Goal: Task Accomplishment & Management: Manage account settings

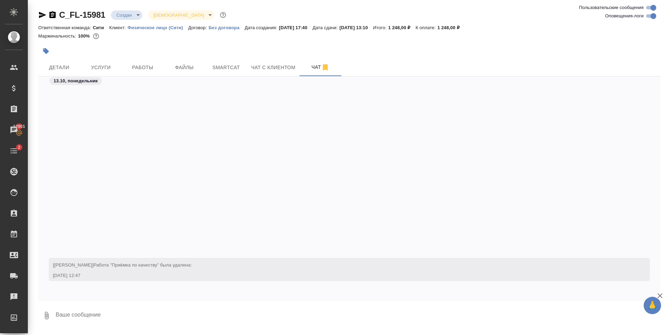
scroll to position [227, 0]
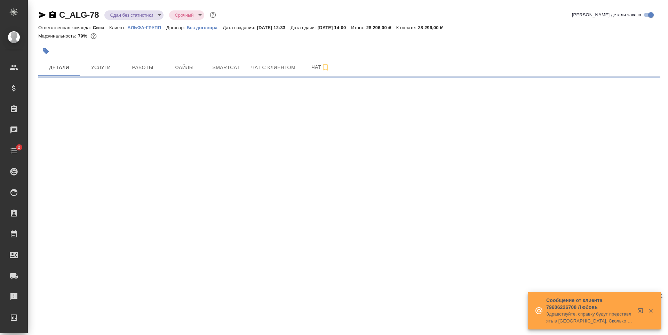
select select "RU"
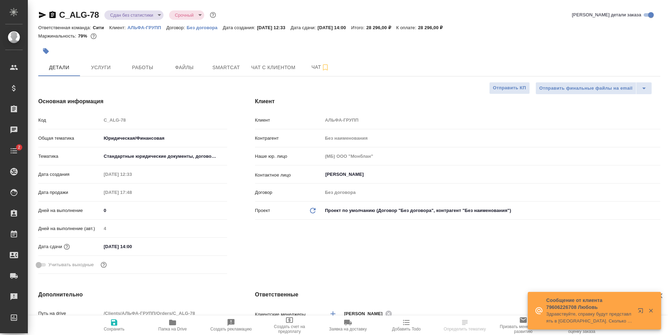
type textarea "x"
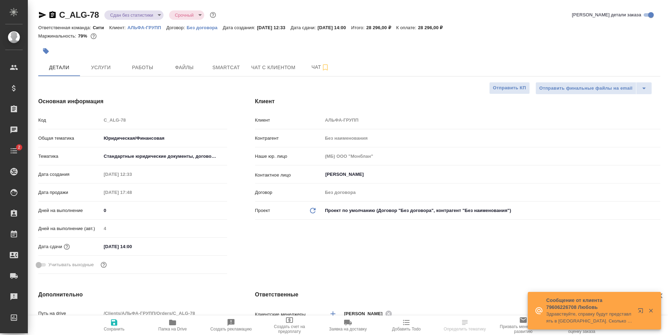
type textarea "x"
type input "[PERSON_NAME]"
select select "RU"
type textarea "x"
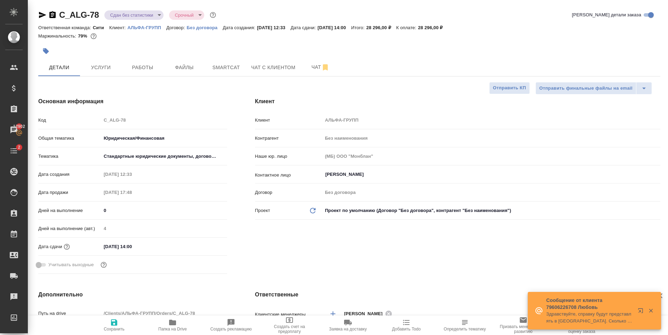
type textarea "x"
click at [172, 324] on icon "button" at bounding box center [172, 323] width 7 height 6
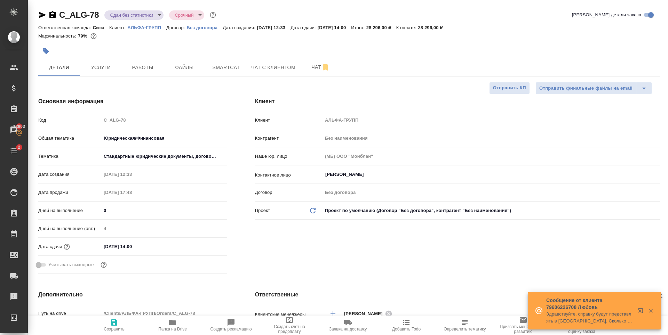
type textarea "x"
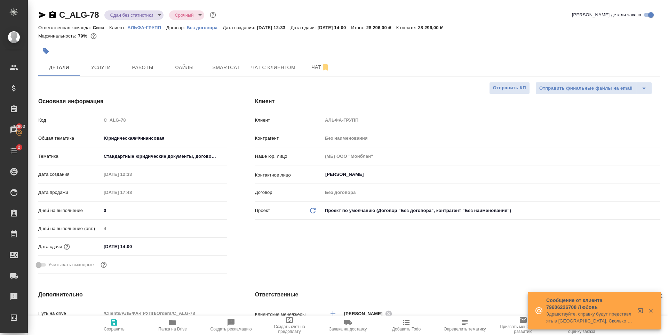
type textarea "x"
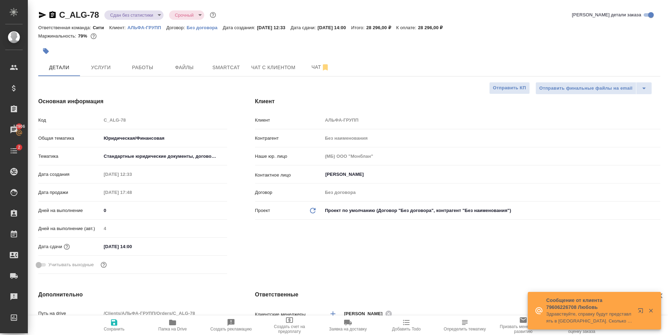
type textarea "x"
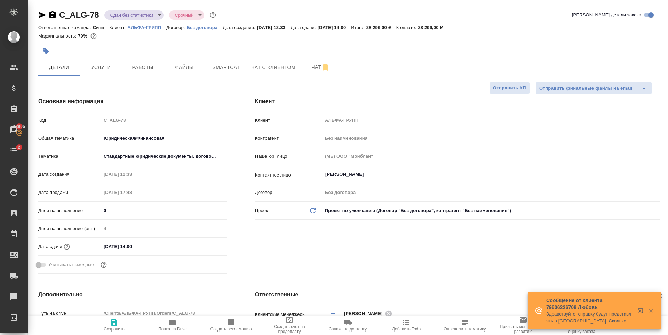
type textarea "x"
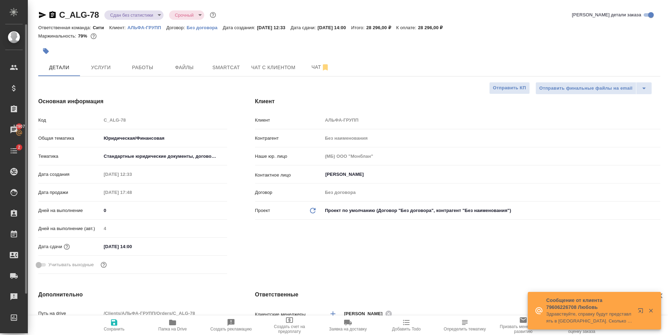
type textarea "x"
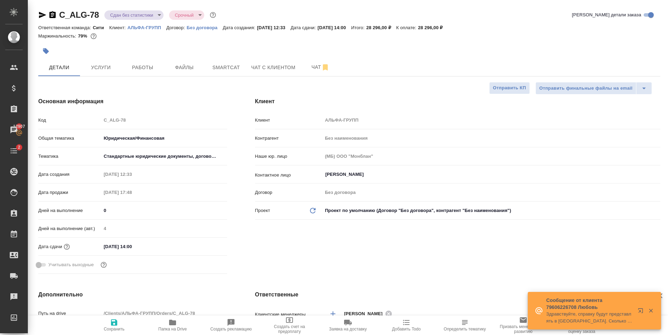
type textarea "x"
click at [110, 74] on button "Услуги" at bounding box center [101, 67] width 42 height 17
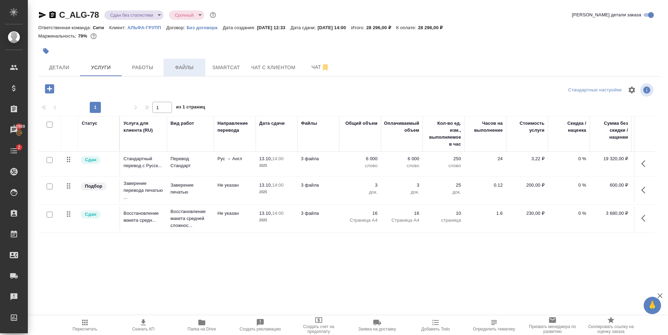
click at [185, 66] on span "Файлы" at bounding box center [184, 67] width 33 height 9
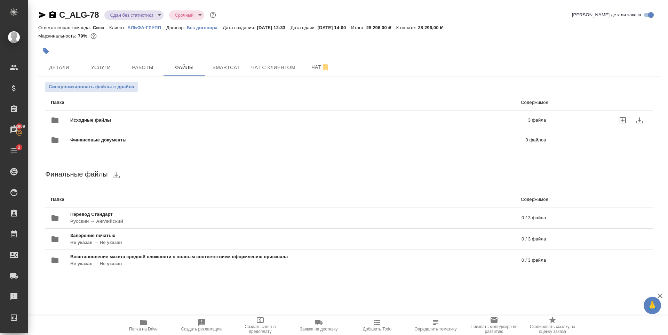
click at [326, 117] on div "Исходные файлы 3 файла" at bounding box center [298, 120] width 495 height 17
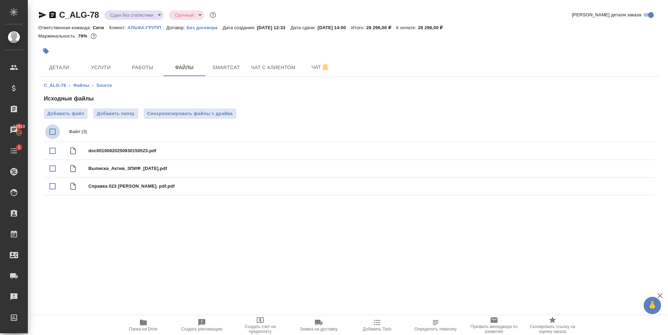
click at [54, 130] on input "checkbox" at bounding box center [52, 132] width 15 height 15
checkbox input "true"
click at [627, 133] on icon "download" at bounding box center [624, 132] width 8 height 8
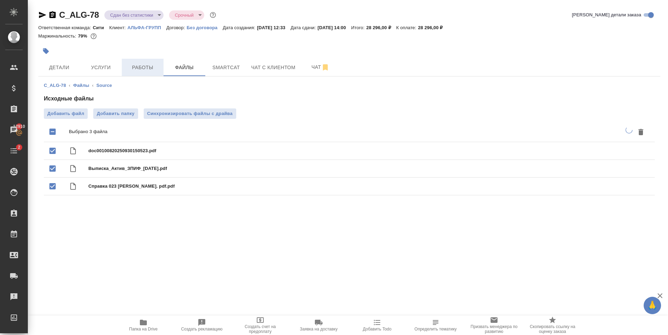
click at [159, 68] on button "Работы" at bounding box center [143, 67] width 42 height 17
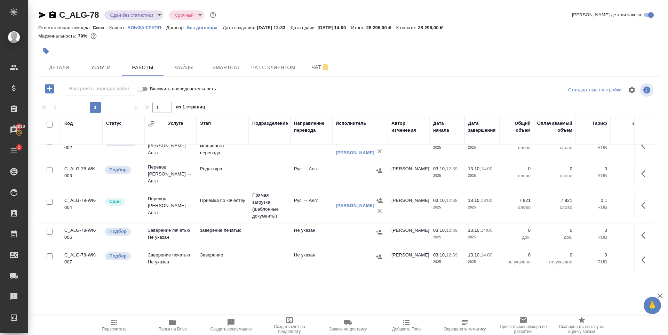
scroll to position [78, 0]
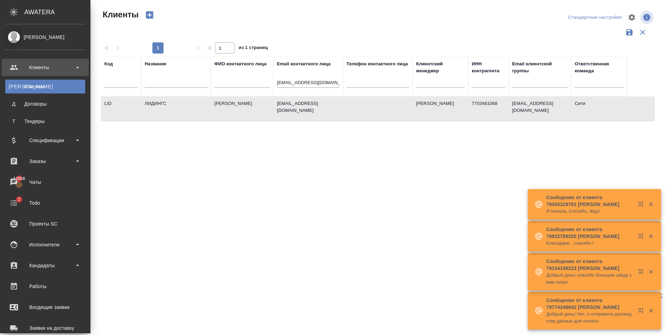
select select "RU"
click at [59, 161] on div "Заказы" at bounding box center [45, 161] width 80 height 10
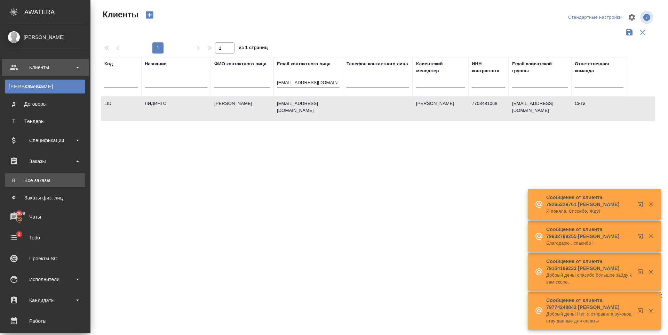
click at [48, 183] on div "Все заказы" at bounding box center [45, 180] width 73 height 7
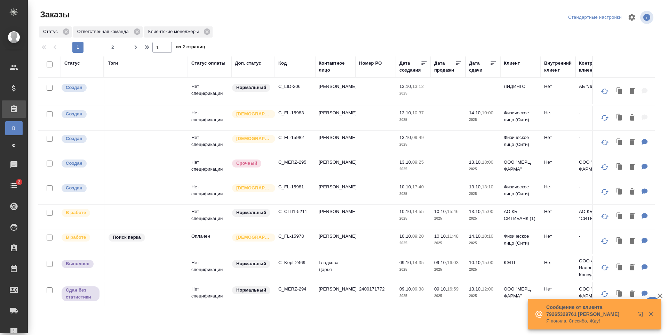
scroll to position [70, 0]
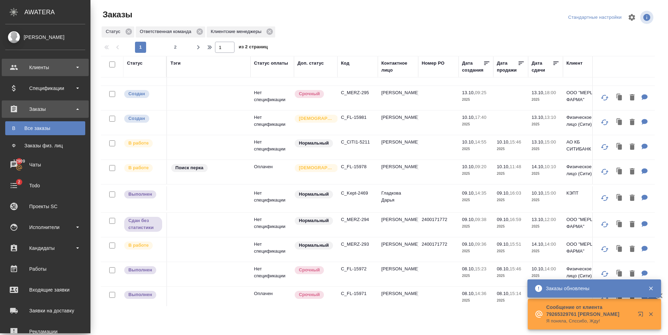
click at [37, 66] on div "Клиенты" at bounding box center [45, 67] width 80 height 10
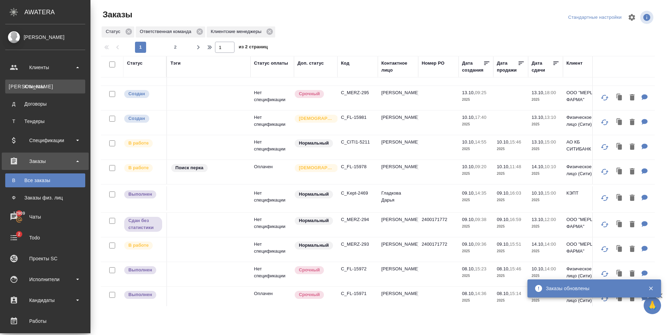
click at [38, 88] on div "Клиенты" at bounding box center [45, 86] width 73 height 7
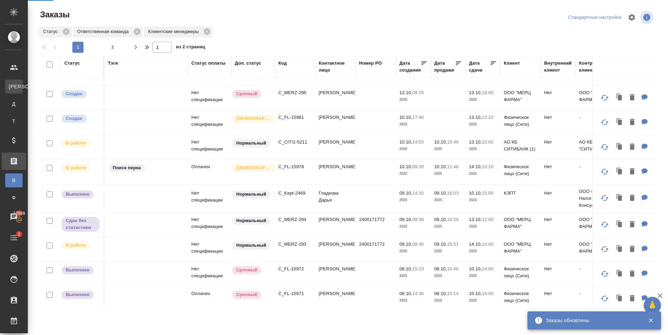
select select "RU"
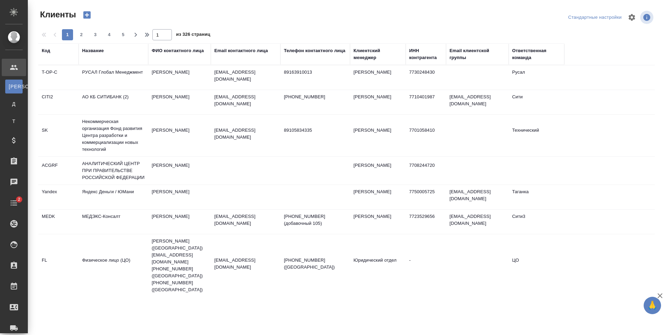
click at [103, 50] on div "Название" at bounding box center [93, 50] width 22 height 7
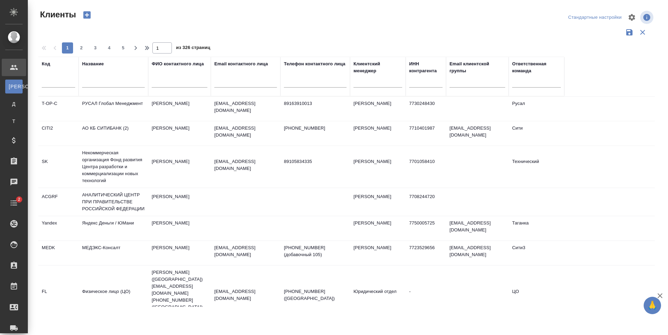
click at [109, 86] on input "text" at bounding box center [113, 83] width 63 height 9
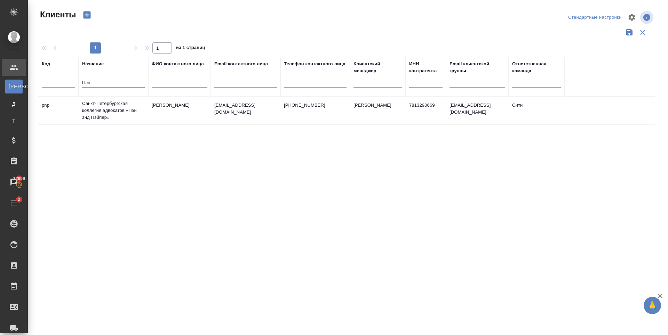
type input "Пэн"
click at [111, 102] on td "Санкт-Петербургская коллегия адвокатов «Пэн энд Пэйпер»" at bounding box center [114, 111] width 70 height 28
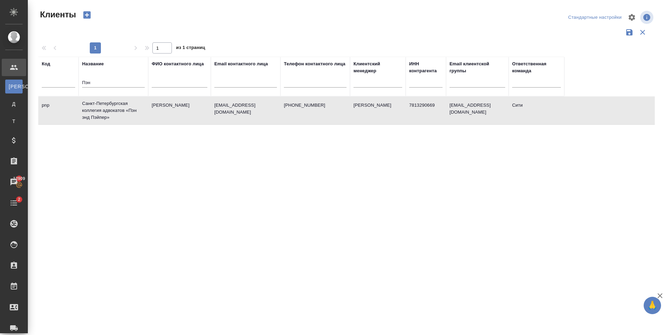
click at [111, 102] on td "Санкт-Петербургская коллегия адвокатов «Пэн энд Пэйпер»" at bounding box center [114, 111] width 70 height 28
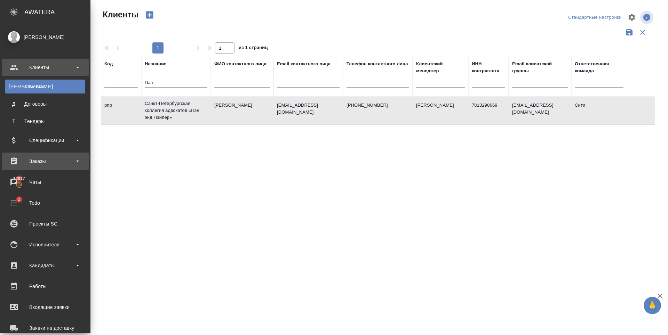
click at [49, 158] on div "Заказы" at bounding box center [45, 161] width 80 height 10
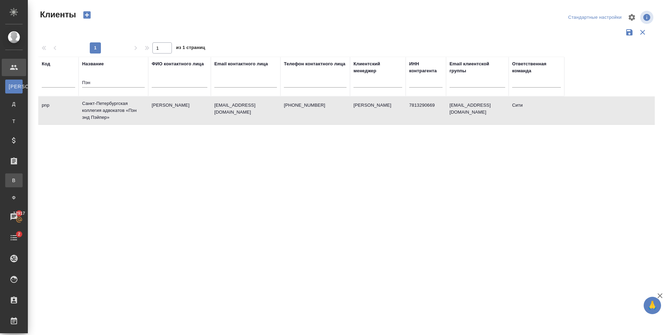
click at [23, 177] on link "В Все заказы" at bounding box center [13, 181] width 17 height 14
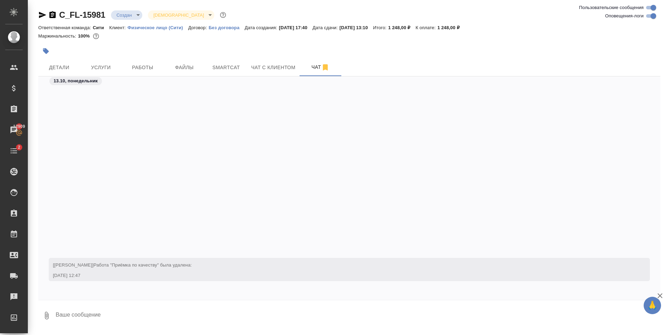
scroll to position [259, 0]
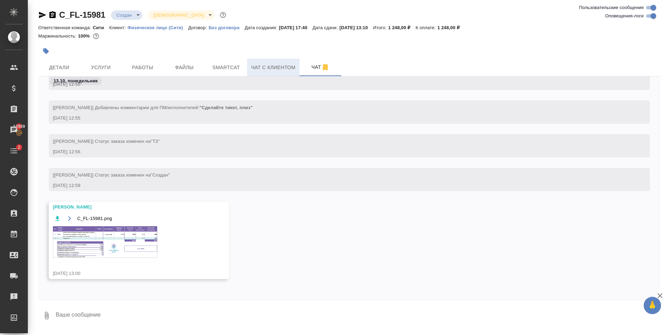
click at [268, 64] on span "Чат с клиентом" at bounding box center [273, 67] width 44 height 9
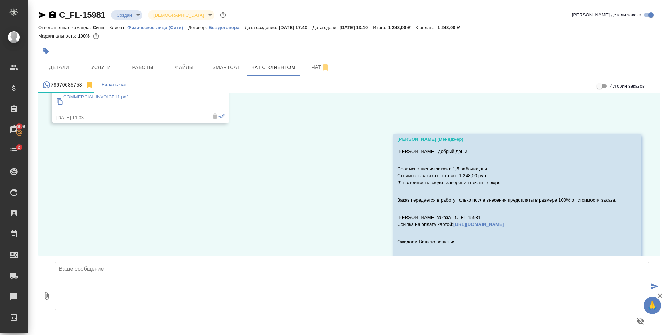
scroll to position [2285, 0]
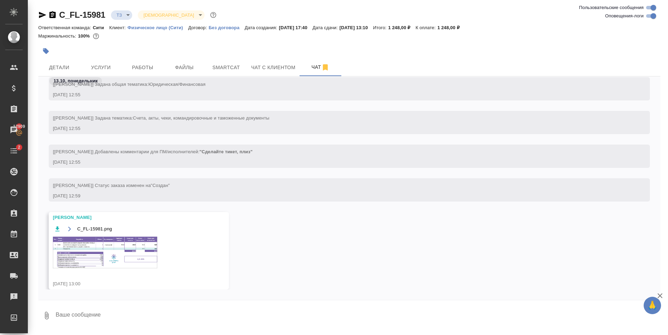
scroll to position [225, 0]
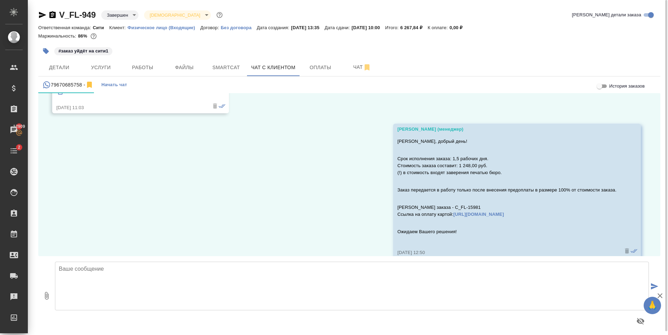
scroll to position [2285, 0]
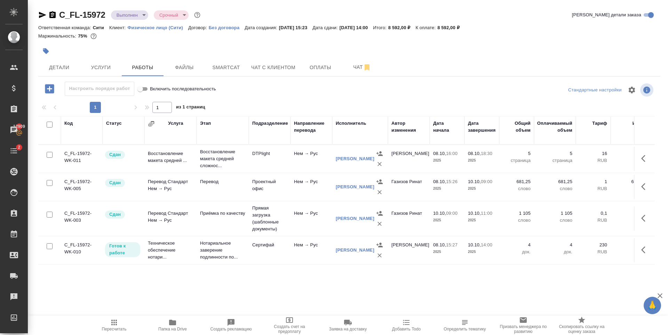
scroll to position [4, 0]
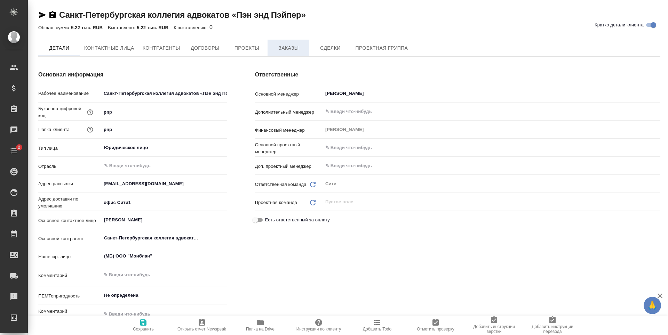
type textarea "x"
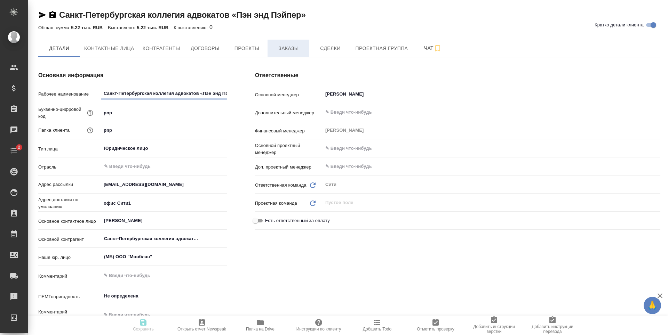
type textarea "x"
click at [284, 54] on button "Заказы" at bounding box center [289, 48] width 42 height 17
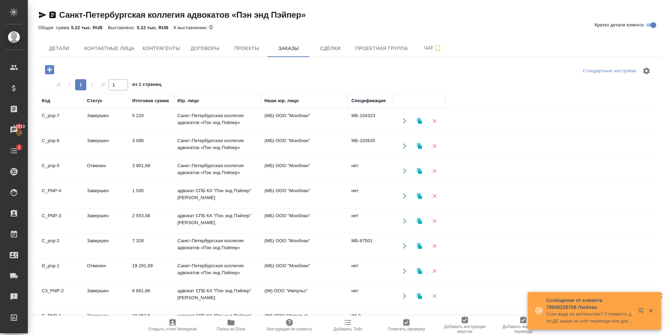
click at [112, 152] on td "Завершен" at bounding box center [106, 146] width 45 height 24
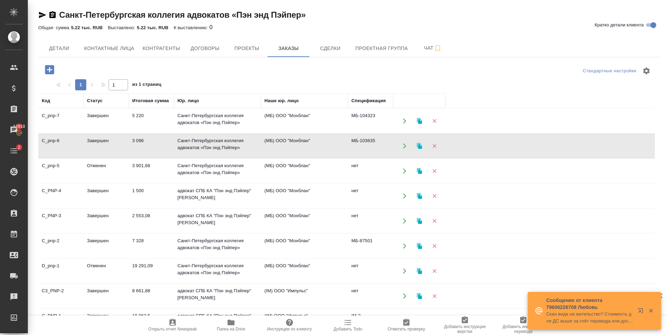
click at [112, 152] on td "Завершен" at bounding box center [106, 146] width 45 height 24
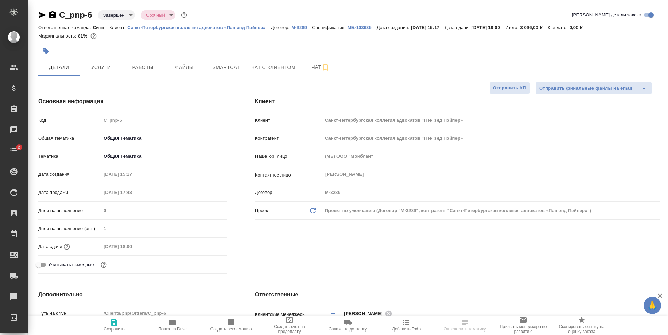
select select "RU"
click at [363, 29] on p "МБ-103635" at bounding box center [362, 27] width 29 height 5
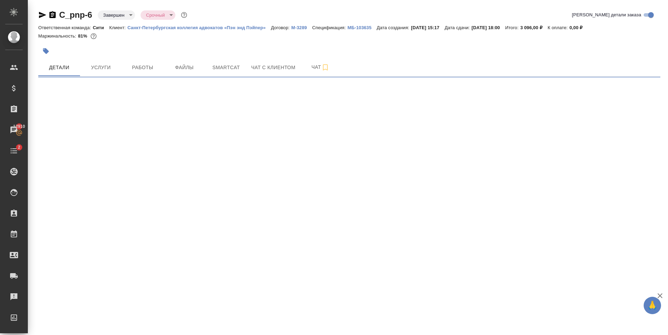
select select "RU"
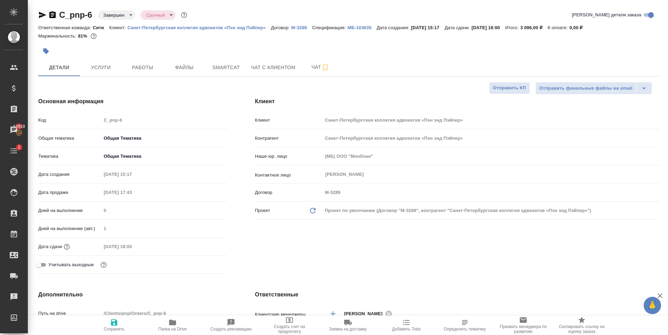
type textarea "x"
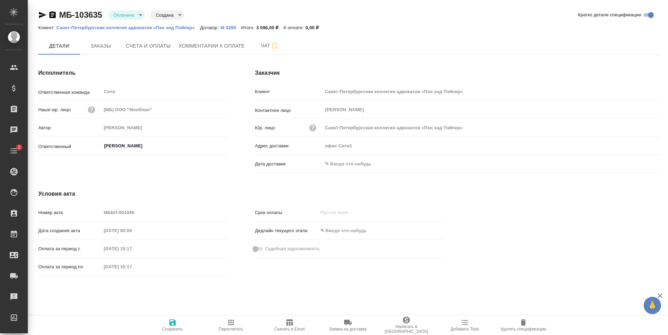
click at [40, 15] on icon "button" at bounding box center [42, 15] width 8 height 8
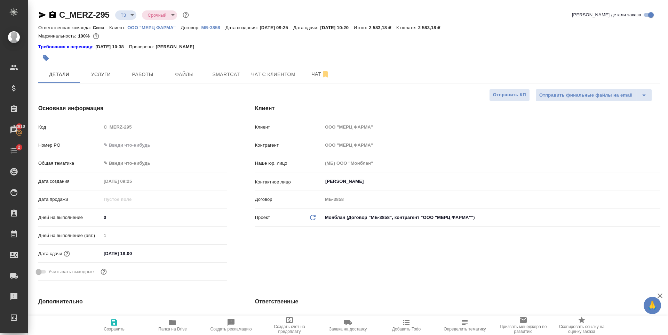
select select "RU"
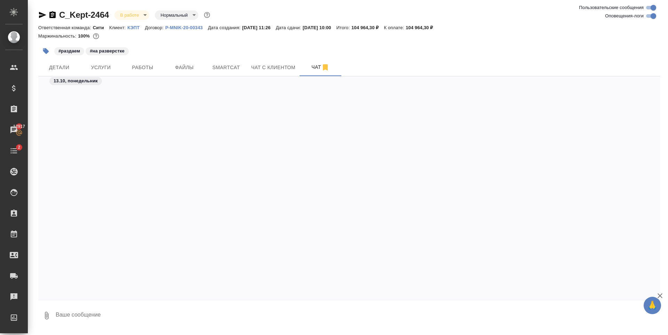
scroll to position [1467, 0]
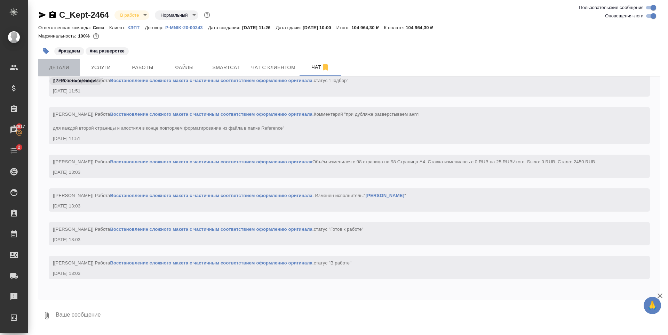
click at [72, 61] on button "Детали" at bounding box center [59, 67] width 42 height 17
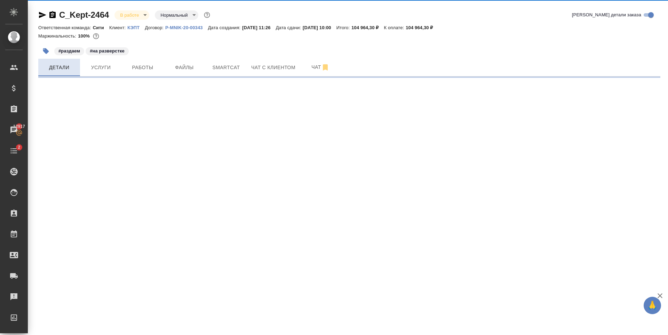
select select "RU"
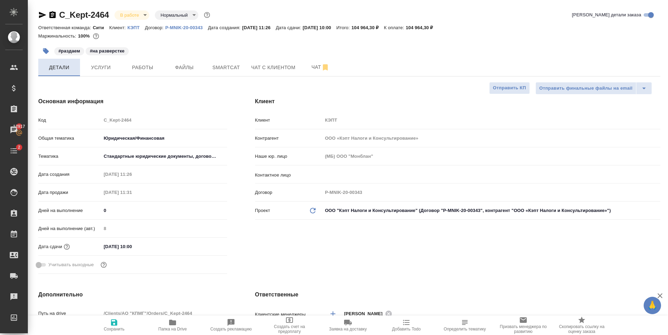
type textarea "x"
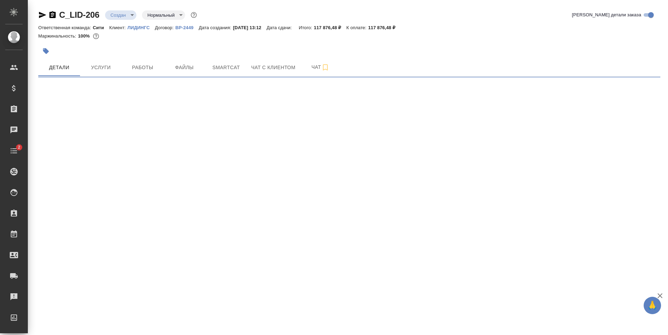
select select "RU"
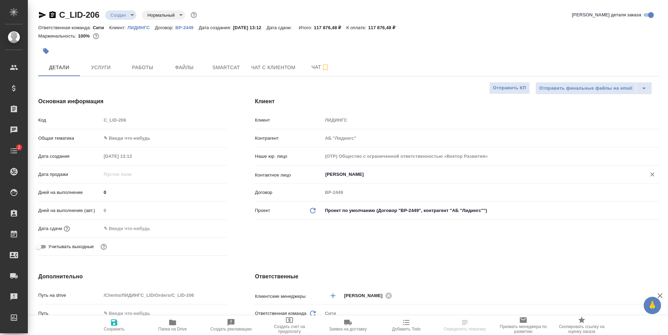
type textarea "x"
click at [100, 61] on button "Услуги" at bounding box center [101, 67] width 42 height 17
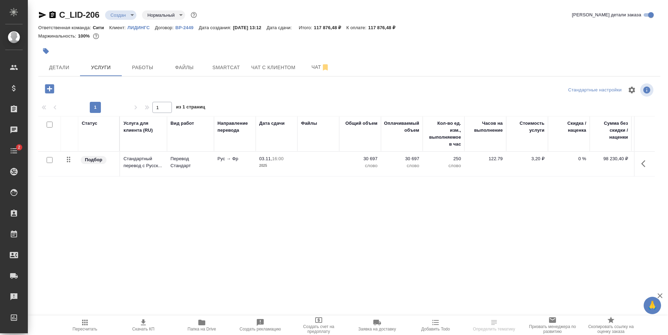
click at [345, 188] on div "Статус Услуга для клиента (RU) Вид работ Направление перевода Дата сдачи Файлы …" at bounding box center [346, 191] width 617 height 150
click at [51, 91] on icon "button" at bounding box center [49, 88] width 9 height 9
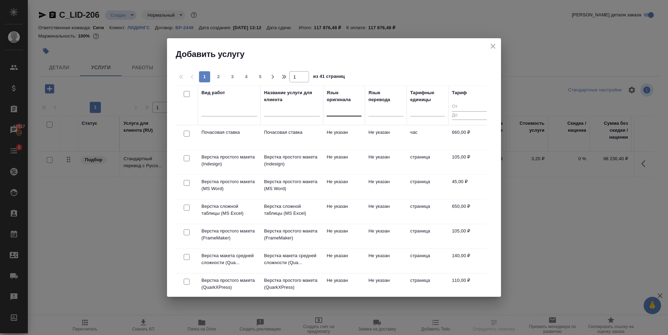
click at [337, 111] on div at bounding box center [344, 109] width 35 height 10
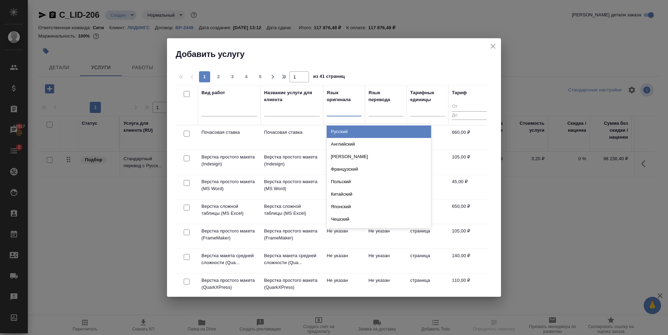
click at [347, 130] on div "Русский" at bounding box center [379, 132] width 104 height 13
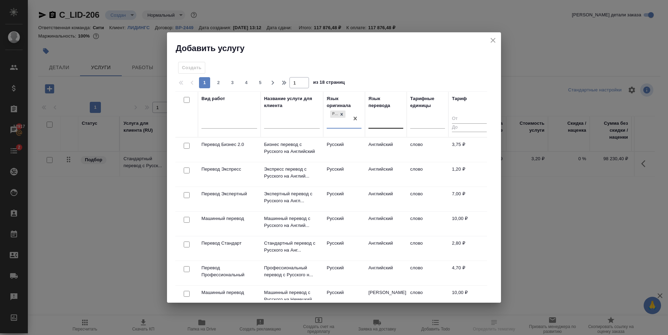
click at [386, 123] on div at bounding box center [386, 122] width 35 height 10
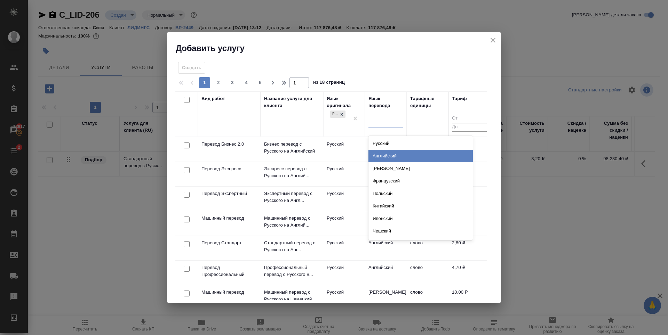
click at [391, 156] on div "Английский" at bounding box center [421, 156] width 104 height 13
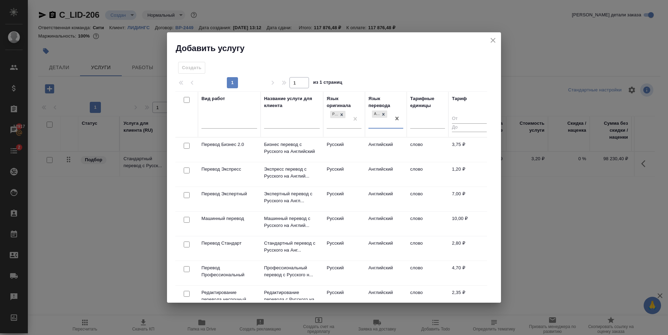
click at [187, 243] on input "checkbox" at bounding box center [187, 245] width 6 height 6
checkbox input "true"
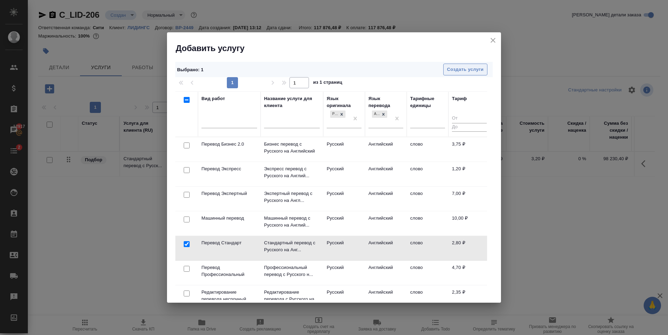
click at [463, 67] on span "Создать услуги" at bounding box center [465, 70] width 37 height 8
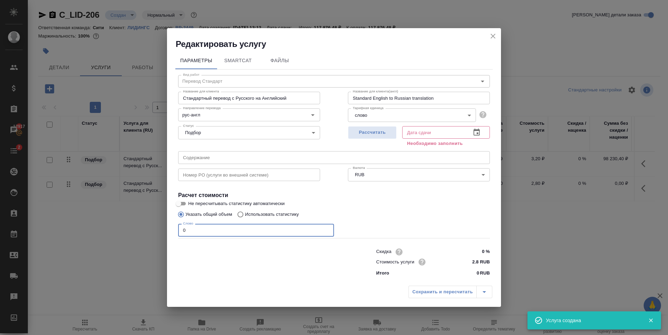
drag, startPoint x: 193, startPoint y: 230, endPoint x: 136, endPoint y: 250, distance: 60.7
click at [137, 250] on div "Редактировать услугу Параметры SmartCat Файлы Вид работ Перевод Стандарт Вид ра…" at bounding box center [334, 167] width 668 height 335
type input "30687"
click at [374, 131] on span "Рассчитать" at bounding box center [372, 133] width 41 height 8
type input "03.11.2025 17:44"
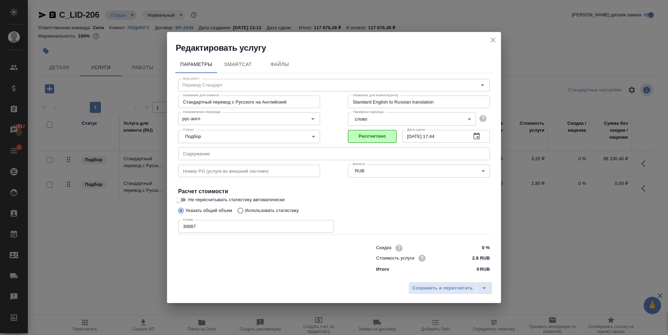
click at [432, 297] on div "Сохранить и пересчитать" at bounding box center [334, 291] width 334 height 25
click at [435, 286] on span "Сохранить и пересчитать" at bounding box center [442, 289] width 61 height 8
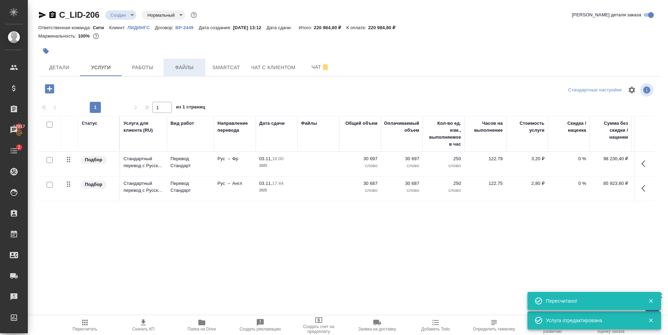
click at [196, 70] on span "Файлы" at bounding box center [184, 67] width 33 height 9
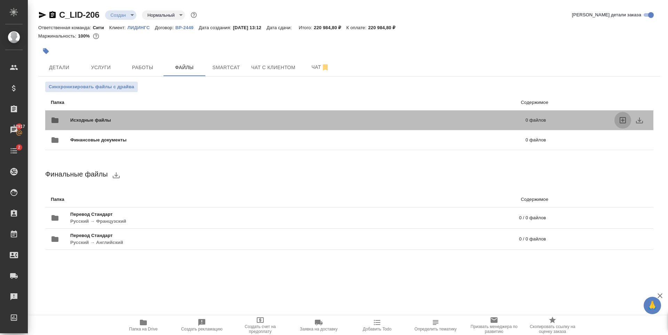
click at [622, 120] on icon "uploadFiles" at bounding box center [623, 120] width 6 height 6
click at [0, 0] on input "uploadFiles" at bounding box center [0, 0] width 0 height 0
click at [195, 120] on span "Исходные файлы" at bounding box center [194, 120] width 248 height 7
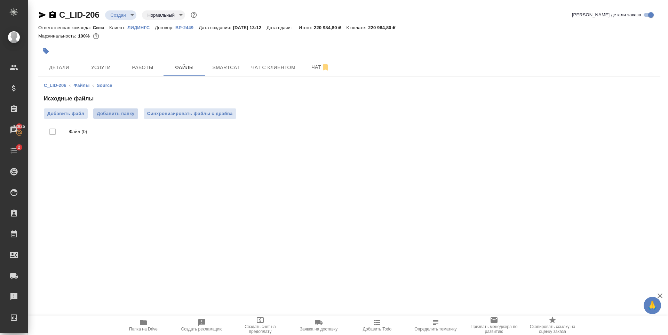
click at [117, 115] on span "Добавить папку" at bounding box center [116, 113] width 38 height 7
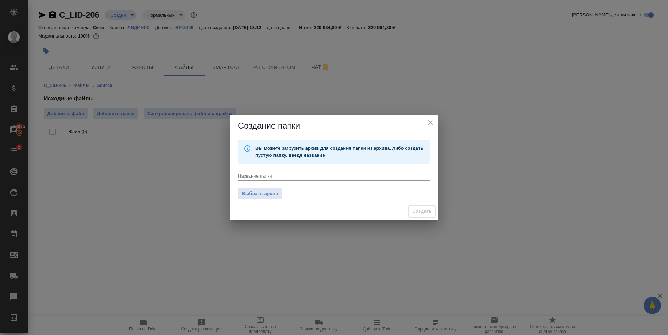
click at [316, 176] on textarea at bounding box center [334, 175] width 192 height 5
click at [253, 191] on span "Выбрать архив" at bounding box center [260, 194] width 37 height 8
click at [0, 0] on input "Выбрать архив" at bounding box center [0, 0] width 0 height 0
type textarea "OFAC на перевод"
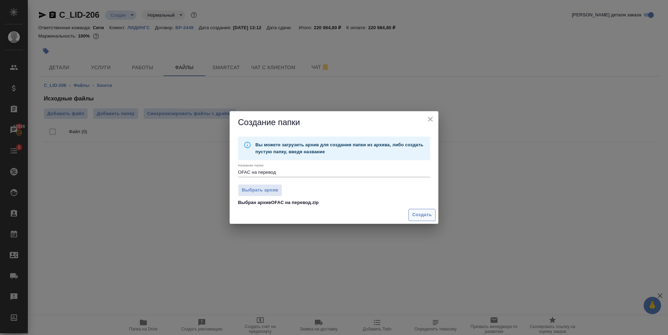
click at [425, 216] on span "Создать" at bounding box center [421, 215] width 19 height 8
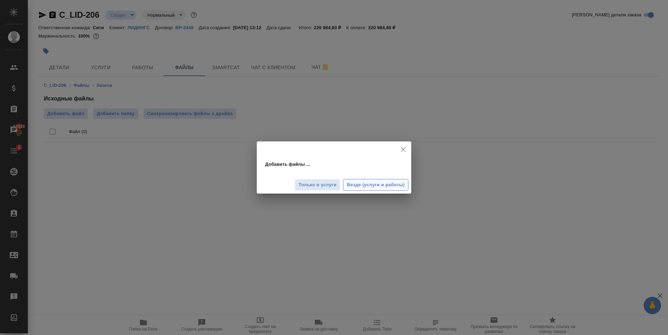
click at [364, 184] on span "Везде (услуги и работы)" at bounding box center [376, 185] width 58 height 8
click at [307, 163] on p "Добавить файлы ..." at bounding box center [287, 164] width 45 height 7
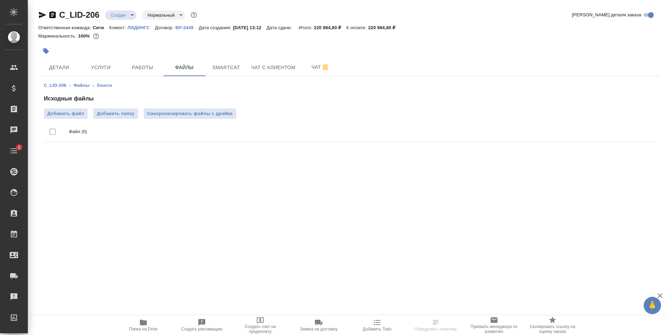
click at [150, 206] on div ".cls-1 fill:#fff; AWATERA [PERSON_NAME] Спецификации Заказы Чаты 2 Todo Проекты…" at bounding box center [334, 167] width 668 height 335
click at [146, 68] on span "Работы" at bounding box center [142, 67] width 33 height 9
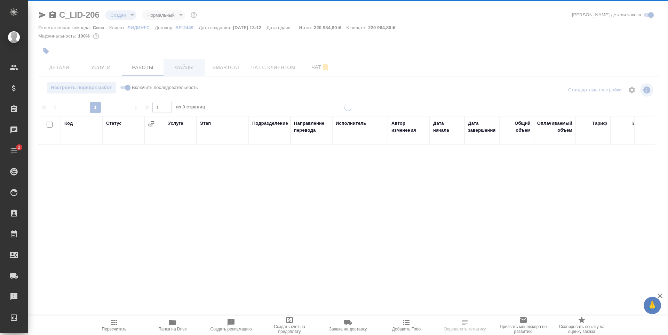
click at [188, 64] on span "Файлы" at bounding box center [184, 67] width 33 height 9
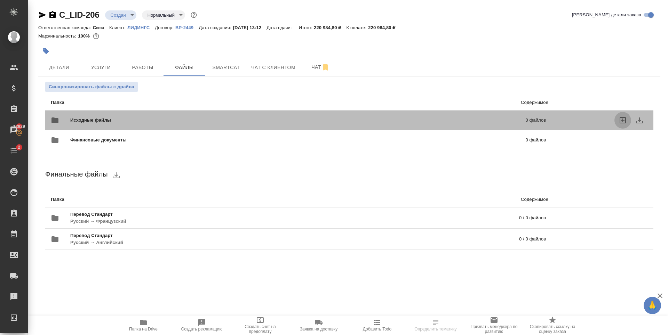
click at [623, 120] on icon "uploadFiles" at bounding box center [623, 120] width 6 height 6
click at [0, 0] on input "uploadFiles" at bounding box center [0, 0] width 0 height 0
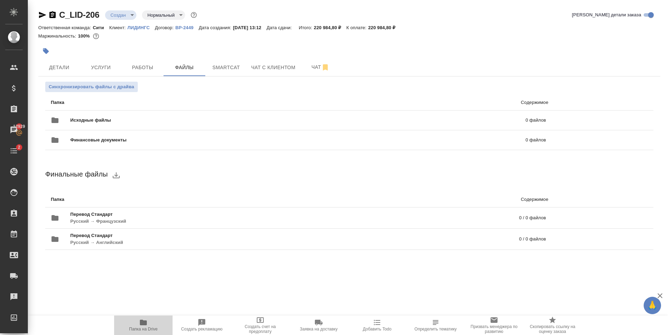
click at [136, 322] on span "Папка на Drive" at bounding box center [143, 325] width 50 height 13
click at [94, 84] on span "Синхронизировать файлы с драйва" at bounding box center [92, 87] width 86 height 7
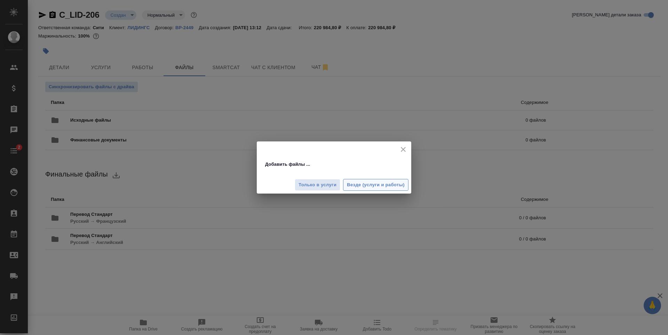
click at [365, 187] on span "Везде (услуги и работы)" at bounding box center [376, 185] width 58 height 8
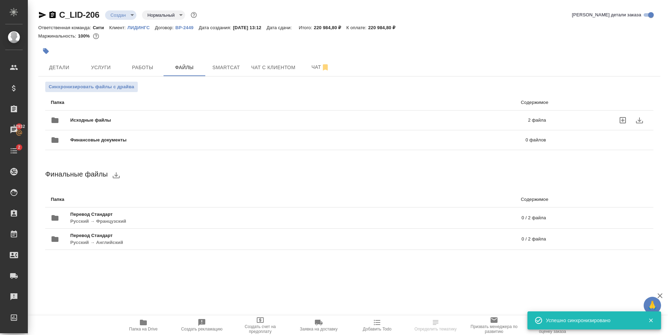
click at [118, 114] on div "Исходные файлы 2 файла" at bounding box center [298, 120] width 495 height 17
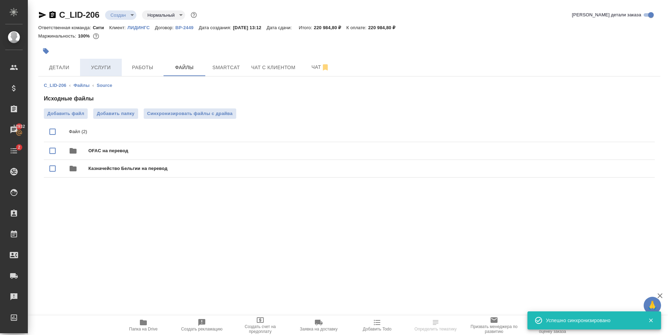
click at [91, 72] on button "Услуги" at bounding box center [101, 67] width 42 height 17
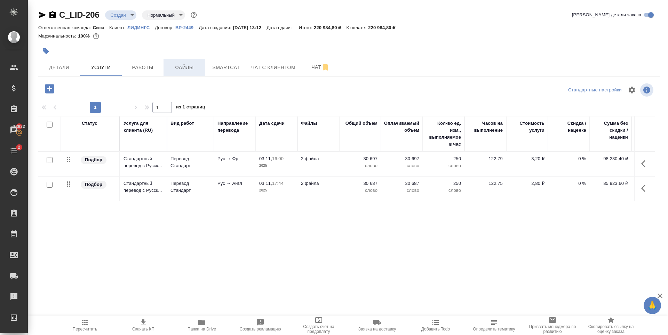
click at [178, 65] on span "Файлы" at bounding box center [184, 67] width 33 height 9
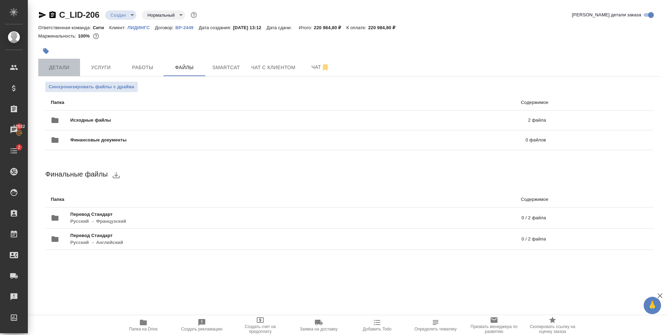
click at [58, 66] on span "Детали" at bounding box center [58, 67] width 33 height 9
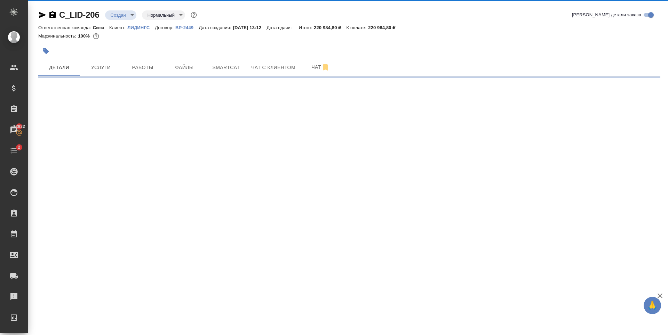
select select "RU"
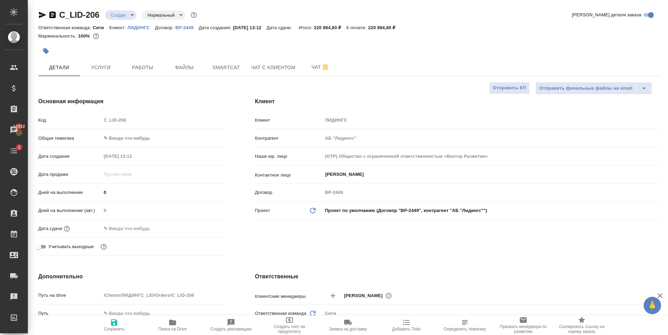
type textarea "x"
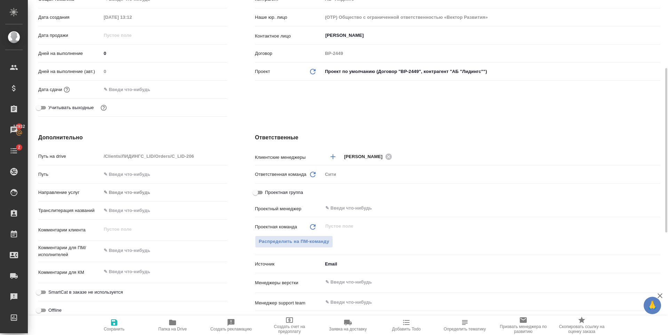
type textarea "x"
click at [138, 248] on textarea at bounding box center [164, 251] width 125 height 12
type textarea "[PERSON_NAME]"
type textarea "x"
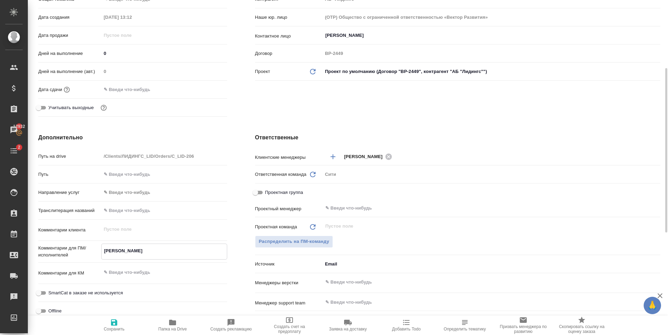
type textarea "x"
type textarea "Ко"
type textarea "x"
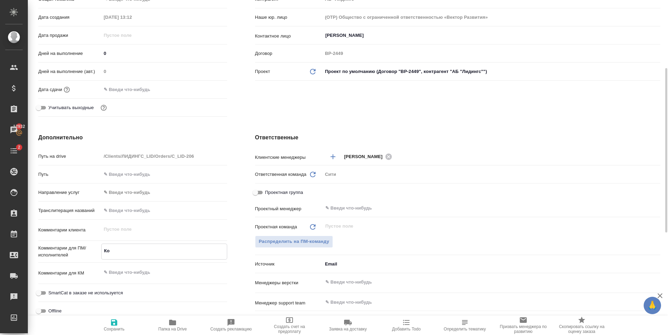
type textarea "x"
type textarea "Кол"
type textarea "x"
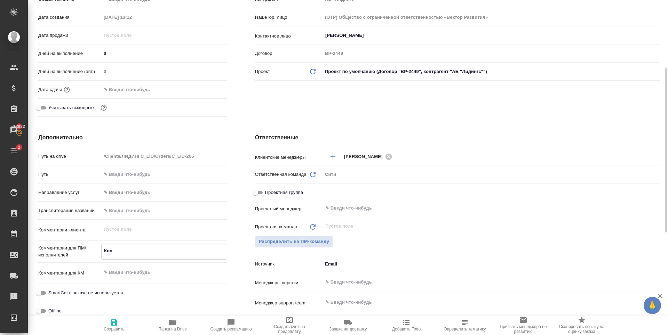
type textarea "Колл"
type textarea "x"
type textarea "Колле"
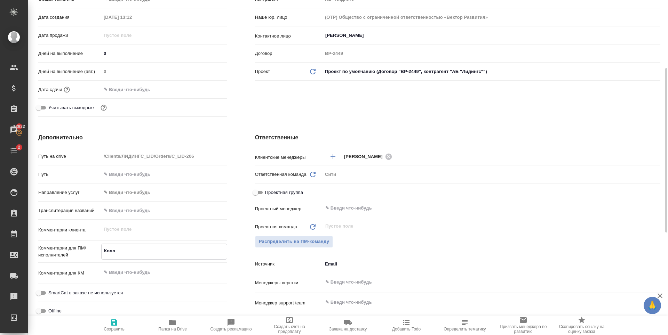
type textarea "x"
type textarea "Коллег"
type textarea "x"
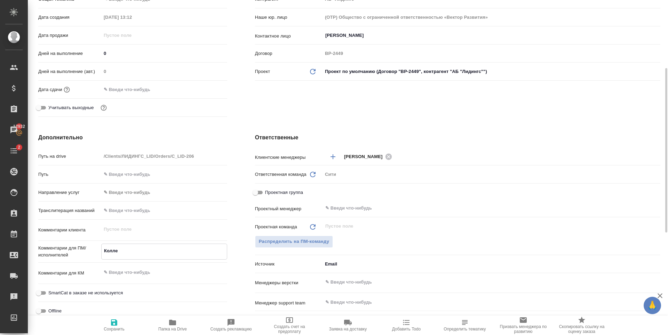
type textarea "x"
type textarea "Коллеги"
type textarea "x"
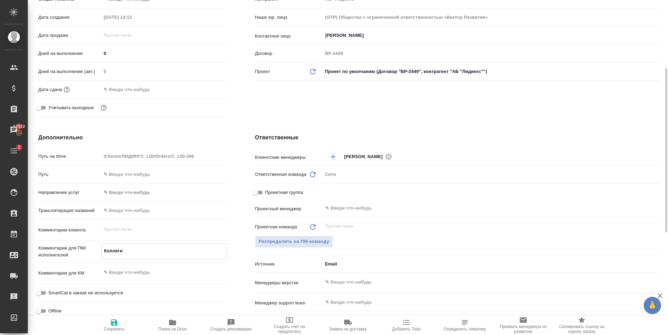
type textarea "x"
type textarea "Коллег"
type textarea "x"
type textarea "[PERSON_NAME]"
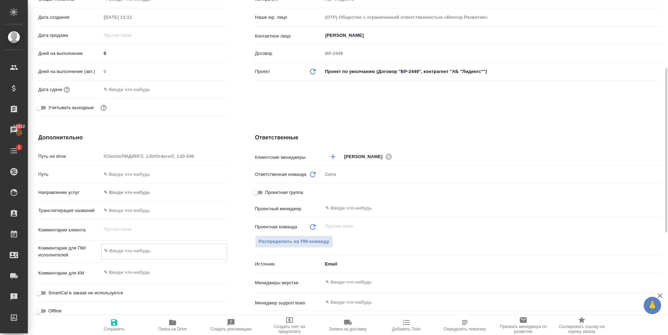
type textarea "x"
type textarea "С"
type textarea "x"
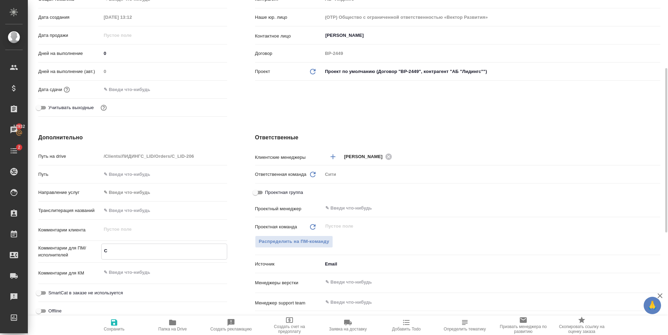
type textarea "x"
type textarea "Сд"
type textarea "x"
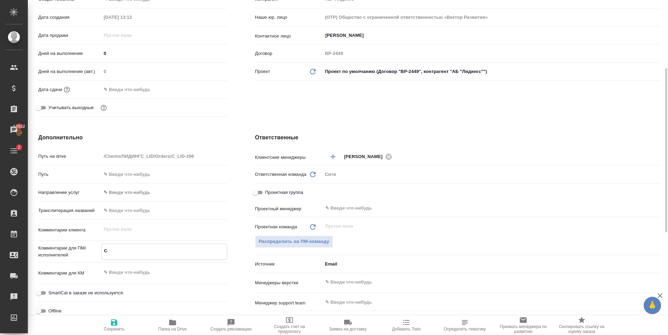
type textarea "x"
type textarea "Сде"
type textarea "x"
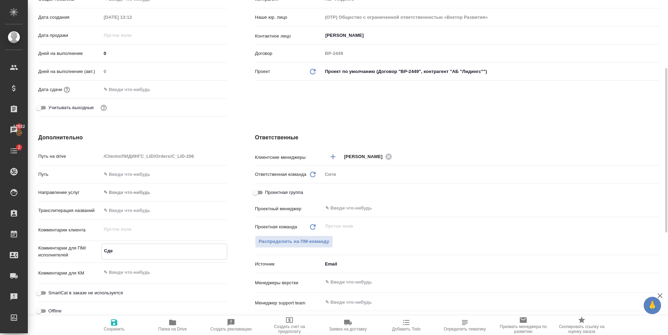
type textarea "x"
type textarea "Сдел"
type textarea "x"
type textarea "Сдела"
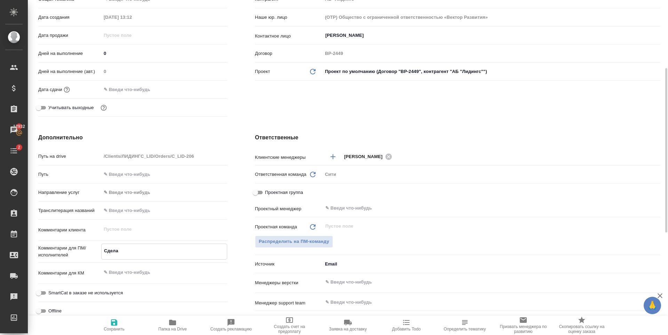
type textarea "x"
type textarea "Сделай"
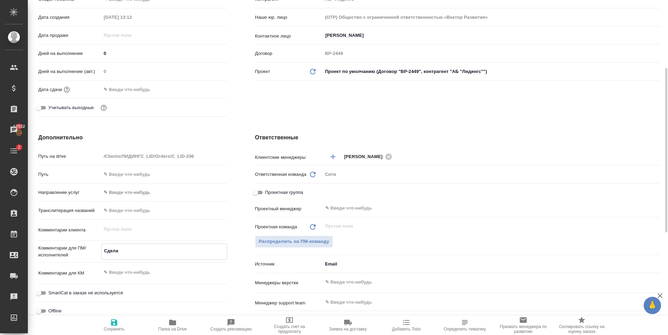
type textarea "x"
type textarea "Сделайт"
type textarea "x"
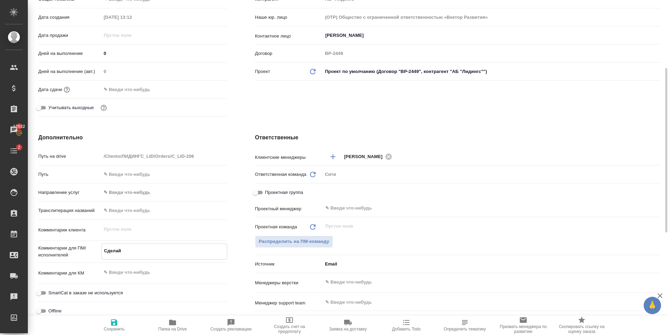
type textarea "x"
type textarea "Сделайте"
type textarea "x"
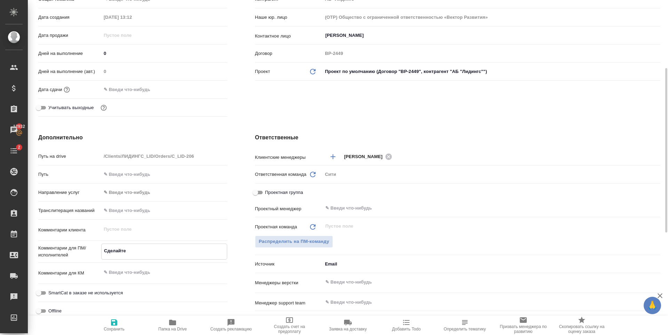
type textarea "x"
type textarea "Сделайте"
type textarea "x"
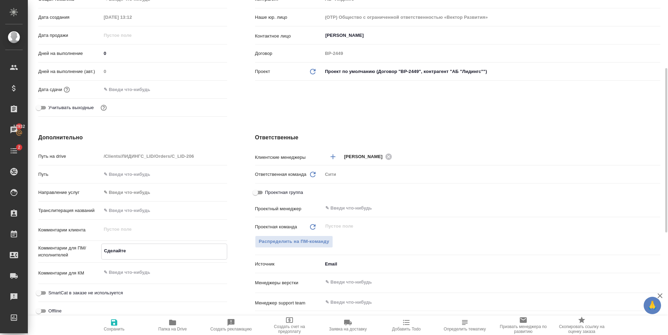
type textarea "Сделайте п"
type textarea "x"
type textarea "Сделайте"
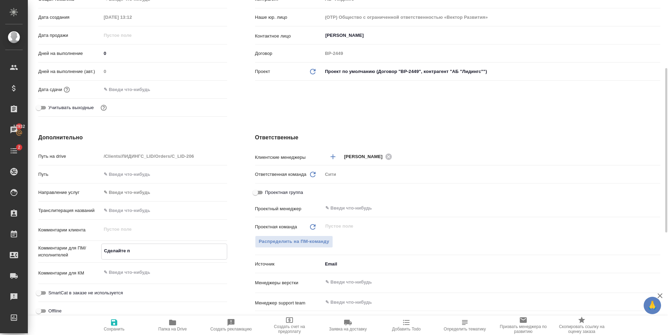
type textarea "x"
type textarea "Сделайте"
type textarea "x"
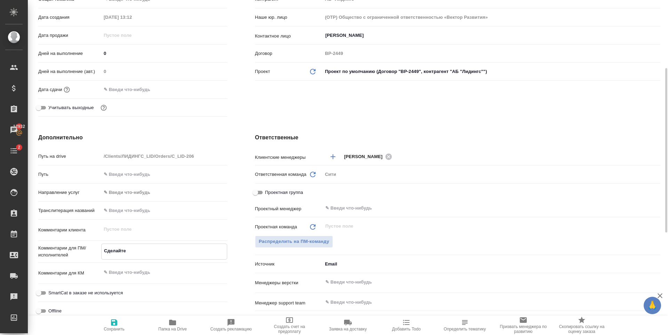
type textarea "x"
type textarea "Сделайте,"
type textarea "x"
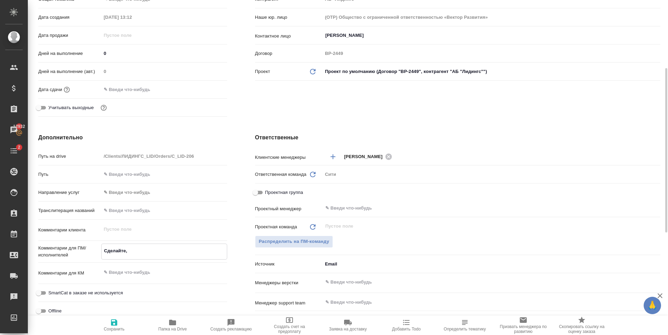
type textarea "Сделайте,"
type textarea "x"
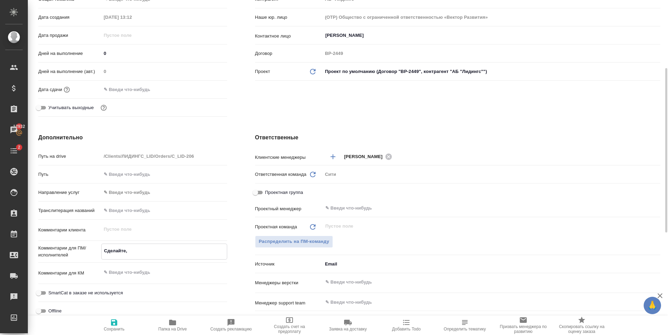
type textarea "Сделайте, п"
type textarea "x"
type textarea "Сделайте, по"
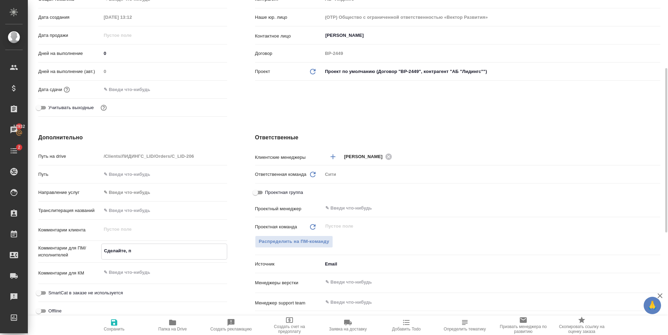
type textarea "x"
type textarea "Сделайте, пож"
type textarea "x"
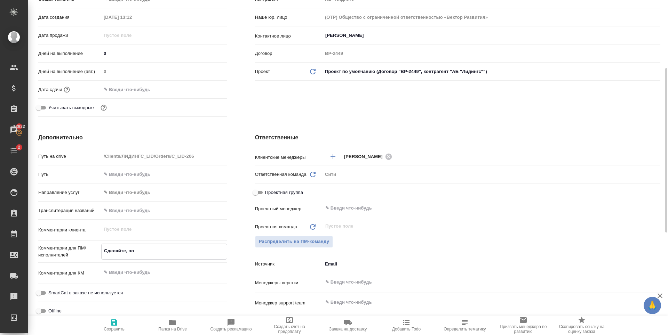
type textarea "x"
type textarea "Сделайте, пожа"
type textarea "x"
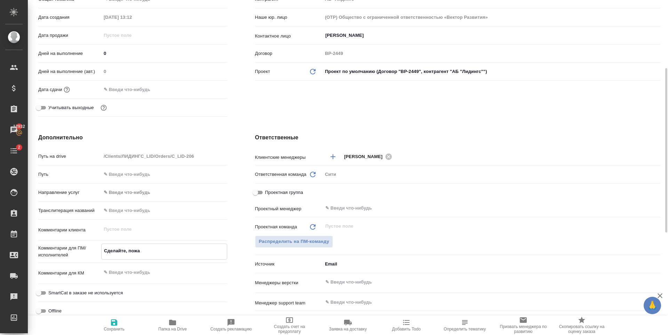
type textarea "x"
type textarea "Сделайте, пожал"
type textarea "x"
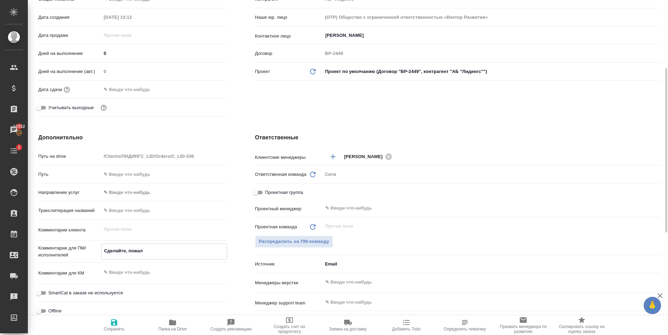
type textarea "Сделайте, пожалу"
type textarea "x"
type textarea "Сделайте, пожалуй"
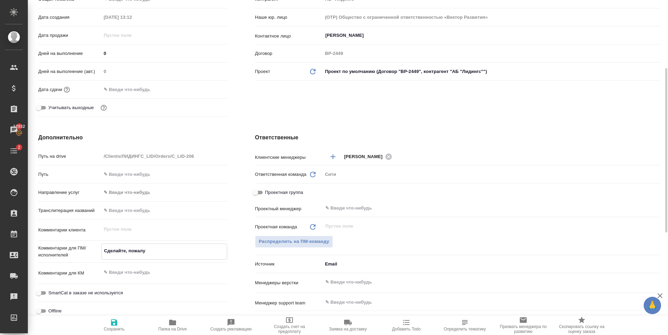
type textarea "x"
type textarea "Сделайте, пожалуйс"
type textarea "x"
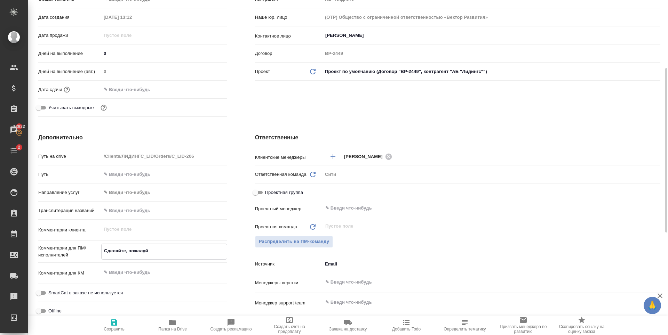
type textarea "x"
type textarea "Сделайте, пожалуйст"
type textarea "x"
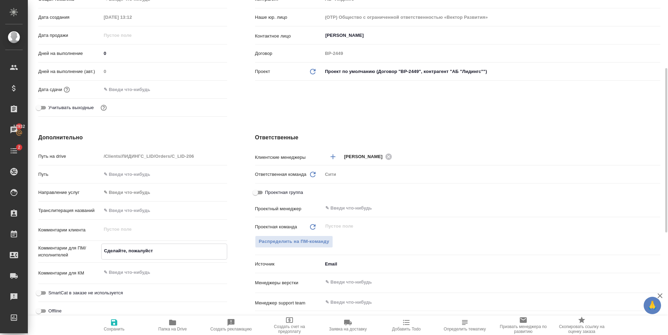
type textarea "Сделайте, пожалуйста"
type textarea "x"
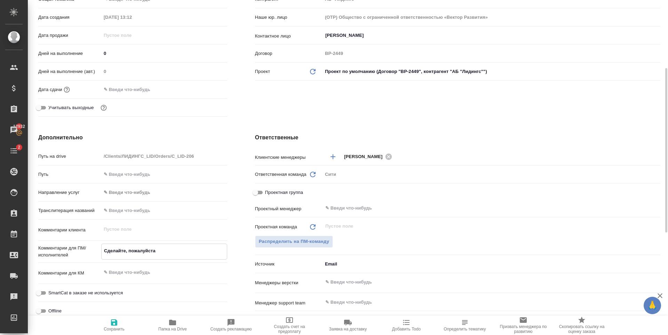
type textarea "Сделайте, пожалуйста,"
type textarea "x"
type textarea "Сделайте, пожалуйста,"
type textarea "x"
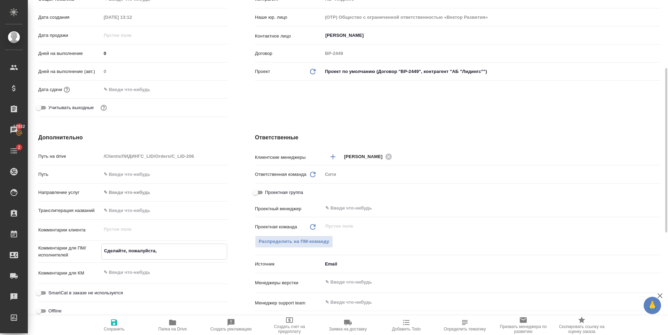
type textarea "x"
type textarea "Сделайте, пожалуйста, т"
type textarea "x"
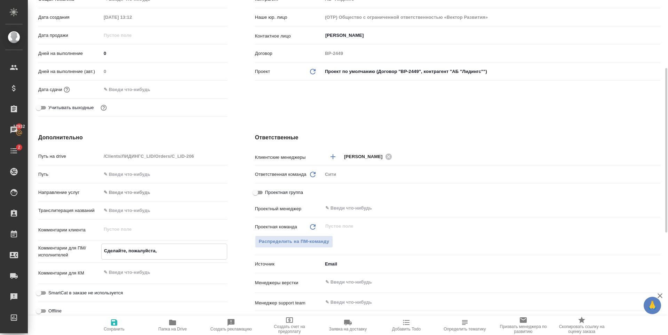
type textarea "x"
type textarea "Сделайте, пожалуйста, ти"
type textarea "x"
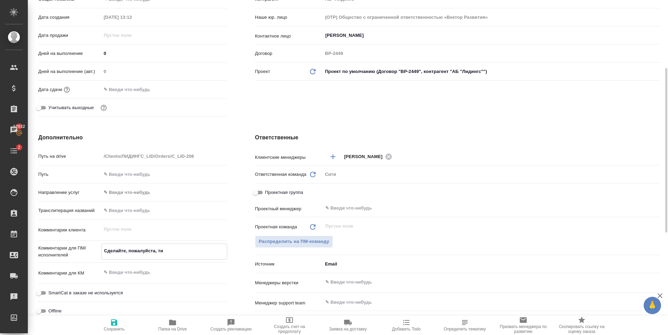
type textarea "x"
type textarea "Сделайте, пожалуйста, тик"
type textarea "x"
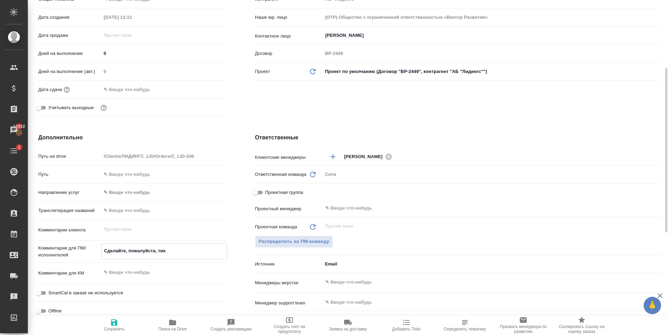
type textarea "Сделайте, пожалуйста, тике"
type textarea "x"
type textarea "Сделайте, пожалуйста, тикет"
type textarea "x"
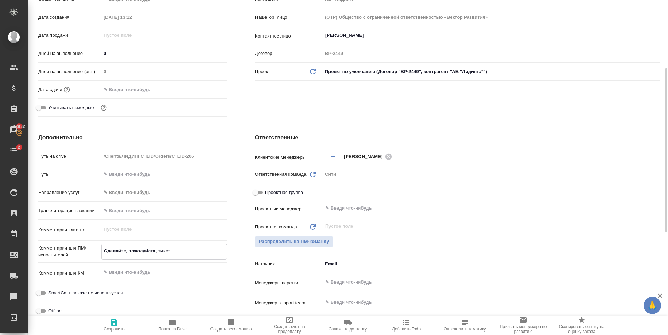
type textarea "x"
type textarea "Сделайте, пожалуйста, тикет"
type textarea "x"
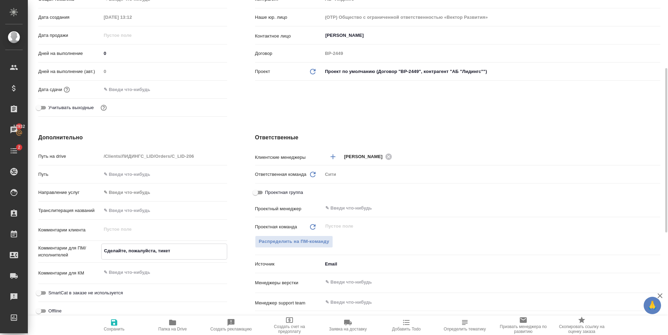
type textarea "x"
type textarea "Сделайте, пожалуйста, тикет н"
type textarea "x"
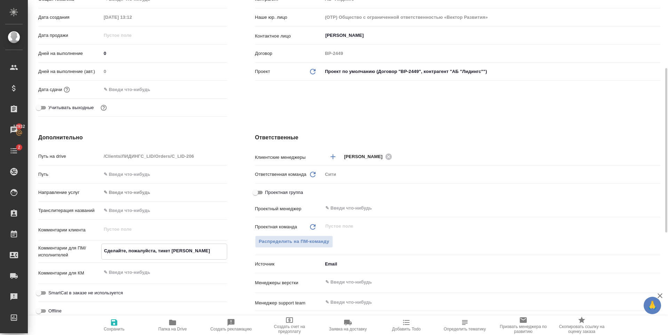
type textarea "x"
type textarea "Сделайте, пожалуйста, тикет на"
type textarea "x"
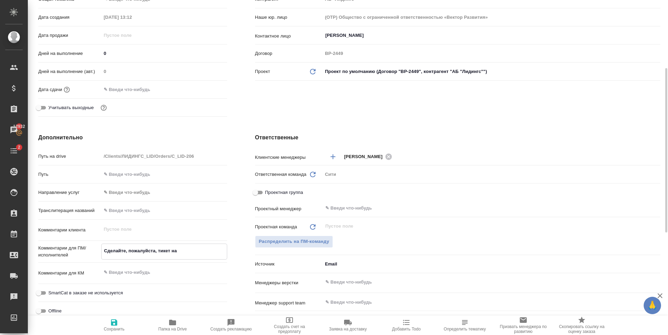
type textarea "Сделайте, пожалуйста, тикет на"
type textarea "x"
type textarea "Сделайте, пожалуйста, тикет на п"
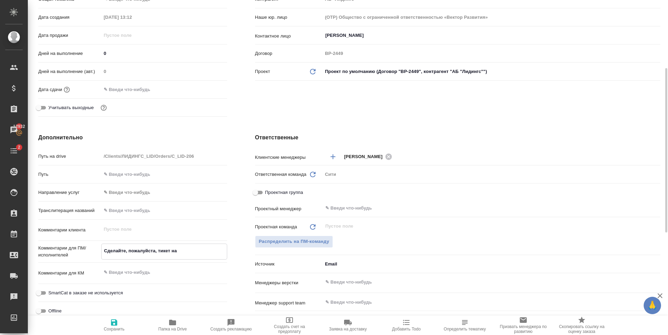
type textarea "x"
type textarea "Сделайте, пожалуйста, тикет на по"
type textarea "x"
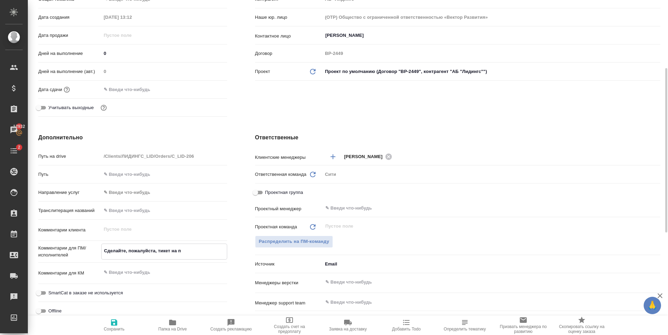
type textarea "x"
type textarea "Сделайте, пожалуйста, тикет на поп"
type textarea "x"
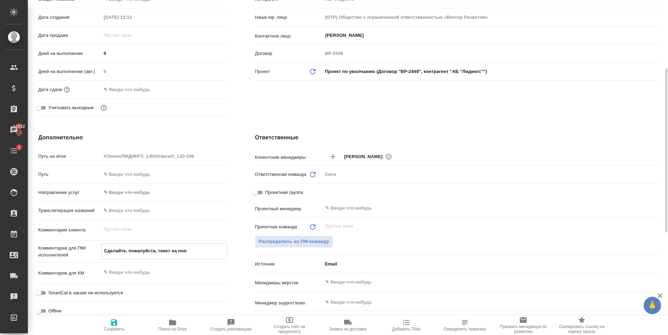
type textarea "x"
type textarea "Сделайте, пожалуйста, тикет на по"
type textarea "x"
type textarea "Сделайте, пожалуйста, тикет на п"
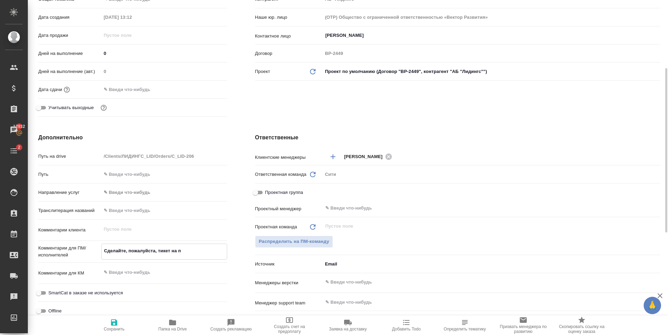
type textarea "x"
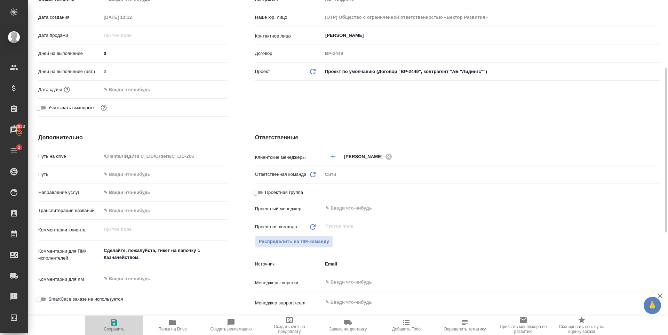
click at [119, 322] on span "Сохранить" at bounding box center [114, 325] width 50 height 13
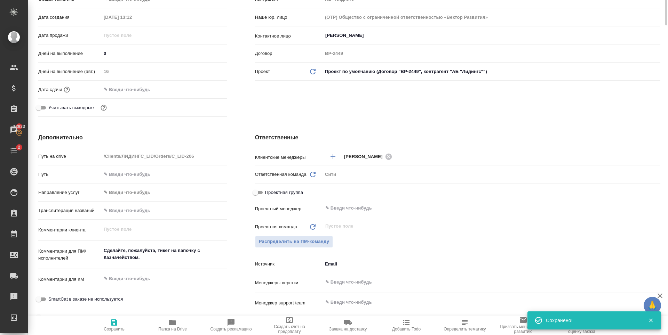
scroll to position [0, 0]
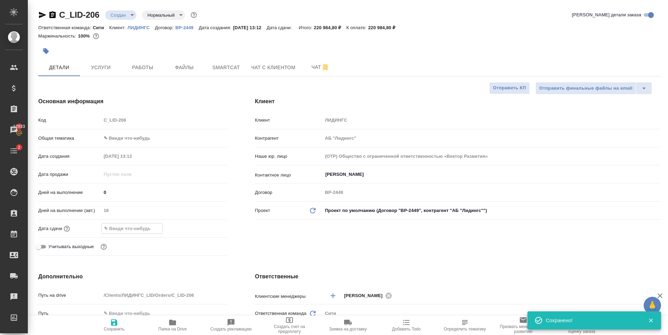
drag, startPoint x: 148, startPoint y: 234, endPoint x: 180, endPoint y: 230, distance: 32.6
click at [148, 233] on input "text" at bounding box center [132, 229] width 61 height 10
click at [206, 227] on icon "button" at bounding box center [207, 228] width 8 height 8
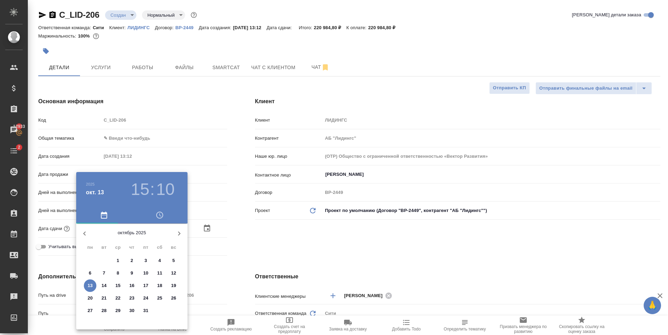
click at [172, 187] on h3 "10" at bounding box center [165, 189] width 18 height 19
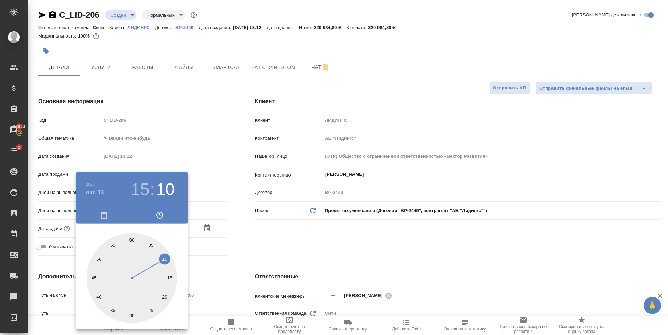
click at [164, 299] on div at bounding box center [132, 278] width 90 height 90
click at [304, 240] on div at bounding box center [334, 167] width 668 height 335
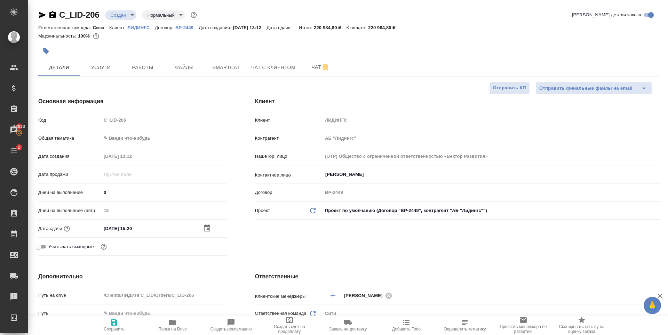
click at [114, 321] on icon "button" at bounding box center [114, 323] width 6 height 6
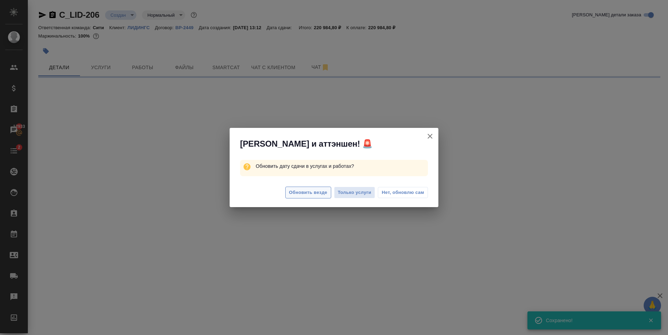
click at [309, 194] on span "Обновить везде" at bounding box center [308, 193] width 38 height 8
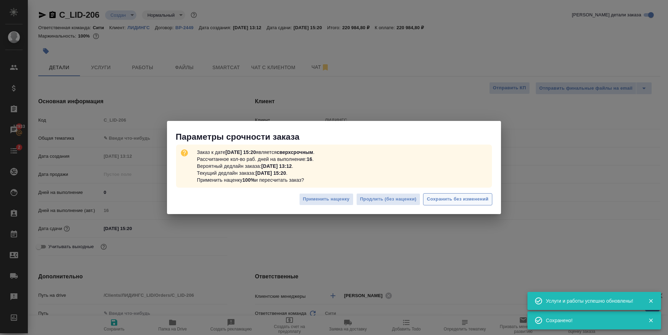
click at [470, 201] on span "Сохранить без изменений" at bounding box center [458, 200] width 62 height 8
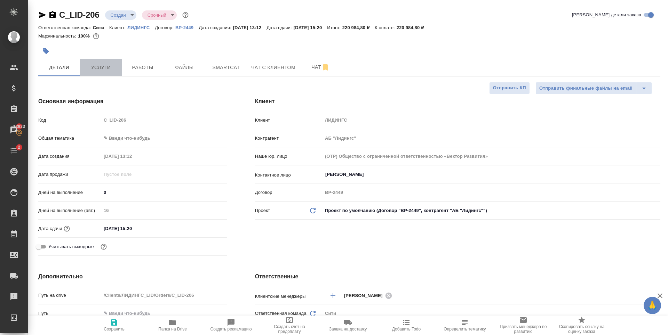
click at [105, 64] on span "Услуги" at bounding box center [100, 67] width 33 height 9
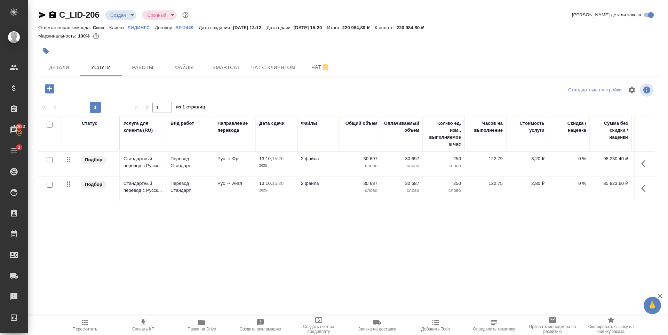
click at [433, 237] on div "Статус Услуга для клиента (RU) Вид работ Направление перевода Дата сдачи Файлы …" at bounding box center [346, 191] width 617 height 150
click at [184, 68] on span "Файлы" at bounding box center [184, 67] width 33 height 9
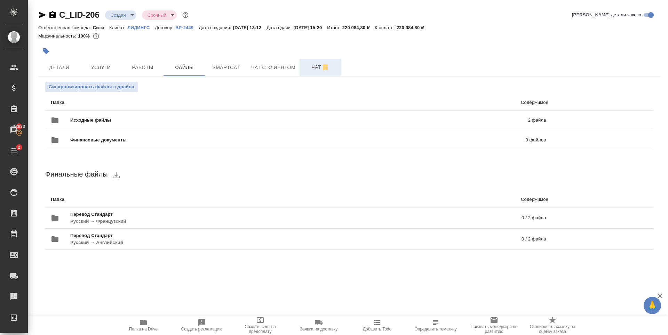
click at [307, 69] on span "Чат" at bounding box center [320, 67] width 33 height 9
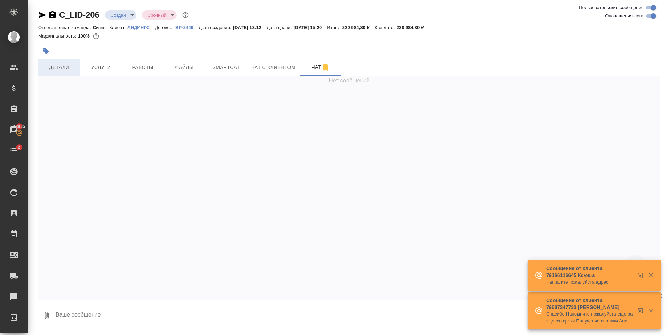
click at [62, 68] on span "Детали" at bounding box center [58, 67] width 33 height 9
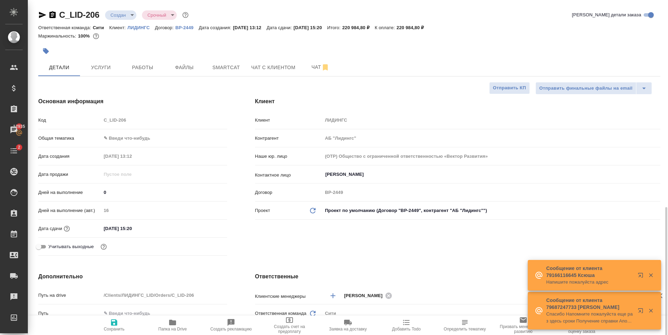
scroll to position [139, 0]
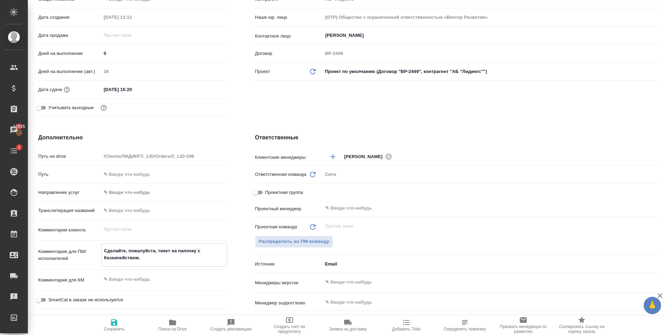
click at [141, 257] on textarea "Сделайте, пожалуйста, тикет на папочку с Казначейством." at bounding box center [164, 254] width 125 height 19
drag, startPoint x: 141, startPoint y: 259, endPoint x: 194, endPoint y: 252, distance: 53.7
click at [194, 252] on textarea "Сделайте, пожалуйста, тикет на папочку с Казначейством." at bounding box center [164, 254] width 125 height 19
drag, startPoint x: 441, startPoint y: 124, endPoint x: 344, endPoint y: 176, distance: 110.1
click at [441, 123] on div "Ответственные Клиентские менеджеры Зайцева Светлана ​ Ответственная команда Обн…" at bounding box center [457, 260] width 433 height 281
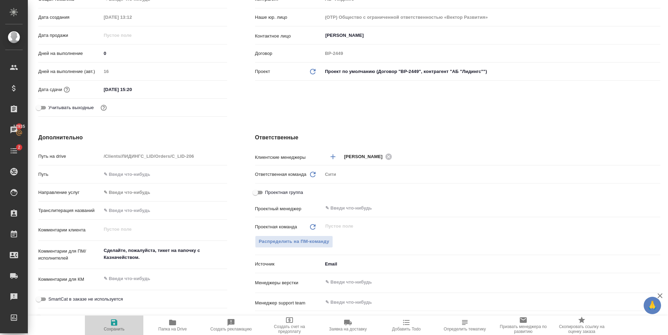
click at [111, 324] on icon "button" at bounding box center [114, 323] width 6 height 6
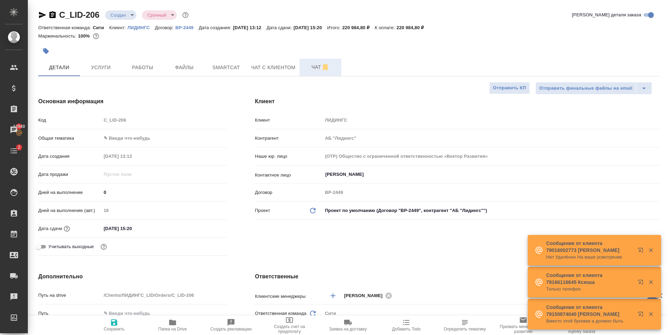
click at [308, 66] on span "Чат" at bounding box center [320, 67] width 33 height 9
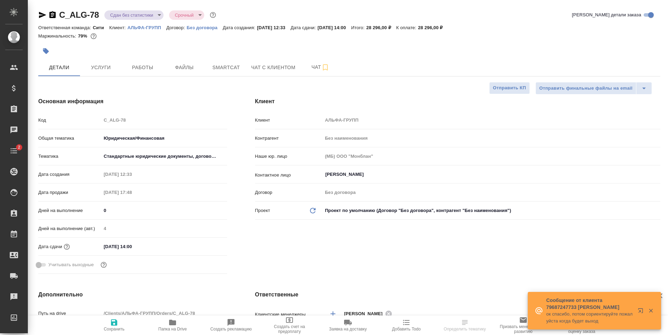
select select "RU"
type textarea "x"
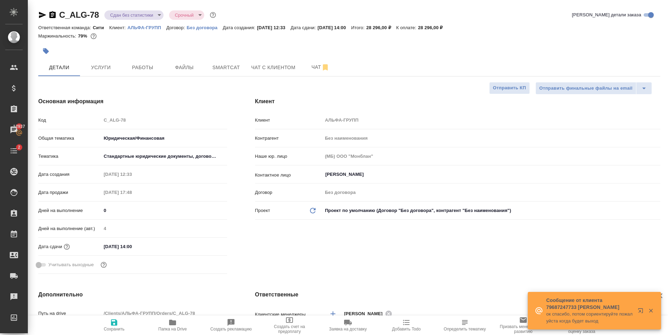
type textarea "x"
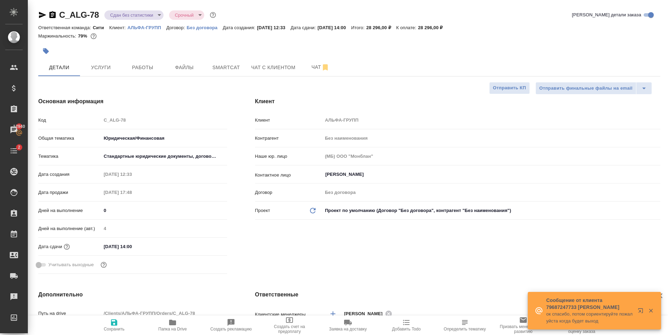
type textarea "x"
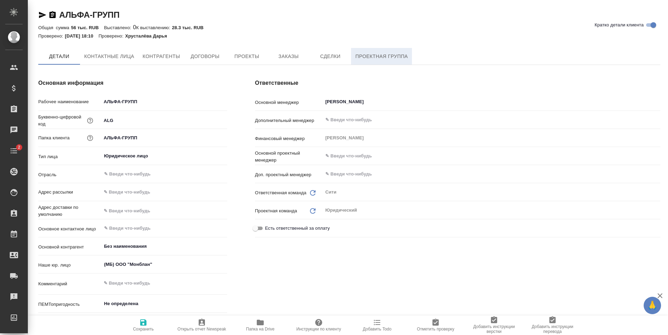
type textarea "x"
click at [286, 60] on span "Заказы" at bounding box center [288, 57] width 33 height 9
type textarea "x"
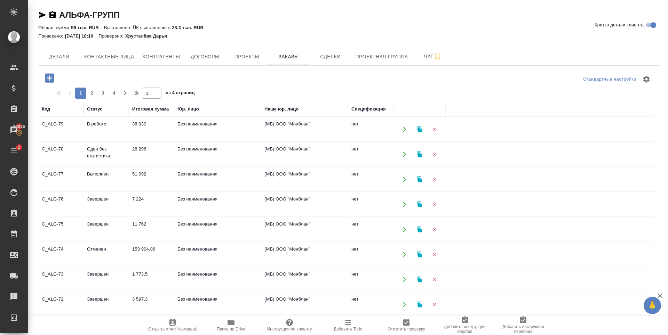
click at [225, 319] on span "Папка на Drive" at bounding box center [231, 325] width 50 height 13
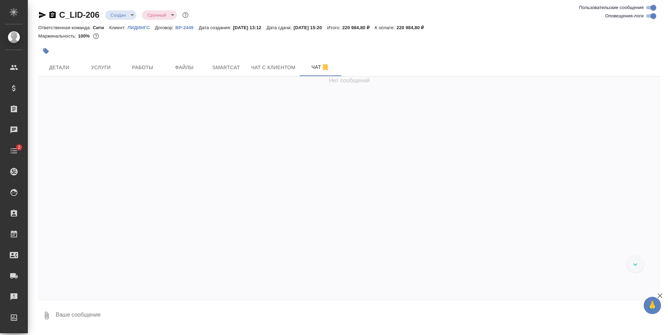
click at [338, 114] on div at bounding box center [349, 191] width 622 height 213
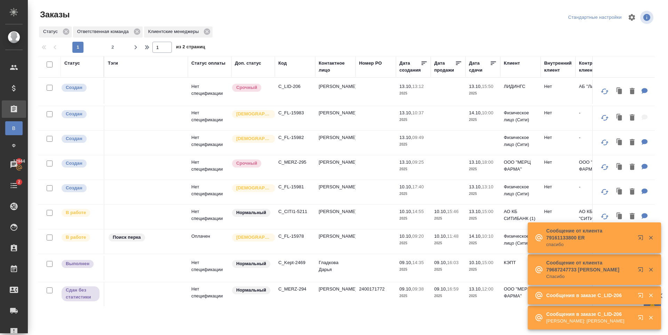
click at [295, 88] on p "C_LID-206" at bounding box center [294, 86] width 33 height 7
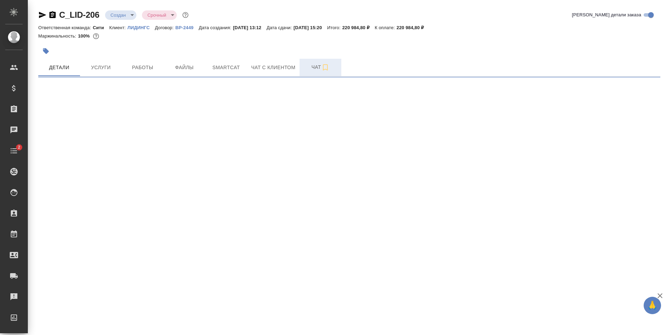
select select "RU"
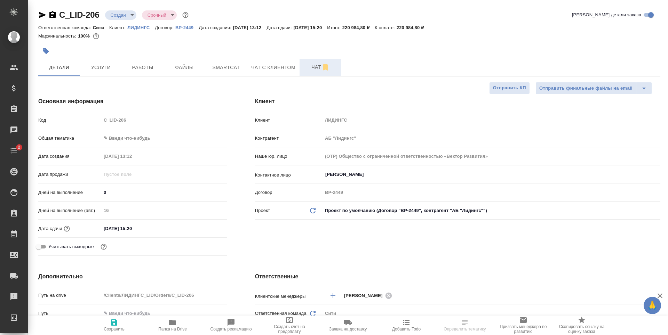
type textarea "x"
click at [308, 65] on span "Чат" at bounding box center [320, 67] width 33 height 9
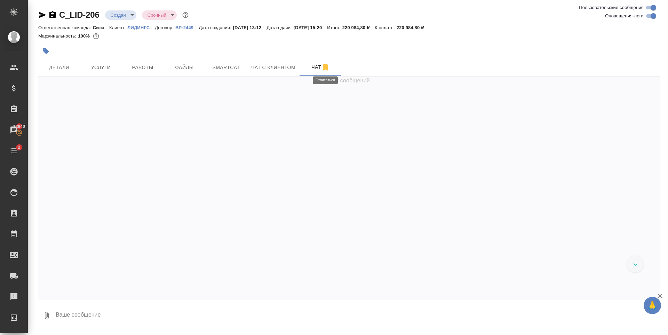
click at [168, 33] on div "Маржинальность: 100%" at bounding box center [349, 36] width 622 height 9
click at [252, 158] on div at bounding box center [349, 191] width 622 height 213
click at [65, 65] on span "Детали" at bounding box center [58, 67] width 33 height 9
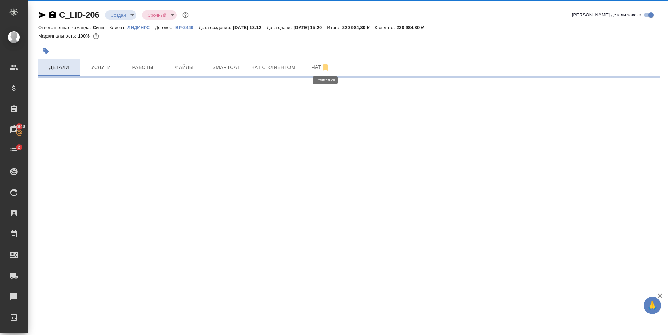
select select "RU"
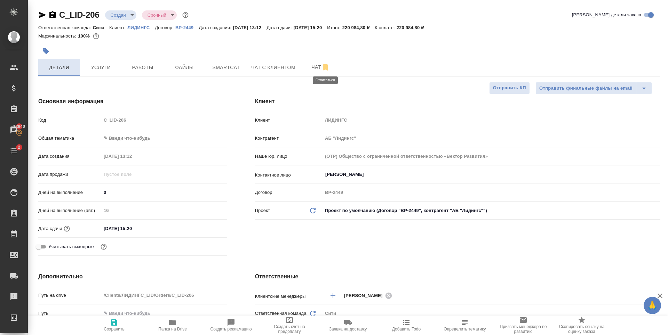
type textarea "x"
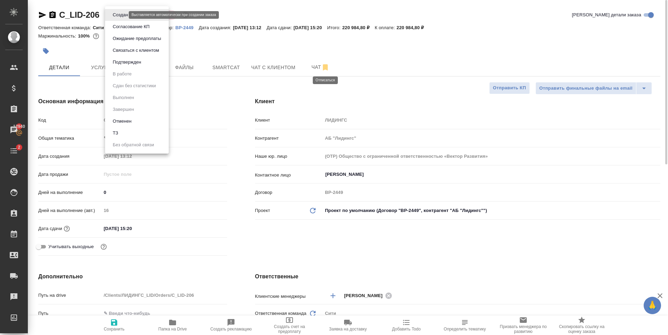
drag, startPoint x: 121, startPoint y: 16, endPoint x: 131, endPoint y: 62, distance: 46.8
click at [121, 16] on body "🙏 .cls-1 fill:#fff; AWATERA Zaytseva Svetlana Клиенты Спецификации Заказы 12940…" at bounding box center [334, 167] width 668 height 335
click at [129, 133] on li "ТЗ" at bounding box center [137, 133] width 64 height 12
type textarea "x"
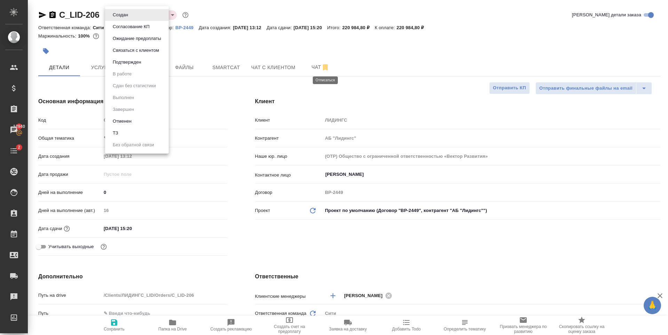
type textarea "x"
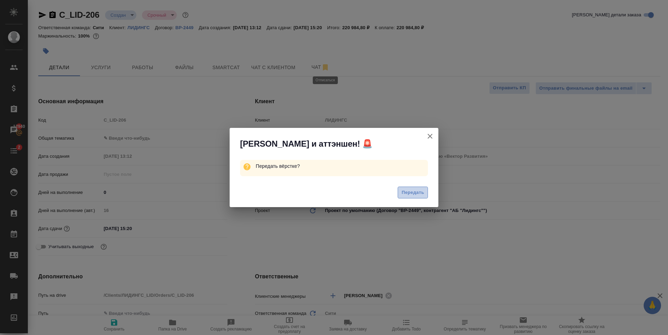
click at [420, 193] on span "Передать" at bounding box center [413, 193] width 23 height 8
type textarea "x"
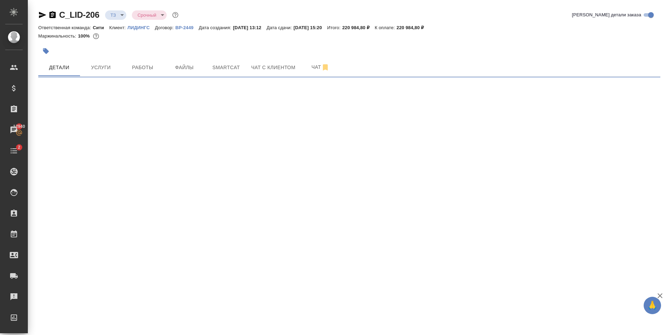
select select "RU"
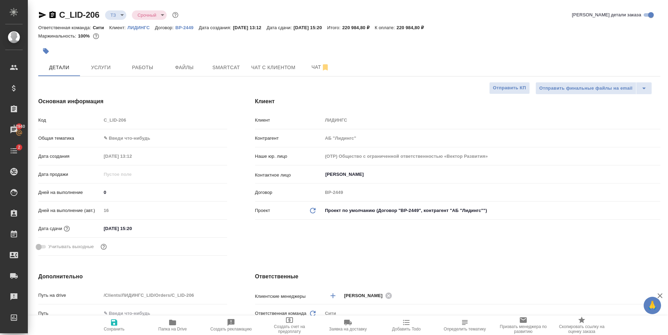
type textarea "x"
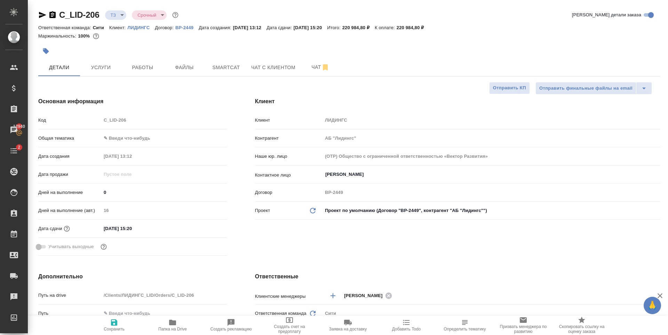
type textarea "x"
click at [171, 55] on div at bounding box center [245, 51] width 415 height 15
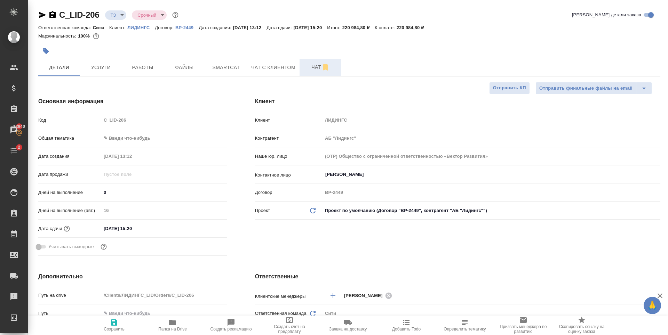
click at [306, 74] on button "Чат" at bounding box center [321, 67] width 42 height 17
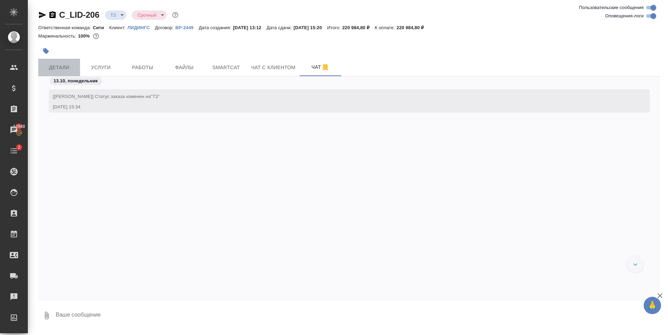
click at [57, 66] on span "Детали" at bounding box center [58, 67] width 33 height 9
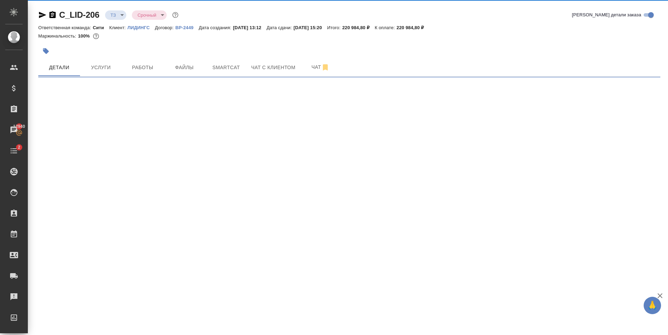
select select "RU"
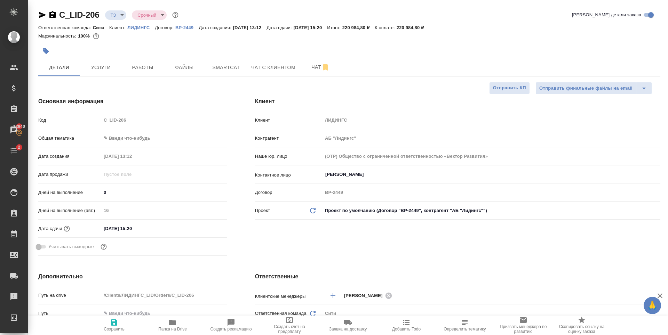
type textarea "x"
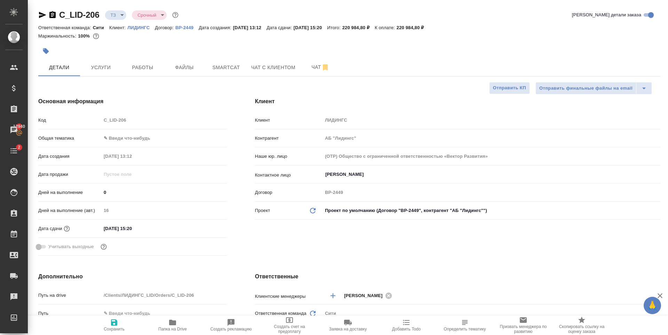
type textarea "x"
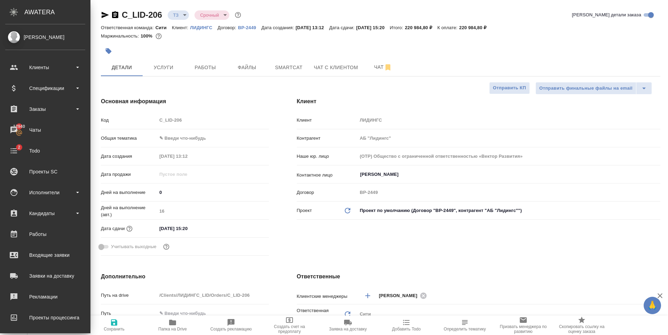
type textarea "x"
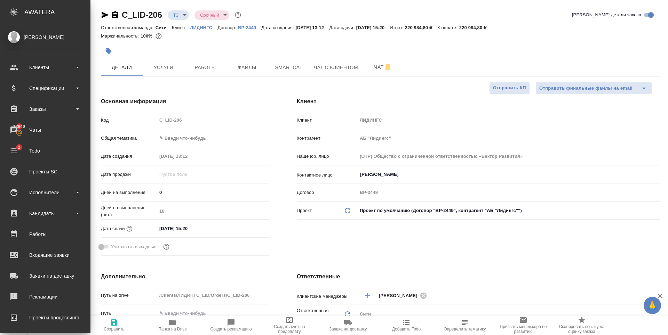
type textarea "x"
click at [376, 64] on span "Чат" at bounding box center [382, 67] width 33 height 9
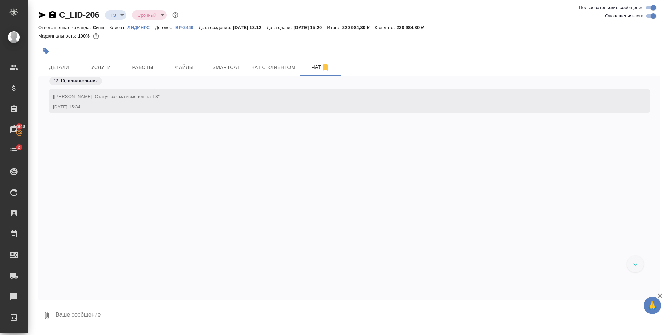
click at [76, 76] on hr at bounding box center [349, 76] width 622 height 0
click at [69, 70] on span "Детали" at bounding box center [58, 67] width 33 height 9
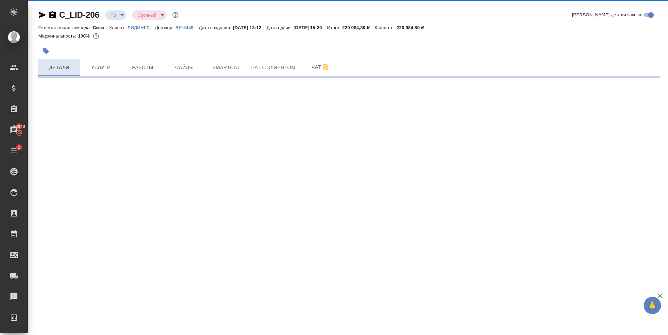
select select "RU"
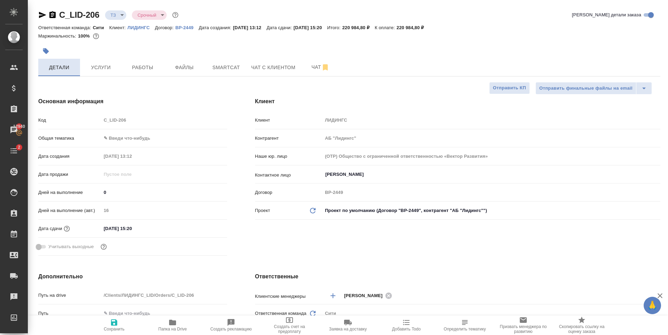
type textarea "x"
click at [147, 221] on div "Дней на выполнение (авт.) 16" at bounding box center [132, 214] width 189 height 18
click at [136, 228] on input "13.10.2025 15:20" at bounding box center [131, 229] width 61 height 10
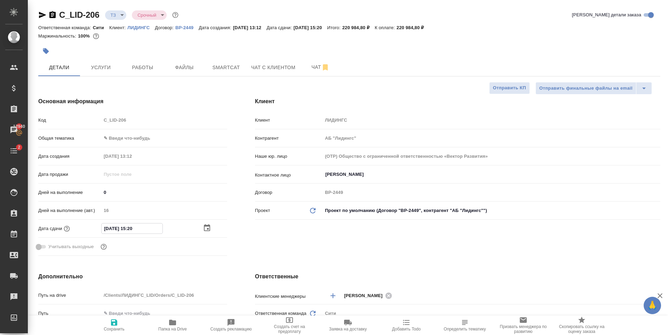
type input "13.10.2025 15:0_"
type textarea "x"
type input "13.10.2025 15:40"
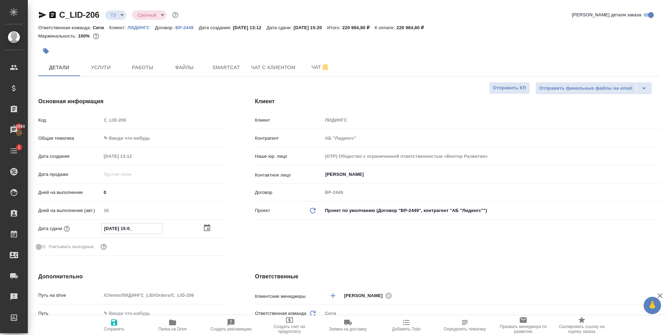
type textarea "x"
type input "13.10.2025 15:40"
click at [336, 239] on div "Клиент Клиент ЛИДИНГС Контрагент АБ "Лидингс" Наше юр. лицо (OTP) Общество с ог…" at bounding box center [457, 178] width 433 height 189
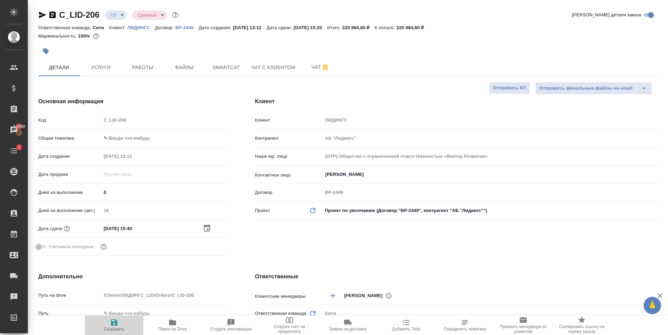
click at [114, 334] on button "Сохранить" at bounding box center [114, 325] width 58 height 19
type textarea "x"
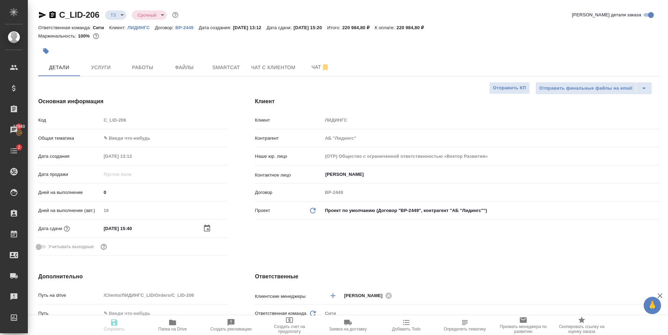
type textarea "x"
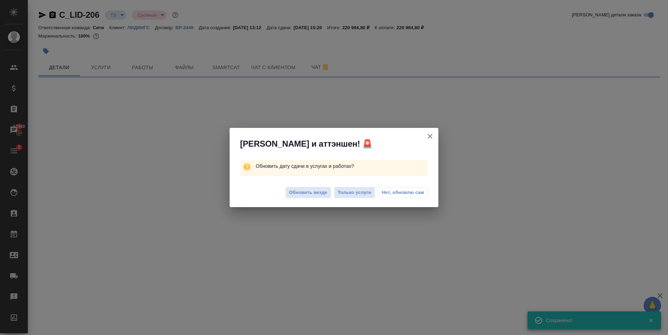
select select "RU"
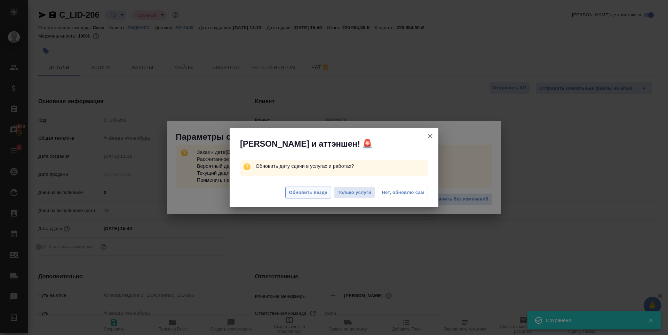
type textarea "x"
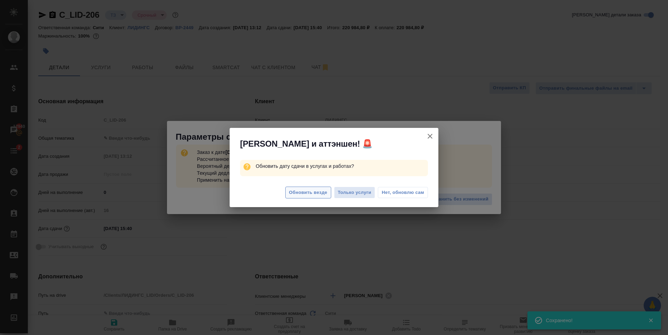
type textarea "x"
click at [433, 133] on icon "button" at bounding box center [430, 136] width 8 height 8
type textarea "x"
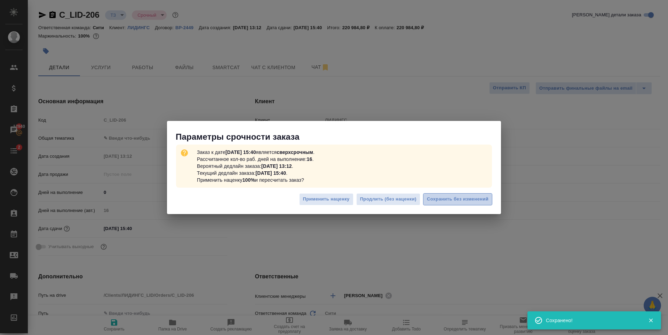
click at [437, 197] on span "Сохранить без изменений" at bounding box center [458, 200] width 62 height 8
type textarea "x"
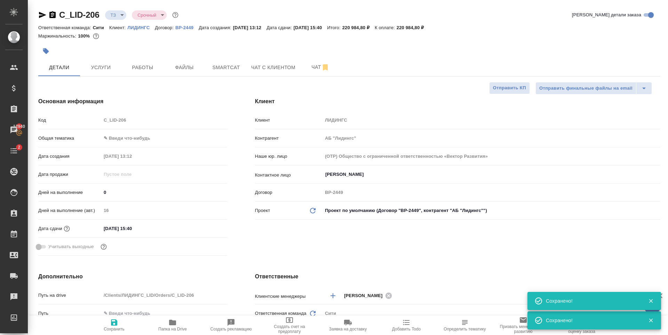
type textarea "x"
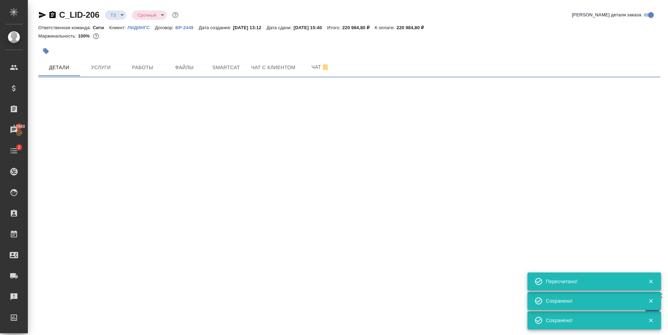
click at [138, 228] on div ".cls-1 fill:#fff; AWATERA Zaytseva Svetlana Клиенты Спецификации Заказы 12940 Ч…" at bounding box center [334, 167] width 668 height 335
select select "RU"
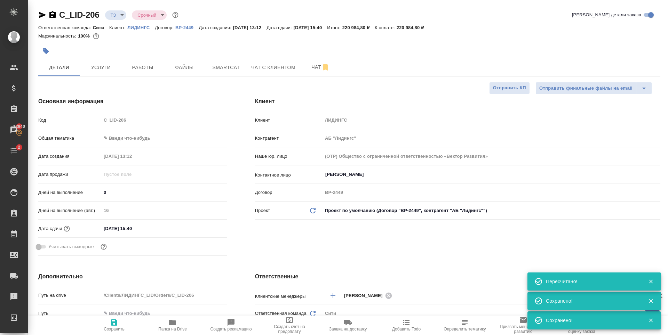
type textarea "x"
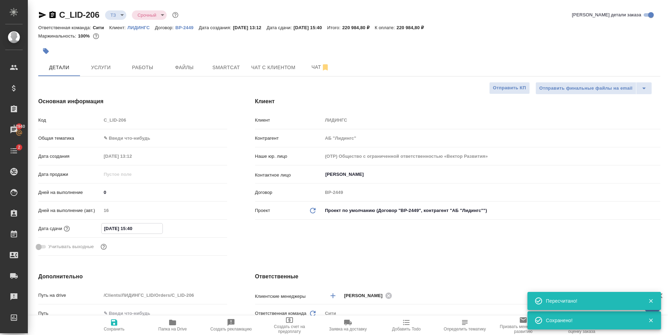
click at [137, 228] on input "13.10.2025 15:40" at bounding box center [132, 229] width 61 height 10
type input "13.10.2025 15:0_"
type textarea "x"
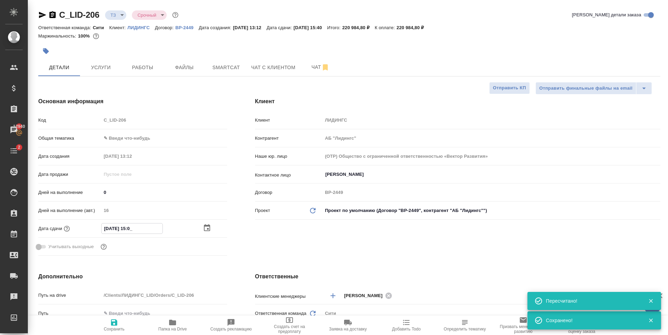
type input "[DATE] 15:50"
type textarea "x"
type input "[DATE] 15:50"
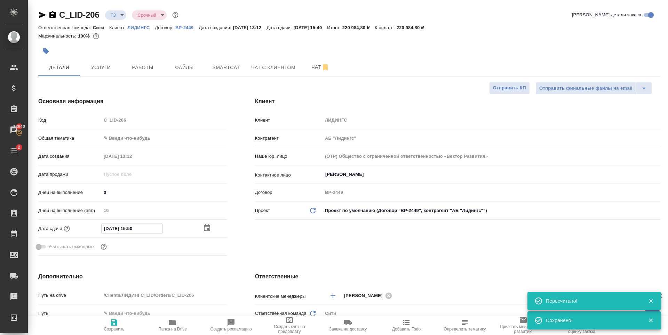
click at [117, 323] on icon "button" at bounding box center [114, 323] width 6 height 6
type textarea "x"
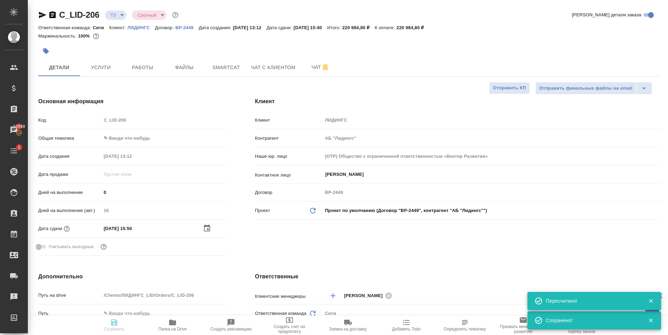
type textarea "x"
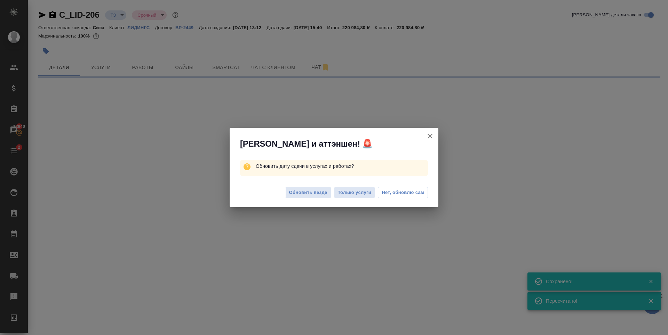
select select "RU"
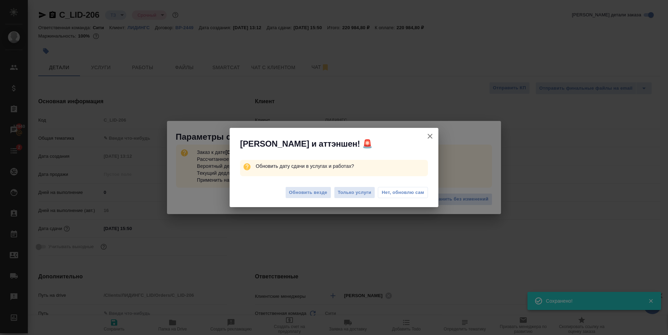
type textarea "x"
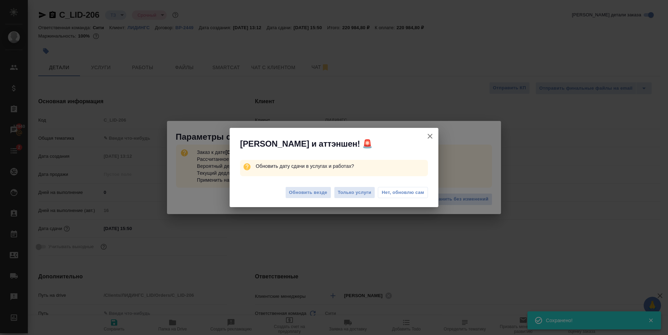
click at [418, 192] on span "Нет, обновлю сам" at bounding box center [403, 192] width 42 height 7
type textarea "x"
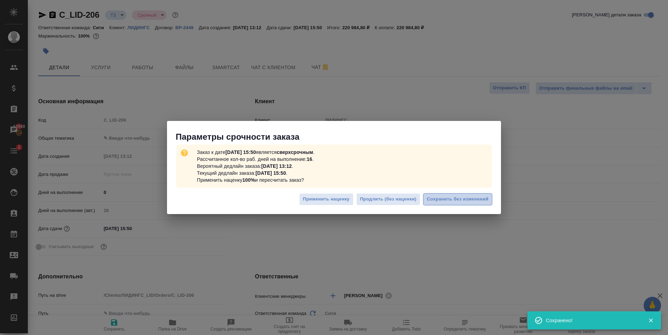
click at [472, 205] on button "Сохранить без изменений" at bounding box center [457, 199] width 69 height 12
type textarea "x"
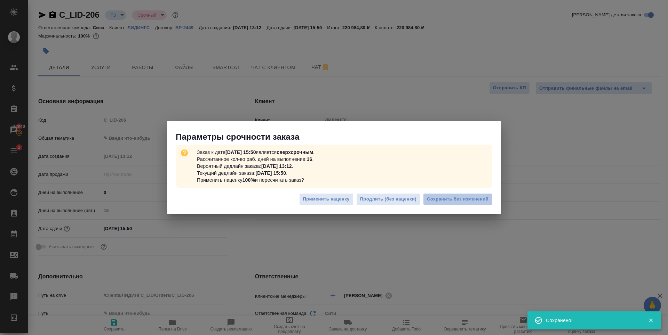
type textarea "x"
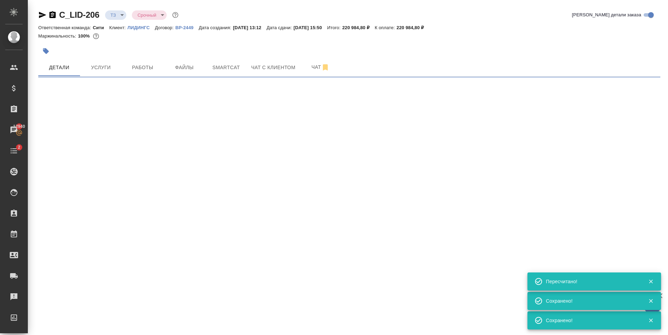
select select "RU"
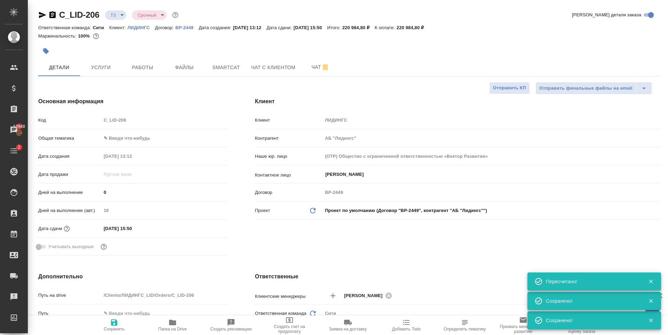
type textarea "x"
click at [307, 68] on span "Чат" at bounding box center [320, 67] width 33 height 9
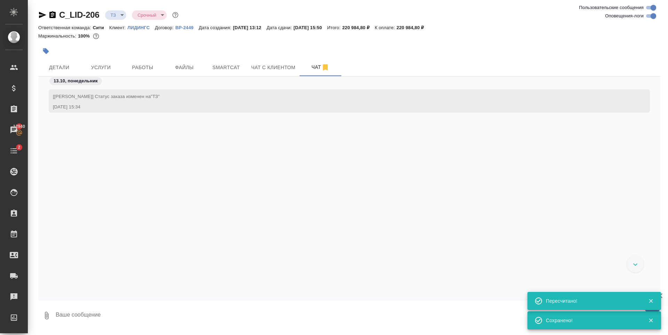
click at [142, 175] on div "[Зайцева Светлана] Статус заказа изменен на "ТЗ" 13.10.25, 15:34" at bounding box center [349, 183] width 622 height 213
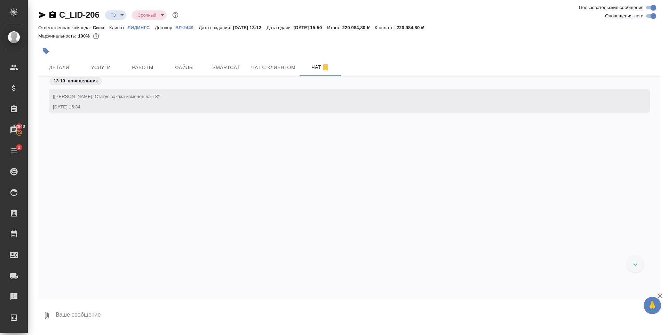
click at [163, 143] on div "[Зайцева Светлана] Статус заказа изменен на "ТЗ" 13.10.25, 15:34" at bounding box center [349, 183] width 622 height 213
click at [64, 68] on span "Детали" at bounding box center [58, 67] width 33 height 9
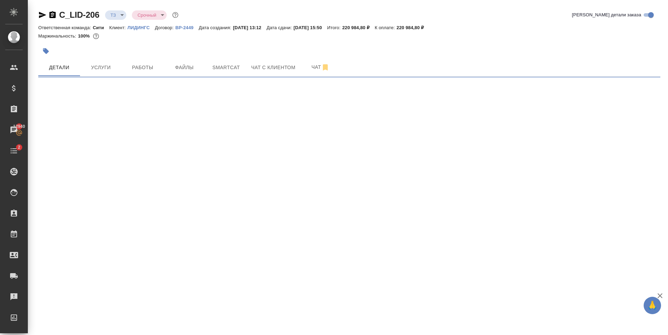
select select "RU"
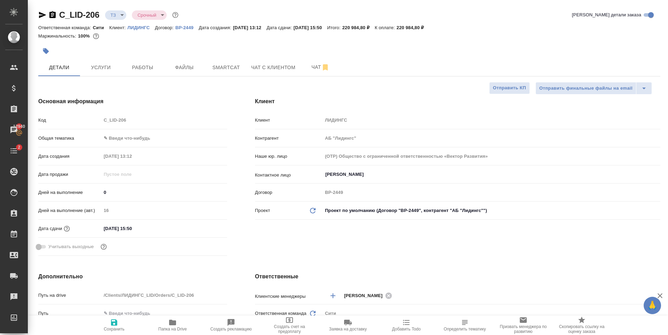
type textarea "x"
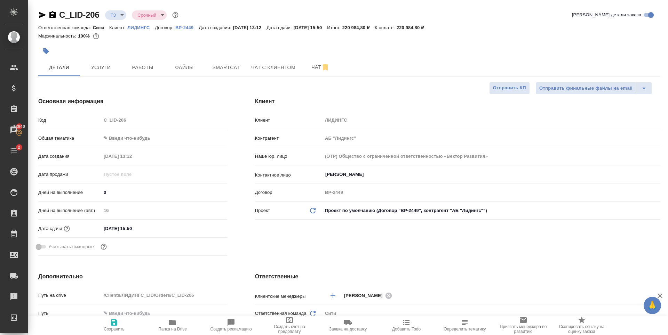
type textarea "x"
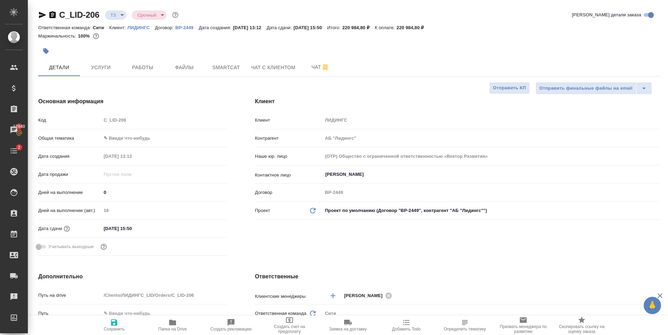
type textarea "x"
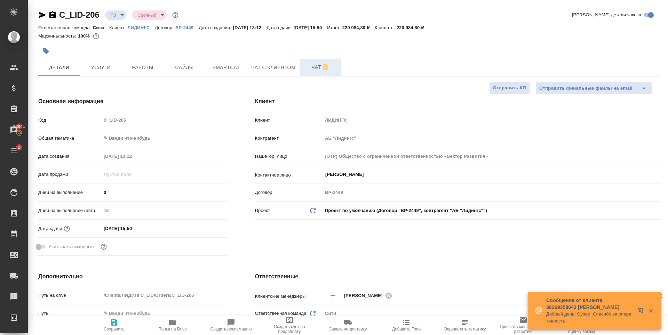
click at [308, 67] on span "Чат" at bounding box center [320, 67] width 33 height 9
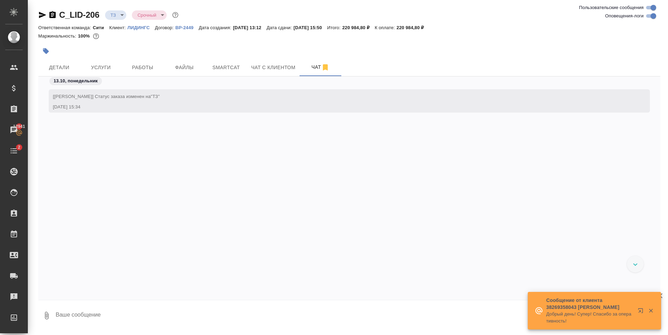
click at [204, 150] on div "[Зайцева Светлана] Статус заказа изменен на "ТЗ" 13.10.25, 15:34" at bounding box center [349, 183] width 622 height 213
click at [63, 63] on span "Детали" at bounding box center [58, 67] width 33 height 9
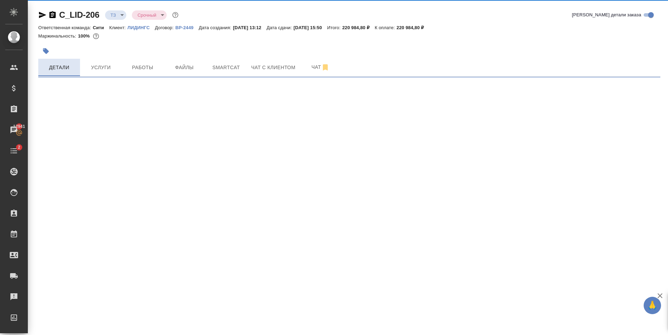
select select "RU"
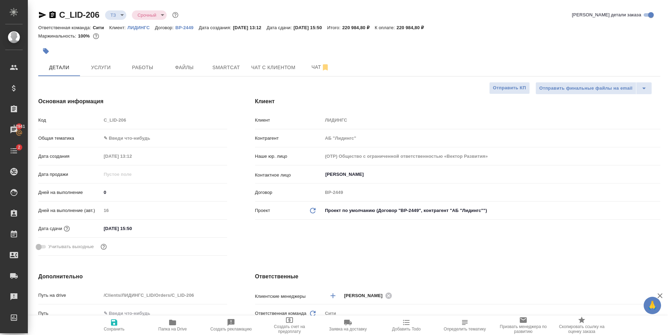
type textarea "x"
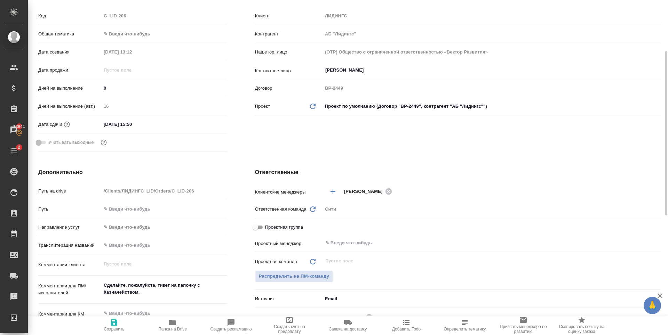
scroll to position [209, 0]
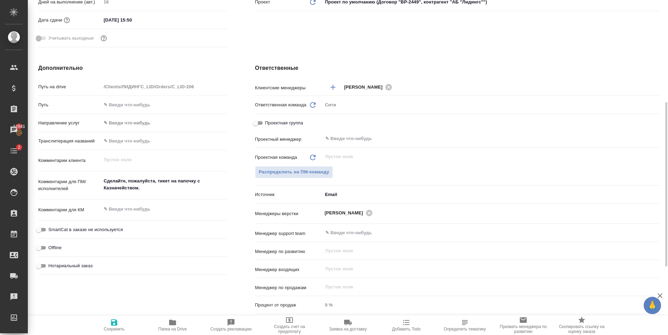
type textarea "x"
click at [146, 188] on textarea "Сделайте, пожалуйста, тикет на папочку с Казначейством." at bounding box center [164, 184] width 126 height 19
drag, startPoint x: 184, startPoint y: 190, endPoint x: 171, endPoint y: 180, distance: 15.9
click at [171, 180] on textarea "Сделайте, пожалуйста, тикет на папочку с Казначейством." at bounding box center [164, 185] width 125 height 19
type textarea "x"
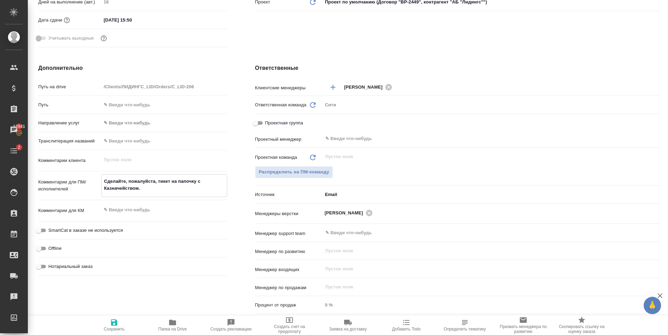
type textarea "x"
type textarea "Сделайте, пожалуйста, тикет"
type textarea "x"
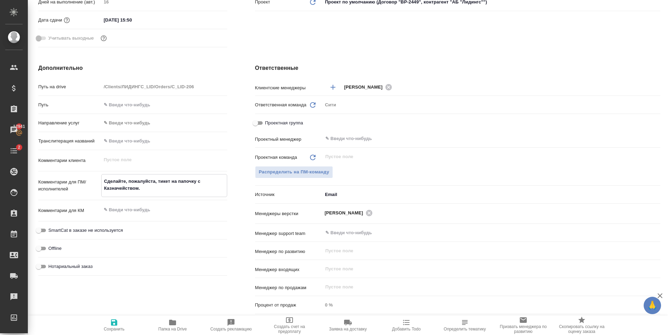
type textarea "x"
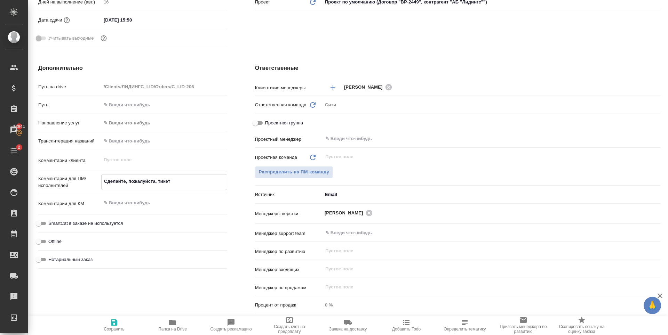
type textarea "x"
type textarea "Сделайте, пожалуйста, тикет"
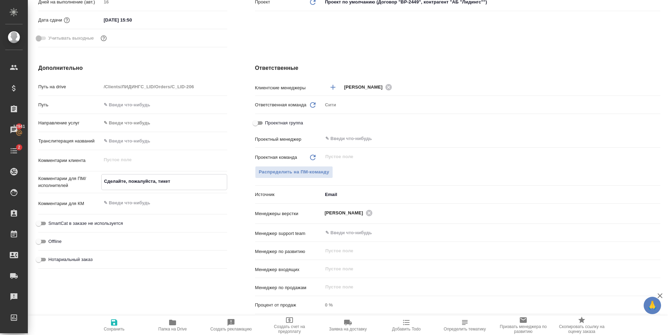
type textarea "x"
type textarea "Сделайте, пожалуйста, тикет"
type textarea "x"
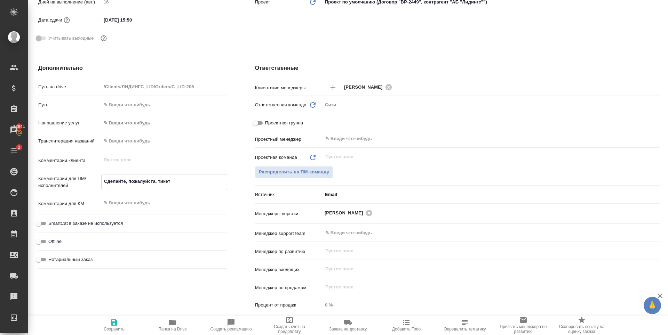
type textarea "x"
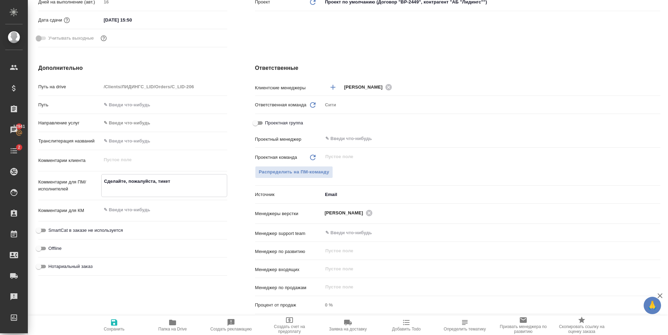
type textarea "Сделайте, пожалуйста, тикет Т"
type textarea "x"
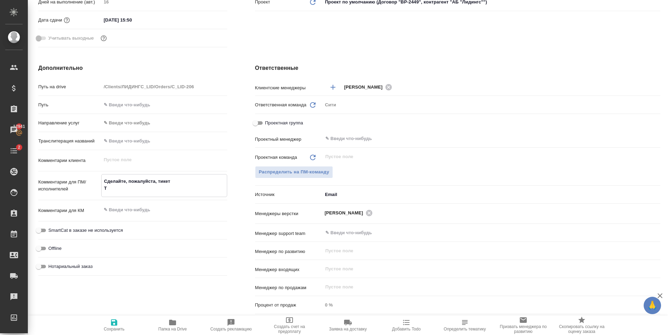
type textarea "Сделайте, пожалуйста, тикет Та"
type textarea "x"
type textarea "Сделайте, пожалуйста, тикет Там"
type textarea "x"
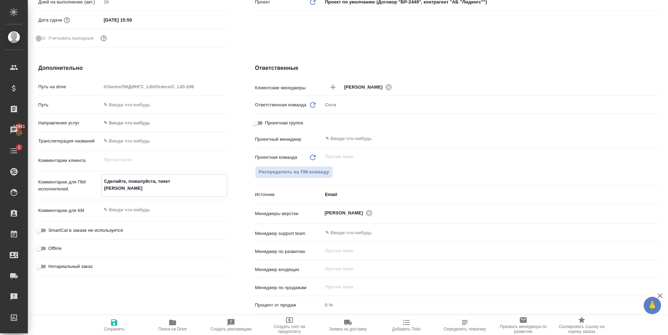
type textarea "x"
type textarea "Сделайте, пожалуйста, тикет Там"
type textarea "x"
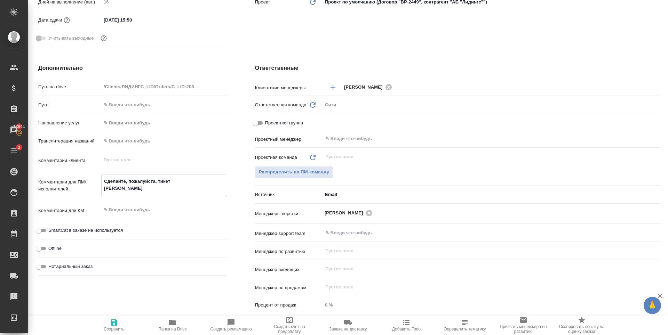
type textarea "x"
type textarea "Сделайте, пожалуйста, тикет Там в"
type textarea "x"
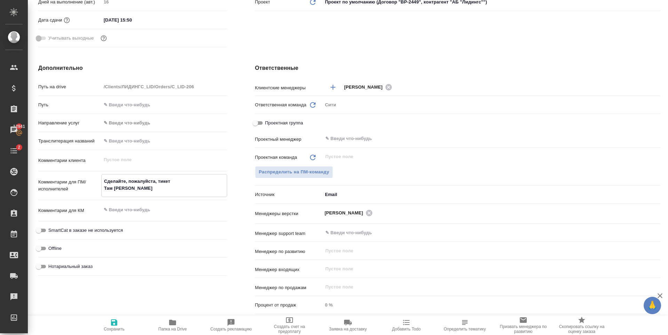
type textarea "x"
type textarea "Сделайте, пожалуйста, тикет Там в"
type textarea "x"
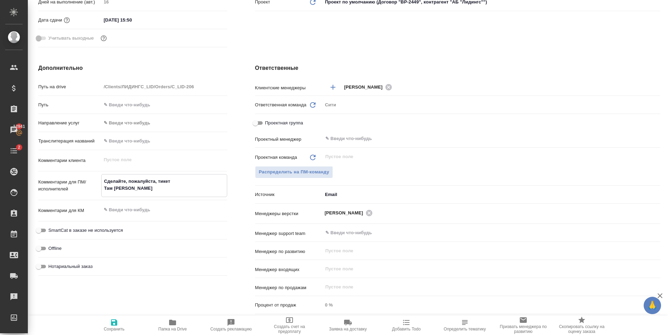
type textarea "Сделайте, пожалуйста, тикет Там в п"
type textarea "x"
type textarea "Сделайте, пожалуйста, тикет Там в па"
type textarea "x"
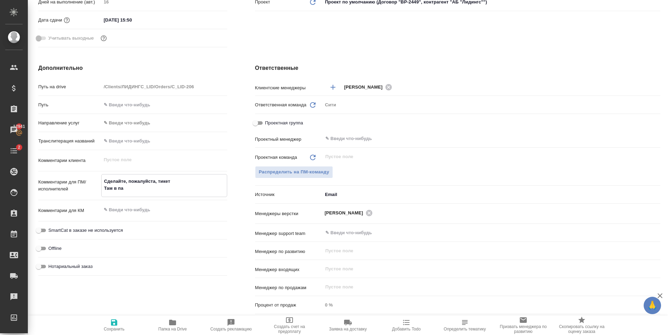
type textarea "x"
type textarea "Сделайте, пожалуйста, тикет Там в пап"
type textarea "x"
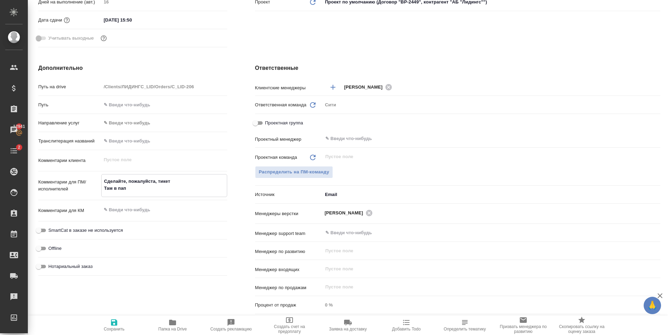
type textarea "x"
type textarea "Сделайте, пожалуйста, тикет Там в папк"
type textarea "x"
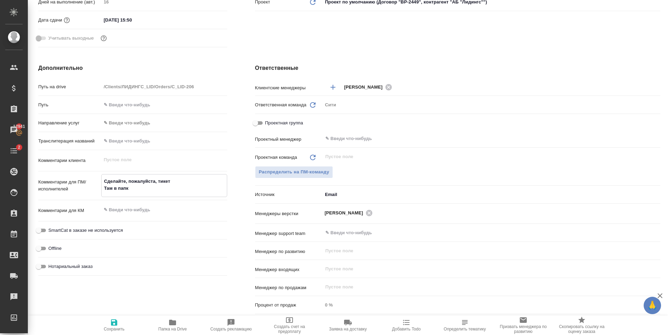
type textarea "x"
type textarea "Сделайте, пожалуйста, тикет Там в папка"
type textarea "x"
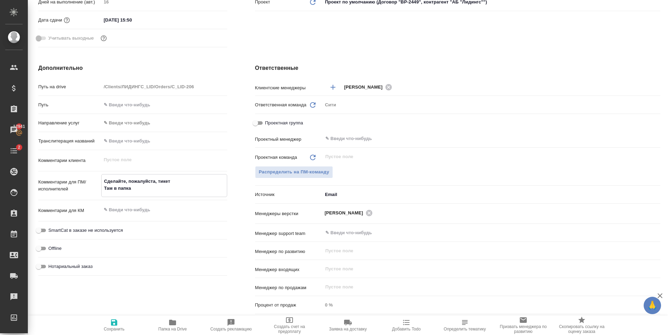
type textarea "Сделайте, пожалуйста, тикет Там в папках"
type textarea "x"
type textarea "Сделайте, пожалуйста, тикет Там в папках"
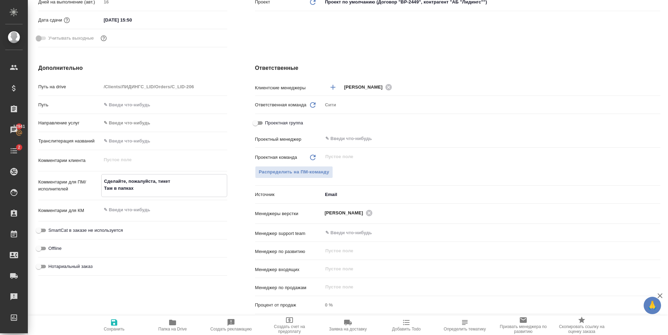
type textarea "x"
type textarea "Сделайте, пожалуйста, тикет Там в папках д"
type textarea "x"
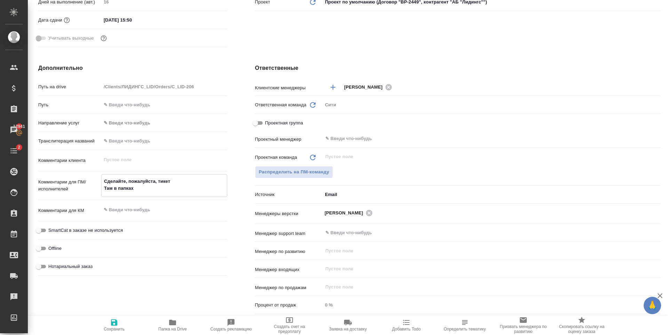
type textarea "x"
type textarea "Сделайте, пожалуйста, тикет Там в папках до"
type textarea "x"
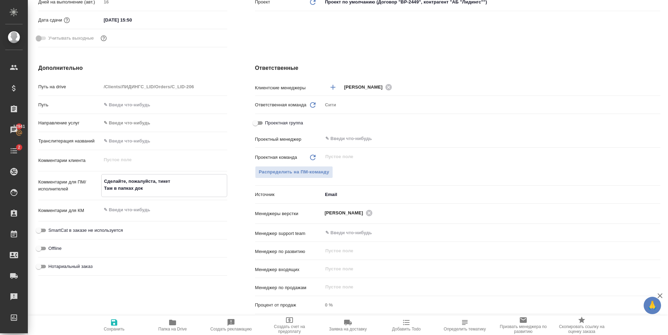
type textarea "Сделайте, пожалуйста, тикет Там в папках доку"
type textarea "x"
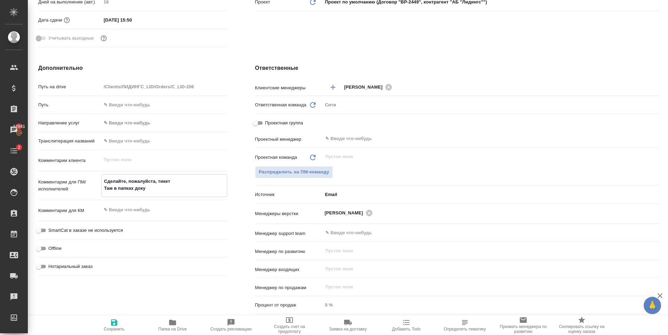
type textarea "Сделайте, пожалуйста, тикет Там в папках докум"
type textarea "x"
type textarea "Сделайте, пожалуйста, тикет Там в папках докуме"
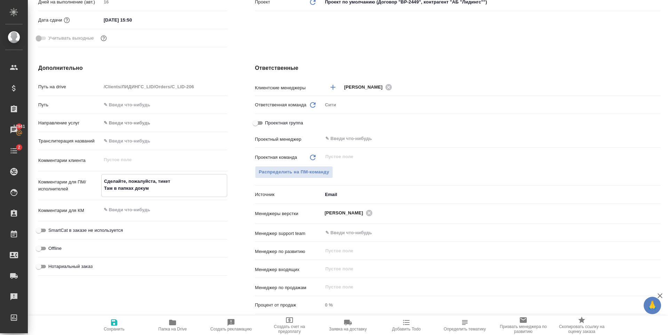
type textarea "x"
type textarea "Сделайте, пожалуйста, тикет Там в папках докумен"
type textarea "x"
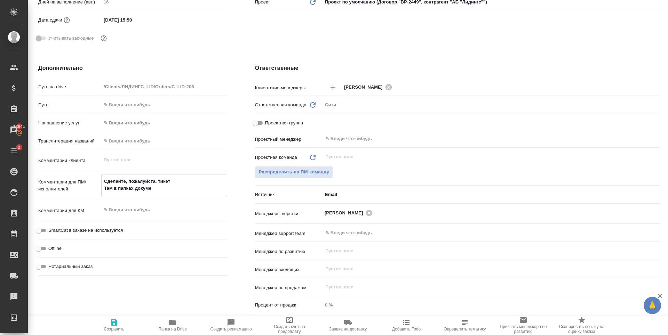
type textarea "x"
type textarea "Сделайте, пожалуйста, тикет Там в папках документ"
type textarea "x"
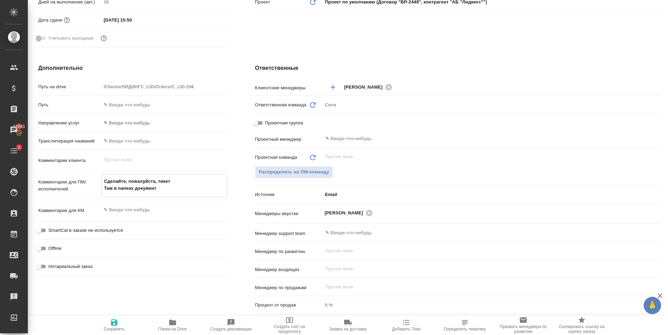
type textarea "x"
type textarea "Сделайте, пожалуйста, тикет Там в папках документы"
type textarea "x"
drag, startPoint x: 116, startPoint y: 189, endPoint x: 95, endPoint y: 194, distance: 21.5
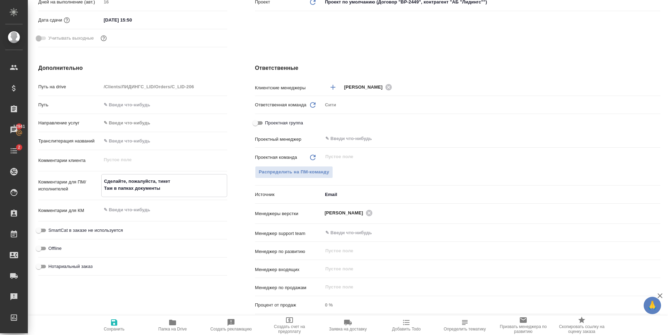
click at [95, 194] on div "Комментарии для ПМ/исполнителей Сделайте, пожалуйста, тикет Там в папках докуме…" at bounding box center [132, 185] width 189 height 23
type textarea "x"
type textarea "Сделайте, пожалуйста, тикет В папках документы"
type textarea "x"
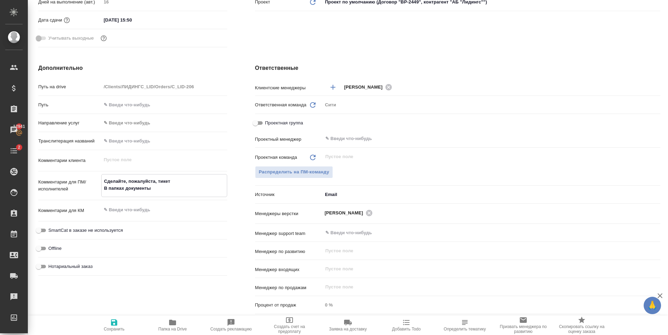
type textarea "x"
type textarea "Сделайте, пожалуйста, тикет В папках документы"
type textarea "x"
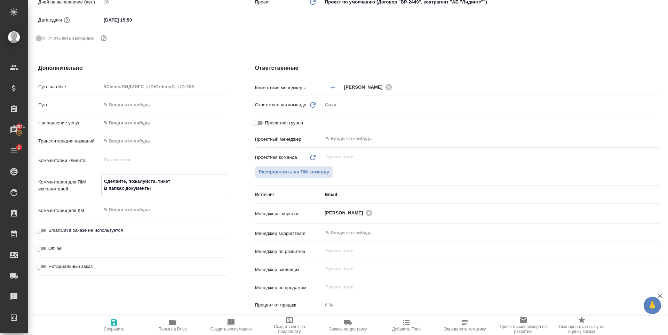
type textarea "Сделайте, пожалуйста, тикет В папках документы п"
type textarea "x"
type textarea "Сделайте, пожалуйста, тикет В папках документы по"
type textarea "x"
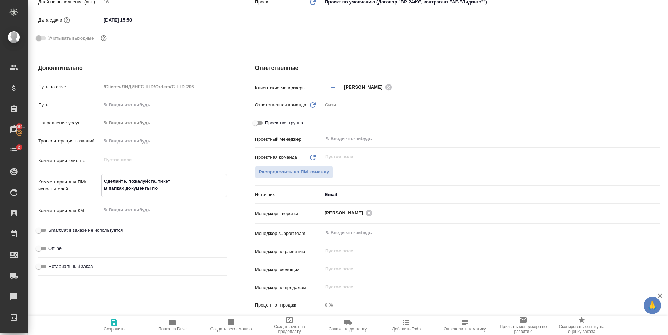
type textarea "x"
type textarea "Сделайте, пожалуйста, тикет В папках документы пов"
type textarea "x"
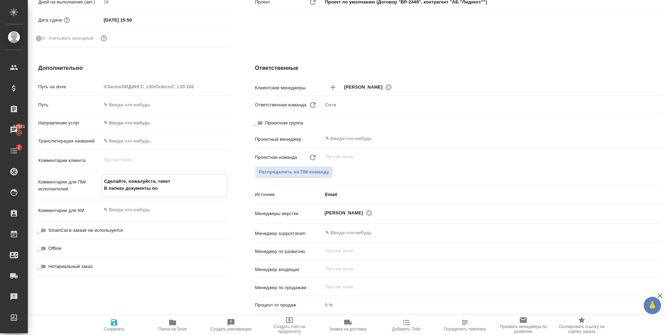
type textarea "x"
type textarea "Сделайте, пожалуйста, тикет В папках документы повт"
type textarea "x"
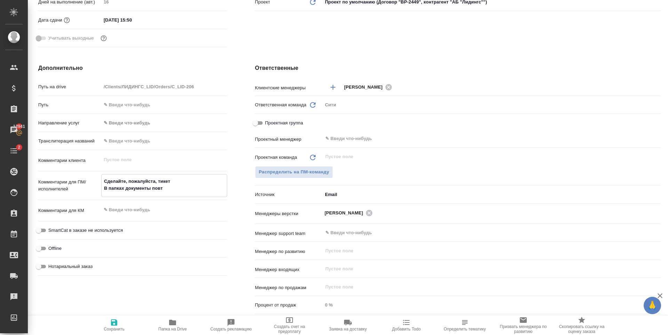
type textarea "Сделайте, пожалуйста, тикет В папках документы повто"
type textarea "x"
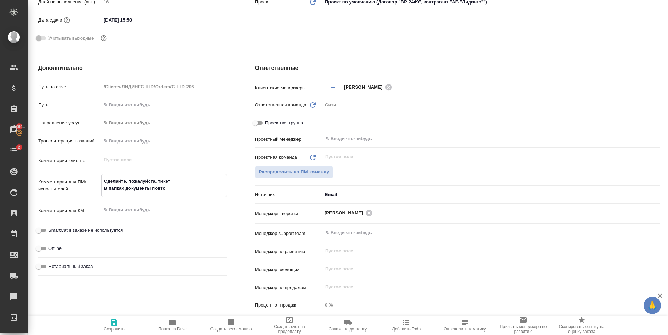
type textarea "Сделайте, пожалуйста, тикет В папках документы повтор"
type textarea "x"
type textarea "Сделайте, пожалуйста, тикет В папках документы повторя"
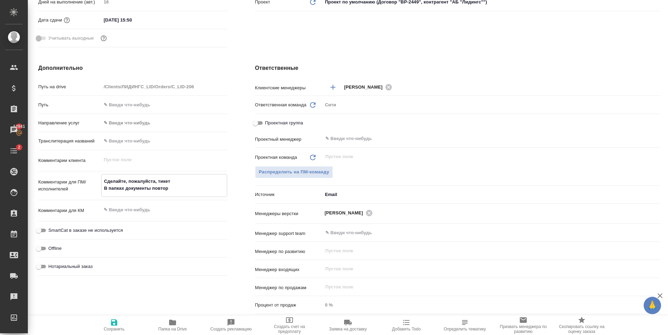
type textarea "x"
type textarea "Сделайте, пожалуйста, тикет В папках документы повторяю"
type textarea "x"
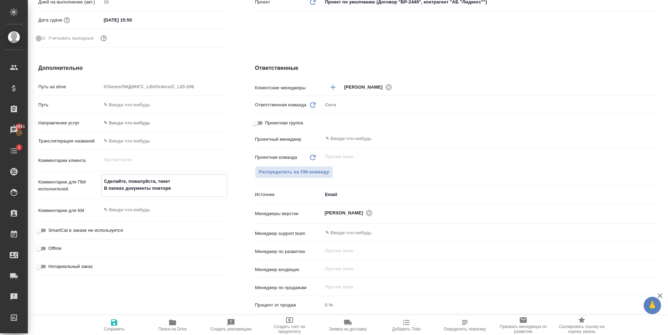
type textarea "x"
type textarea "Сделайте, пожалуйста, тикет В папках документы повторяют"
type textarea "x"
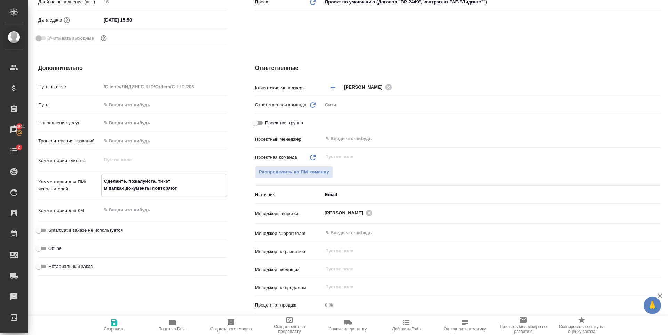
type textarea "x"
type textarea "Сделайте, пожалуйста, тикет В папках документы повторяютс"
type textarea "x"
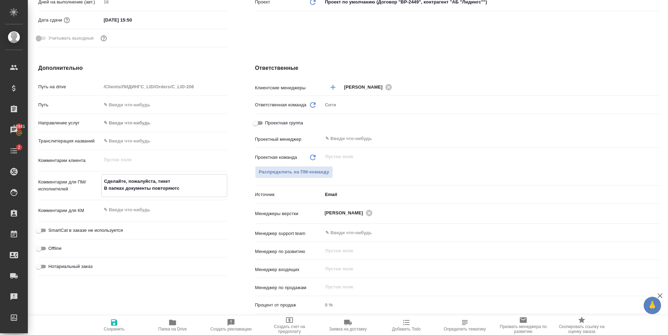
type textarea "Сделайте, пожалуйста, тикет В папках документы повторяются"
type textarea "x"
type textarea "Сделайте, пожалуйста, тикет В папках документы повторяются."
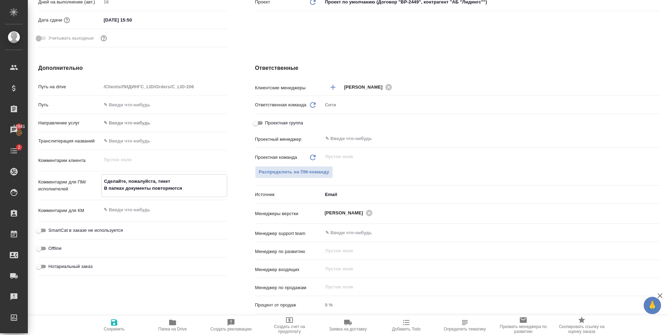
type textarea "x"
type textarea "Сделайте, пожалуйста, тикет В папках документы повторяются."
type textarea "x"
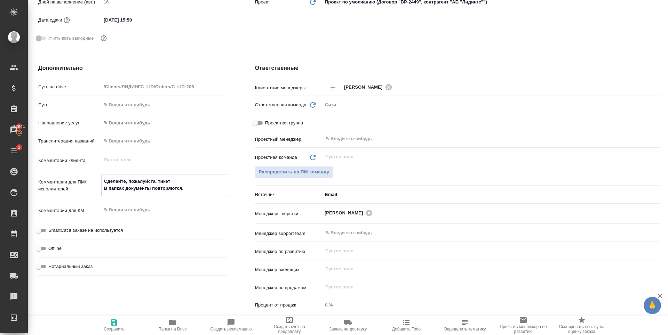
type textarea "x"
type textarea "Сделайте, пожалуйста, тикет В папках документы повторяются. С"
type textarea "x"
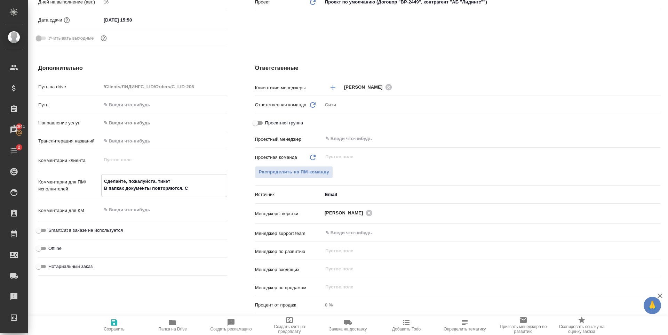
type textarea "Сделайте, пожалуйста, тикет В папках документы повторяются. Са"
type textarea "x"
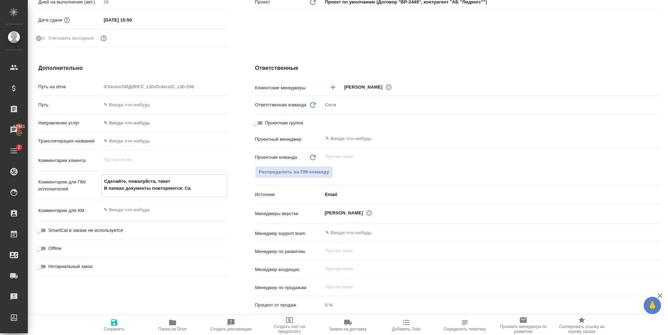
type textarea "Сделайте, пожалуйста, тикет В папках документы повторяются. Сам"
type textarea "x"
type textarea "Сделайте, пожалуйста, тикет В папках документы повторяются. Самы"
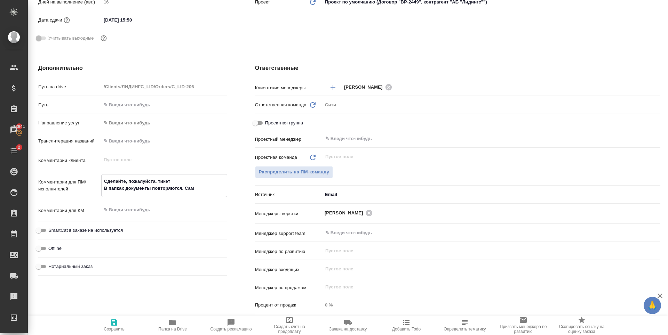
type textarea "x"
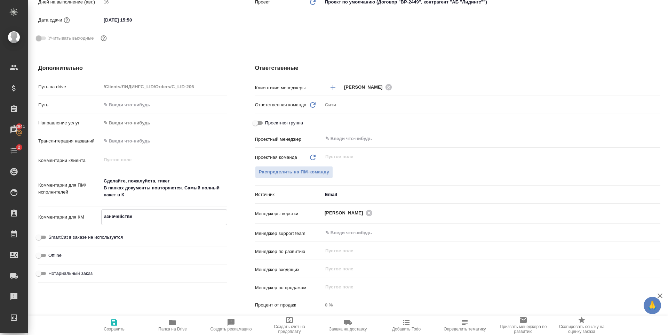
drag, startPoint x: 133, startPoint y: 217, endPoint x: 92, endPoint y: 220, distance: 41.5
click at [92, 220] on div "Комментарии для КМ азначействе x" at bounding box center [132, 218] width 189 height 16
click at [132, 191] on textarea "Сделайте, пожалуйста, тикет В папках документы повторяются. Самый полный пакет …" at bounding box center [164, 188] width 126 height 26
paste textarea "азначействе"
click at [112, 326] on icon "button" at bounding box center [114, 323] width 6 height 6
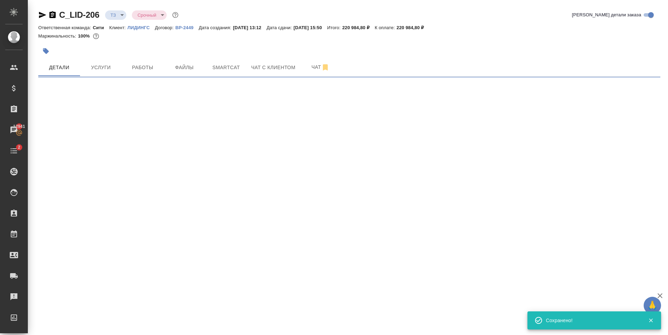
scroll to position [0, 0]
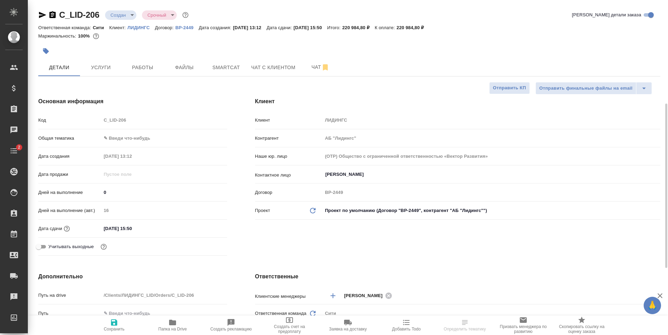
select select "RU"
click at [307, 65] on span "Чат" at bounding box center [320, 67] width 33 height 9
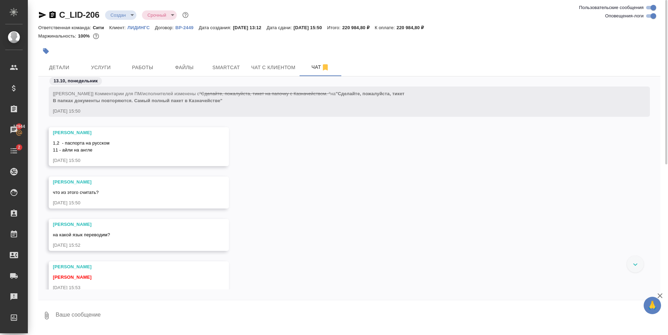
scroll to position [208, 0]
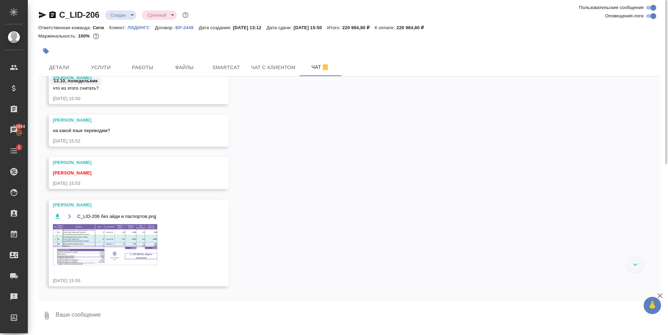
click at [135, 232] on img at bounding box center [105, 244] width 104 height 41
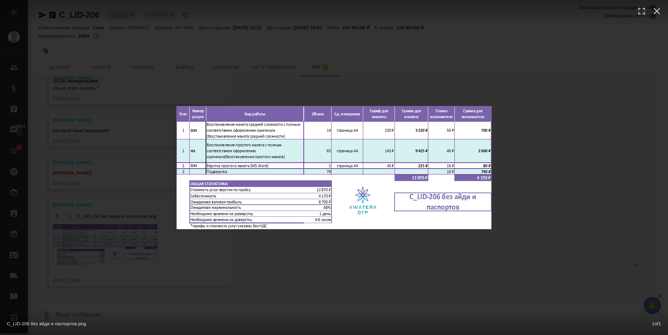
click at [224, 268] on div "C_LID-206 без айди и паспортов.png 1 of 1" at bounding box center [334, 167] width 668 height 335
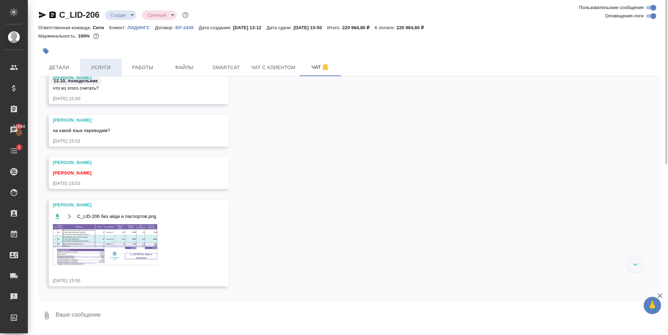
click at [108, 65] on span "Услуги" at bounding box center [100, 67] width 33 height 9
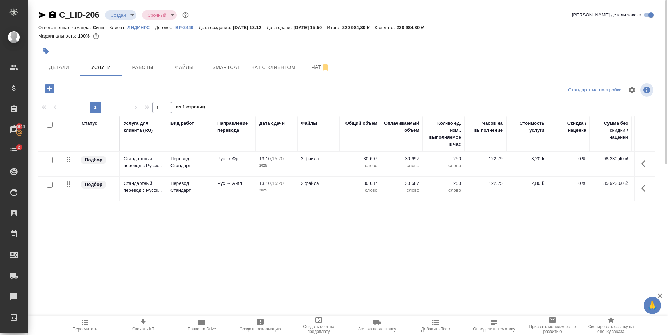
click at [198, 227] on div "Статус Услуга для клиента (RU) Вид работ Направление перевода Дата сдачи Файлы …" at bounding box center [346, 191] width 617 height 150
click at [308, 62] on button "Чат" at bounding box center [321, 67] width 42 height 17
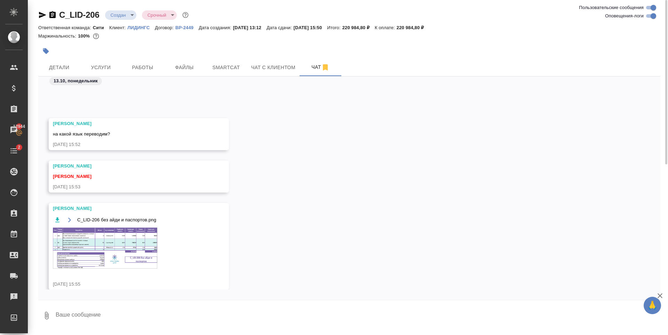
scroll to position [138, 0]
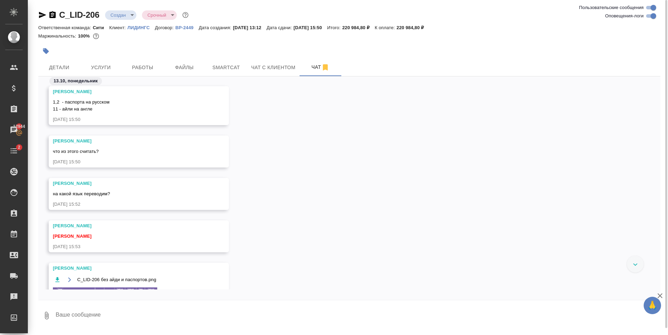
click at [102, 308] on textarea at bounding box center [358, 316] width 606 height 24
type textarea "Ф"
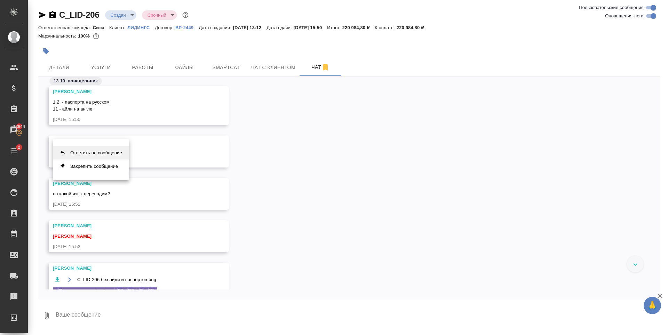
click at [84, 154] on button "Ответить на сообщение" at bounding box center [91, 153] width 76 height 14
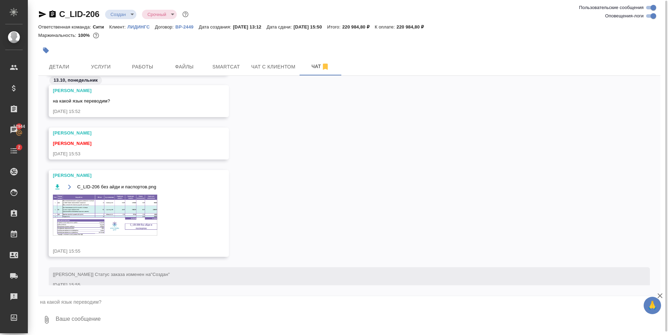
scroll to position [246, 0]
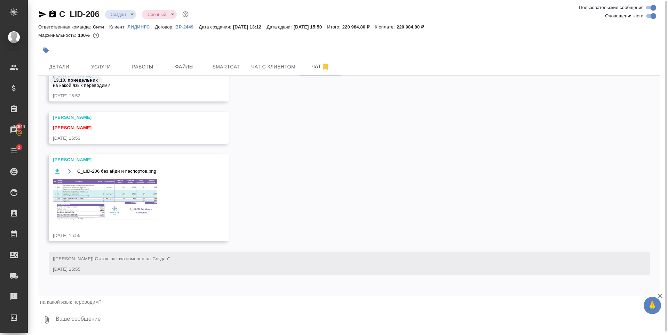
click at [105, 314] on textarea at bounding box center [358, 320] width 606 height 24
click at [106, 322] on textarea at bounding box center [358, 320] width 606 height 24
paste textarea "документы в папке «казначейство» требуют перевода на французский, в папке “OFAC…"
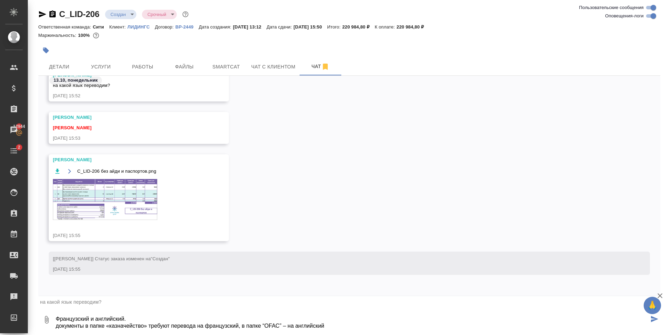
drag, startPoint x: 149, startPoint y: 325, endPoint x: 196, endPoint y: 324, distance: 47.3
click at [196, 324] on textarea "Французский и английский. документы в папке «казначейство» требуют перевода на …" at bounding box center [352, 320] width 594 height 24
type textarea "Французский и английский. документы в папке «казначейство» на французский, в па…"
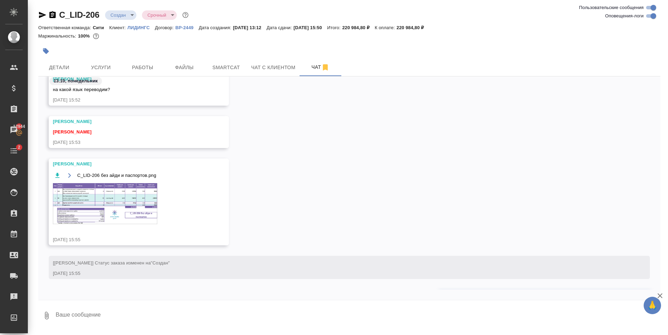
scroll to position [297, 0]
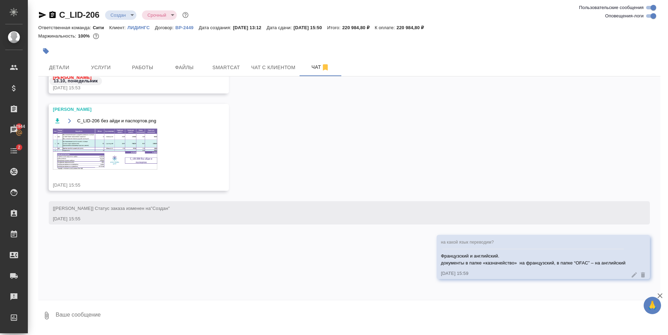
click at [259, 321] on textarea at bounding box center [358, 316] width 606 height 24
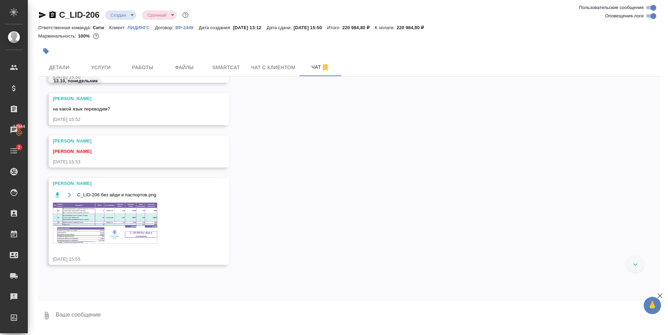
scroll to position [313, 0]
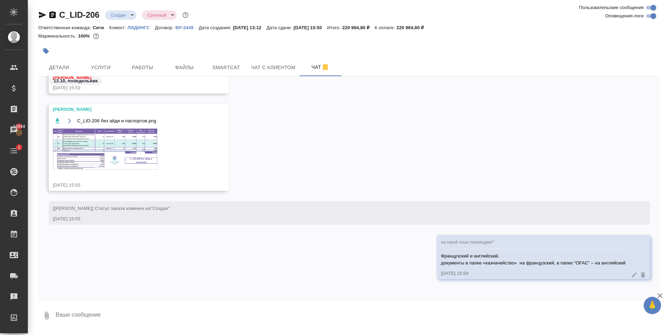
click at [103, 318] on textarea at bounding box center [358, 316] width 606 height 24
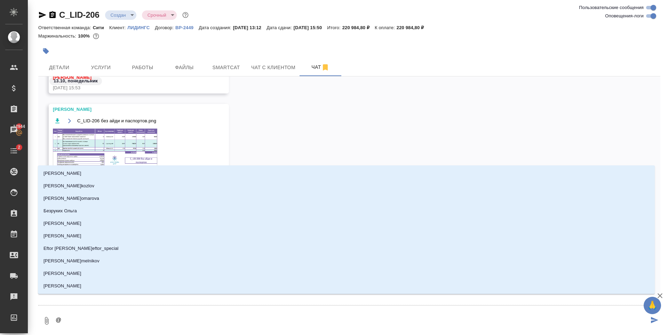
type textarea "@п"
type input "п"
type textarea "@пе"
type input "пе"
type textarea "@пет"
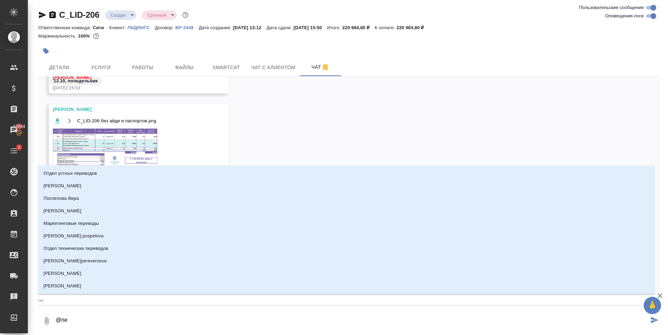
type input "пет"
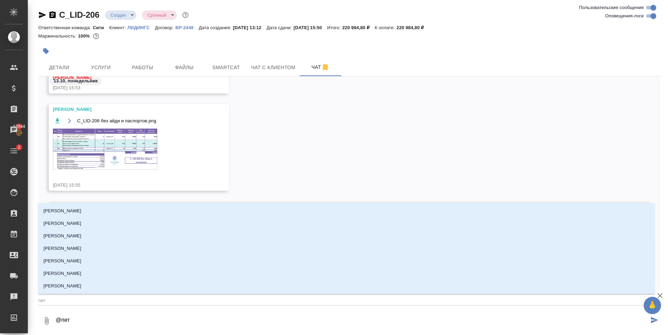
type textarea "@петр"
type input "[PERSON_NAME]"
type textarea "@петро"
type input "[PERSON_NAME]"
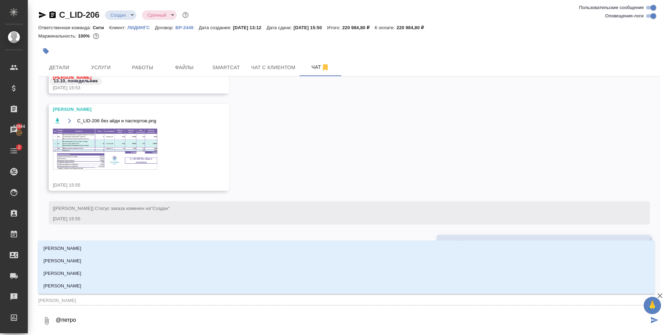
type textarea "@петров"
type input "петров"
type textarea "@петрова"
type input "петрова"
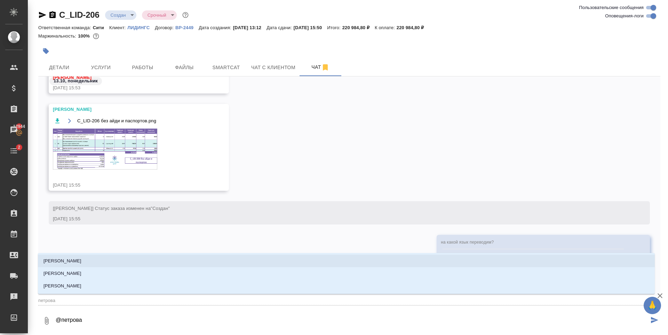
click at [85, 263] on li "[PERSON_NAME]" at bounding box center [346, 261] width 617 height 13
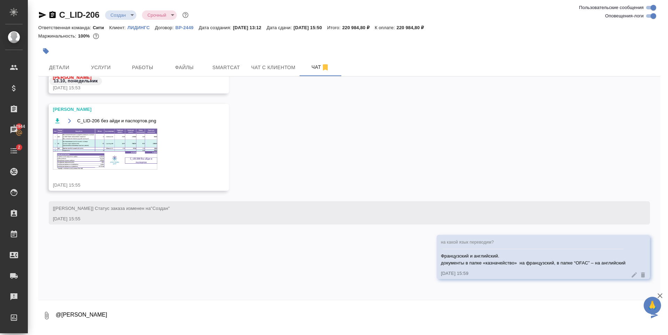
type textarea "@[PERSON_NAME]"
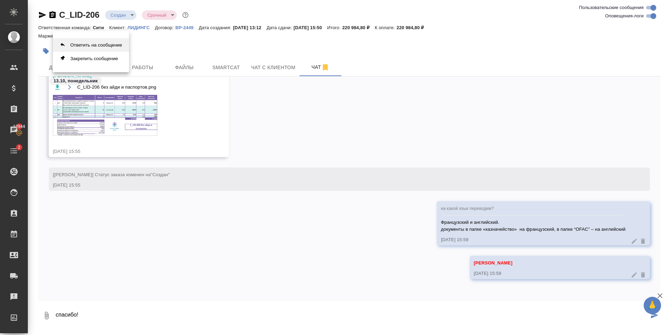
click at [105, 45] on button "Ответить на сообщение" at bounding box center [91, 45] width 76 height 14
click at [82, 42] on button "Ответить на сообщение" at bounding box center [91, 45] width 76 height 14
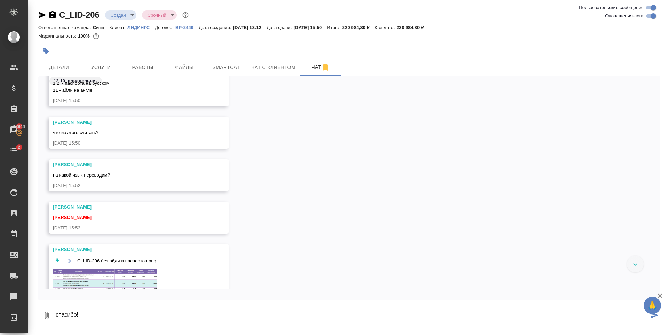
scroll to position [242, 0]
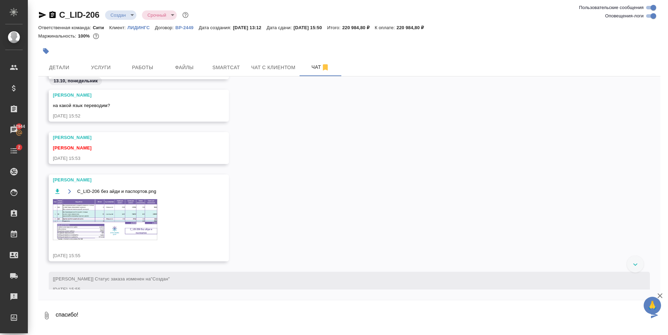
click at [141, 320] on textarea "спасибо!" at bounding box center [352, 316] width 594 height 24
type textarea "спасибо!"
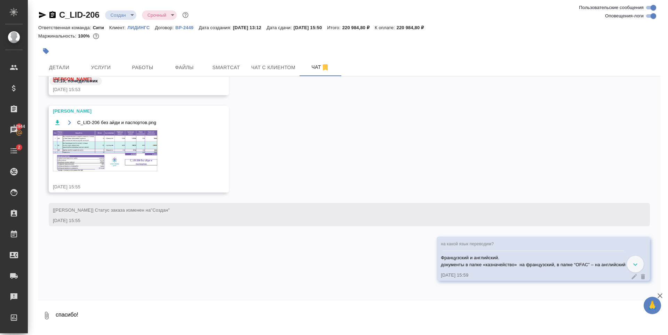
scroll to position [245, 0]
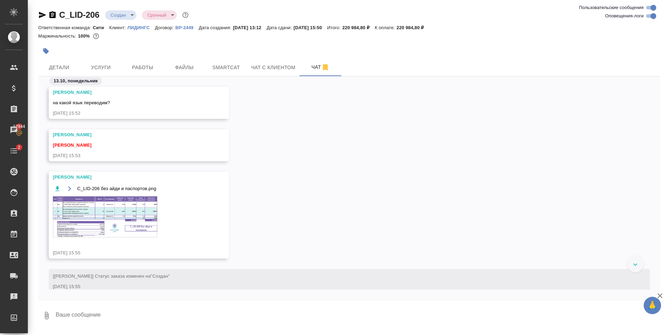
click at [95, 212] on img at bounding box center [105, 217] width 104 height 41
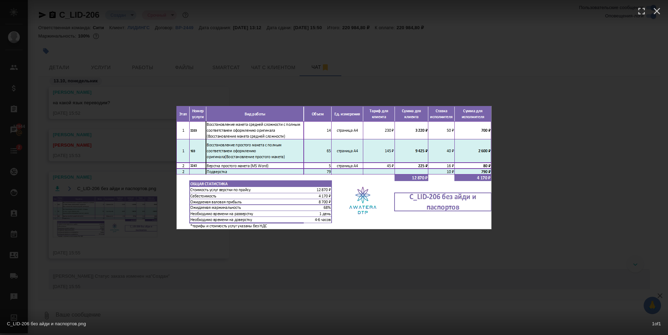
click at [90, 126] on div "C_LID-206 без айди и паспортов.png 1 of 1" at bounding box center [334, 167] width 668 height 335
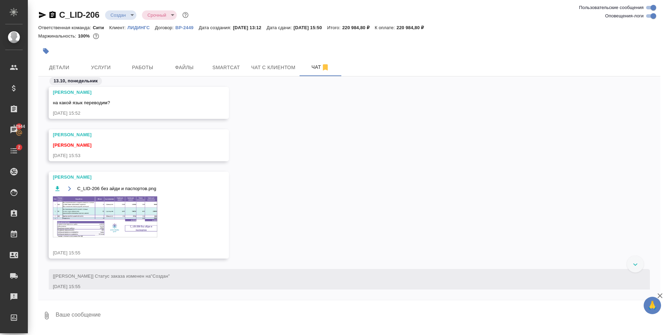
click at [112, 214] on img at bounding box center [105, 217] width 104 height 41
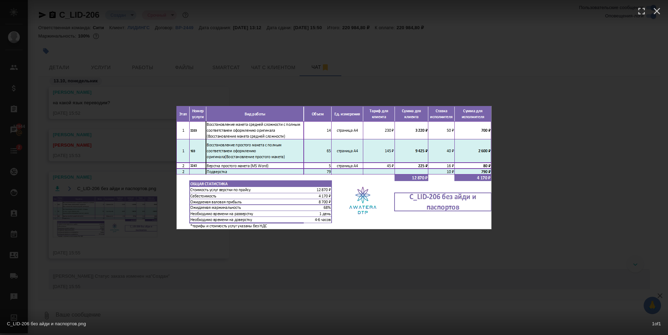
click at [104, 159] on div "C_LID-206 без айди и паспортов.png 1 of 1" at bounding box center [334, 167] width 668 height 335
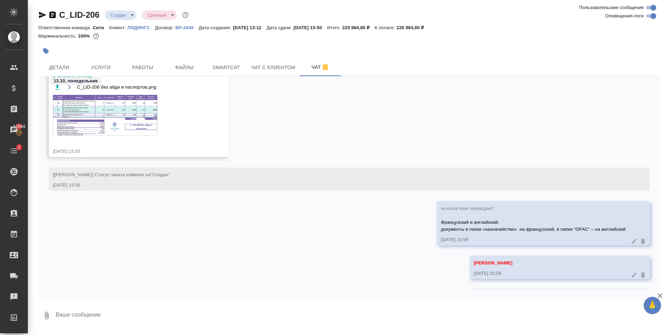
scroll to position [280, 0]
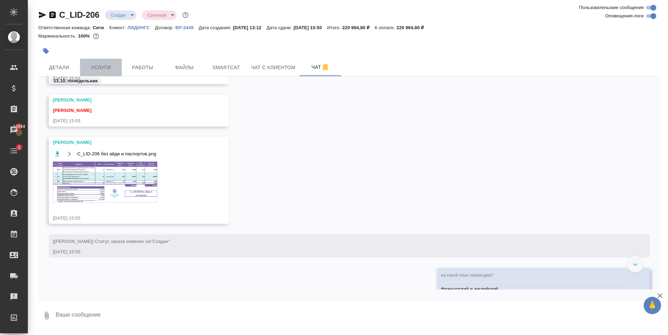
click at [98, 67] on span "Услуги" at bounding box center [100, 67] width 33 height 9
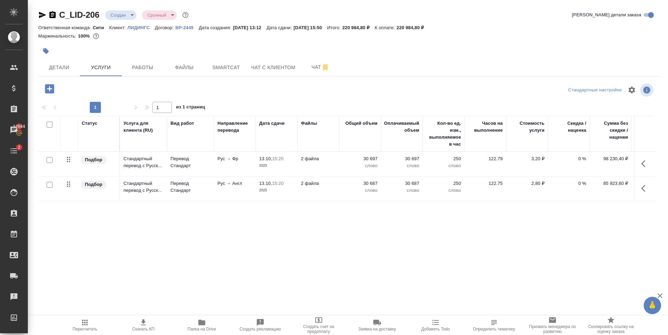
click at [188, 249] on div "Статус Услуга для клиента (RU) Вид работ Направление перевода Дата сдачи Файлы …" at bounding box center [346, 191] width 617 height 150
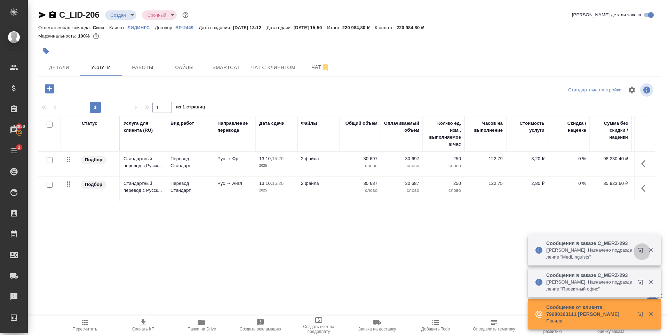
click at [642, 254] on icon "button" at bounding box center [642, 252] width 8 height 8
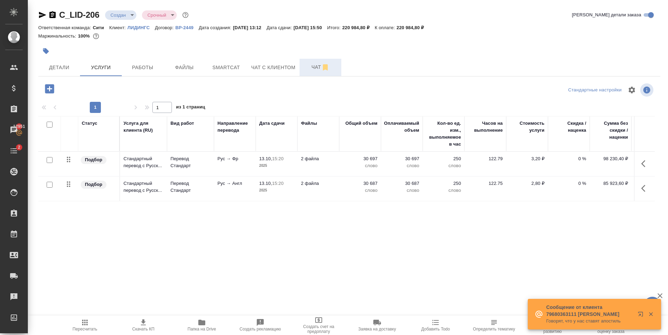
click at [307, 67] on span "Чат" at bounding box center [320, 67] width 33 height 9
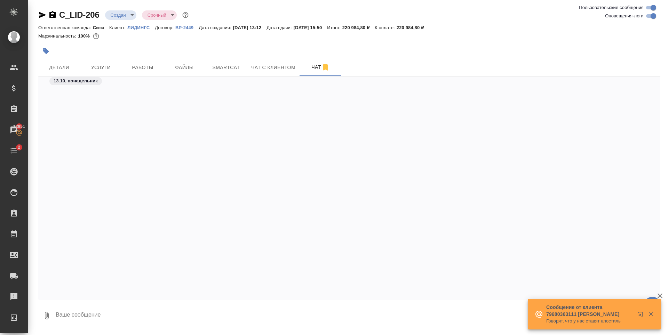
scroll to position [327, 0]
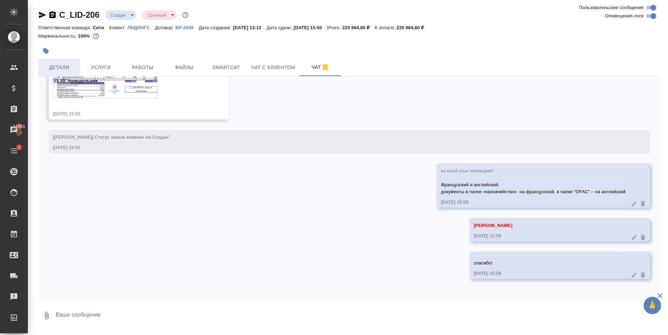
click at [71, 68] on span "Детали" at bounding box center [58, 67] width 33 height 9
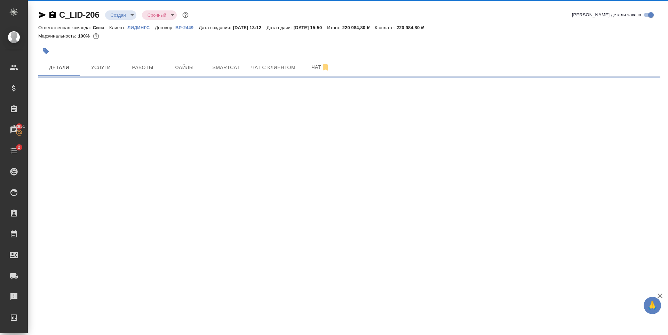
select select "RU"
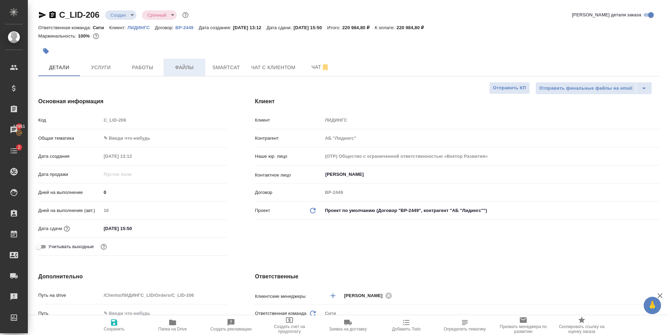
type textarea "x"
click at [108, 66] on span "Услуги" at bounding box center [100, 67] width 33 height 9
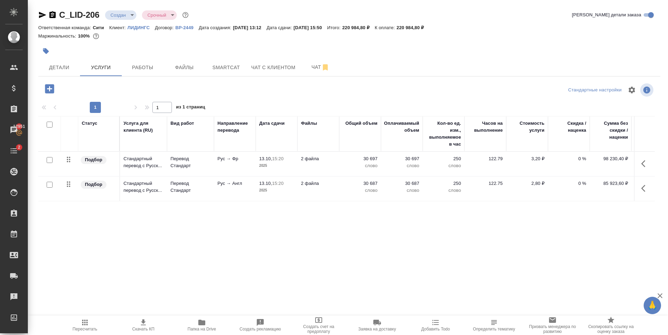
click at [55, 88] on icon "button" at bounding box center [50, 89] width 12 height 12
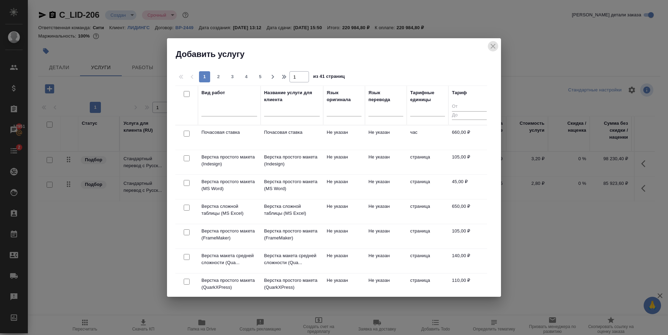
click at [491, 46] on icon "close" at bounding box center [493, 46] width 8 height 8
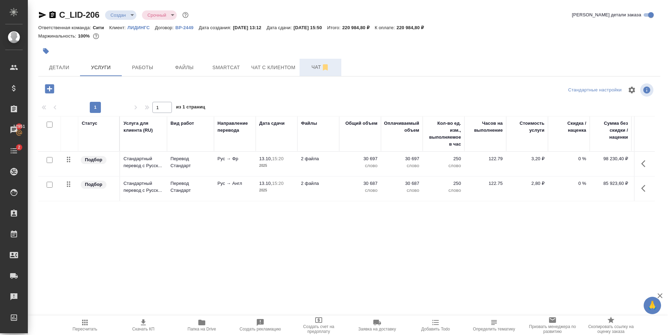
click at [313, 66] on span "Чат" at bounding box center [320, 67] width 33 height 9
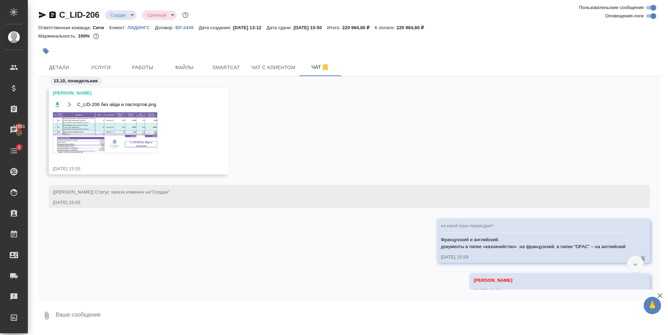
scroll to position [266, 0]
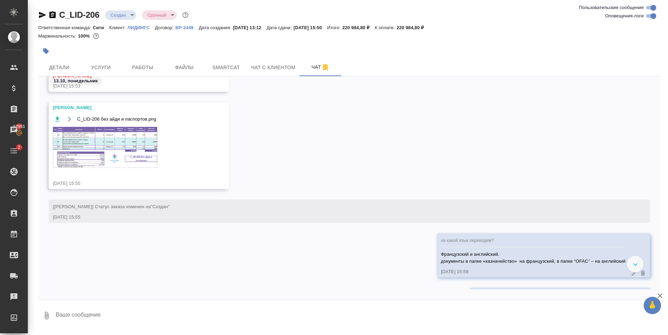
click at [112, 152] on img at bounding box center [105, 147] width 104 height 41
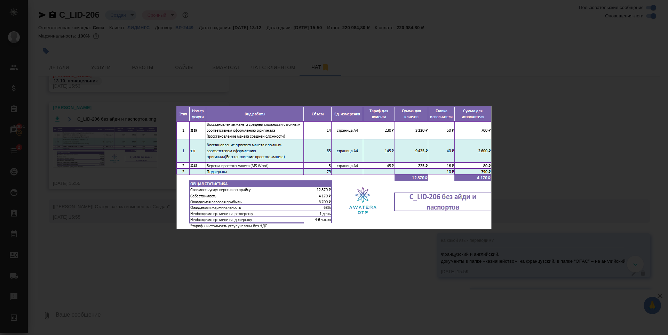
click at [187, 80] on div "C_LID-206 без айди и паспортов.png 1 of 1" at bounding box center [334, 167] width 668 height 335
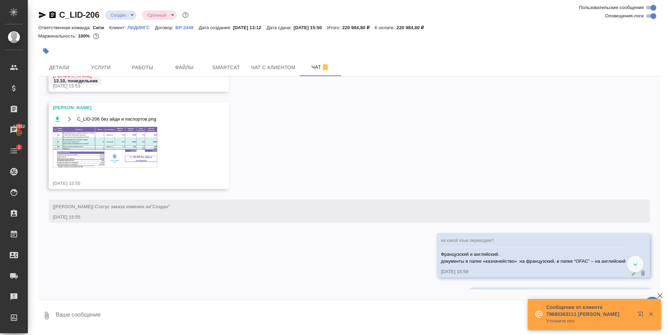
click at [109, 134] on img at bounding box center [105, 147] width 104 height 41
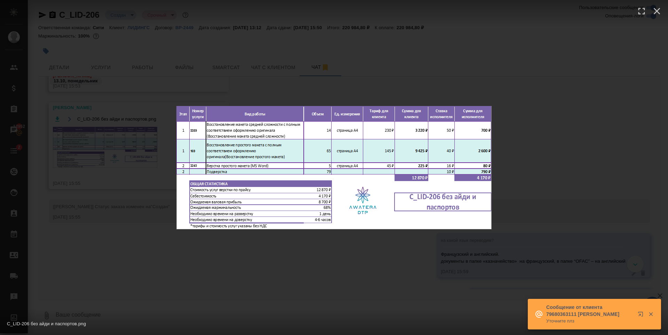
click at [97, 107] on div "C_LID-206 без айди и паспортов.png 1 of 1" at bounding box center [334, 167] width 668 height 335
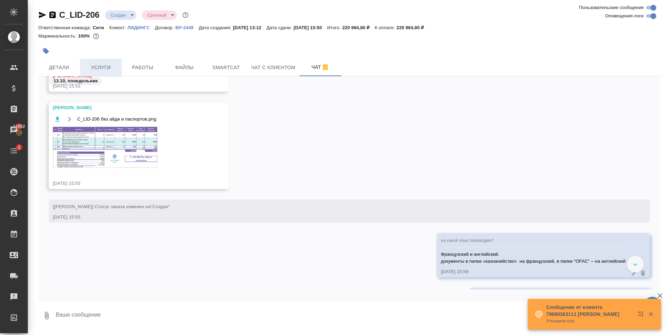
click at [98, 67] on span "Услуги" at bounding box center [100, 67] width 33 height 9
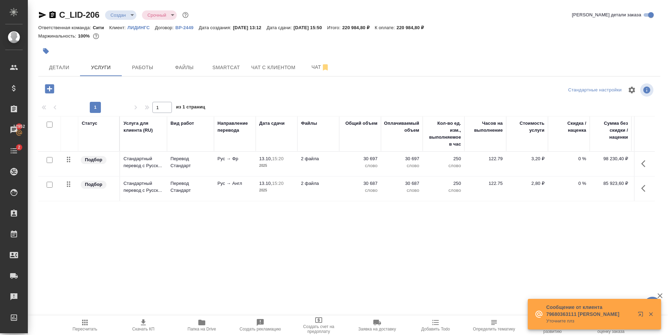
click at [47, 86] on icon "button" at bounding box center [49, 88] width 9 height 9
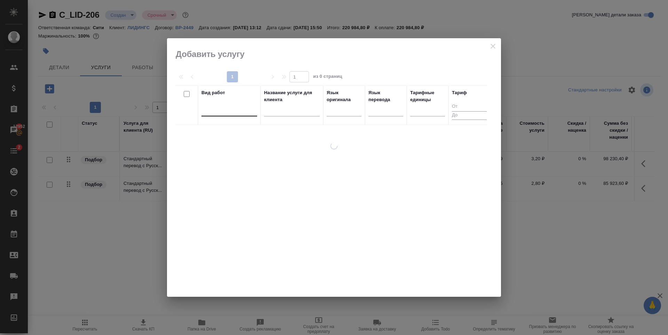
click at [226, 110] on div at bounding box center [229, 109] width 56 height 10
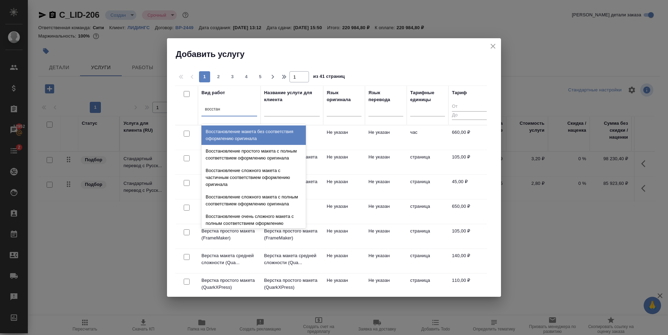
type input "восстан"
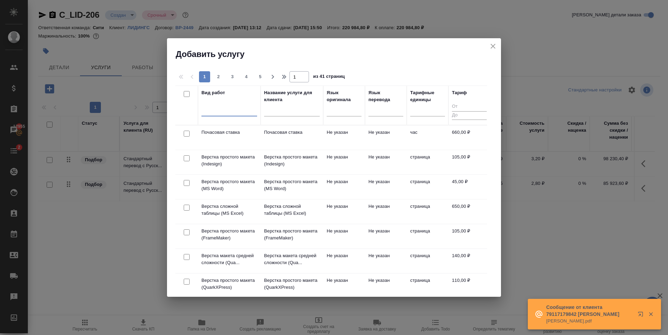
click at [493, 46] on icon "close" at bounding box center [493, 46] width 5 height 5
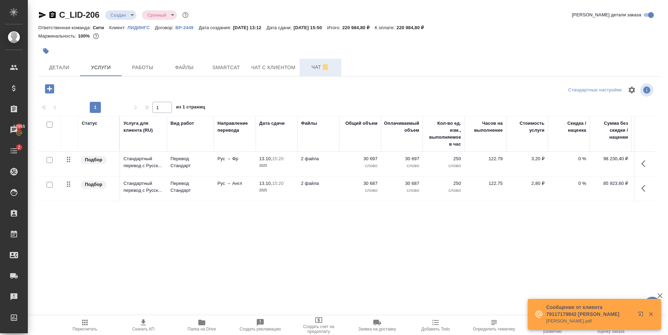
click at [313, 71] on button "Чат" at bounding box center [321, 67] width 42 height 17
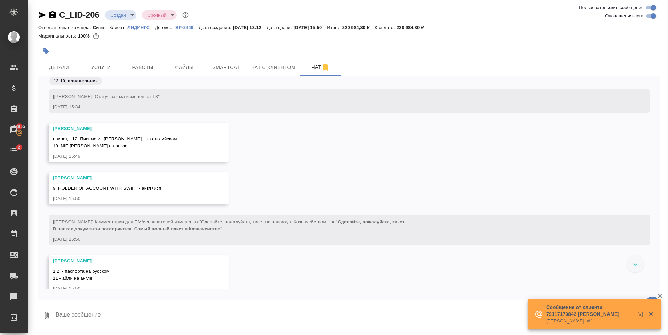
scroll to position [327, 0]
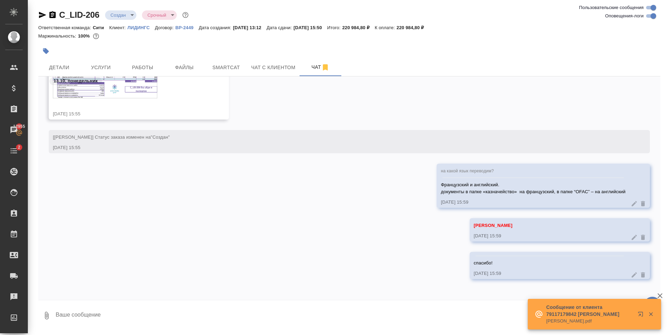
click at [156, 314] on textarea at bounding box center [358, 316] width 606 height 24
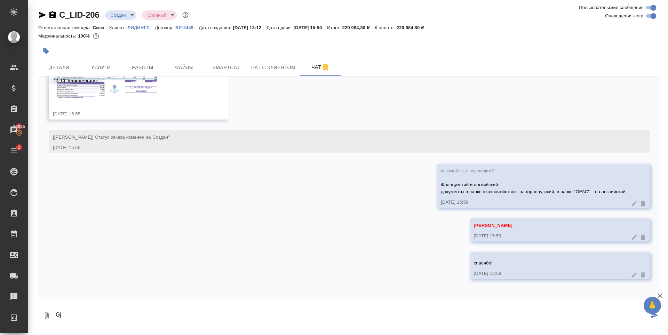
type textarea "G"
type textarea "П"
type textarea "Как лучше посчитать клиенту, у нас документы в папках повторяются."
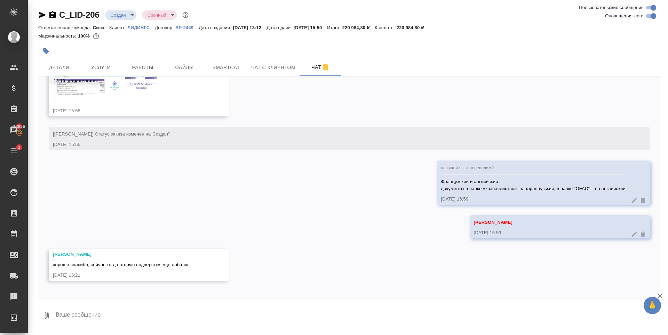
scroll to position [332, 0]
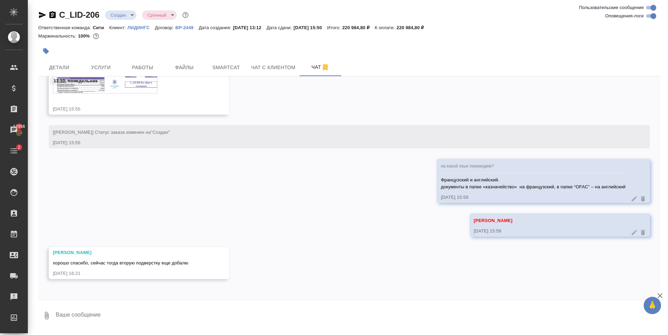
click at [124, 307] on textarea at bounding box center [358, 316] width 606 height 24
click at [127, 319] on textarea at bounding box center [358, 316] width 606 height 24
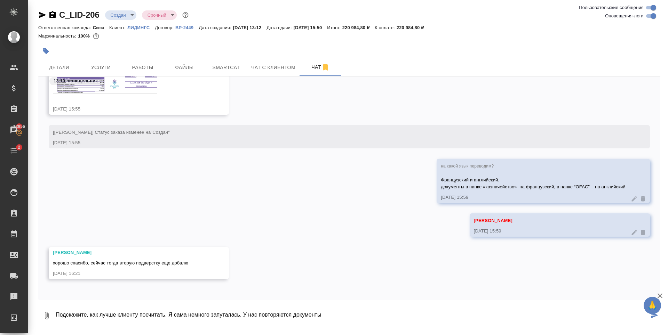
click at [343, 317] on textarea "Подскажите, как лучше клиенту посчитать. Я сама немного запуталась. У нас повто…" at bounding box center [352, 316] width 594 height 24
click at [388, 318] on textarea "Подскажите, как лучше клиенту посчитать. Я сама немного запуталась. У нас повто…" at bounding box center [352, 316] width 594 height 24
paste textarea "3. Открытие Депозитарный договор"
drag, startPoint x: 328, startPoint y: 315, endPoint x: 323, endPoint y: 314, distance: 4.9
click at [323, 314] on textarea "Подскажите, как лучше клиенту посчитать. Я сама немного запуталась. У нас повто…" at bounding box center [352, 316] width 594 height 24
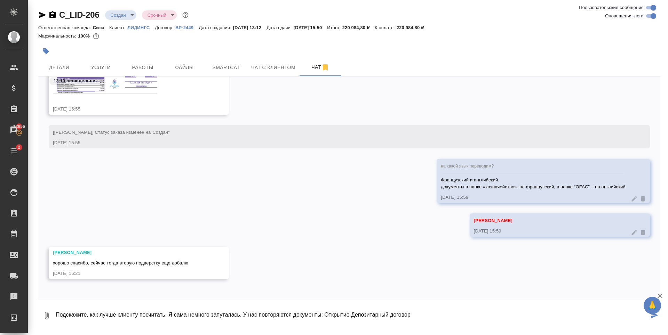
click at [453, 314] on textarea "Подскажите, как лучше клиенту посчитать. Я сама немного запуталась. У нас повто…" at bounding box center [352, 316] width 594 height 24
click at [477, 312] on textarea "Подскажите, как лучше клиенту посчитать. Я сама немного запуталась. У нас повто…" at bounding box center [352, 316] width 594 height 24
paste textarea "4. Отчет о совершенных депозитарных операциях за период по акциям Боинга"
click at [420, 313] on textarea "Подскажите, как лучше клиенту посчитать. Я сама немного запуталась. У нас повто…" at bounding box center [352, 316] width 594 height 24
click at [621, 313] on textarea "Подскажите, как лучше клиенту посчитать. Я сама немного запуталась. У нас повто…" at bounding box center [352, 316] width 594 height 24
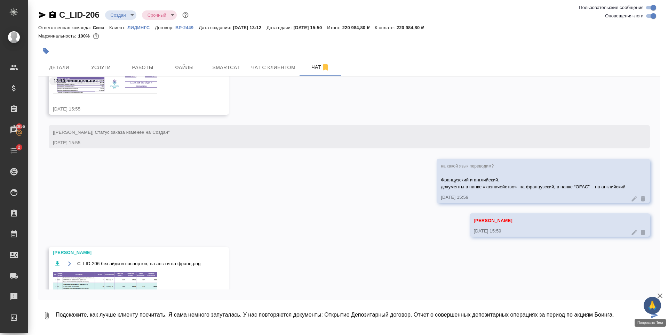
paste textarea "6. ИП уведомление о заключении договоров"
click at [621, 318] on textarea "Подскажите, как лучше клиенту посчитать. Я сама немного запуталась. У нас повто…" at bounding box center [352, 316] width 594 height 24
click at [173, 321] on textarea "Подскажите, как лучше клиенту посчитать. Я сама немного запуталась. У нас повто…" at bounding box center [352, 316] width 594 height 24
paste textarea "7. ИП выписка с [DATE]"
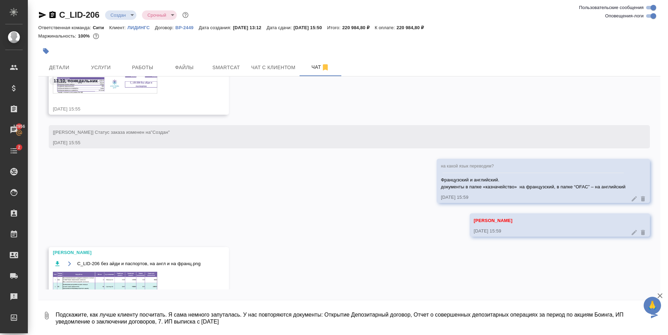
click at [165, 323] on textarea "Подскажите, как лучше клиенту посчитать. Я сама немного запуталась. У нас повто…" at bounding box center [352, 316] width 594 height 24
click at [235, 318] on textarea "Подскажите, как лучше клиенту посчитать. Я сама немного запуталась. У нас повто…" at bounding box center [352, 316] width 594 height 24
click at [237, 324] on textarea "Подскажите, как лучше клиенту посчитать. Я сама немного запуталась. У нас повто…" at bounding box center [352, 316] width 594 height 24
paste textarea "8. Информационное письмо от АО БМ Банк"
click at [233, 321] on textarea "Подскажите, как лучше клиенту посчитать. Я сама немного запуталась. У нас повто…" at bounding box center [352, 316] width 594 height 24
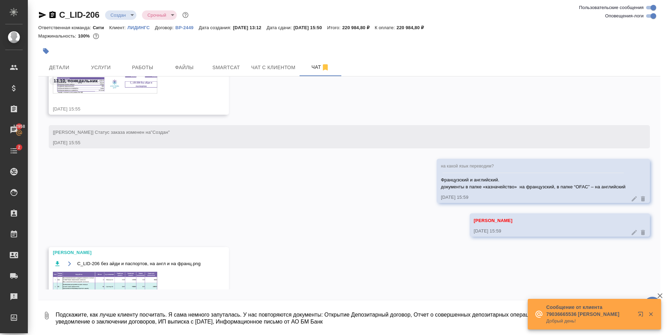
click at [377, 325] on textarea "Подскажите, как лучше клиенту посчитать. Я сама немного запуталась. У нас повто…" at bounding box center [352, 316] width 594 height 24
click at [58, 310] on textarea "Подскажите, как лучше клиенту посчитать. Я сама немного запуталась. У нас повто…" at bounding box center [352, 316] width 594 height 24
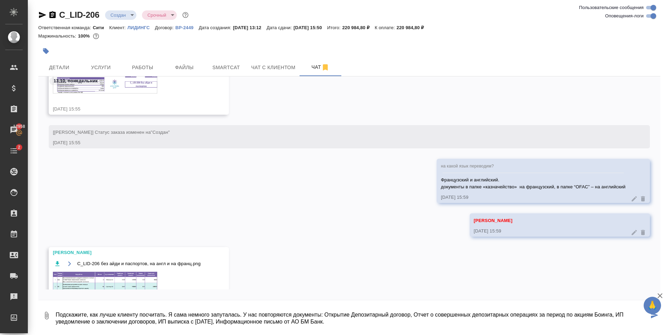
click at [244, 314] on textarea "Подскажите, как лучше клиенту посчитать. Я сама немного запуталась. У нас повто…" at bounding box center [352, 316] width 594 height 24
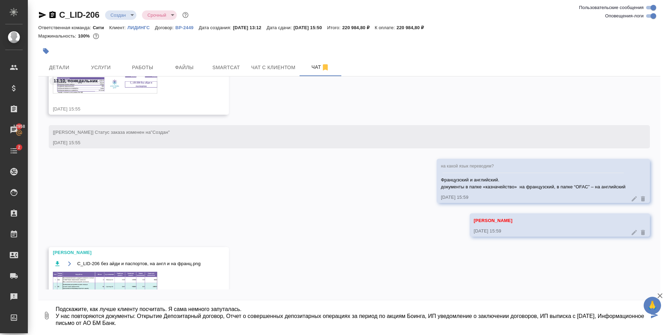
scroll to position [7, 0]
click at [196, 321] on textarea "Подскажите, как лучше клиенту посчитать. Я сама немного запуталась. У нас повто…" at bounding box center [352, 316] width 594 height 24
drag, startPoint x: 134, startPoint y: 315, endPoint x: 139, endPoint y: 315, distance: 5.6
click at [133, 315] on textarea "Подскажите, как лучше клиенту посчитать. Я сама немного запуталась. У нас повто…" at bounding box center [352, 316] width 594 height 24
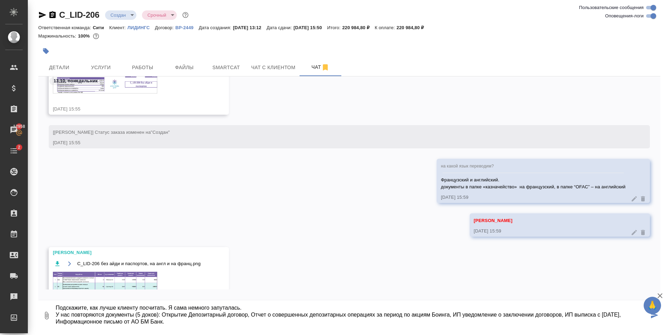
click at [179, 325] on textarea "Подскажите, как лучше клиенту посчитать. Я сама немного запуталась. У нас повто…" at bounding box center [352, 316] width 594 height 24
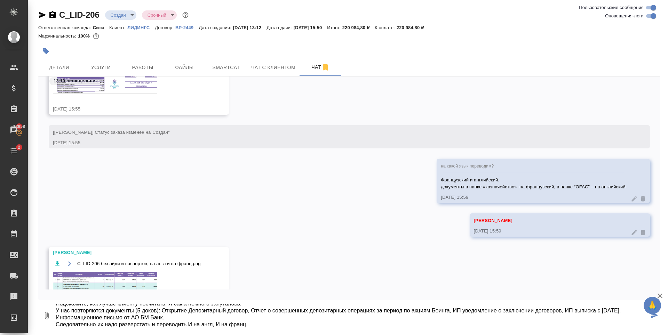
click at [152, 325] on textarea "Подскажите, как лучше клиенту посчитать. Я сама немного запуталась. У нас повто…" at bounding box center [352, 316] width 594 height 24
click at [180, 325] on textarea "Подскажите, как лучше клиенту посчитать. Я сама немного запуталась. У нас повто…" at bounding box center [352, 316] width 594 height 24
click at [280, 324] on textarea "Подскажите, как лучше клиенту посчитать. Я сама немного запуталась. У нас повто…" at bounding box center [352, 316] width 594 height 24
click at [299, 324] on textarea "Подскажите, как лучше клиенту посчитать. Я сама немного запуталась. У нас повто…" at bounding box center [352, 316] width 594 height 24
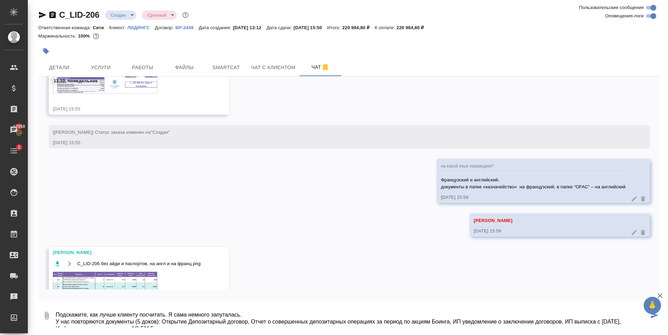
click at [154, 305] on textarea "Подскажите, как лучше клиенту посчитать. Я сама немного запуталась. У нас повто…" at bounding box center [352, 316] width 594 height 24
click at [57, 308] on textarea "Подскажите, как лучше клиенту посчитать. Я сама немного запуталась. У нас повто…" at bounding box center [352, 316] width 594 height 24
type textarea "@ Подскажите, как лучше клиенту посчитать. Я сама немного запуталась. У нас пов…"
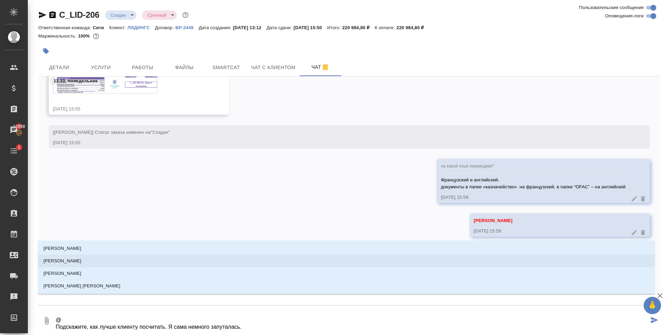
type textarea "@П Подскажите, как лучше клиенту посчитать. Я сама немного запуталась. У нас по…"
type input "П"
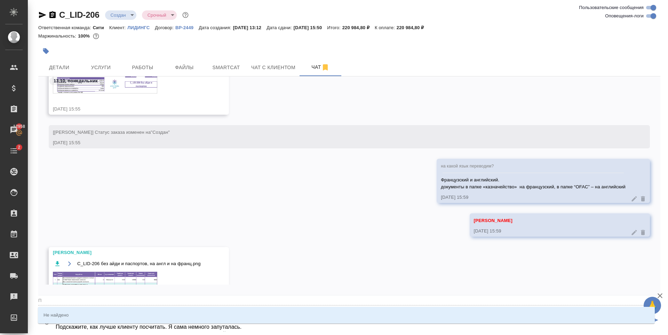
type textarea "@Пе Подскажите, как лучше клиенту посчитать. Я сама немного запуталась. У нас п…"
type input "Пе"
type textarea "@П Подскажите, как лучше клиенту посчитать. Я сама немного запуталась. У нас по…"
type input "П"
type textarea "@ Подскажите, как лучше клиенту посчитать. Я сама немного запуталась. У нас пов…"
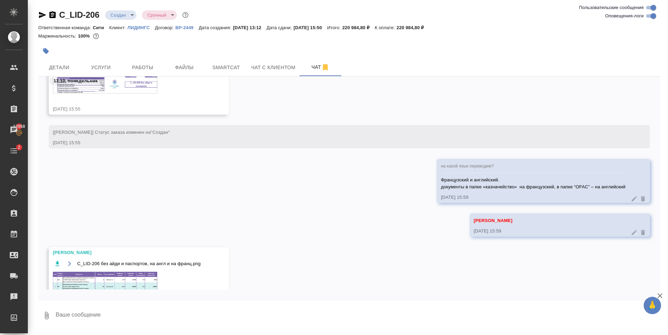
type textarea """
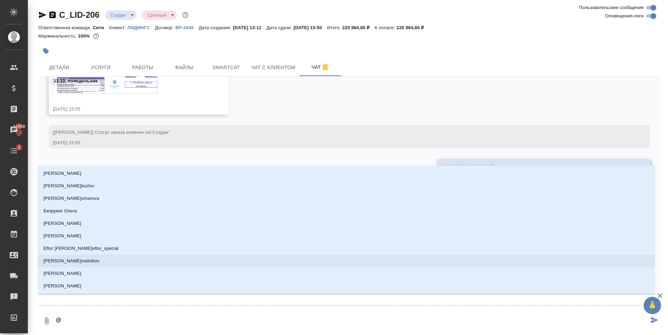
type textarea "@п"
type input "п"
type textarea "@пе"
type input "пе"
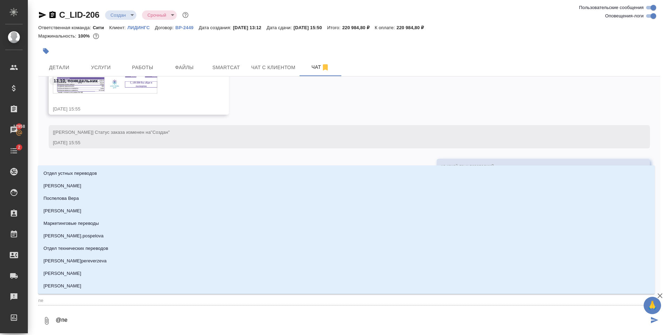
type textarea "@пет"
type input "пет"
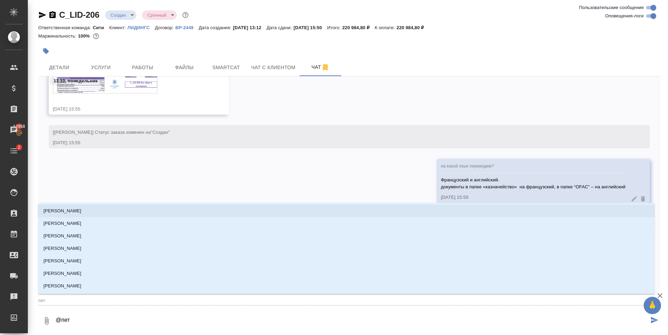
click at [71, 211] on p "[PERSON_NAME]" at bounding box center [63, 211] width 38 height 7
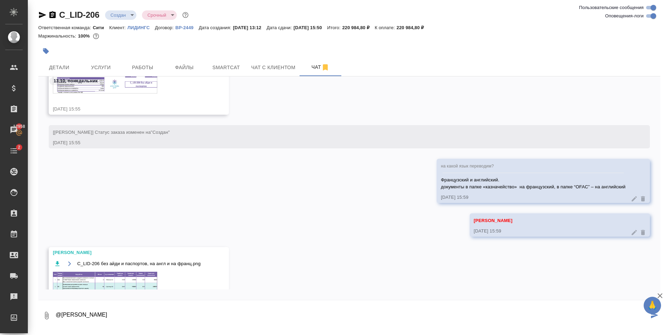
paste textarea "@ Подскажите, как лучше клиенту посчитать. Я сама немного запуталась. У нас пов…"
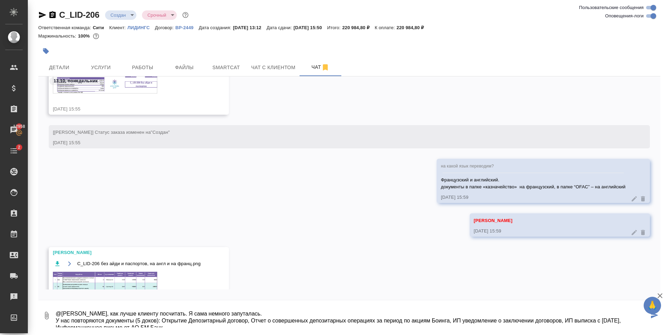
scroll to position [18, 0]
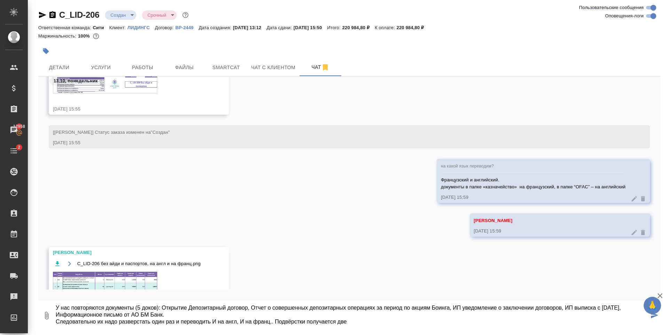
click at [359, 323] on textarea "@[PERSON_NAME], как лучше клиенту посчитать. Я сама немного запуталась. У нас п…" at bounding box center [352, 316] width 594 height 24
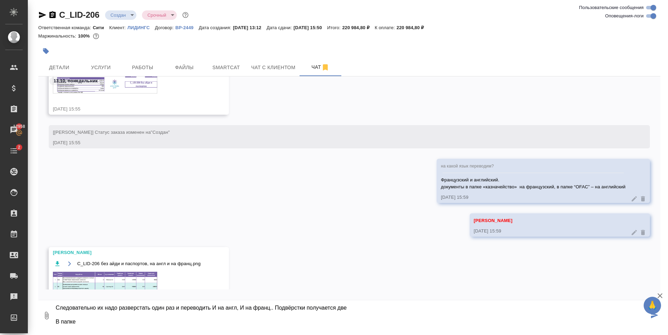
click at [86, 326] on textarea "@[PERSON_NAME], как лучше клиенту посчитать. Я сама немного запуталась. У нас п…" at bounding box center [352, 316] width 594 height 24
paste textarea "5. Открытие Брокерский договор"
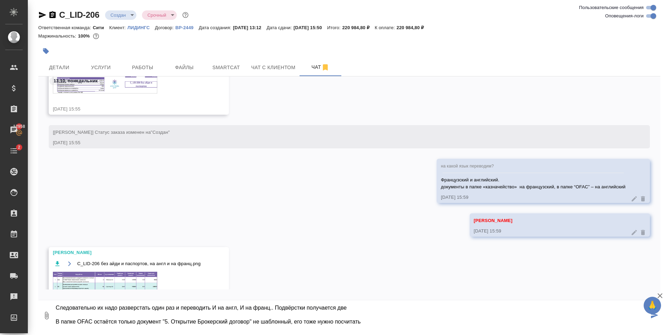
type textarea "@[PERSON_NAME], как лучше клиенту посчитать. Я сама немного запуталась. У нас п…"
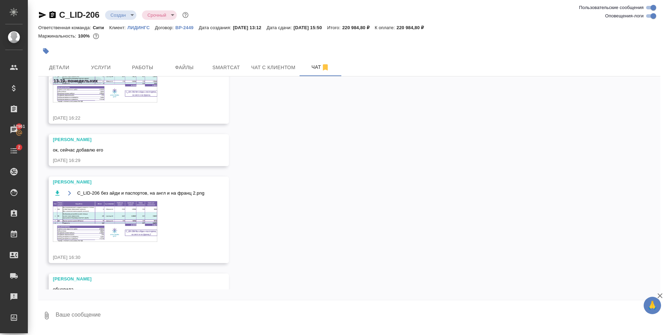
scroll to position [569, 0]
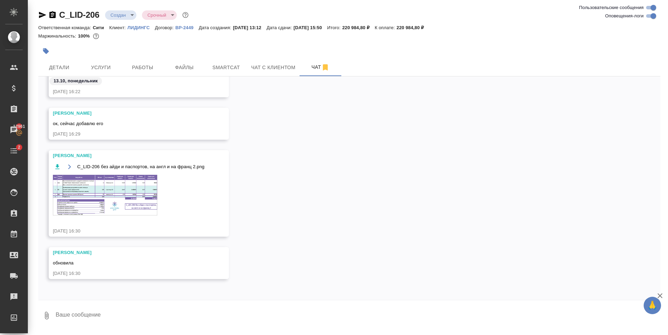
click at [96, 190] on img at bounding box center [105, 195] width 104 height 41
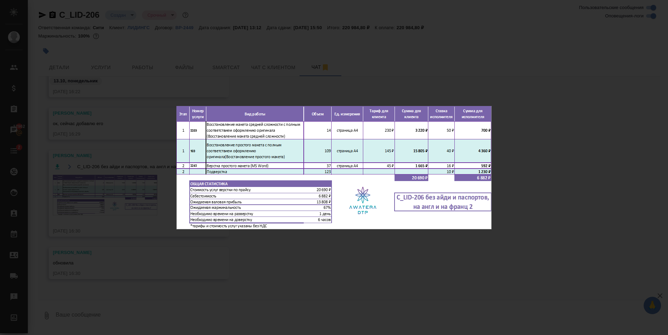
click at [213, 49] on div "C_LID-206 без айди и паспортов, на англ и на франц 2.png 1 of 1" at bounding box center [334, 167] width 668 height 335
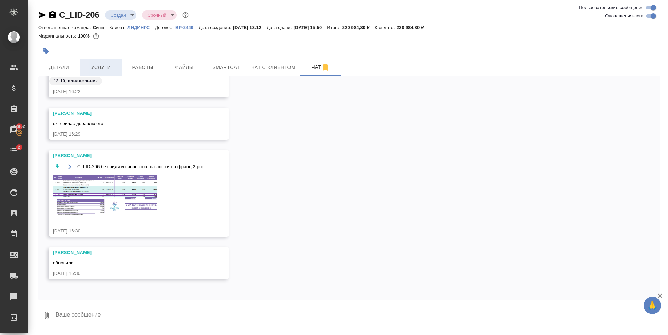
click at [101, 62] on button "Услуги" at bounding box center [101, 67] width 42 height 17
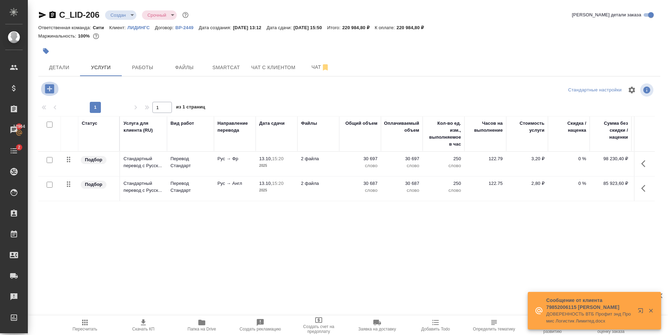
click at [47, 86] on icon "button" at bounding box center [49, 88] width 9 height 9
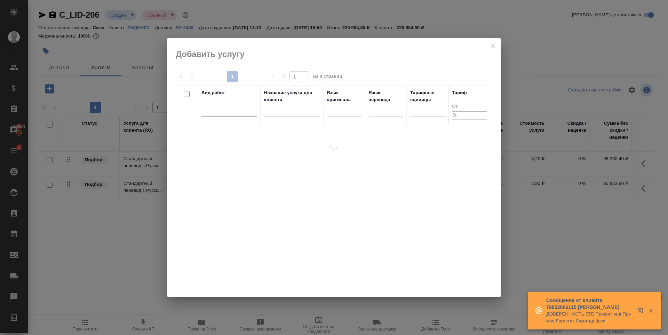
click at [217, 111] on div at bounding box center [229, 109] width 56 height 10
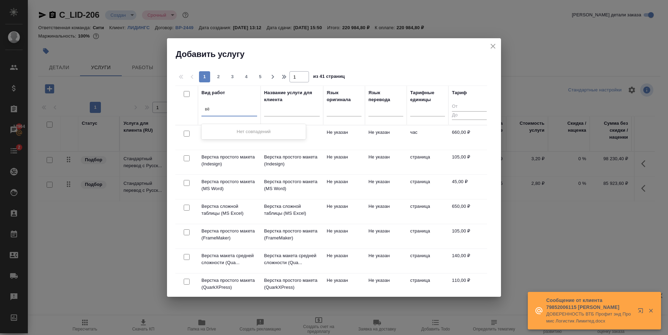
type input "в"
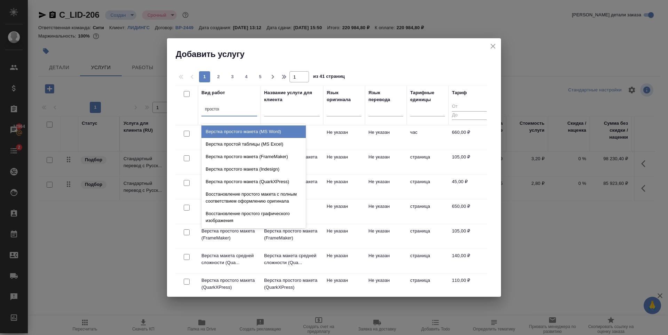
type input "простого"
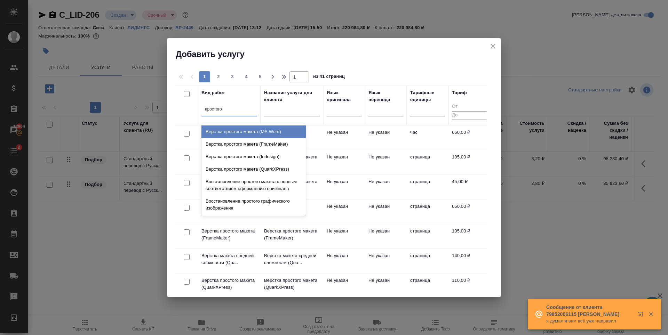
click at [286, 132] on div "Верстка простого макета (MS Word)" at bounding box center [253, 132] width 104 height 13
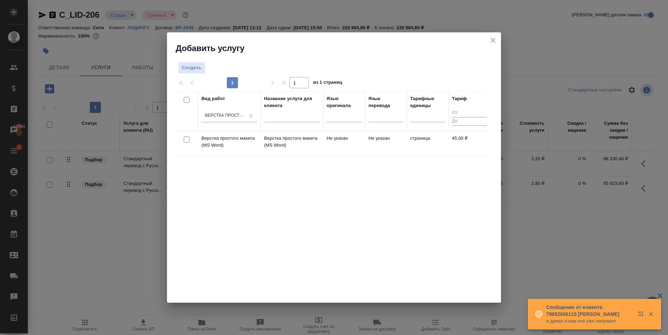
click at [185, 141] on input "checkbox" at bounding box center [187, 140] width 6 height 6
checkbox input "true"
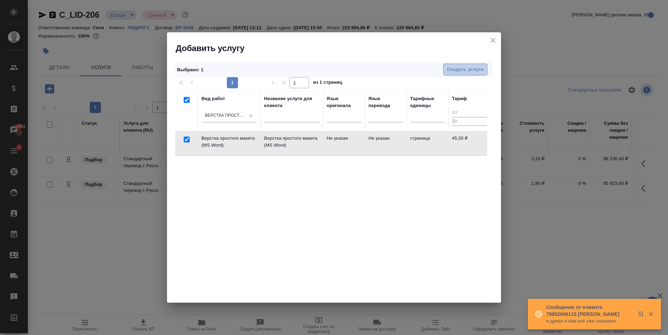
click at [454, 69] on span "Создать услуги" at bounding box center [465, 70] width 37 height 8
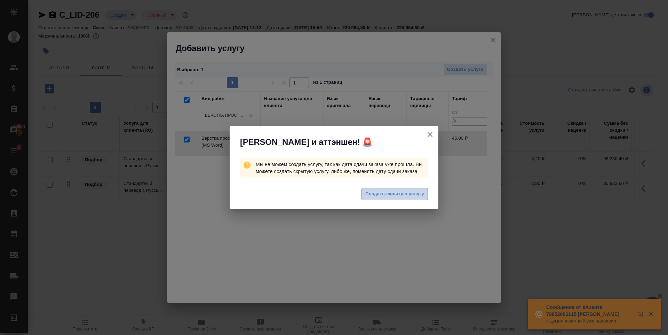
click at [381, 195] on span "Создать скрытую услугу" at bounding box center [394, 194] width 59 height 8
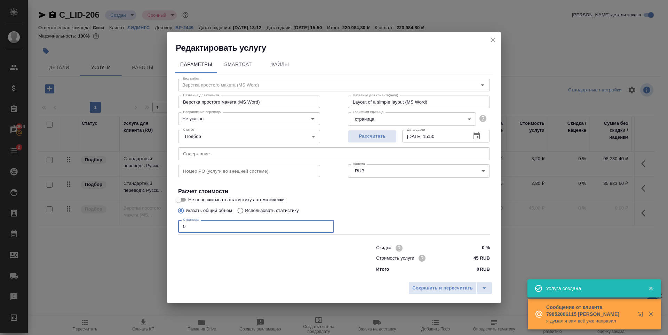
drag, startPoint x: 211, startPoint y: 230, endPoint x: 86, endPoint y: 240, distance: 125.3
click at [87, 239] on div "Редактировать услугу Параметры SmartCat Файлы Вид работ Верстка простого макета…" at bounding box center [334, 167] width 668 height 335
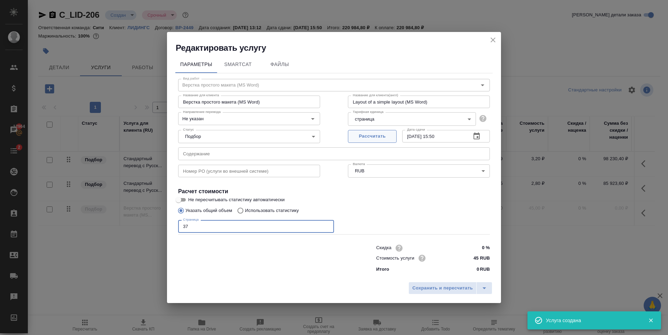
type input "37"
click at [381, 140] on span "Рассчитать" at bounding box center [372, 137] width 41 height 8
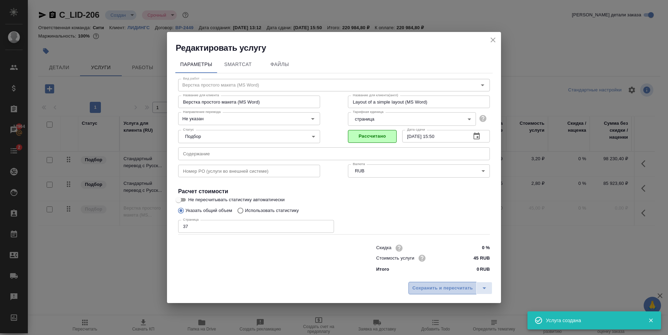
click at [424, 284] on button "Сохранить и пересчитать" at bounding box center [443, 288] width 68 height 13
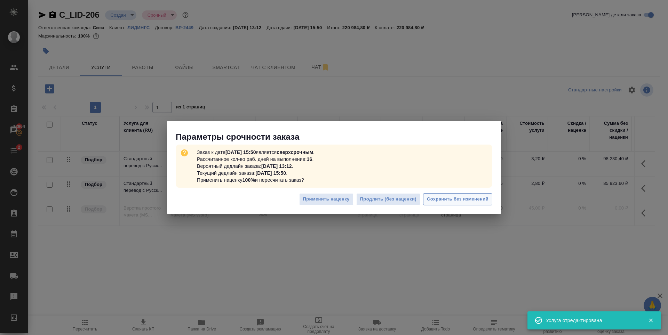
click at [475, 200] on span "Сохранить без изменений" at bounding box center [458, 200] width 62 height 8
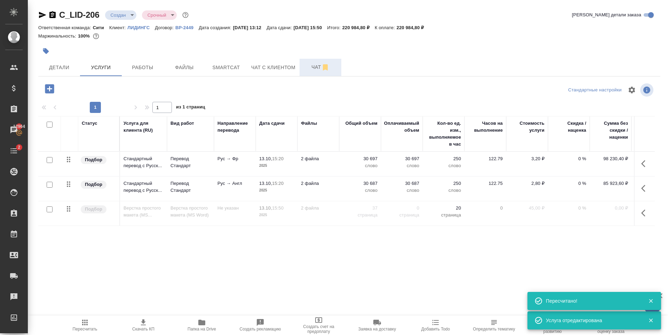
click at [305, 70] on span "Чат" at bounding box center [320, 67] width 33 height 9
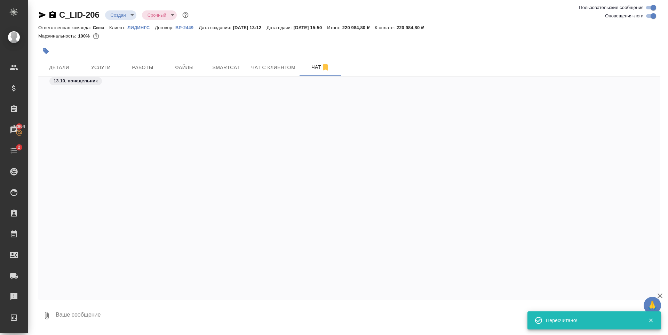
scroll to position [627, 0]
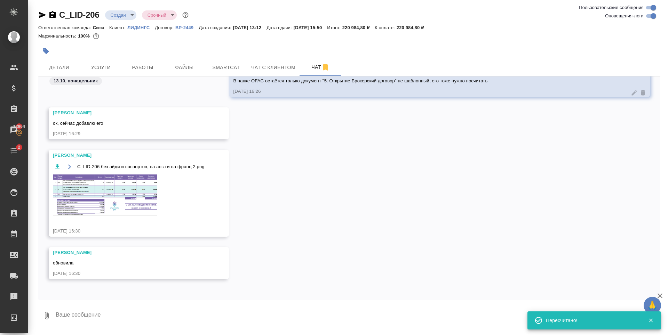
click at [112, 211] on img at bounding box center [105, 195] width 104 height 41
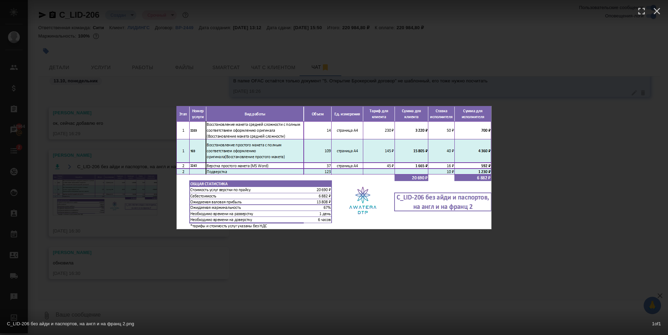
click at [110, 171] on div "C_LID-206 без айди и паспортов, на англ и на франц 2.png 1 of 1" at bounding box center [334, 167] width 668 height 335
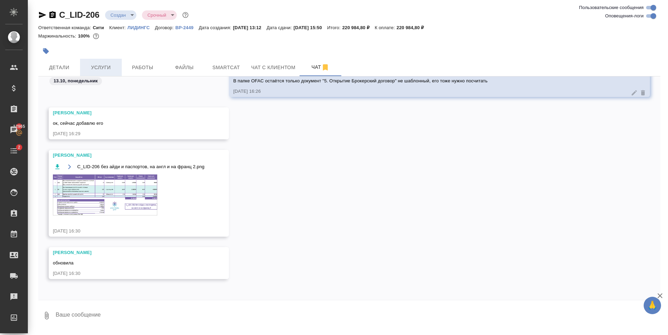
click at [96, 64] on span "Услуги" at bounding box center [100, 67] width 33 height 9
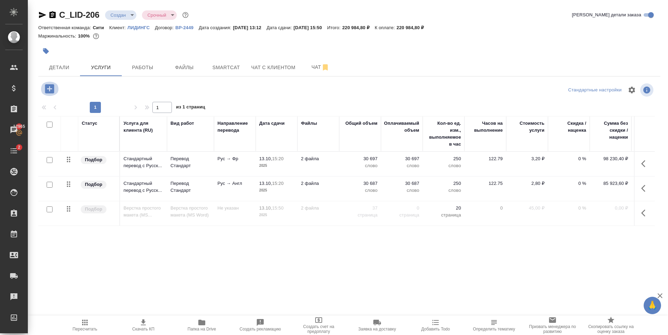
click at [50, 82] on button "button" at bounding box center [49, 89] width 19 height 14
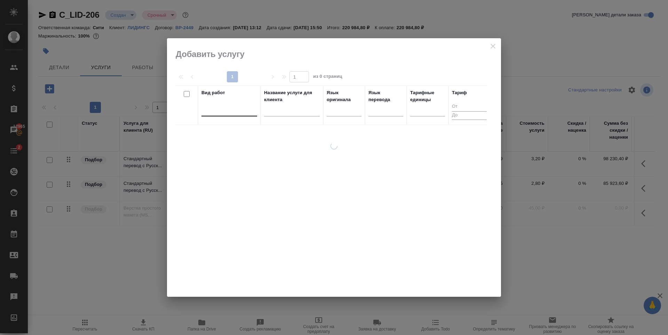
click at [231, 106] on div at bounding box center [229, 109] width 56 height 10
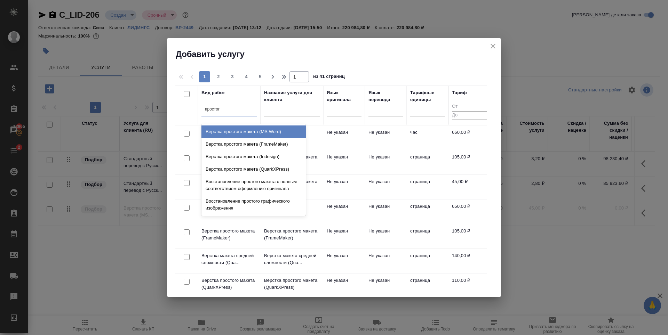
type input "простого"
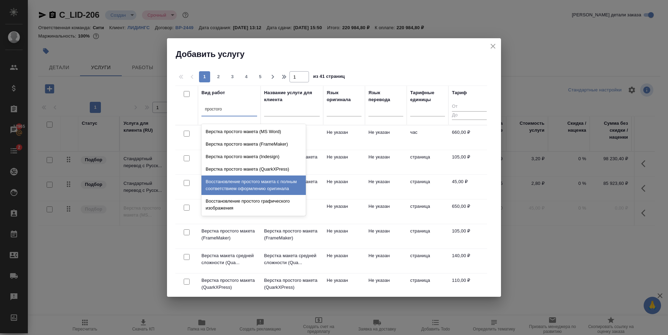
click at [228, 190] on div "Восстановление простого макета с полным соответствием оформлению оригинала" at bounding box center [253, 185] width 104 height 19
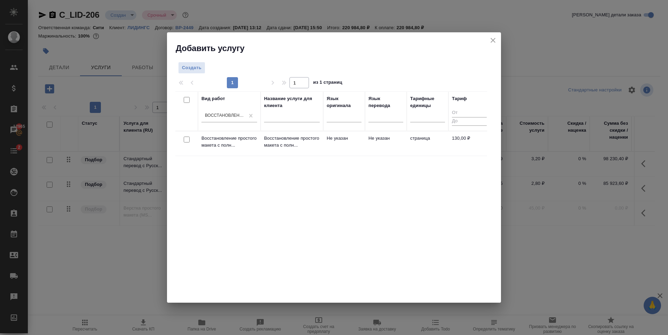
click at [187, 140] on input "checkbox" at bounding box center [187, 140] width 6 height 6
checkbox input "true"
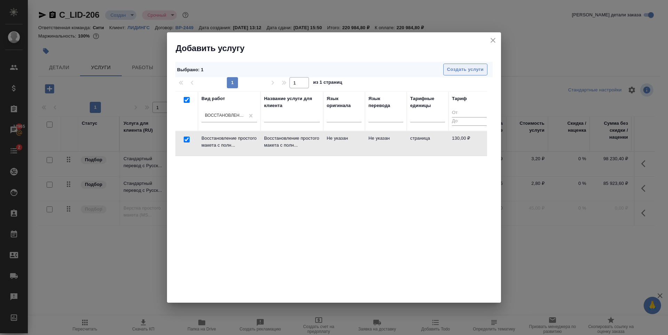
click at [445, 69] on button "Создать услуги" at bounding box center [465, 70] width 44 height 12
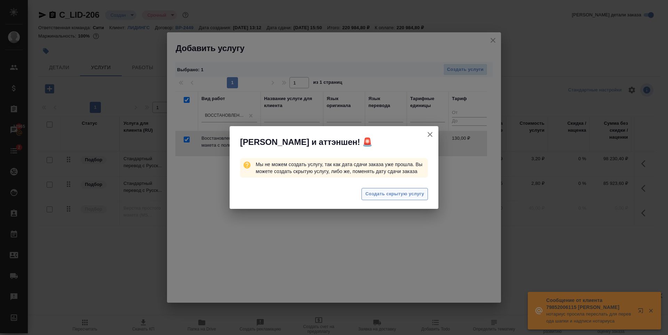
click at [405, 190] on span "Создать скрытую услугу" at bounding box center [394, 194] width 59 height 8
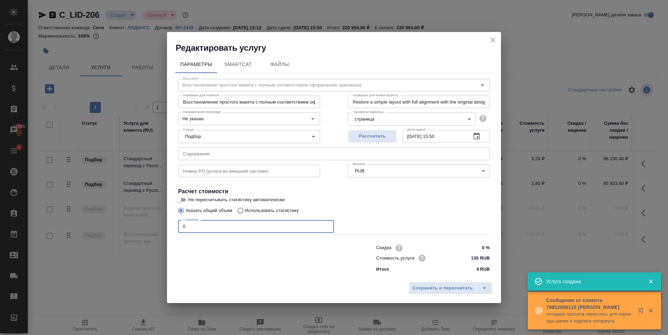
drag, startPoint x: 188, startPoint y: 228, endPoint x: 164, endPoint y: 233, distance: 24.1
click at [164, 231] on div "Редактировать услугу Параметры SmartCat Файлы Вид работ Восстановление простого…" at bounding box center [334, 167] width 668 height 335
type input "109"
click at [361, 137] on span "Рассчитать" at bounding box center [372, 137] width 41 height 8
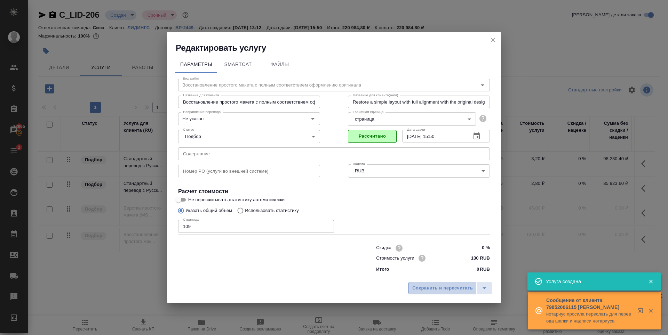
click at [426, 290] on span "Сохранить и пересчитать" at bounding box center [442, 289] width 61 height 8
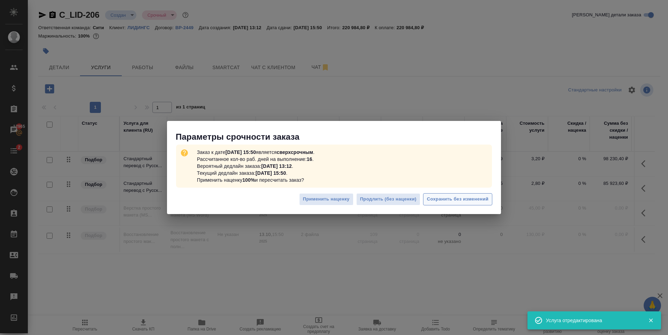
click at [457, 201] on span "Сохранить без изменений" at bounding box center [458, 200] width 62 height 8
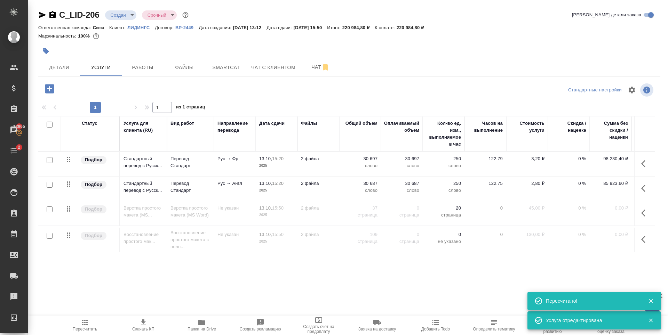
click at [49, 88] on icon "button" at bounding box center [49, 88] width 9 height 9
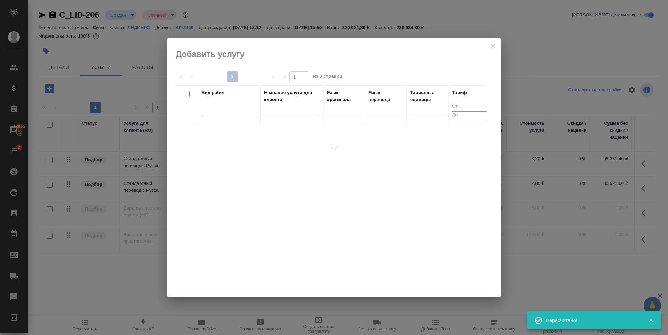
click at [213, 110] on div at bounding box center [229, 109] width 56 height 10
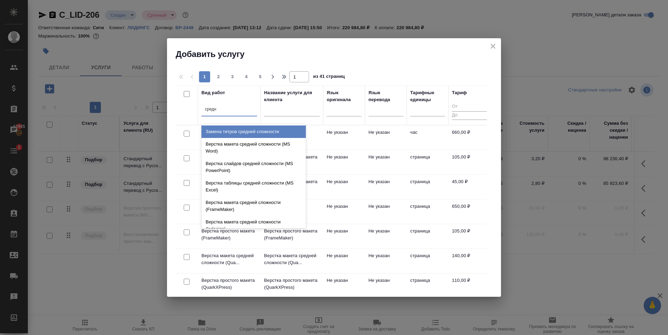
type input "средне"
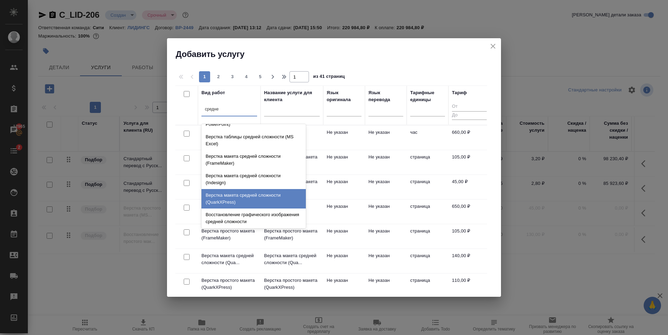
scroll to position [74, 0]
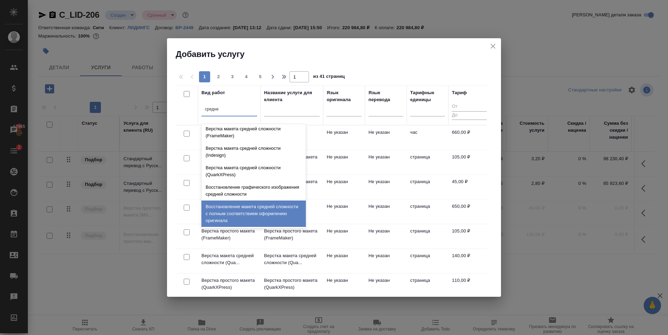
click at [257, 219] on div "Восстановление макета средней сложности с полным соответствием оформлению ориги…" at bounding box center [253, 214] width 104 height 26
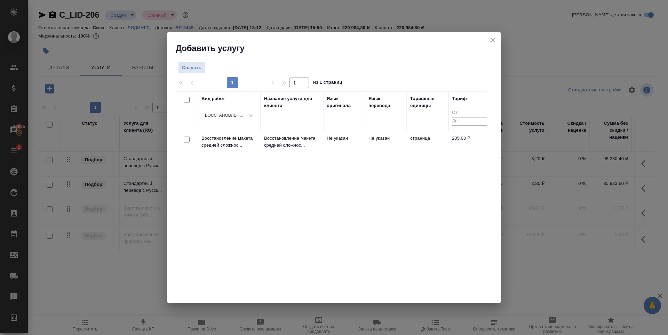
click at [185, 141] on input "checkbox" at bounding box center [187, 140] width 6 height 6
checkbox input "true"
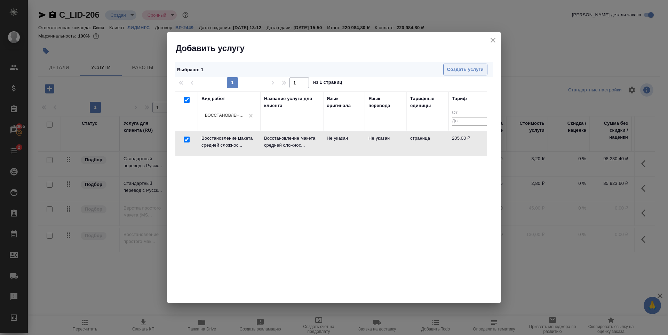
click at [460, 68] on span "Создать услуги" at bounding box center [465, 70] width 37 height 8
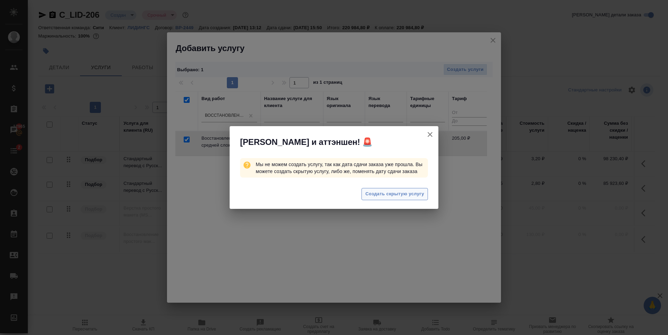
click at [425, 192] on button "Создать скрытую услугу" at bounding box center [395, 194] width 66 height 12
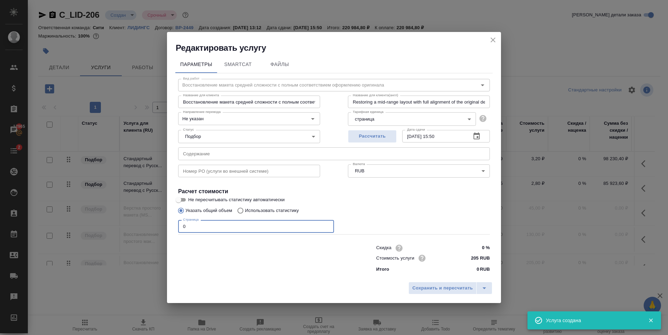
drag, startPoint x: 175, startPoint y: 228, endPoint x: 163, endPoint y: 233, distance: 13.6
click at [162, 232] on div "Редактировать услугу Параметры SmartCat Файлы Вид работ Восстановление макета с…" at bounding box center [334, 167] width 668 height 335
type input "14"
click at [380, 135] on span "Рассчитать" at bounding box center [372, 137] width 41 height 8
click at [424, 291] on span "Сохранить и пересчитать" at bounding box center [442, 289] width 61 height 8
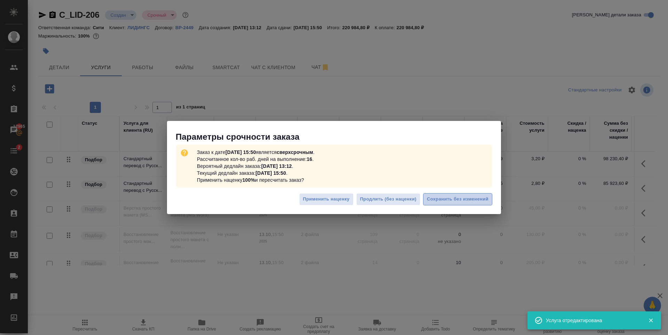
click at [476, 196] on span "Сохранить без изменений" at bounding box center [458, 200] width 62 height 8
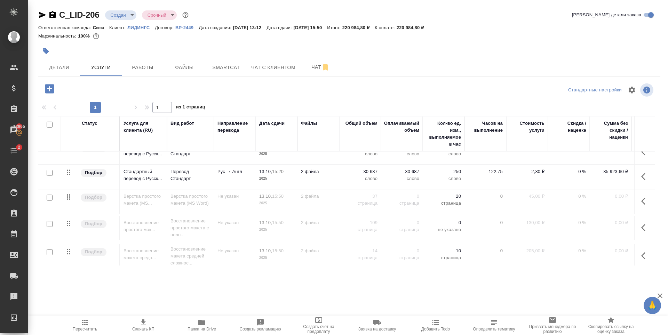
scroll to position [22, 0]
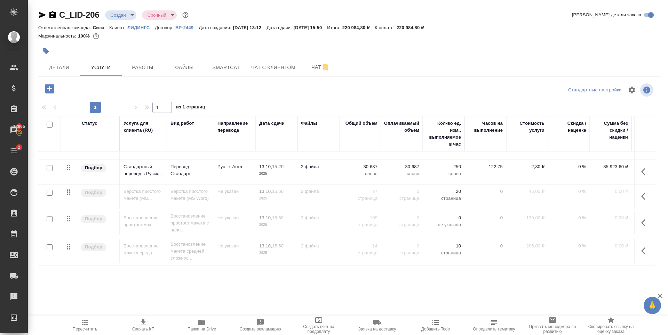
click at [50, 190] on input "checkbox" at bounding box center [50, 193] width 6 height 6
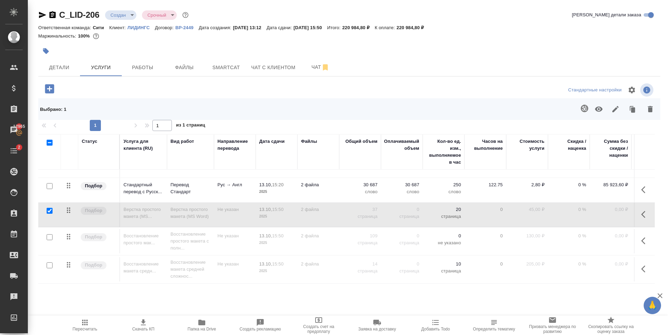
click at [50, 208] on input "checkbox" at bounding box center [50, 211] width 6 height 6
checkbox input "false"
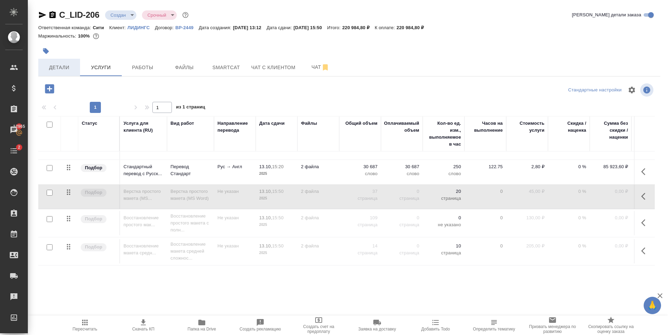
click at [56, 71] on span "Детали" at bounding box center [58, 67] width 33 height 9
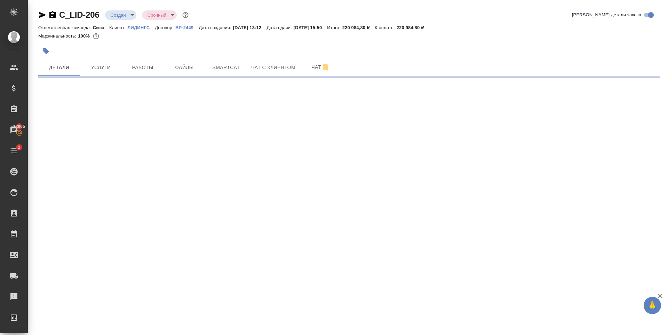
select select "RU"
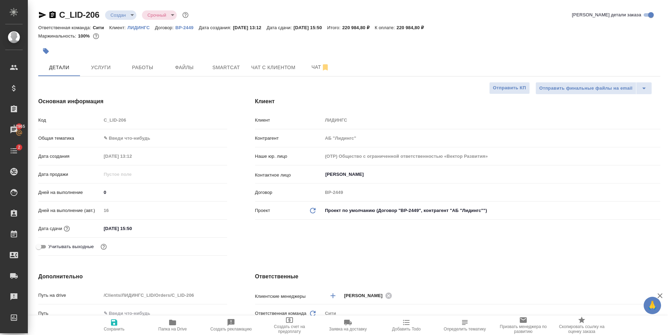
type textarea "x"
click at [150, 229] on input "[DATE] 15:50" at bounding box center [131, 229] width 61 height 10
click at [206, 229] on icon "button" at bounding box center [207, 227] width 6 height 7
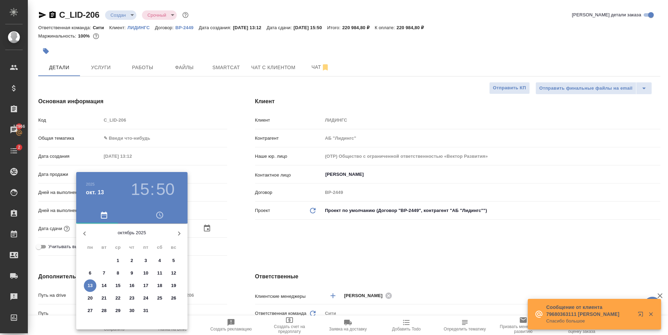
type textarea "x"
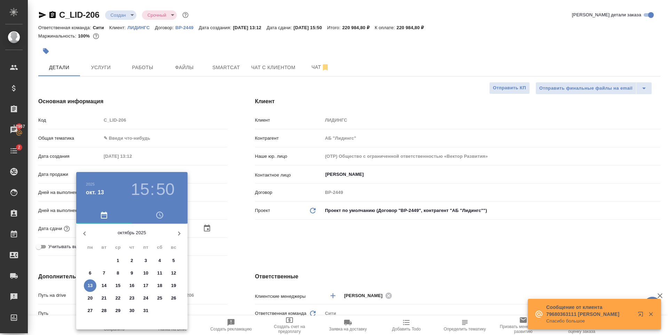
type textarea "x"
click at [97, 67] on div at bounding box center [334, 167] width 668 height 335
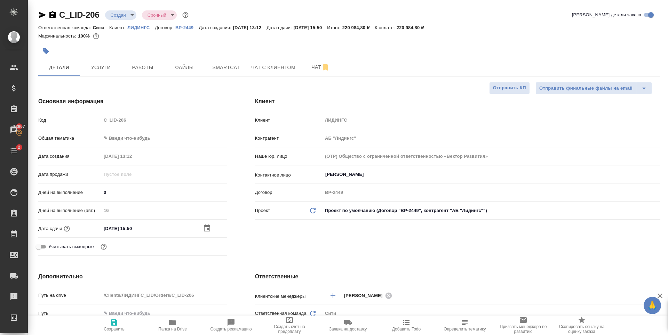
click at [97, 67] on span "Услуги" at bounding box center [100, 67] width 33 height 9
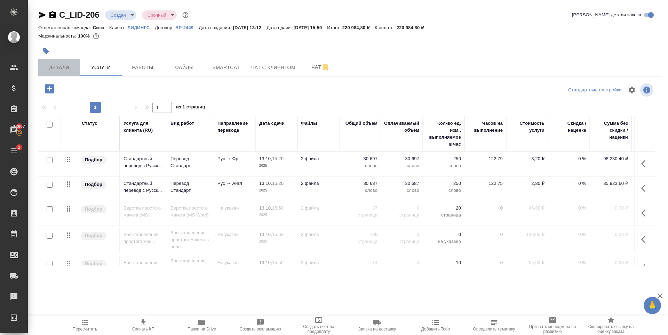
click at [58, 76] on button "Детали" at bounding box center [59, 67] width 42 height 17
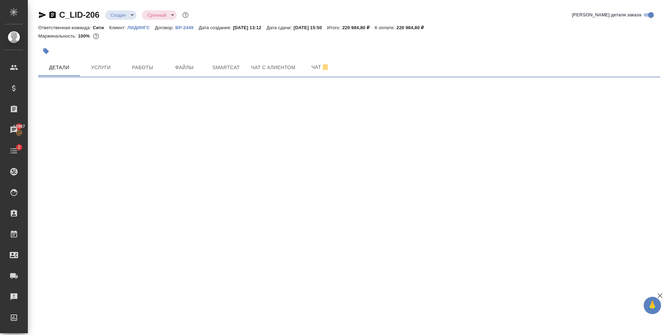
select select "RU"
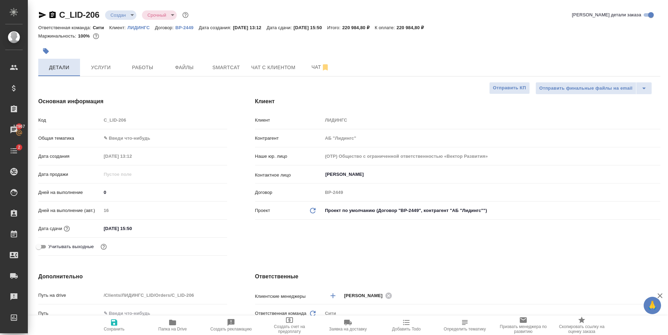
type textarea "x"
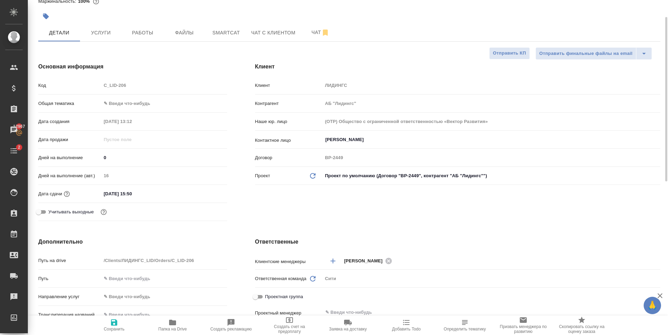
click at [146, 193] on input "[DATE] 15:50" at bounding box center [131, 194] width 61 height 10
click at [204, 192] on icon "button" at bounding box center [207, 194] width 8 height 8
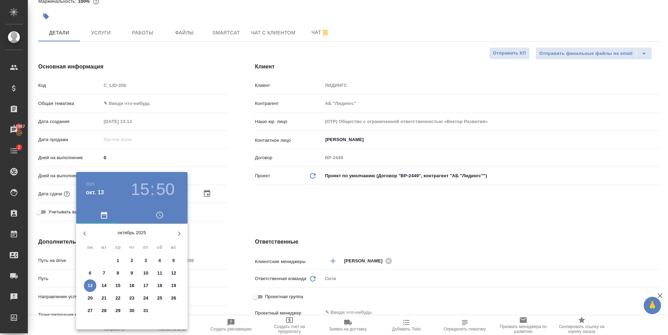
click at [104, 34] on div at bounding box center [334, 167] width 668 height 335
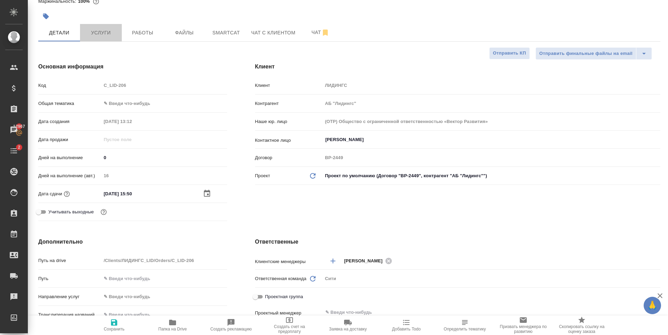
click at [104, 34] on span "Услуги" at bounding box center [100, 33] width 33 height 9
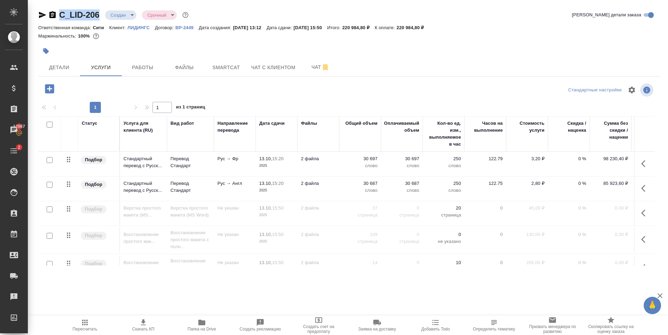
drag, startPoint x: 103, startPoint y: 16, endPoint x: 60, endPoint y: 17, distance: 42.8
click at [60, 17] on div "C_LID-206 Создан new Срочный urgent" at bounding box center [114, 14] width 152 height 11
copy link "C_LID-206"
click at [180, 46] on div at bounding box center [245, 51] width 415 height 15
click at [50, 87] on icon "button" at bounding box center [50, 89] width 12 height 12
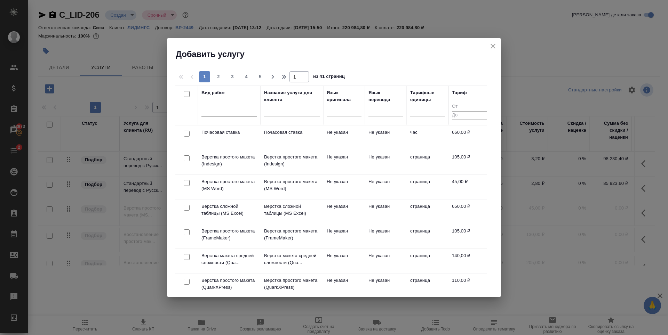
click at [216, 111] on div at bounding box center [229, 109] width 56 height 10
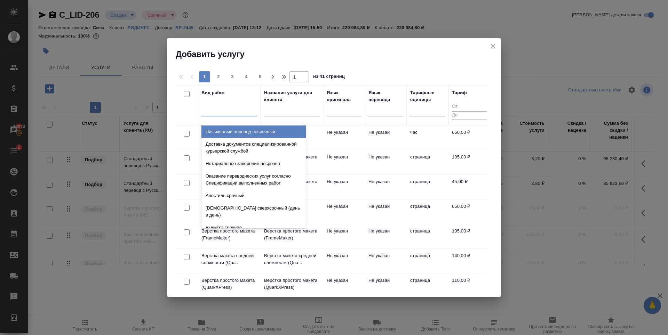
click at [213, 107] on div at bounding box center [229, 109] width 56 height 10
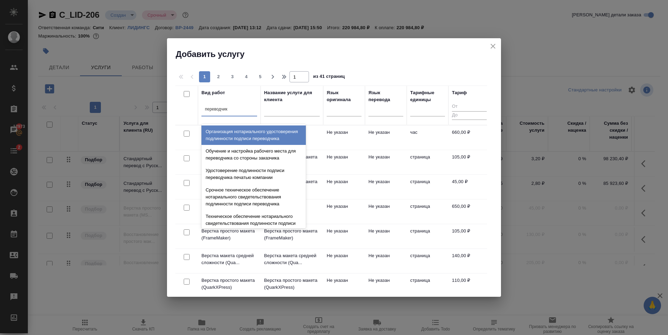
type input "переводчика"
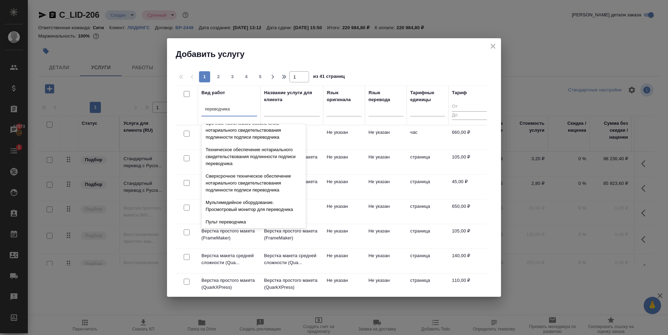
scroll to position [70, 0]
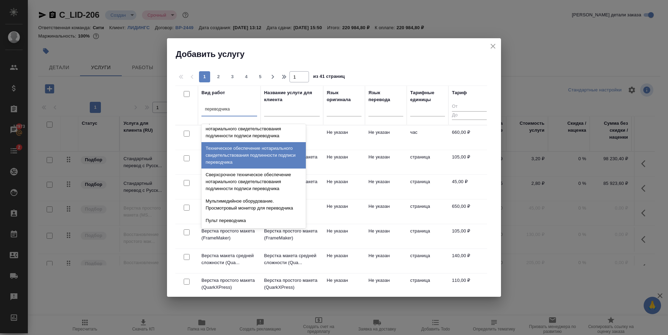
click at [252, 160] on div "Техническое обеспечение нотариального свидетельствования подлинности подписи пе…" at bounding box center [253, 155] width 104 height 26
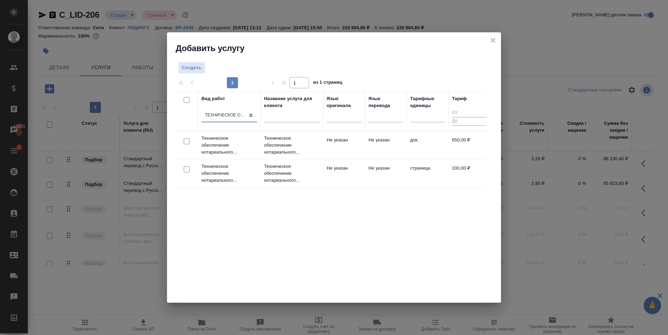
click at [186, 142] on input "checkbox" at bounding box center [187, 142] width 6 height 6
checkbox input "true"
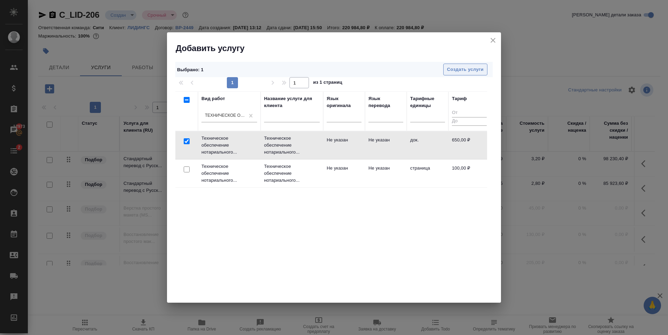
click at [471, 73] on span "Создать услуги" at bounding box center [465, 70] width 37 height 8
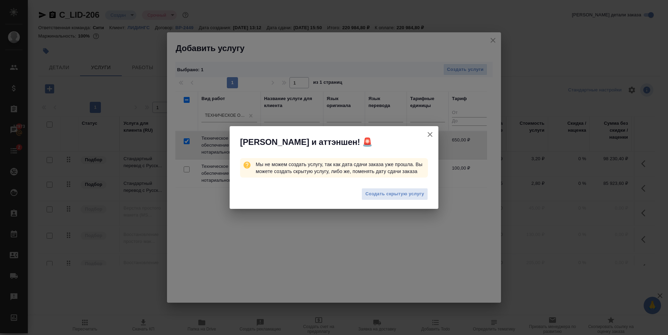
click at [393, 190] on span "Создать скрытую услугу" at bounding box center [394, 194] width 59 height 8
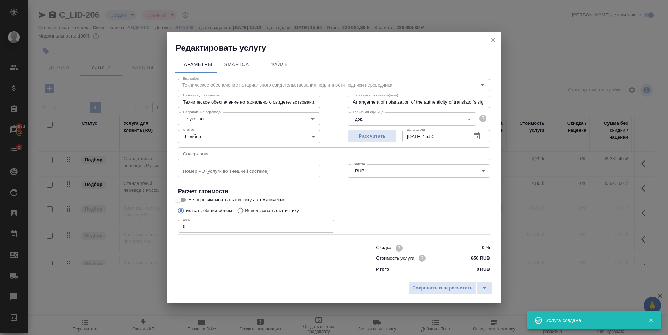
type input "Техническое обеспечение нотариального свидетельствования подлинности подписи пе…"
type input "Arrangement of notarization of the authenticity of translator's signature,3 bus…"
drag, startPoint x: 200, startPoint y: 228, endPoint x: 129, endPoint y: 229, distance: 71.0
click at [129, 229] on div "Редактировать услугу Параметры SmartCat Файлы Вид работ Техническое обеспечение…" at bounding box center [334, 167] width 668 height 335
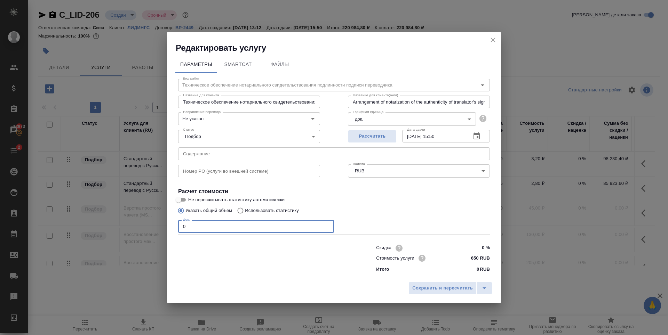
type input "Техническое обеспечение нотариального свидетельствования подлинности подписи пе…"
type input "Arrangement of notarization of the authenticity of translator's signature,3 bus…"
type input "2"
type input "Техническое обеспечение нотариального свидетельствования подлинности подписи пе…"
type input "Arrangement of notarization of the authenticity of translator's signature,3 bus…"
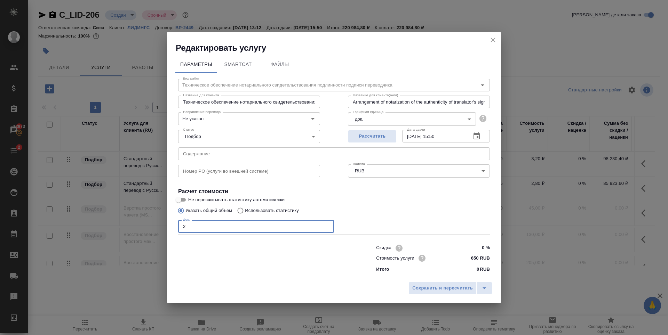
type input "Техническое обеспечение нотариального свидетельствования подлинности подписи пе…"
type input "Arrangement of notarization of the authenticity of translator's signature,3 bus…"
type input "21"
type input "Техническое обеспечение нотариального свидетельствования подлинности подписи пе…"
type input "Arrangement of notarization of the authenticity of translator's signature,3 bus…"
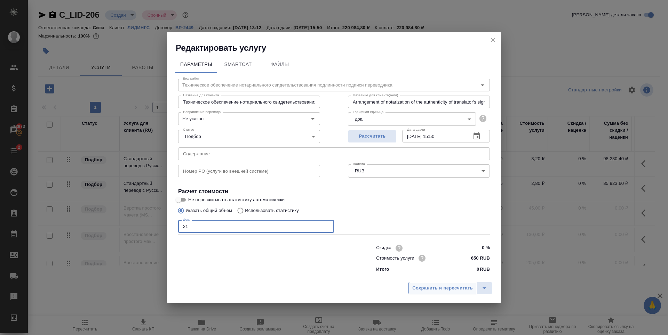
type input "21"
click at [446, 293] on button "Сохранить и пересчитать" at bounding box center [443, 288] width 68 height 13
type input "Техническое обеспечение нотариального свидетельствования подлинности подписи пе…"
type input "Arrangement of notarization of the authenticity of translator's signature,3 bus…"
type input "Техническое обеспечение нотариального свидетельствования подлинности подписи пе…"
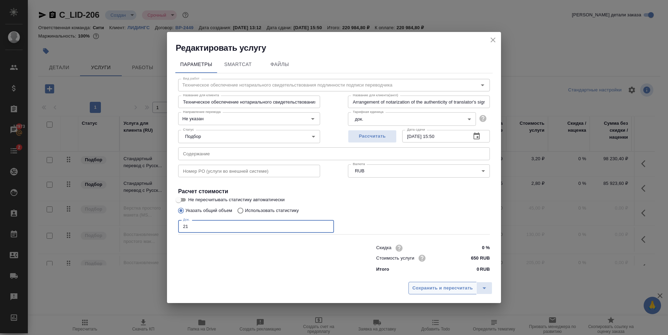
type input "Arrangement of notarization of the authenticity of translator's signature,3 bus…"
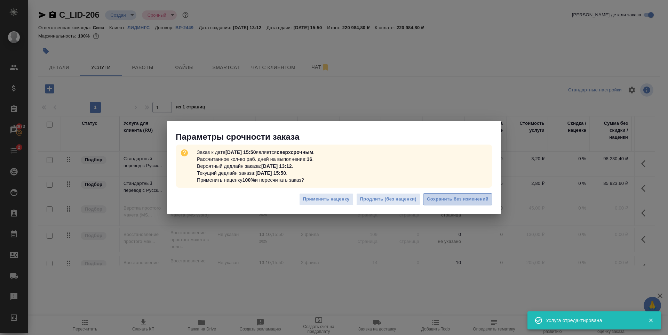
click at [471, 198] on span "Сохранить без изменений" at bounding box center [458, 200] width 62 height 8
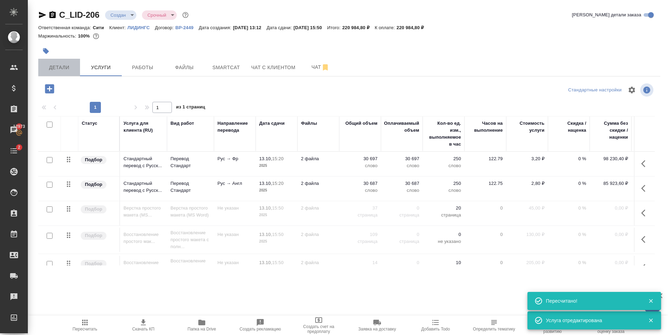
click at [69, 65] on span "Детали" at bounding box center [58, 67] width 33 height 9
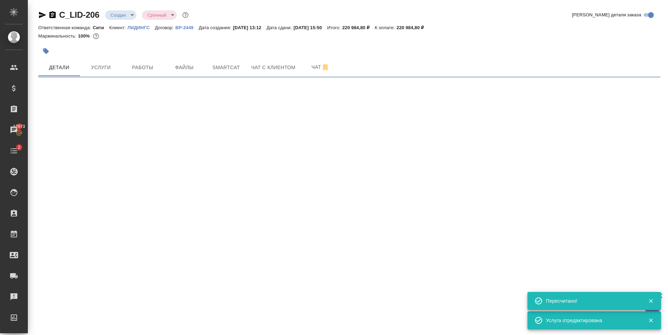
select select "RU"
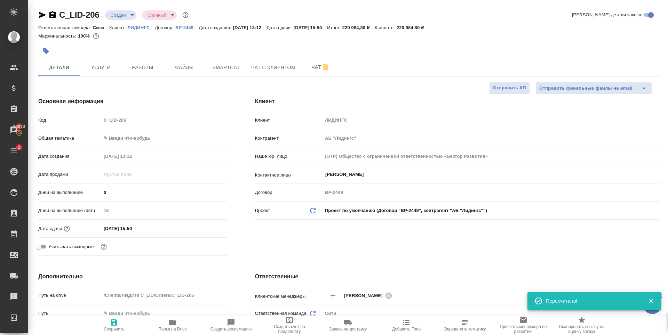
type textarea "x"
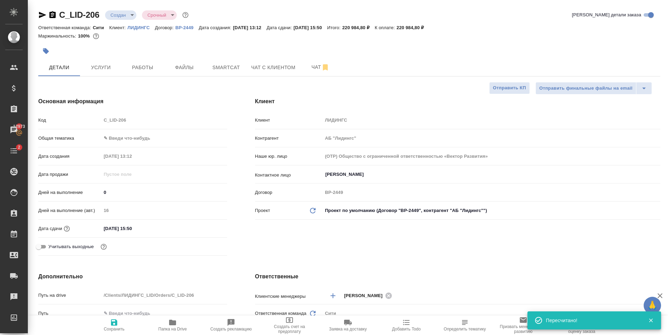
click at [149, 228] on input "13.10.2025 15:50" at bounding box center [131, 229] width 61 height 10
click at [208, 228] on icon "button" at bounding box center [207, 228] width 6 height 7
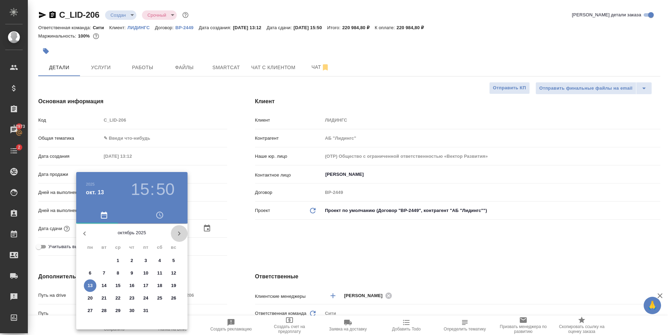
click at [177, 237] on icon "button" at bounding box center [179, 234] width 8 height 8
click at [161, 312] on p "29" at bounding box center [159, 311] width 5 height 7
type input "29.11.2025 15:50"
type textarea "x"
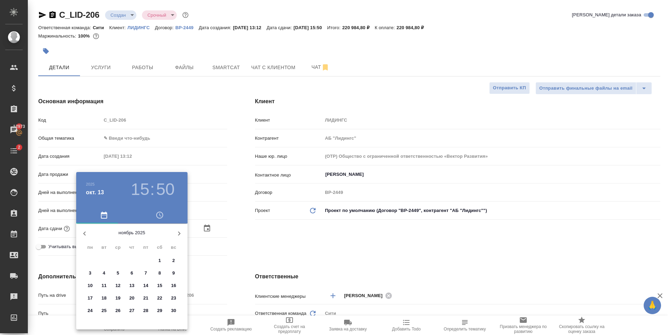
type textarea "x"
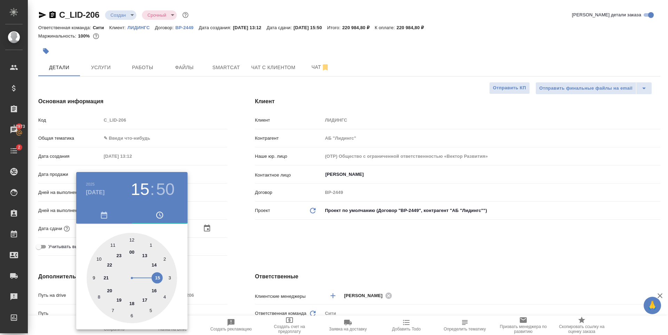
click at [272, 256] on div at bounding box center [334, 167] width 668 height 335
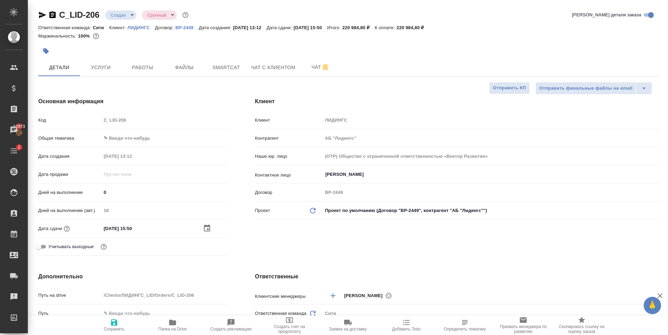
click at [115, 324] on icon "button" at bounding box center [114, 323] width 8 height 8
type textarea "x"
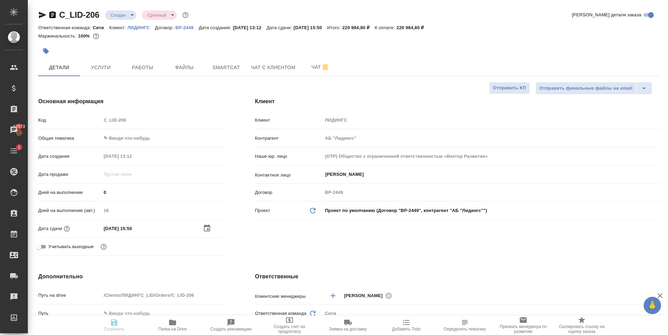
type textarea "x"
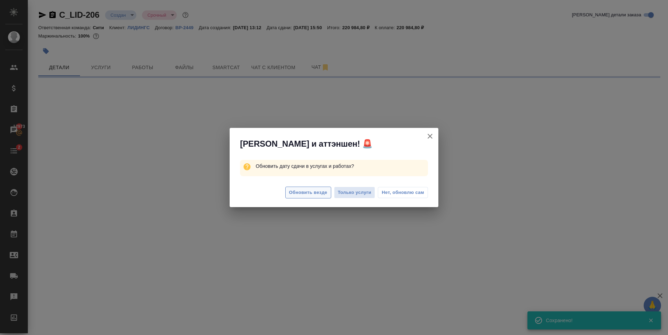
select select "RU"
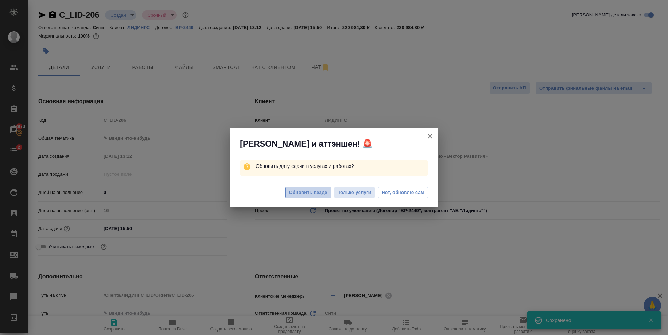
click at [314, 195] on span "Обновить везде" at bounding box center [308, 193] width 38 height 8
type textarea "x"
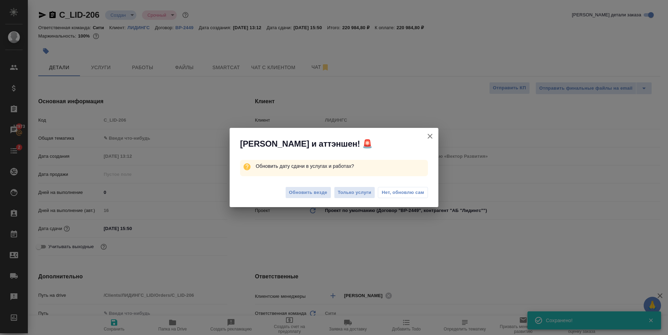
type textarea "x"
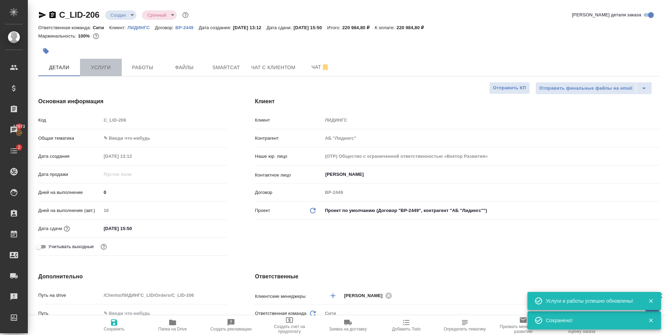
click at [112, 65] on span "Услуги" at bounding box center [100, 67] width 33 height 9
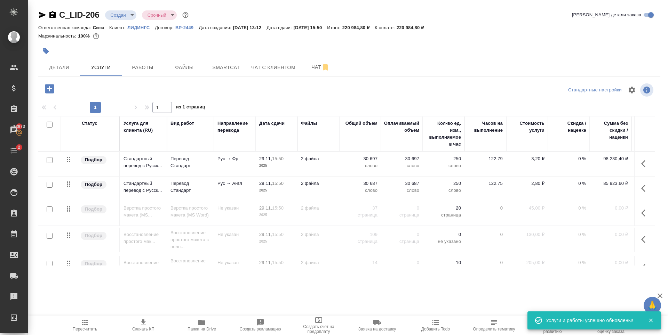
click at [49, 123] on input "checkbox" at bounding box center [50, 125] width 6 height 6
checkbox input "true"
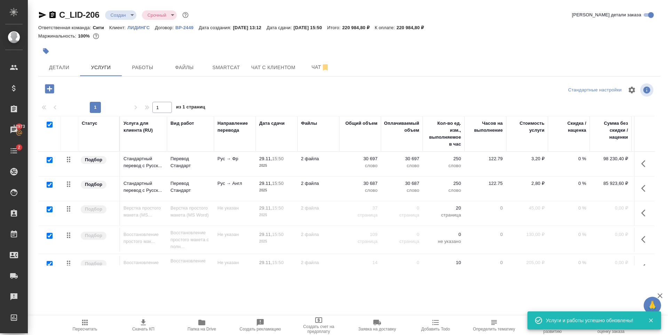
checkbox input "true"
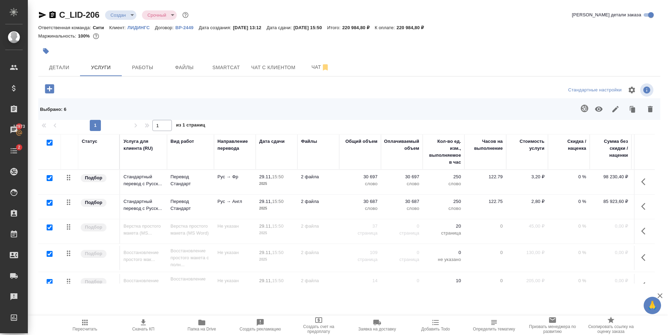
click at [596, 110] on icon "button" at bounding box center [599, 109] width 8 height 5
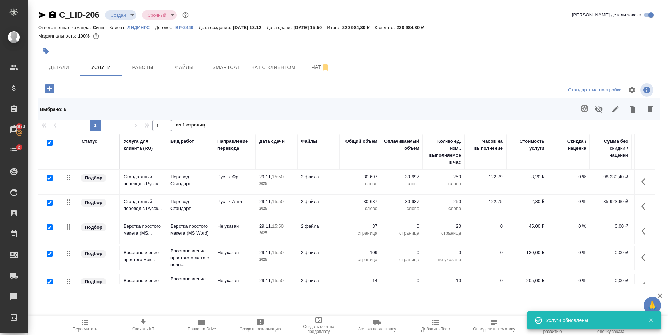
click at [49, 143] on input "checkbox" at bounding box center [50, 143] width 6 height 6
checkbox input "false"
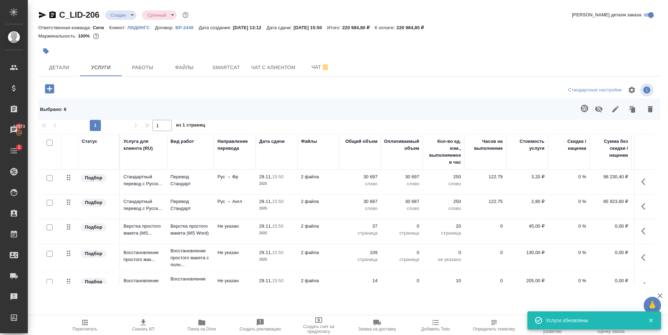
checkbox input "false"
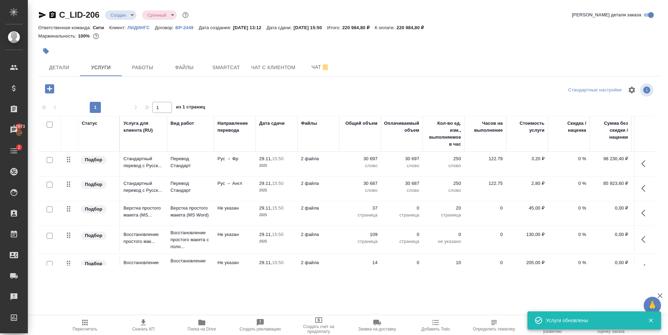
click at [50, 90] on icon "button" at bounding box center [49, 88] width 9 height 9
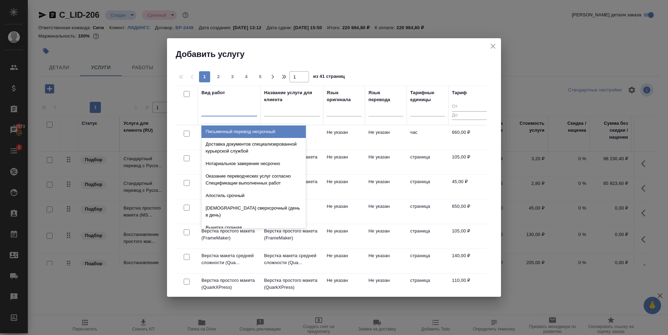
click at [216, 109] on div at bounding box center [229, 109] width 56 height 10
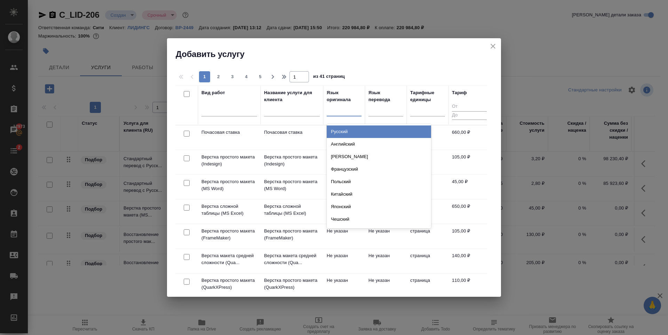
click at [335, 112] on div at bounding box center [344, 109] width 35 height 10
click at [357, 134] on div "Русский" at bounding box center [379, 132] width 104 height 13
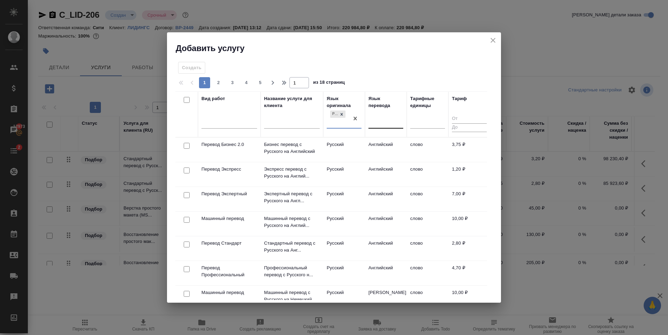
click at [386, 122] on div at bounding box center [386, 122] width 35 height 10
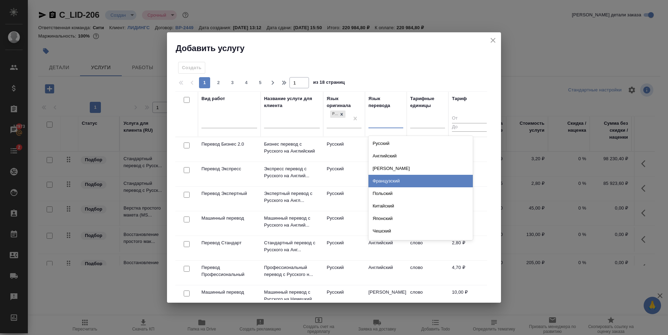
click at [396, 182] on div "Французский" at bounding box center [421, 181] width 104 height 13
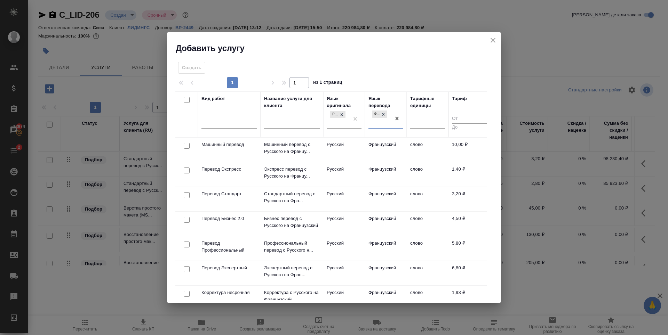
drag, startPoint x: 498, startPoint y: 38, endPoint x: 370, endPoint y: 246, distance: 244.2
click at [498, 38] on button "close" at bounding box center [493, 40] width 10 height 10
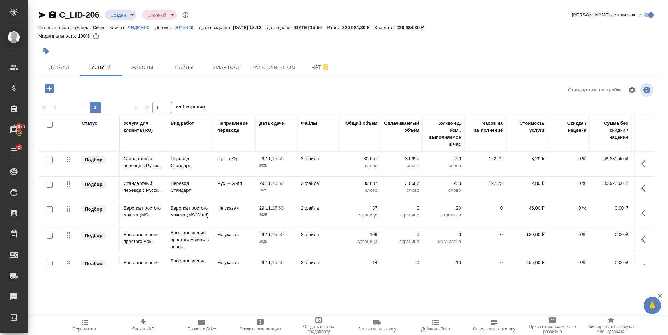
click at [144, 30] on p "ЛИДИНГС" at bounding box center [140, 27] width 27 height 5
click at [49, 91] on icon "button" at bounding box center [49, 88] width 9 height 9
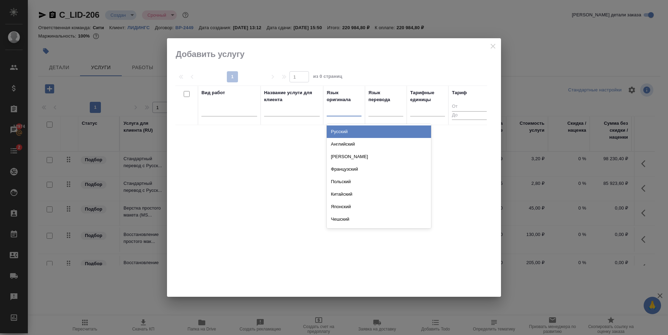
click at [347, 110] on div at bounding box center [344, 109] width 35 height 10
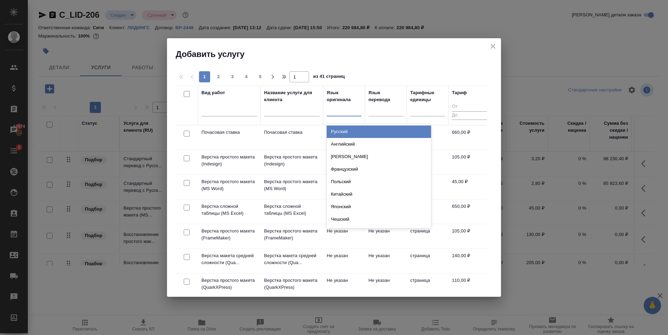
click at [343, 133] on div "Русский" at bounding box center [379, 132] width 104 height 13
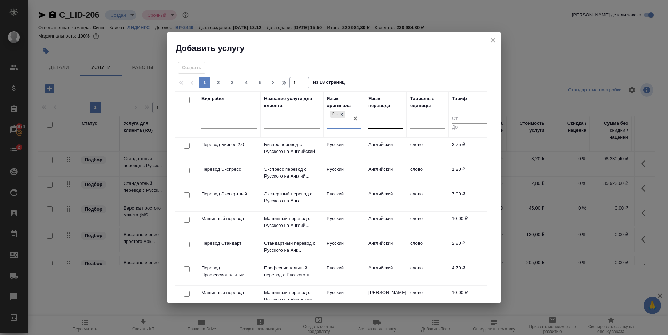
click at [379, 122] on div at bounding box center [386, 122] width 35 height 10
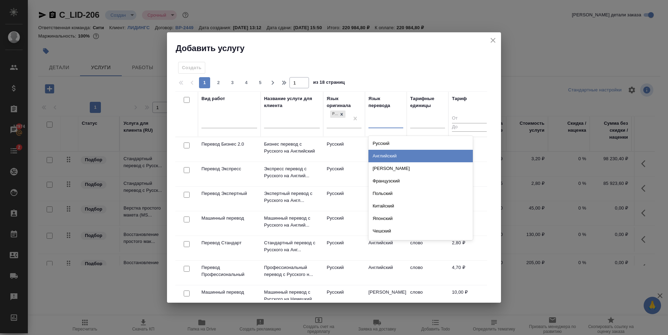
click at [392, 153] on div "Английский" at bounding box center [421, 156] width 104 height 13
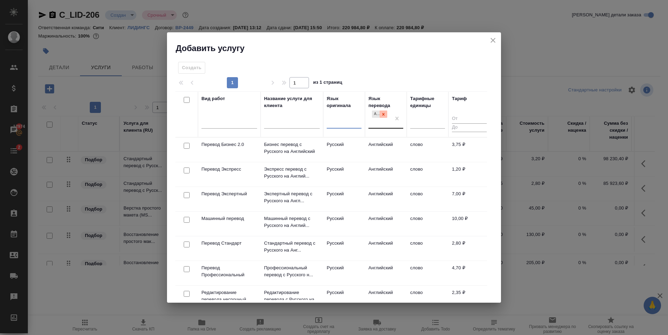
click at [381, 113] on icon at bounding box center [383, 114] width 5 height 5
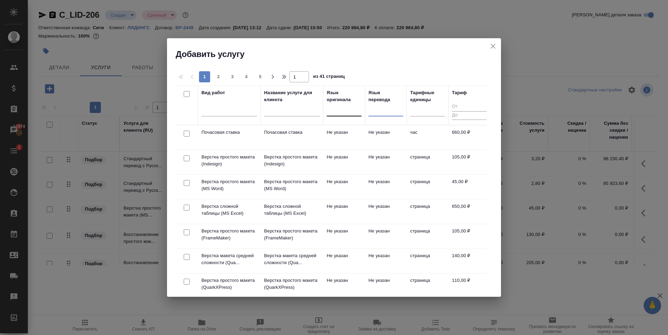
click at [231, 118] on div at bounding box center [229, 112] width 56 height 18
click at [223, 113] on div at bounding box center [229, 109] width 56 height 10
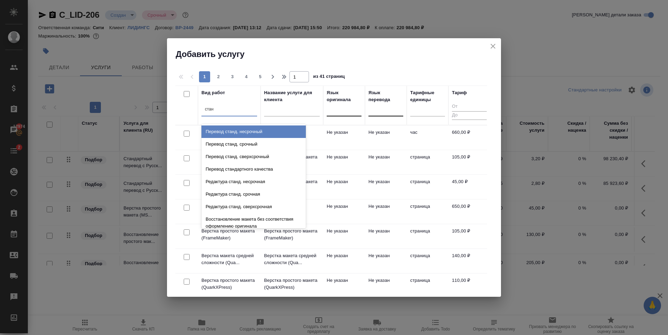
type input "станд"
click at [251, 130] on div "Перевод станд. несрочный" at bounding box center [253, 132] width 104 height 13
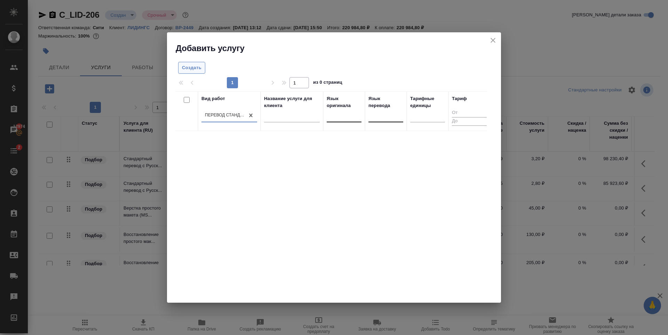
click at [201, 65] on span "Создать" at bounding box center [191, 68] width 19 height 8
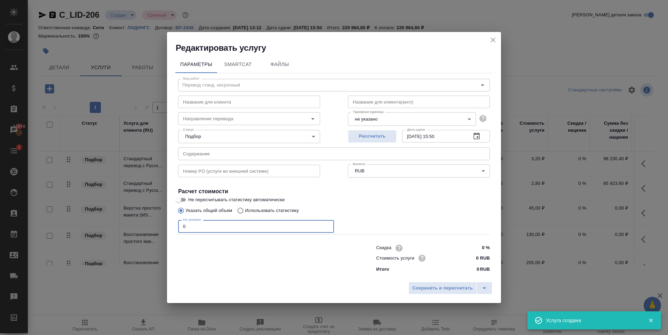
drag, startPoint x: 185, startPoint y: 226, endPoint x: 109, endPoint y: 241, distance: 77.7
click at [109, 241] on div "Редактировать услугу Параметры SmartCat Файлы Вид работ Перевод станд. несрочны…" at bounding box center [334, 167] width 668 height 335
type input "2"
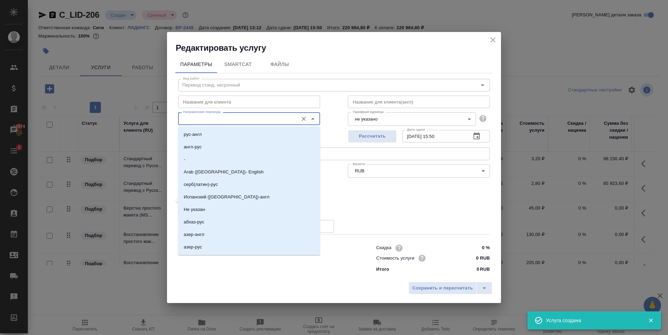
click at [212, 116] on input "Направление перевода" at bounding box center [237, 118] width 114 height 8
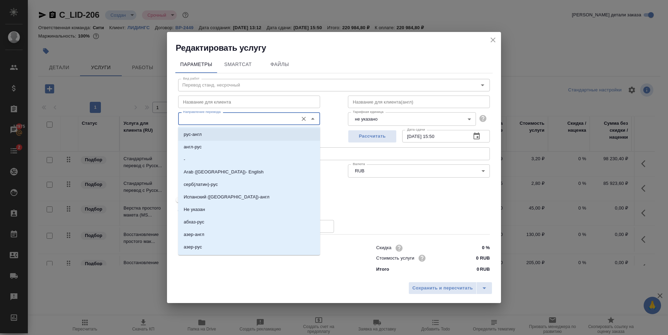
click at [201, 133] on p "рус-англ" at bounding box center [193, 134] width 18 height 7
type input "рус-англ"
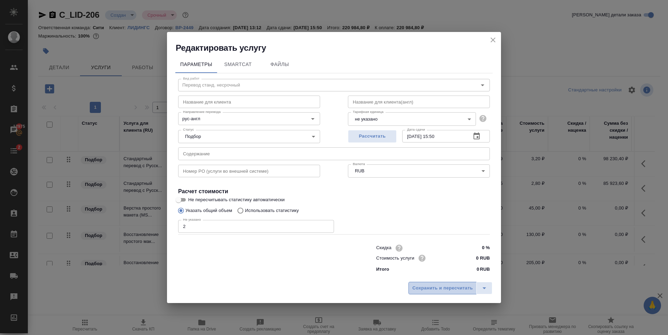
click at [446, 285] on span "Сохранить и пересчитать" at bounding box center [442, 289] width 61 height 8
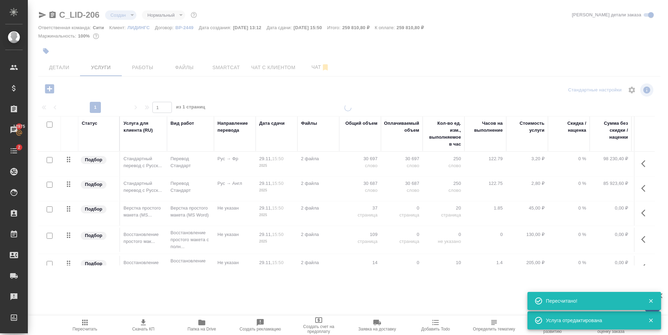
type input "normal"
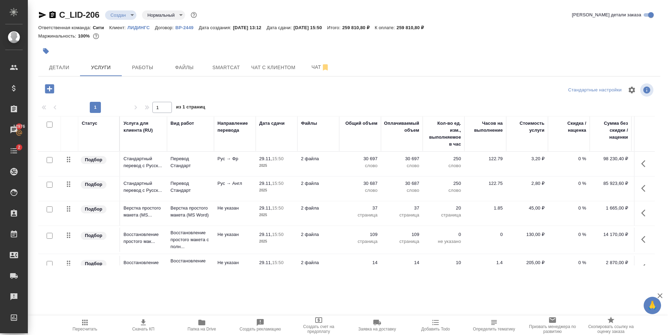
click at [48, 88] on icon "button" at bounding box center [49, 88] width 9 height 9
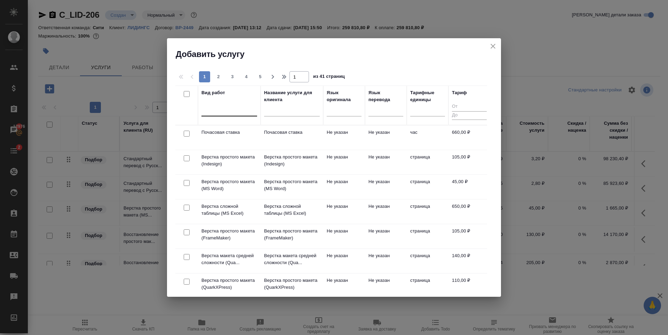
click at [220, 111] on div at bounding box center [229, 109] width 56 height 10
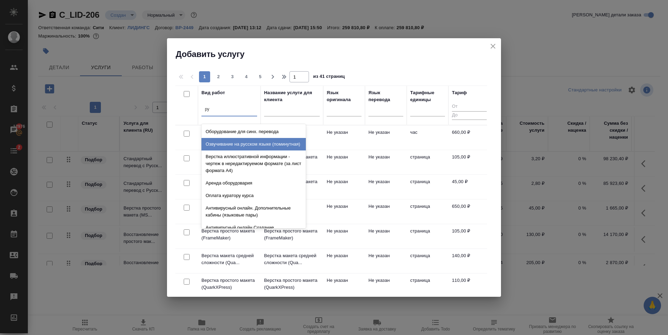
type input "р"
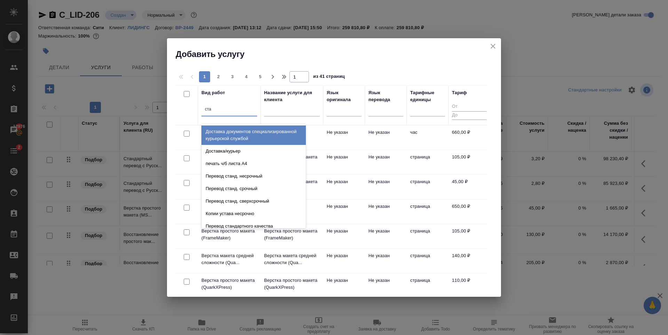
type input "стан"
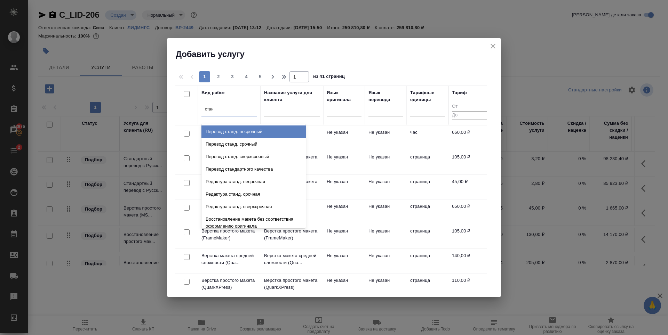
click at [251, 128] on div "Перевод станд. несрочный" at bounding box center [253, 132] width 104 height 13
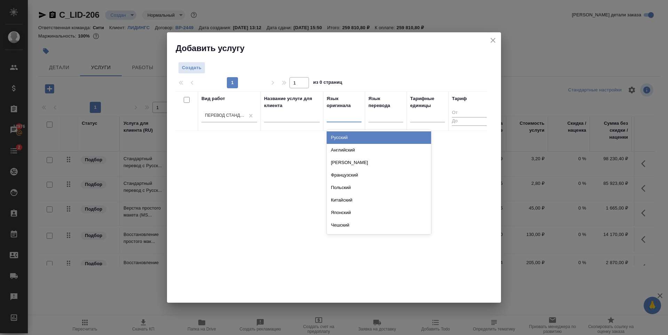
drag, startPoint x: 343, startPoint y: 117, endPoint x: 347, endPoint y: 133, distance: 16.8
click at [343, 117] on div at bounding box center [344, 116] width 35 height 10
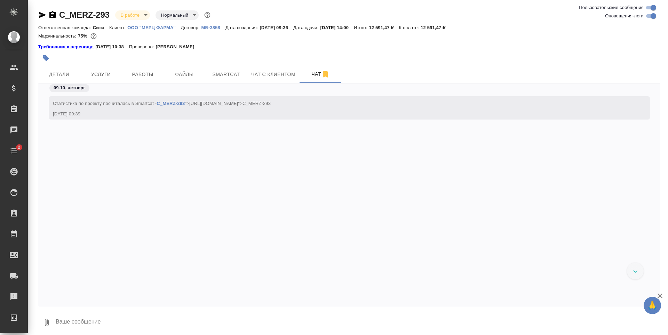
scroll to position [2613, 0]
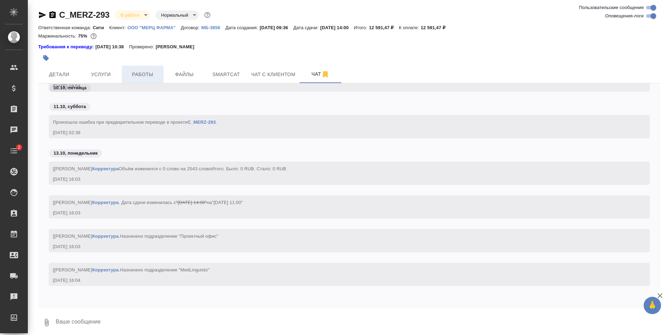
click at [135, 78] on span "Работы" at bounding box center [142, 74] width 33 height 9
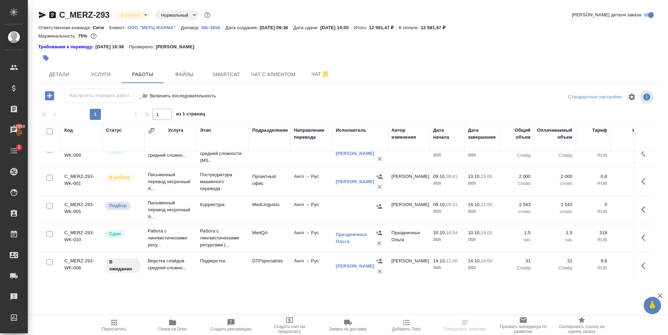
scroll to position [18, 0]
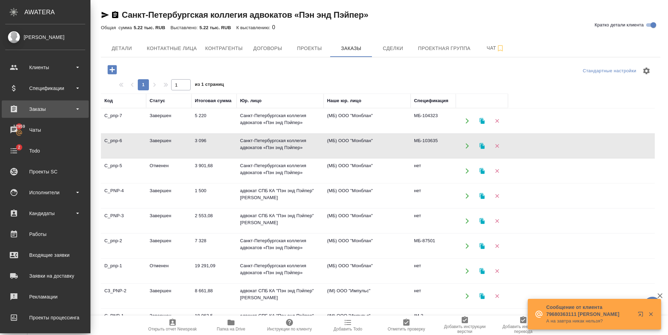
click at [41, 114] on div "Заказы" at bounding box center [45, 109] width 80 height 10
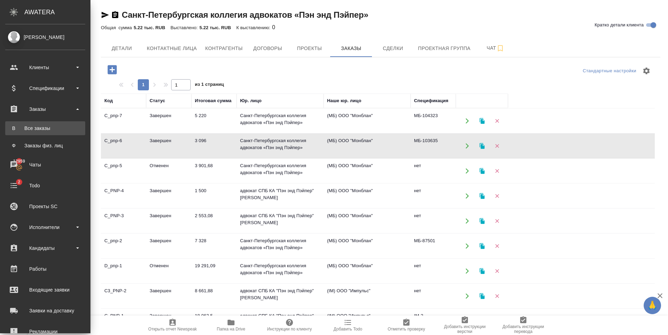
click at [41, 134] on link "В Все заказы" at bounding box center [45, 128] width 80 height 14
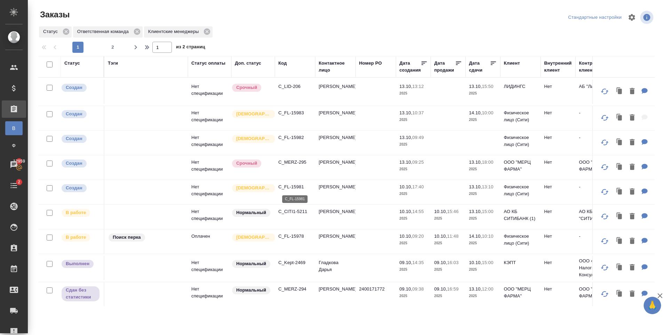
click at [294, 188] on p "C_FL-15981" at bounding box center [294, 187] width 33 height 7
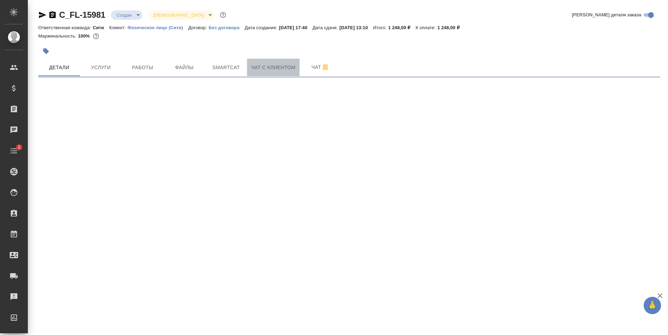
click at [257, 72] on span "Чат с клиентом" at bounding box center [273, 67] width 44 height 9
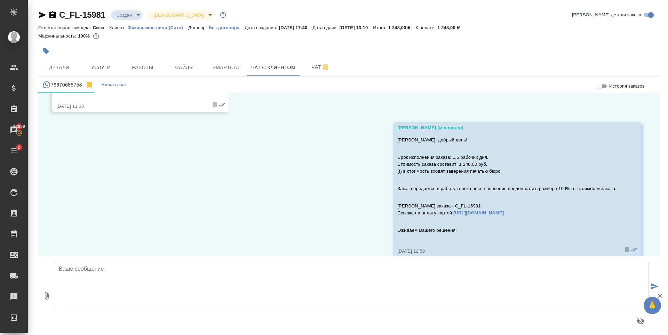
scroll to position [2339, 0]
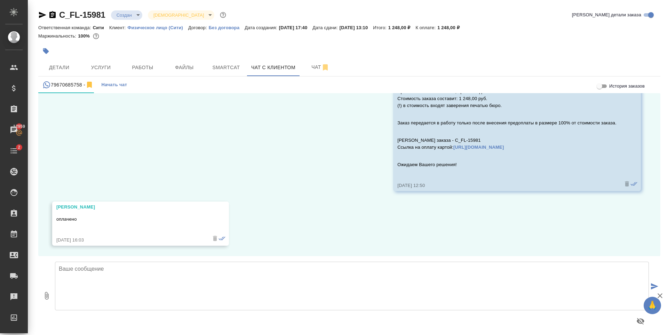
click at [122, 294] on textarea at bounding box center [352, 286] width 594 height 49
click at [216, 71] on span "Smartcat" at bounding box center [226, 67] width 33 height 9
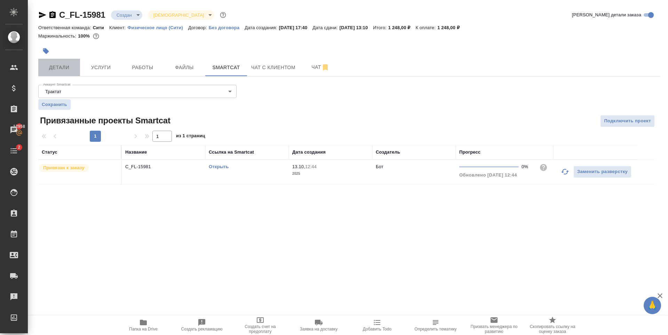
click at [66, 63] on span "Детали" at bounding box center [58, 67] width 33 height 9
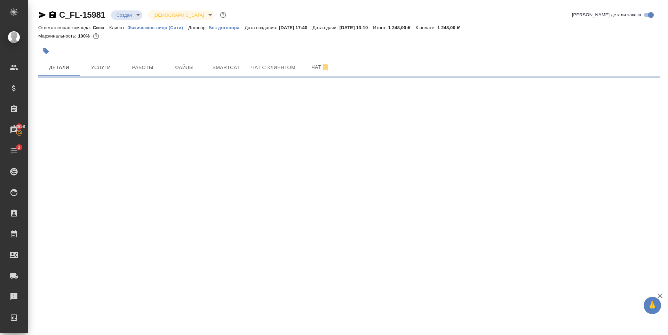
select select "RU"
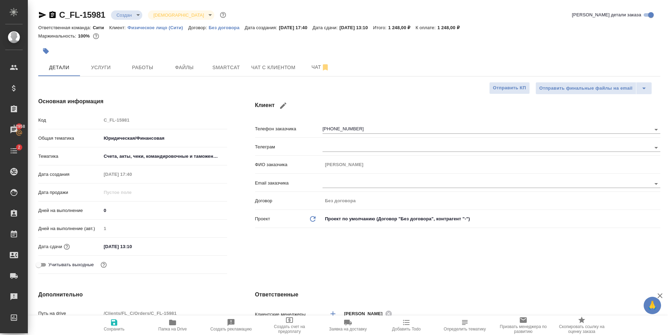
type textarea "x"
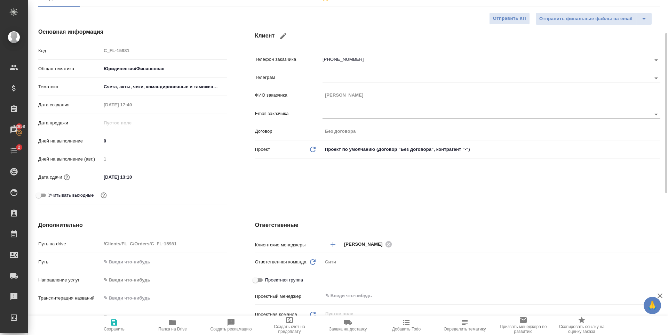
click at [139, 176] on input "13.10.2025 13:10" at bounding box center [131, 177] width 61 height 10
click at [207, 177] on icon "button" at bounding box center [207, 177] width 8 height 8
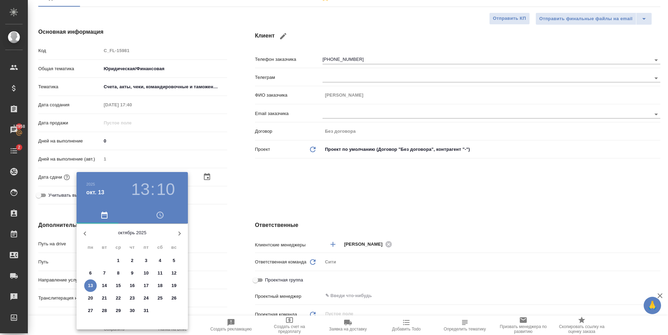
click at [105, 283] on p "14" at bounding box center [104, 286] width 5 height 7
type input "14.10.2025 13:10"
type textarea "x"
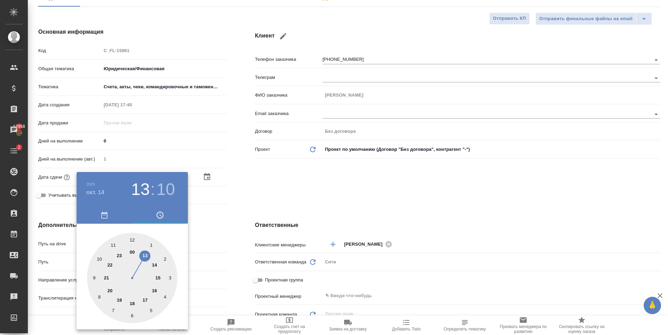
click at [95, 190] on h4 "окт. 14" at bounding box center [95, 193] width 18 height 8
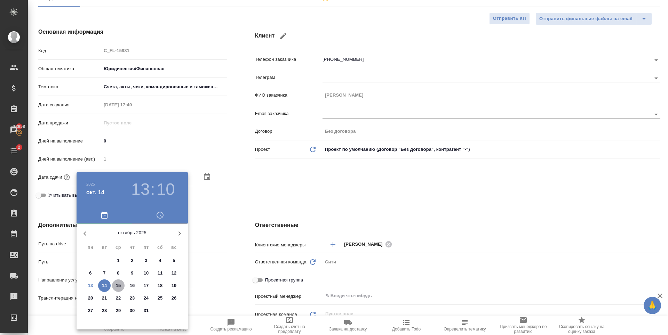
click at [117, 283] on p "15" at bounding box center [118, 286] width 5 height 7
type input "15.10.2025 13:10"
type textarea "x"
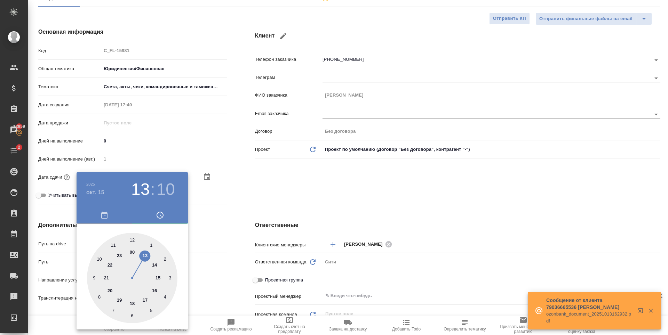
click at [101, 260] on div at bounding box center [132, 278] width 90 height 90
type input "15.10.2025 10:10"
type textarea "x"
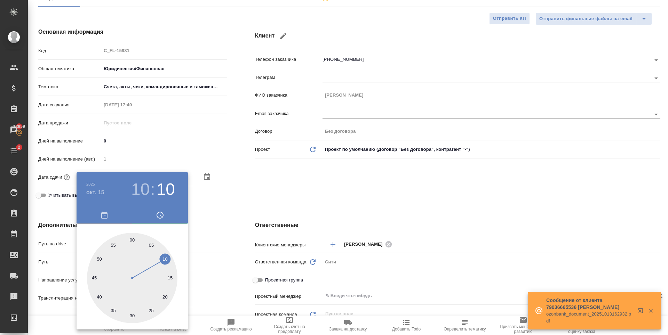
click at [131, 239] on div at bounding box center [132, 278] width 90 height 90
type input "[DATE] 10:00"
type textarea "x"
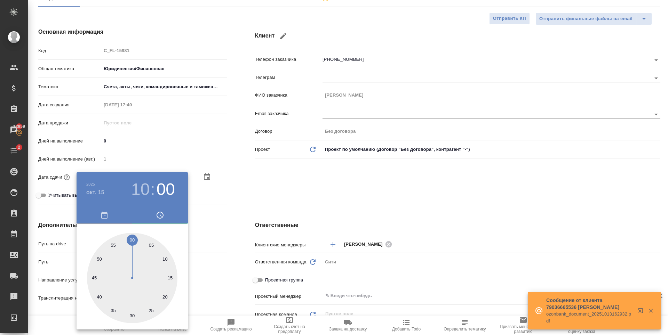
click at [362, 186] on div at bounding box center [334, 167] width 668 height 335
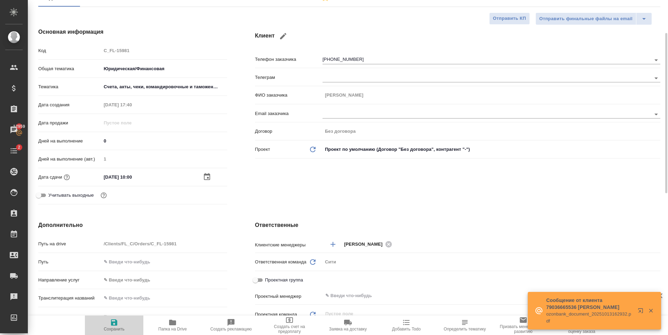
click at [115, 323] on icon "button" at bounding box center [114, 323] width 6 height 6
type textarea "x"
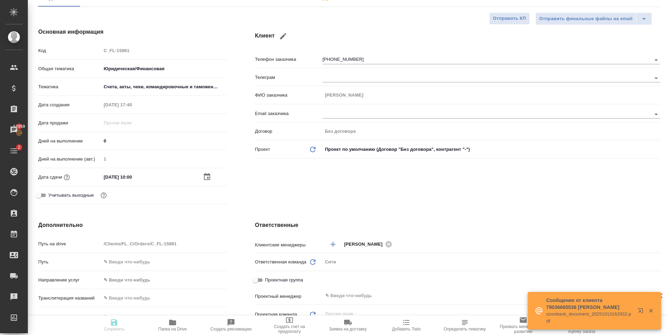
type textarea "x"
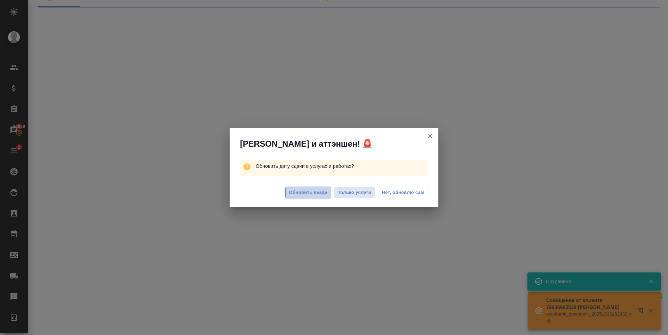
click at [304, 191] on span "Обновить везде" at bounding box center [308, 193] width 38 height 8
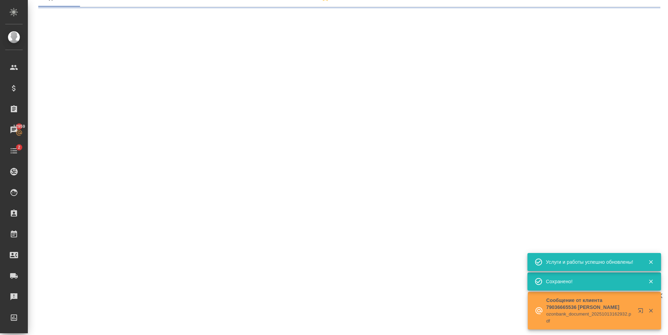
select select "RU"
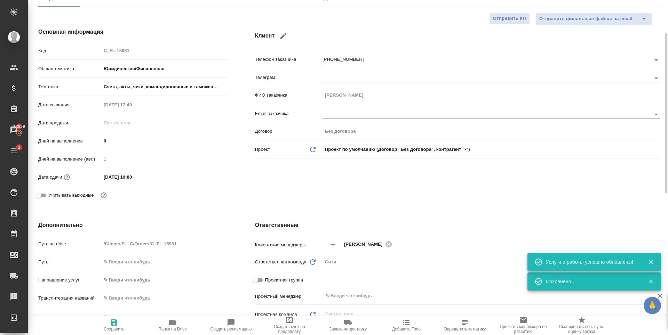
type textarea "x"
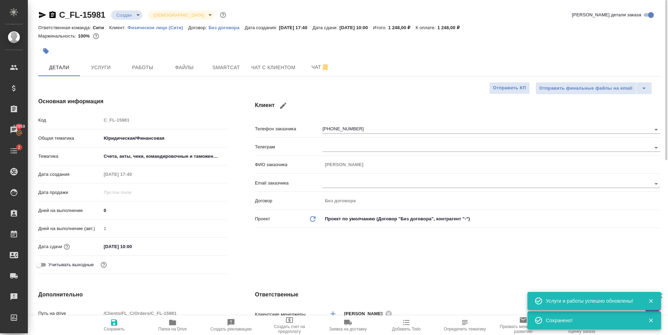
scroll to position [139, 0]
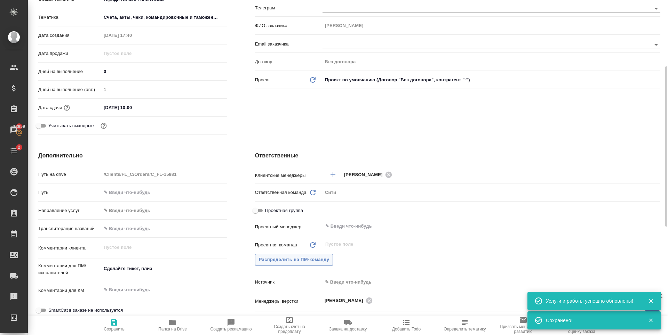
click at [291, 258] on span "Распределить на ПМ-команду" at bounding box center [294, 260] width 71 height 8
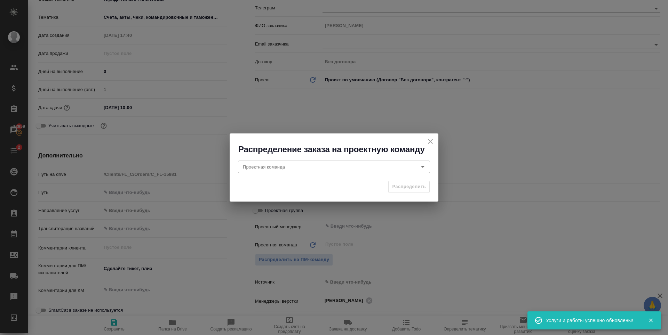
click at [339, 179] on div "Распределить" at bounding box center [334, 189] width 209 height 24
click at [338, 169] on input "Проектная команда" at bounding box center [322, 167] width 165 height 8
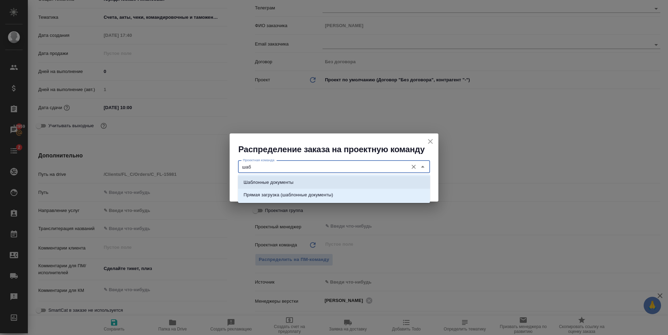
click at [324, 179] on li "Шаблонные документы" at bounding box center [334, 182] width 192 height 13
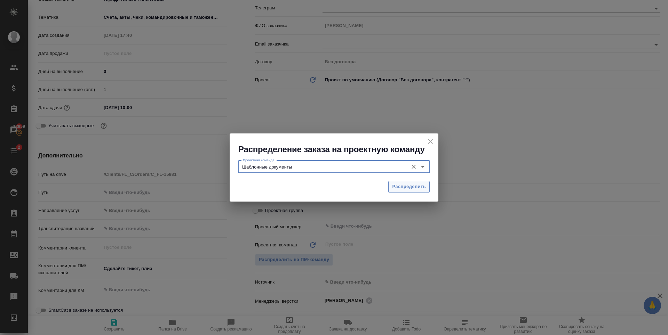
type input "Шаблонные документы"
click at [411, 188] on span "Распределить" at bounding box center [409, 187] width 34 height 8
type textarea "x"
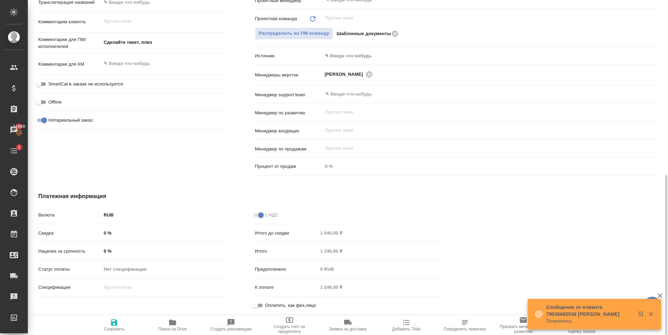
scroll to position [261, 0]
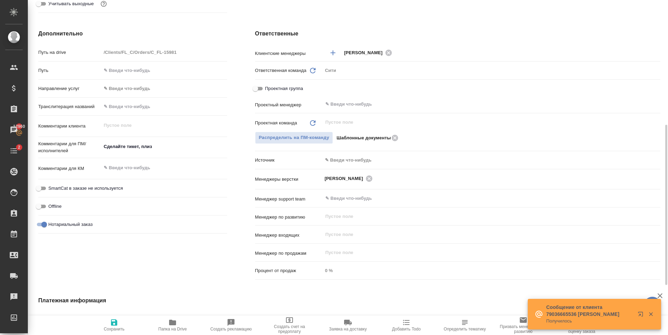
type textarea "x"
drag, startPoint x: 155, startPoint y: 147, endPoint x: 61, endPoint y: 147, distance: 94.3
click at [61, 147] on div "Комментарии для ПМ/исполнителей Сделайте тикет, плиз x" at bounding box center [132, 148] width 189 height 16
type textarea "x"
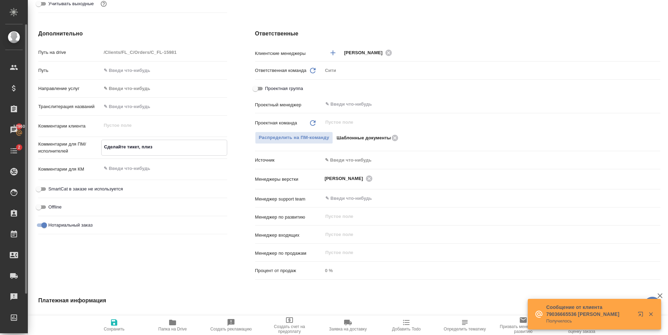
type textarea "x"
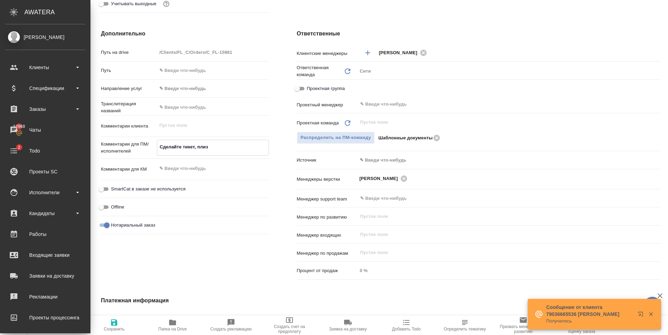
type textarea "x"
type textarea "и"
type textarea "x"
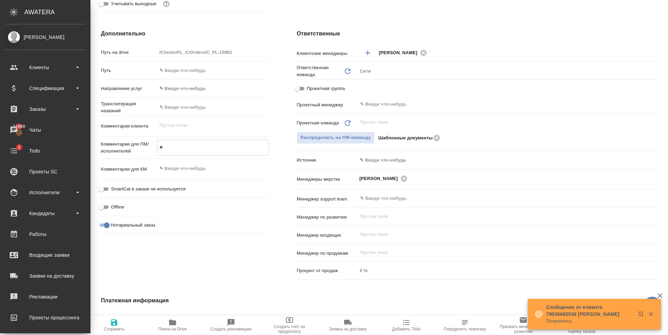
type textarea "ин"
type textarea "x"
type textarea "инф"
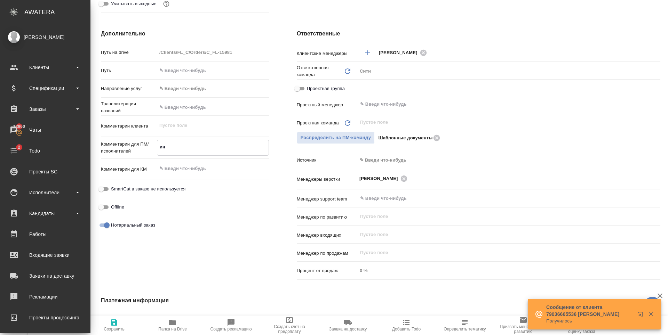
type textarea "x"
type textarea "ин"
type textarea "x"
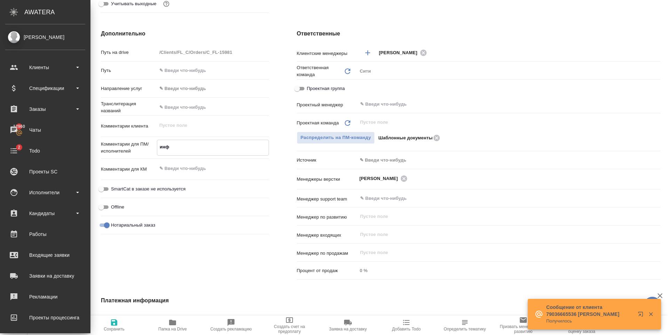
type textarea "x"
type textarea "инв"
type textarea "x"
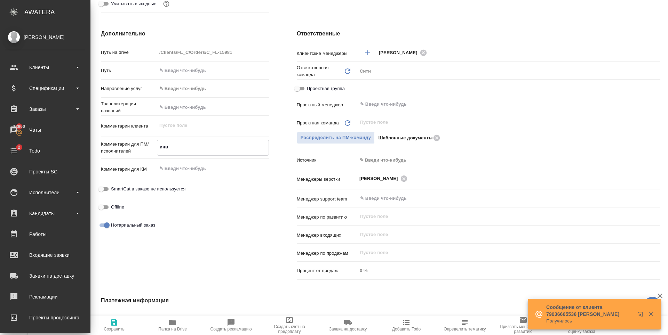
type textarea "x"
type textarea "инво"
type textarea "x"
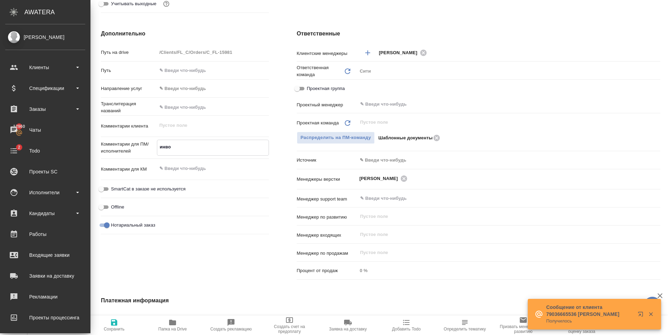
type textarea "инвой"
type textarea "x"
type textarea "инвойс"
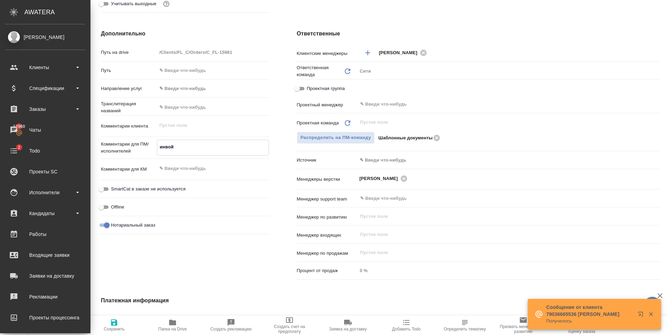
type textarea "x"
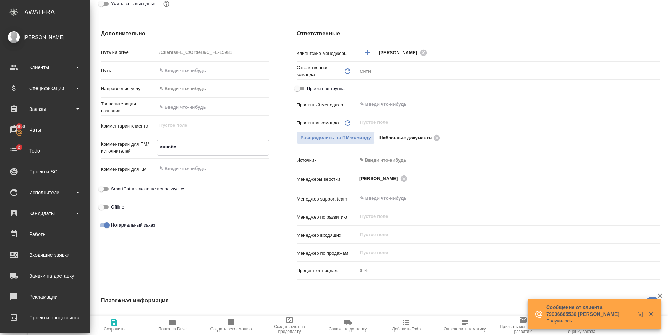
type textarea "x"
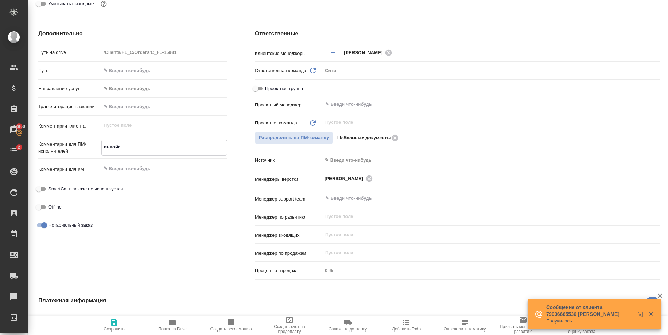
type textarea "x"
type textarea "инвойс"
type textarea "x"
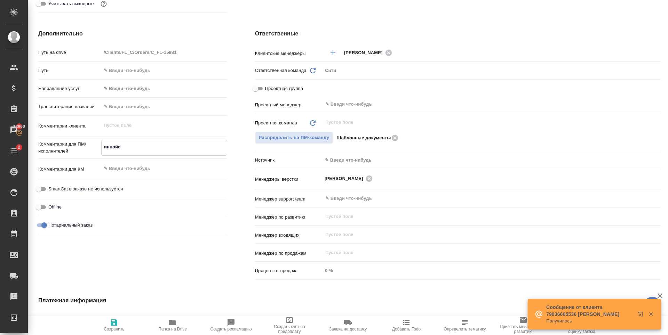
click at [107, 326] on span "Сохранить" at bounding box center [114, 325] width 50 height 13
type textarea "x"
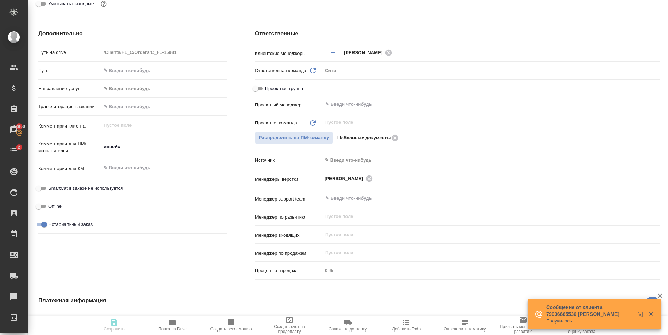
type textarea "x"
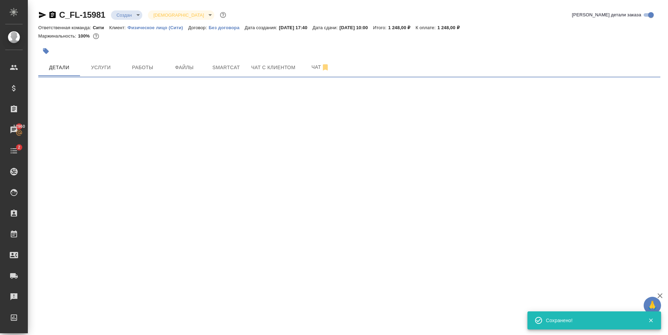
scroll to position [0, 0]
click at [195, 65] on span "Файлы" at bounding box center [184, 67] width 33 height 9
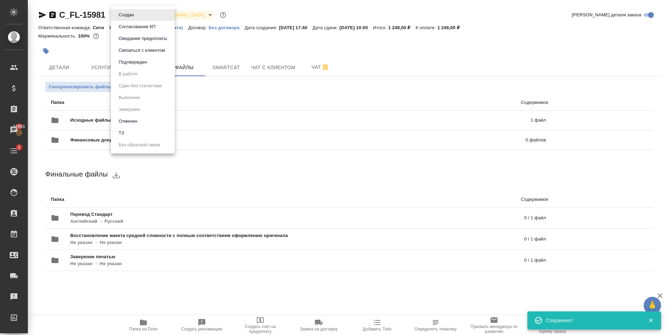
click at [123, 10] on body "🙏 .cls-1 fill:#fff; AWATERA Zaytseva Svetlana Клиенты Спецификации Заказы 12961…" at bounding box center [334, 167] width 668 height 335
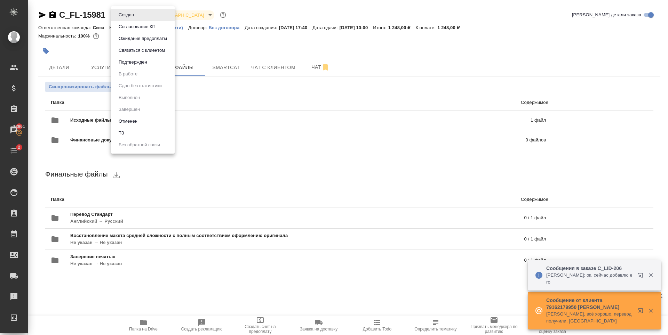
click at [88, 70] on div at bounding box center [334, 167] width 668 height 335
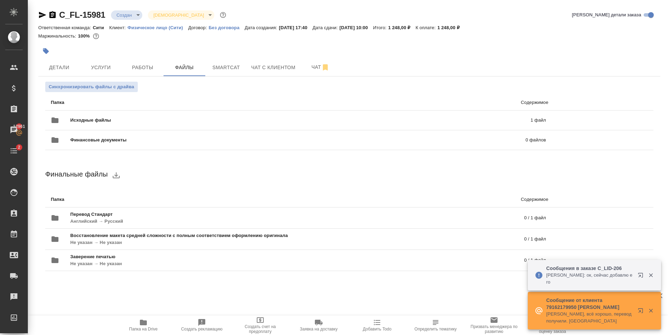
click at [88, 70] on span "Услуги" at bounding box center [100, 67] width 33 height 9
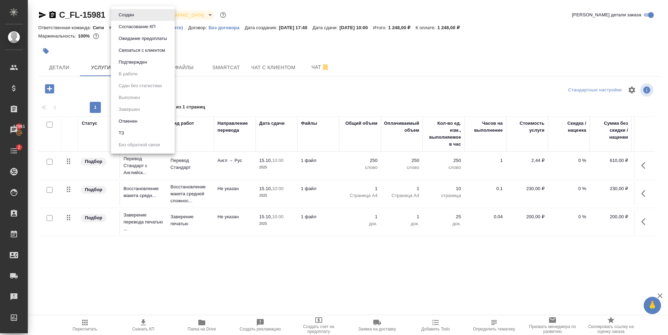
click at [131, 15] on body "🙏 .cls-1 fill:#fff; AWATERA Zaytseva Svetlana Клиенты Спецификации Заказы 12961…" at bounding box center [334, 167] width 668 height 335
click at [139, 64] on button "Подтвержден" at bounding box center [133, 62] width 33 height 8
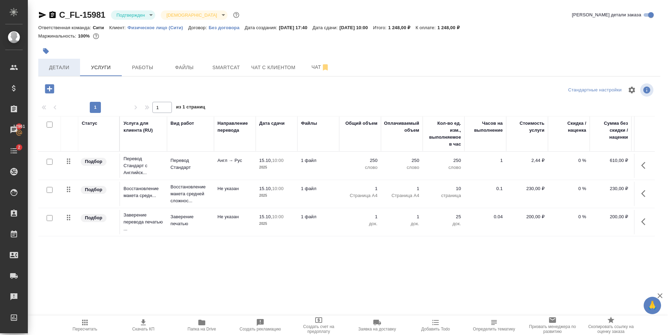
click at [64, 69] on span "Детали" at bounding box center [58, 67] width 33 height 9
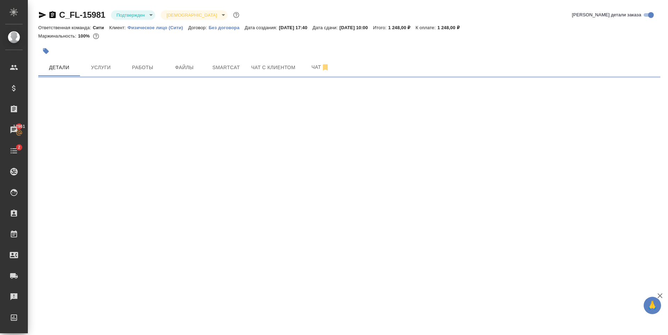
select select "RU"
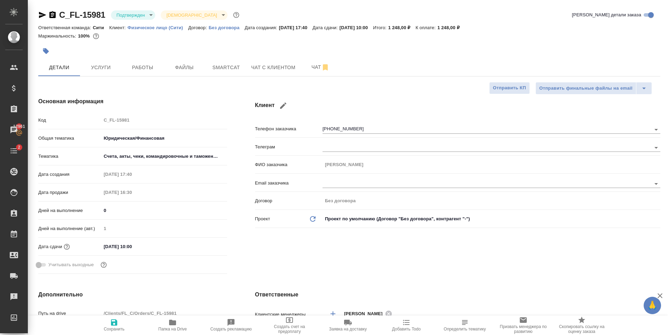
type textarea "x"
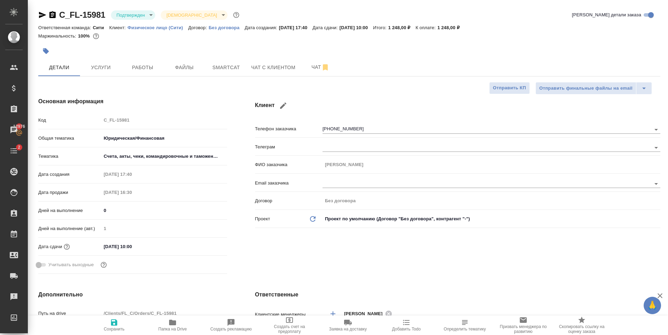
type textarea "x"
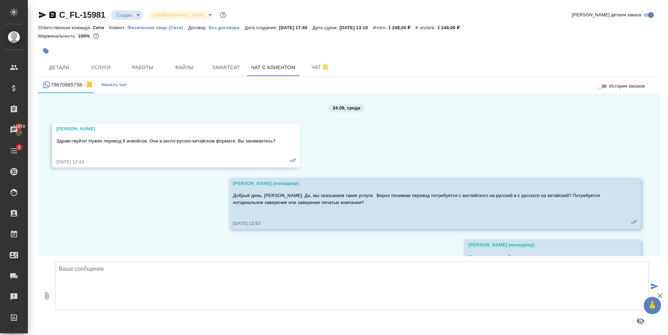
scroll to position [2339, 0]
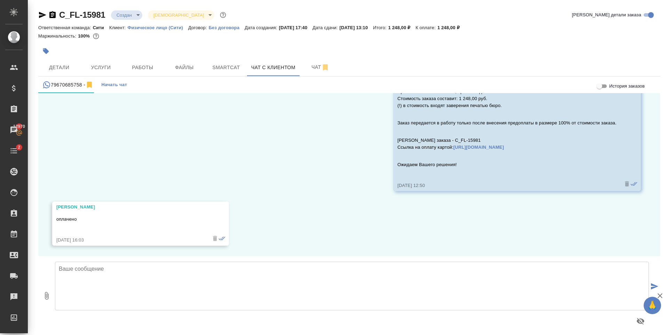
click at [122, 269] on textarea at bounding box center [352, 286] width 594 height 49
type textarea "[PERSON_NAME], спасибо!"
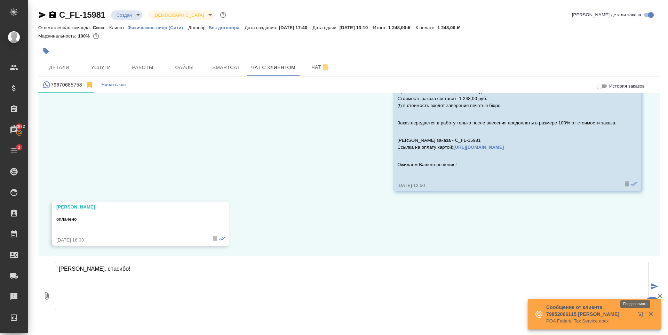
click at [122, 269] on textarea "[PERSON_NAME], спасибо!" at bounding box center [352, 286] width 594 height 49
click at [113, 290] on textarea "[PERSON_NAME], спасибо!" at bounding box center [352, 286] width 594 height 49
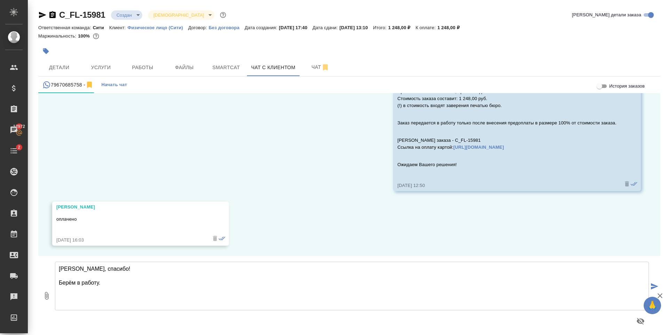
type textarea "[PERSON_NAME], спасибо! Берём в работу."
click at [47, 69] on span "Детали" at bounding box center [58, 67] width 33 height 9
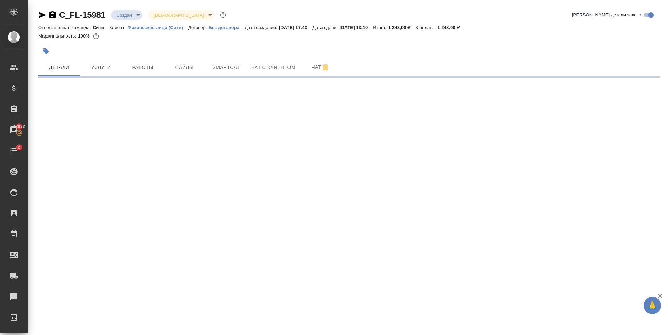
select select "RU"
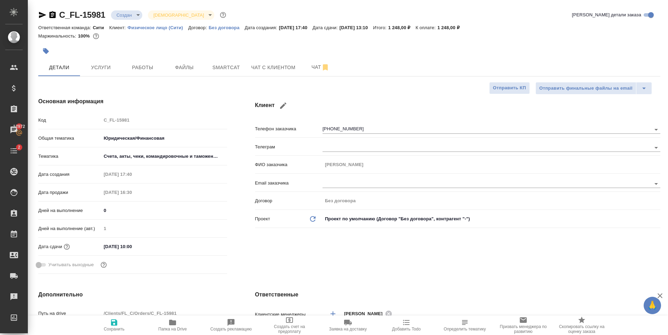
type textarea "x"
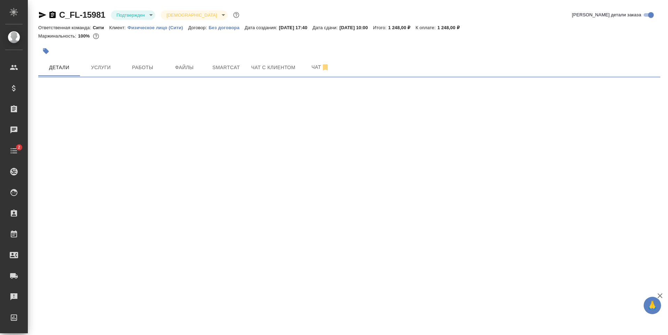
select select "RU"
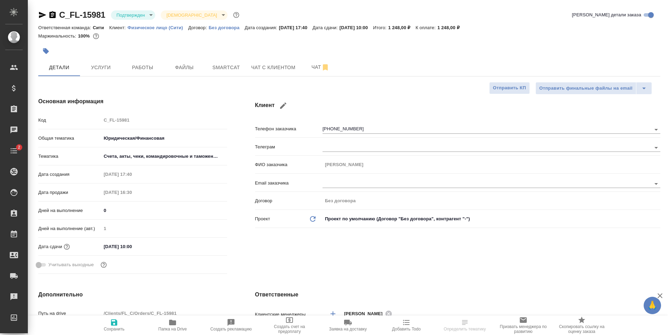
type textarea "x"
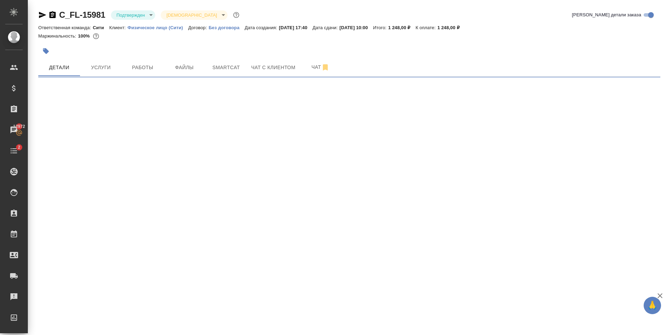
select select "RU"
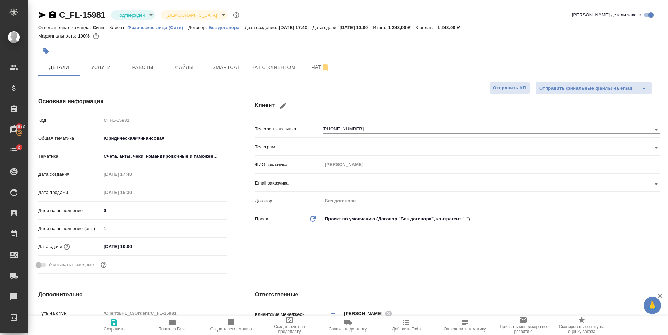
type textarea "x"
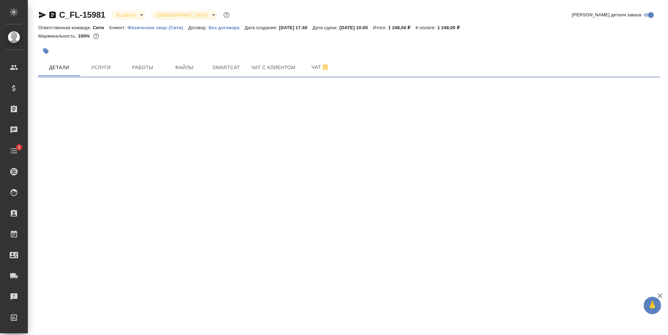
select select "RU"
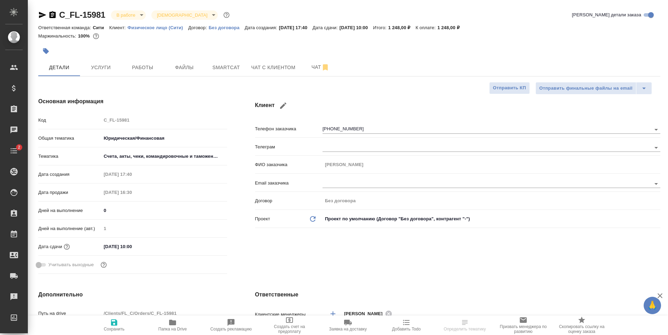
type textarea "x"
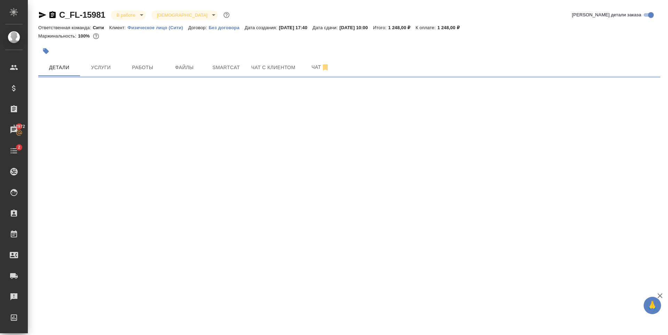
select select "RU"
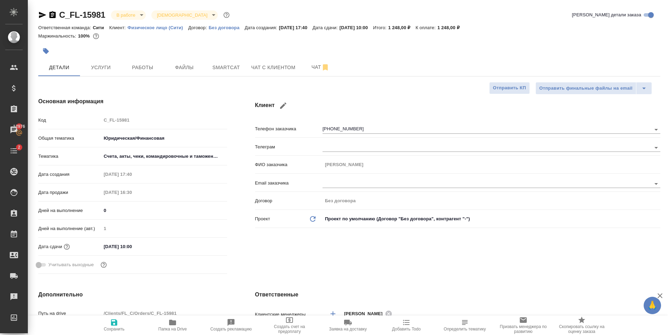
type textarea "x"
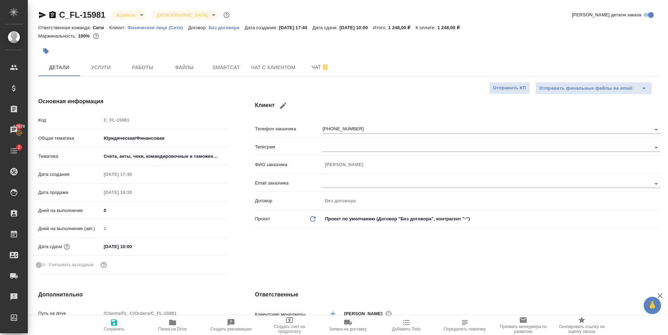
type textarea "x"
click at [250, 70] on button "Чат с клиентом" at bounding box center [273, 67] width 53 height 17
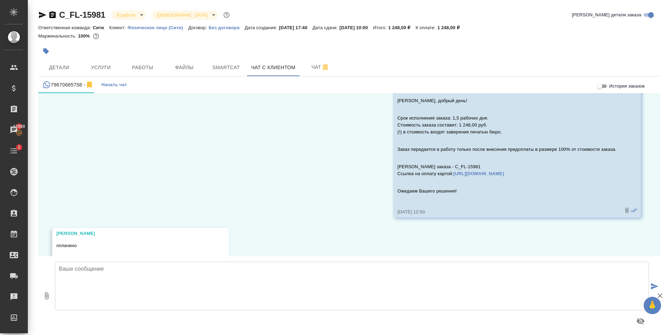
scroll to position [2411, 0]
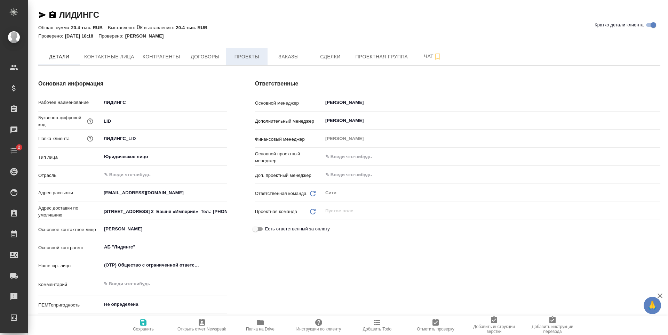
type textarea "x"
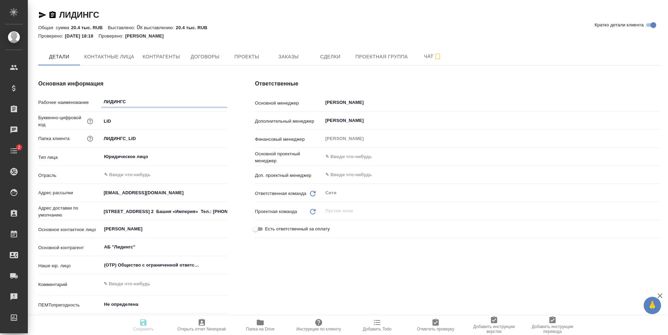
type textarea "x"
click at [254, 325] on span "Папка на Drive" at bounding box center [260, 325] width 50 height 13
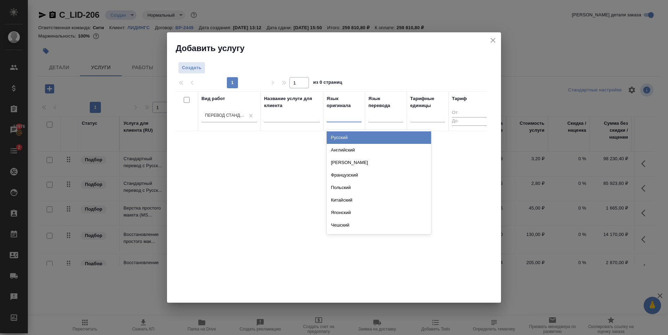
click at [345, 138] on div "Русский" at bounding box center [379, 138] width 104 height 13
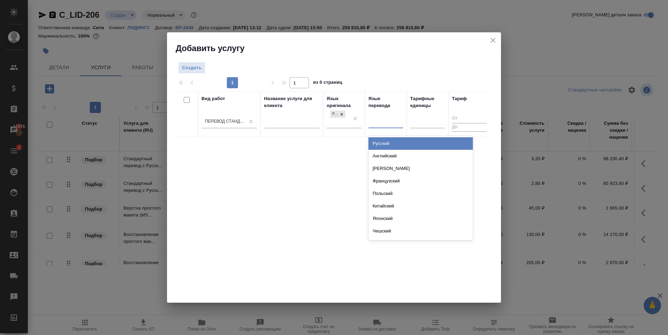
click at [381, 120] on div at bounding box center [386, 122] width 35 height 10
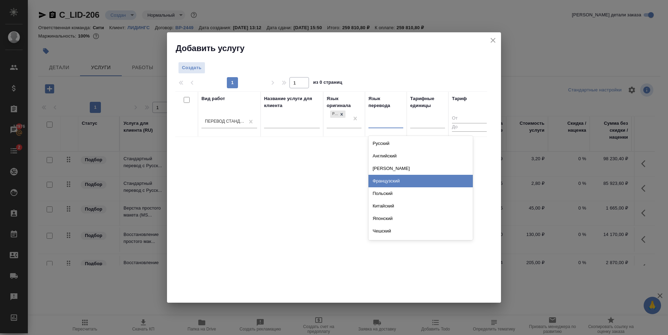
click at [394, 179] on div "Французский" at bounding box center [421, 181] width 104 height 13
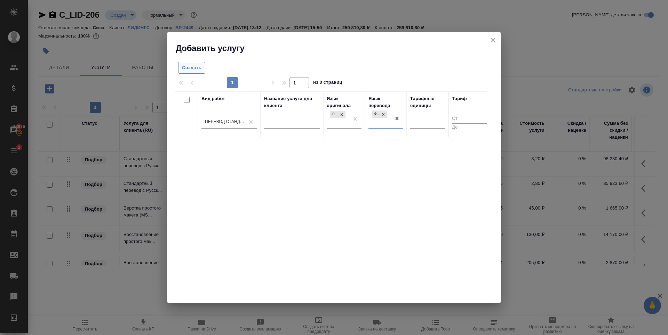
click at [196, 70] on span "Создать" at bounding box center [191, 68] width 19 height 8
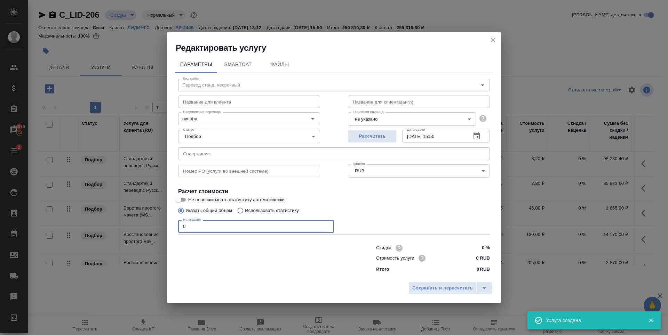
drag, startPoint x: 186, startPoint y: 226, endPoint x: 163, endPoint y: 229, distance: 23.2
click at [163, 229] on div "Редактировать услугу Параметры SmartCat Файлы Вид работ Перевод станд. несрочны…" at bounding box center [334, 167] width 668 height 335
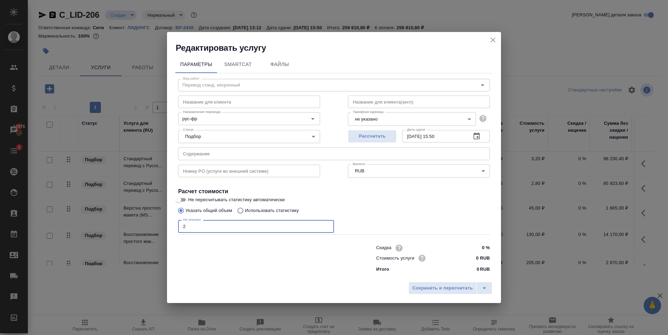
type input "2"
drag, startPoint x: 480, startPoint y: 258, endPoint x: 471, endPoint y: 261, distance: 9.7
click at [471, 261] on input "0 RUB" at bounding box center [477, 258] width 26 height 10
type input "580 RUB"
click at [455, 290] on span "Сохранить и пересчитать" at bounding box center [442, 289] width 61 height 8
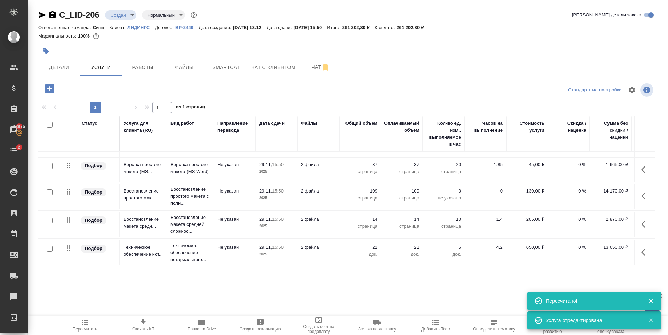
scroll to position [100, 0]
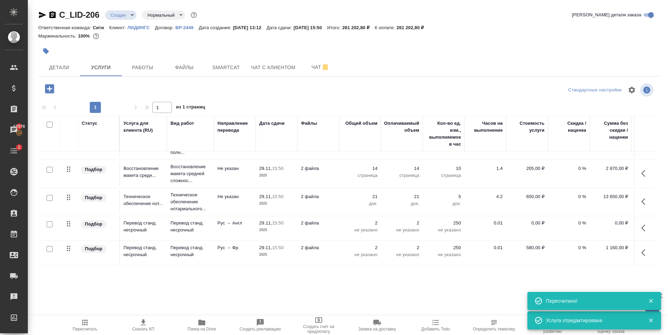
click at [538, 220] on p "0,00 ₽" at bounding box center [527, 223] width 35 height 7
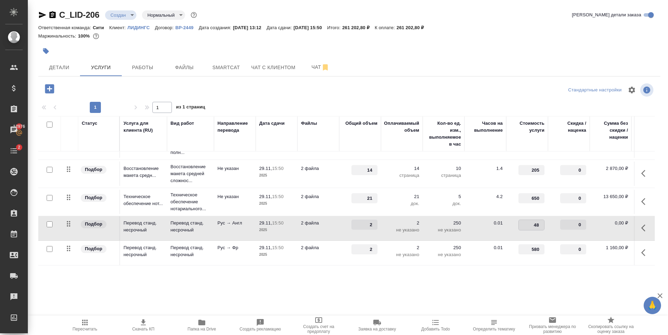
type input "480"
click at [443, 280] on div "C_LID-206 Создан new Нормальный normal Кратко детали заказа Ответственная коман…" at bounding box center [349, 142] width 630 height 284
click at [82, 90] on span "Сохранить и пересчитать" at bounding box center [99, 88] width 61 height 8
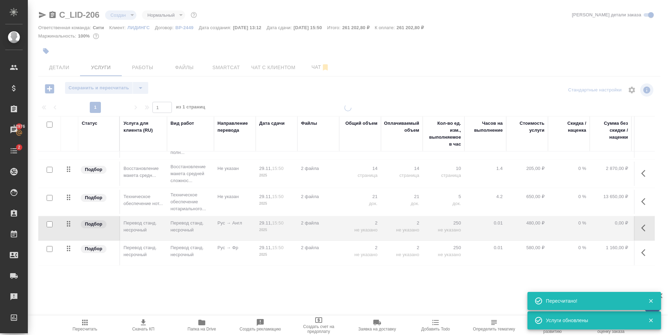
click at [47, 92] on div at bounding box center [348, 142] width 640 height 284
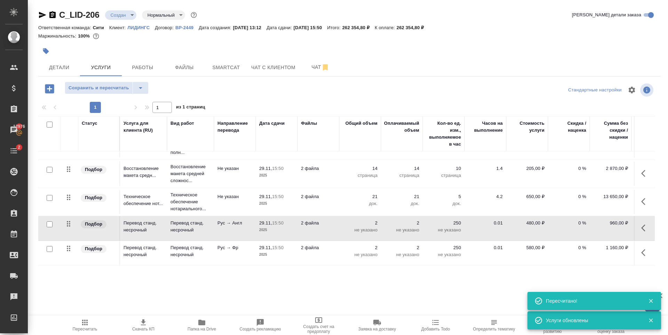
click at [53, 87] on icon "button" at bounding box center [49, 88] width 9 height 9
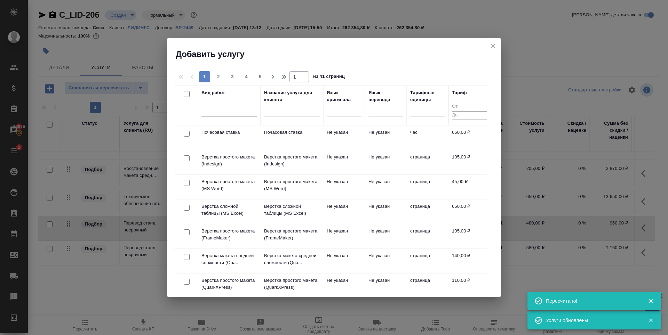
click at [213, 109] on div at bounding box center [229, 109] width 56 height 10
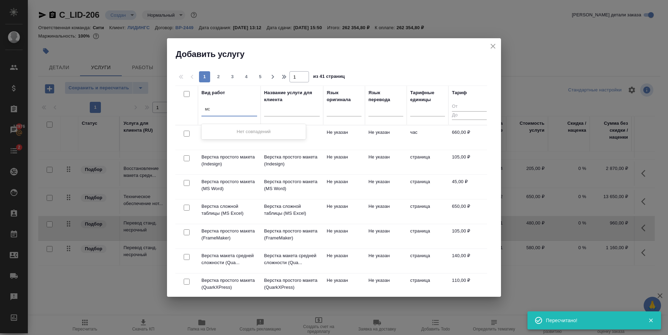
type input "м"
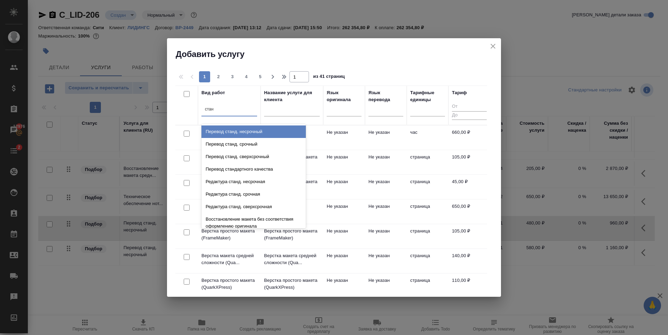
type input "станд"
click at [260, 129] on div "Перевод станд. несрочный" at bounding box center [253, 132] width 104 height 13
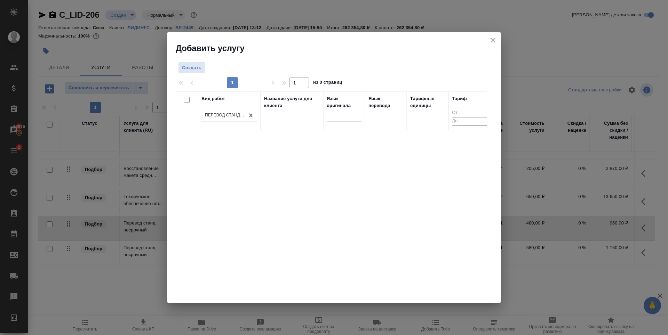
click at [351, 117] on div at bounding box center [344, 116] width 35 height 10
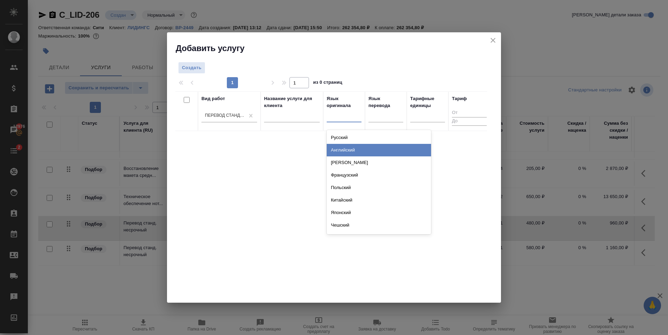
click at [353, 153] on div "Английский" at bounding box center [379, 150] width 104 height 13
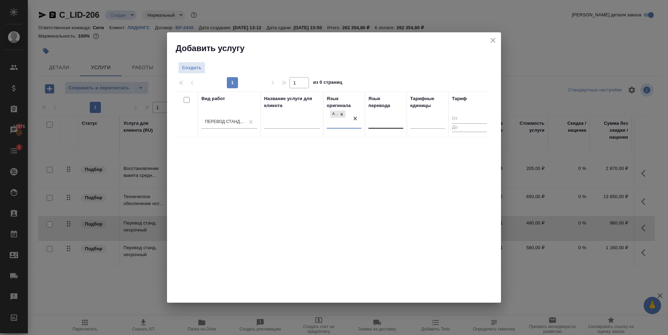
click at [383, 121] on div at bounding box center [386, 122] width 35 height 10
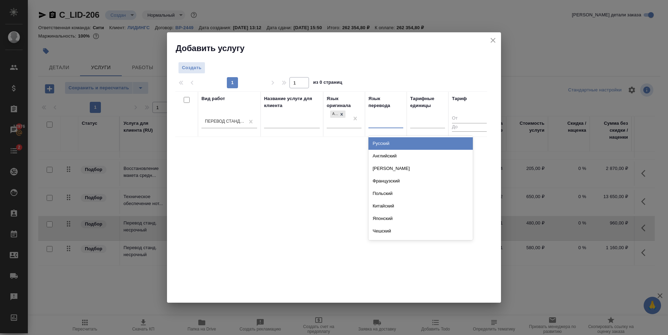
click at [384, 143] on div "Русский" at bounding box center [421, 143] width 104 height 13
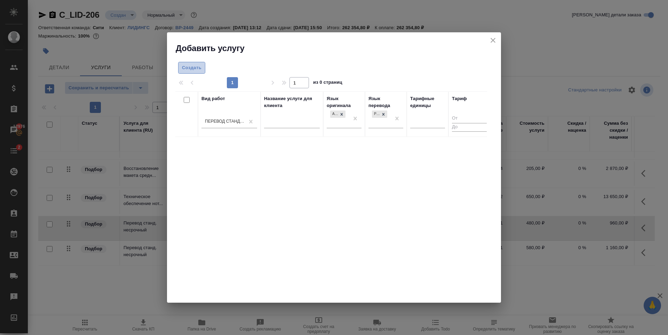
click at [195, 69] on span "Создать" at bounding box center [191, 68] width 19 height 8
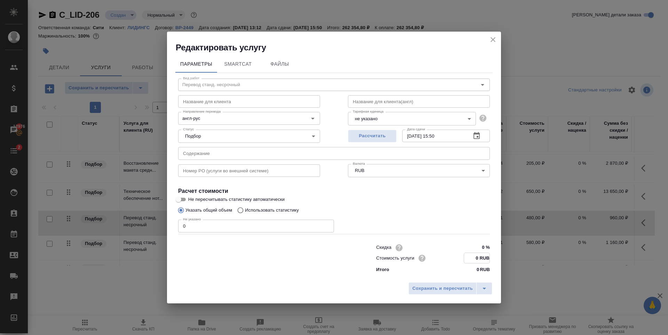
drag, startPoint x: 479, startPoint y: 258, endPoint x: 473, endPoint y: 259, distance: 5.3
click at [473, 259] on input "0 RUB" at bounding box center [476, 258] width 25 height 10
type input "480 RUB"
click at [326, 226] on input "1" at bounding box center [256, 226] width 156 height 13
type input "2"
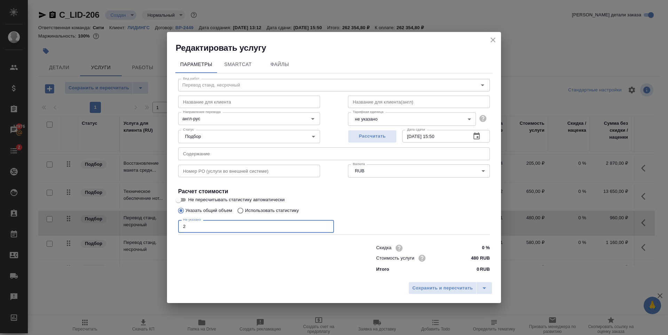
click at [326, 226] on input "2" at bounding box center [256, 226] width 156 height 13
click at [355, 134] on span "Рассчитать" at bounding box center [372, 137] width 41 height 8
click at [455, 288] on span "Сохранить и пересчитать" at bounding box center [442, 289] width 61 height 8
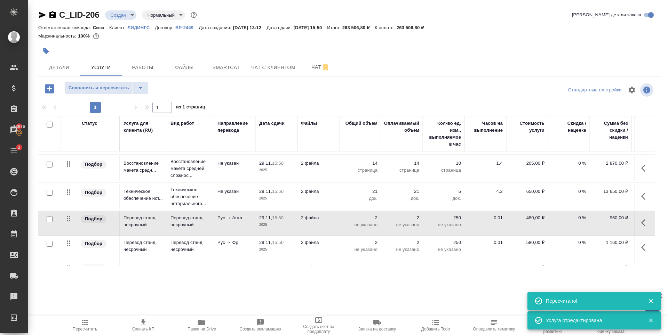
click at [374, 243] on p "2" at bounding box center [360, 242] width 35 height 7
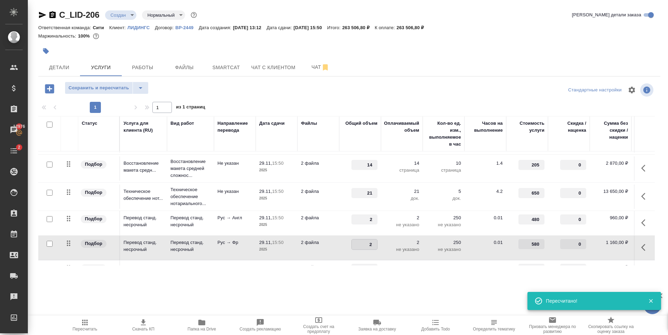
type input "4"
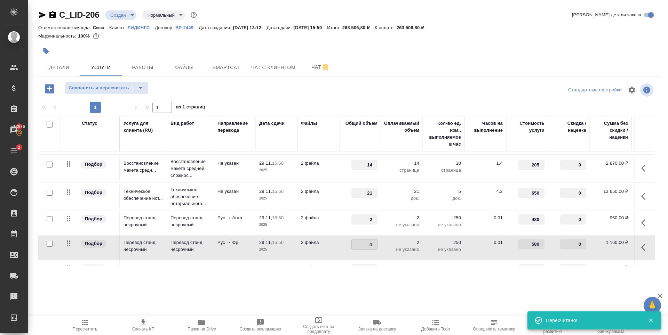
click at [318, 297] on div ".cls-1 fill:#fff; AWATERA Zaytseva Svetlana Клиенты Спецификации Заказы 12976 Ч…" at bounding box center [334, 167] width 668 height 335
click at [111, 90] on span "Сохранить и пересчитать" at bounding box center [99, 88] width 61 height 8
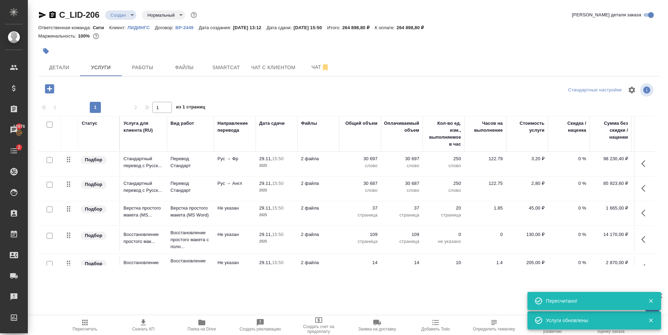
scroll to position [124, 0]
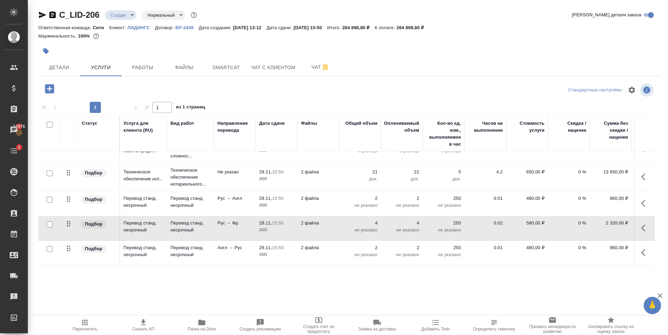
click at [340, 280] on div "C_LID-206 Создан new Нормальный normal Кратко детали заказа Ответственная коман…" at bounding box center [349, 142] width 630 height 284
click at [378, 166] on td "21 док." at bounding box center [360, 177] width 42 height 24
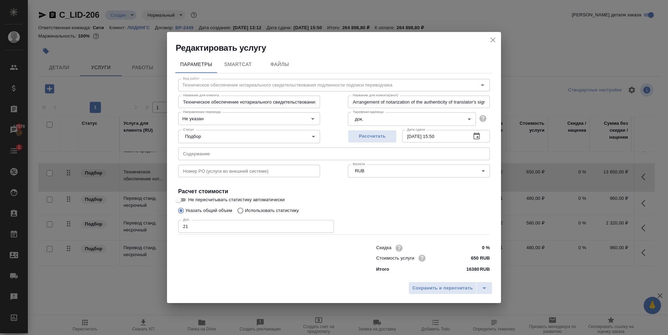
type input "Техническое обеспечение нотариального свидетельствования подлинности подписи пе…"
type input "Arrangement of notarization of the authenticity of translator's signature,3 bus…"
click at [198, 228] on input "21" at bounding box center [256, 226] width 156 height 13
type input "Техническое обеспечение нотариального свидетельствования подлинности подписи пе…"
type input "Arrangement of notarization of the authenticity of translator's signature,3 bus…"
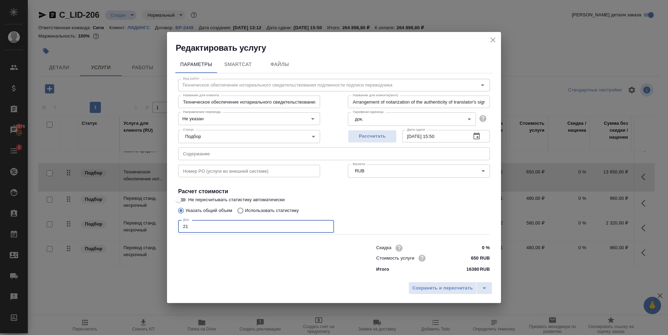
type input "2"
type input "Техническое обеспечение нотариального свидетельствования подлинности подписи пе…"
type input "Arrangement of notarization of the authenticity of translator's signature,3 bus…"
type input "Техническое обеспечение нотариального свидетельствования подлинности подписи пе…"
type input "Arrangement of notarization of the authenticity of translator's signature,3 bus…"
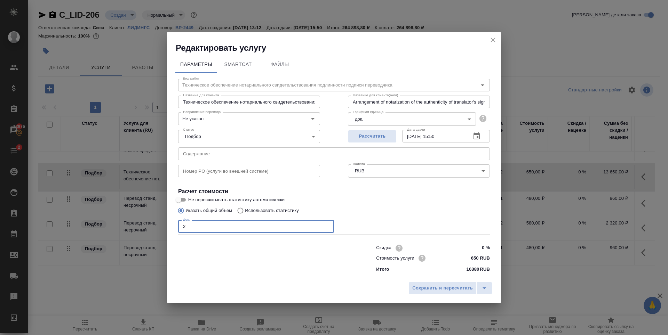
type input "23"
type input "Техническое обеспечение нотариального свидетельствования подлинности подписи пе…"
type input "Arrangement of notarization of the authenticity of translator's signature,3 bus…"
type input "23"
click at [457, 286] on span "Сохранить и пересчитать" at bounding box center [442, 289] width 61 height 8
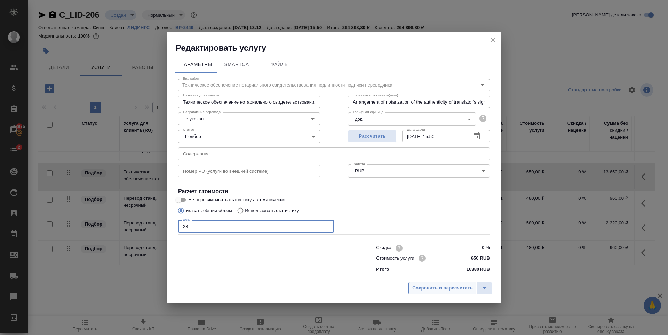
type input "Техническое обеспечение нотариального свидетельствования подлинности подписи пе…"
type input "Arrangement of notarization of the authenticity of translator's signature,3 bus…"
type input "Техническое обеспечение нотариального свидетельствования подлинности подписи пе…"
type input "Arrangement of notarization of the authenticity of translator's signature,3 bus…"
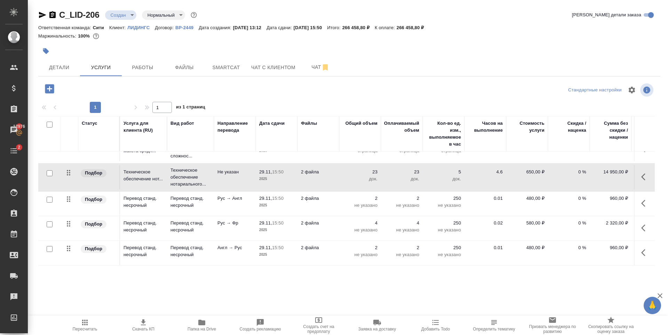
click at [411, 61] on div "Детали Услуги Работы Файлы Smartcat Чат с клиентом Чат" at bounding box center [349, 67] width 622 height 17
click at [504, 45] on div at bounding box center [349, 51] width 622 height 15
click at [93, 321] on span "Пересчитать" at bounding box center [85, 325] width 50 height 13
drag, startPoint x: 414, startPoint y: 27, endPoint x: 438, endPoint y: 29, distance: 23.7
click at [429, 29] on p "266 458,80 ₽" at bounding box center [413, 27] width 32 height 5
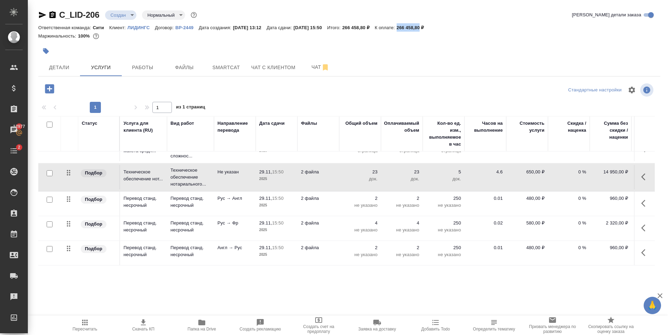
copy p "266 458,80"
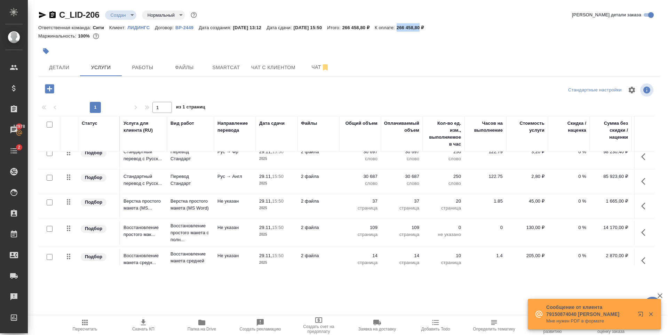
scroll to position [0, 0]
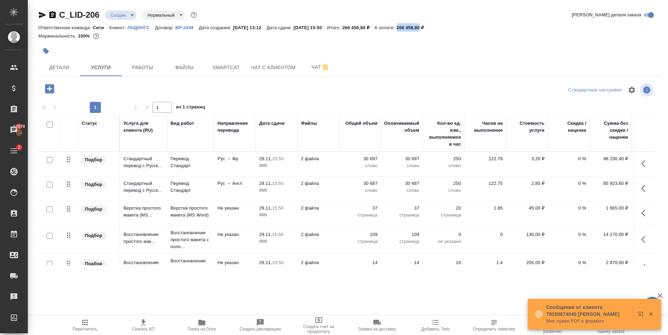
click at [579, 159] on p "0 %" at bounding box center [569, 159] width 35 height 7
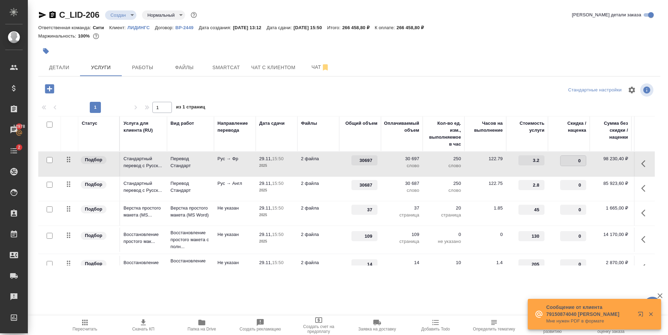
click at [576, 162] on input "0" at bounding box center [573, 161] width 25 height 10
type input "-30"
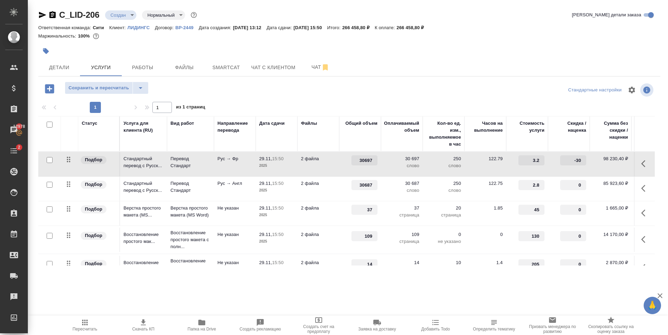
click at [567, 183] on input "0" at bounding box center [573, 185] width 26 height 10
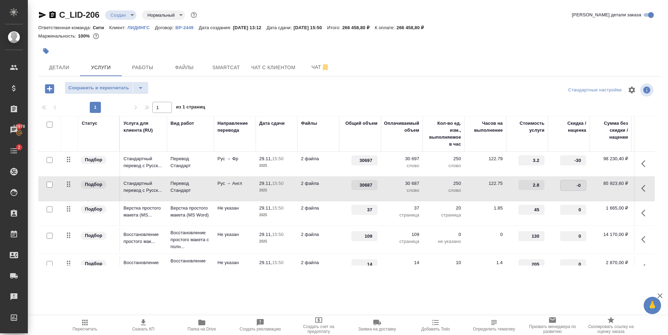
type input "-30"
click at [205, 93] on div "Сохранить и пересчитать" at bounding box center [141, 89] width 207 height 14
click at [89, 87] on span "Сохранить и пересчитать" at bounding box center [99, 88] width 61 height 8
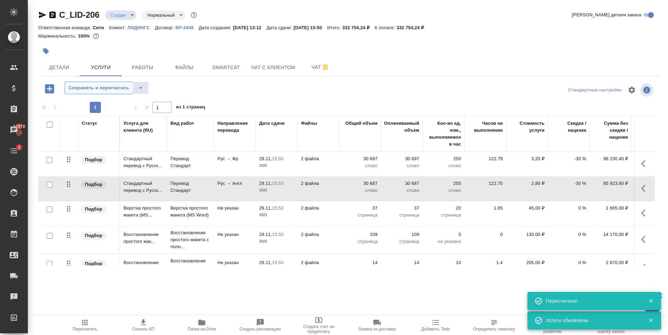
click at [104, 90] on span "Сохранить и пересчитать" at bounding box center [99, 88] width 61 height 8
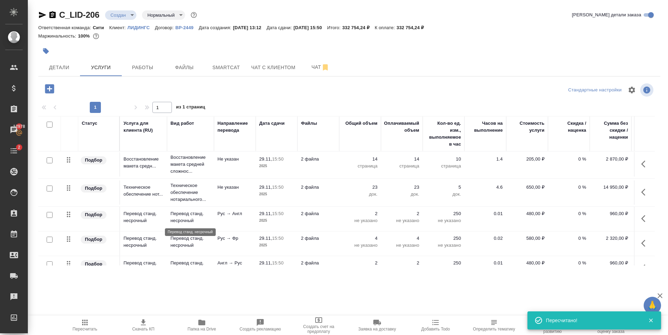
scroll to position [104, 0]
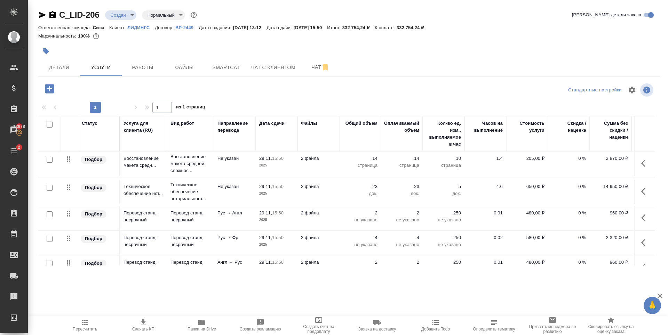
click at [49, 187] on input "checkbox" at bounding box center [50, 188] width 6 height 6
checkbox input "true"
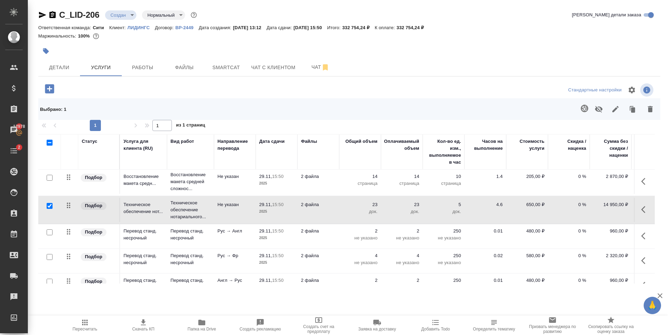
click at [598, 108] on icon "button" at bounding box center [599, 109] width 8 height 7
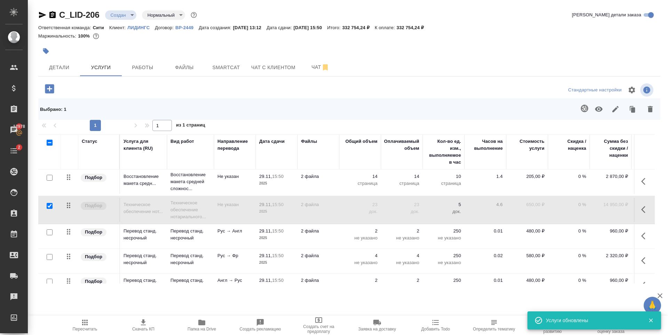
click at [92, 84] on div at bounding box center [141, 89] width 207 height 14
click at [48, 85] on icon "button" at bounding box center [49, 88] width 9 height 9
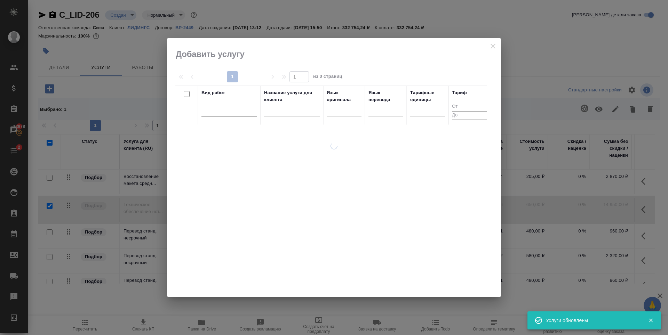
click at [228, 111] on div at bounding box center [229, 109] width 56 height 10
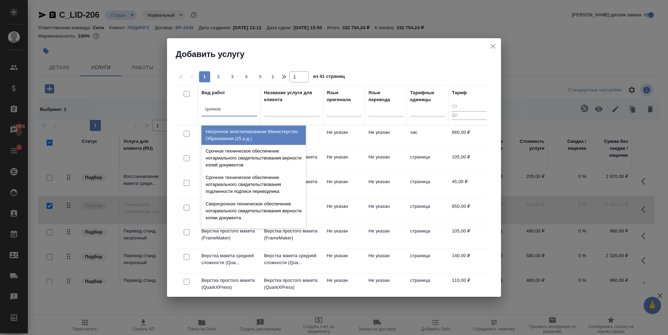
type input "срочное"
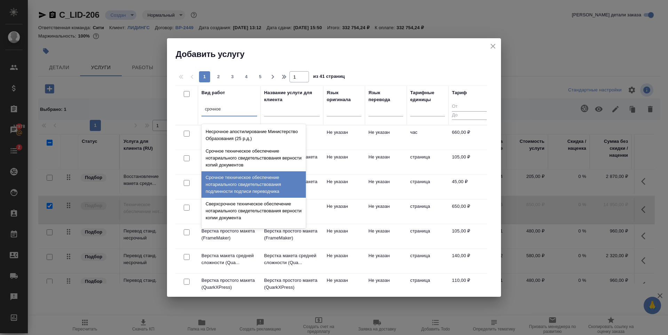
click at [232, 190] on div "Срочное техническое обеспечение нотариального свидетельствования подлинности по…" at bounding box center [253, 185] width 104 height 26
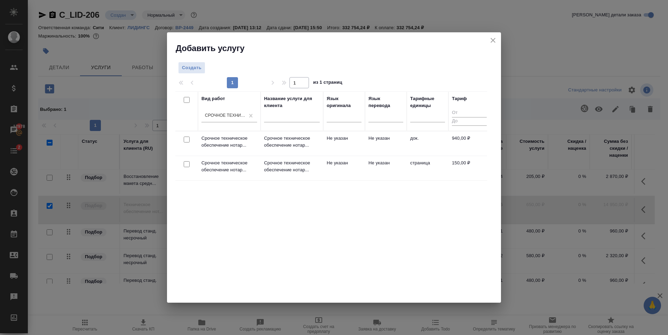
click at [185, 140] on input "checkbox" at bounding box center [187, 140] width 6 height 6
checkbox input "true"
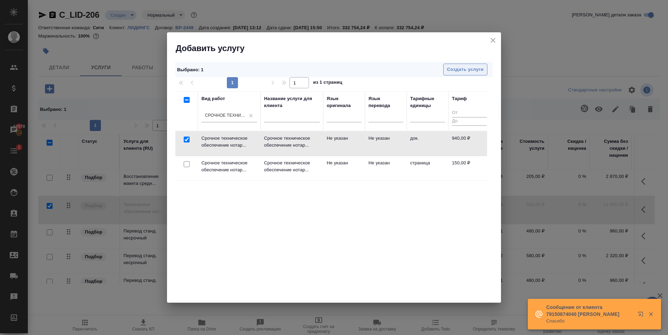
click at [467, 70] on span "Создать услуги" at bounding box center [465, 70] width 37 height 8
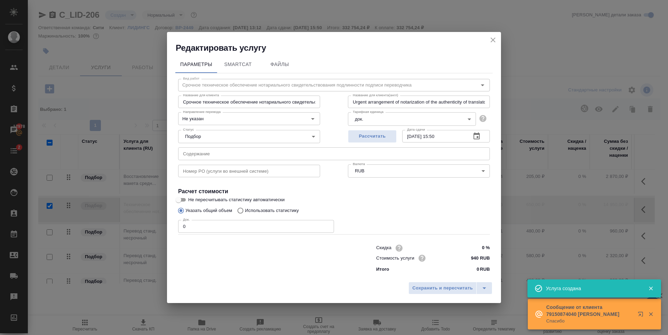
type input "Срочное техническое обеспечение нотариального свидетельствования подлинности по…"
type input "Urgent arrangement of notarization of the authenticity of translator's signatur…"
drag, startPoint x: 195, startPoint y: 226, endPoint x: 159, endPoint y: 235, distance: 37.3
click at [158, 232] on div "Редактировать услугу Параметры SmartCat Файлы Вид работ Срочное техническое обе…" at bounding box center [334, 167] width 668 height 335
type input "Срочное техническое обеспечение нотариального свидетельствования подлинности по…"
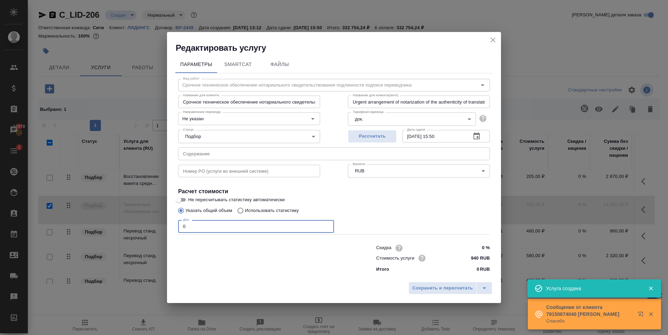
type input "Urgent arrangement of notarization of the authenticity of translator's signatur…"
type input "Срочное техническое обеспечение нотариального свидетельствования подлинности по…"
type input "Urgent arrangement of notarization of the authenticity of translator's signatur…"
type input "2"
type input "Срочное техническое обеспечение нотариального свидетельствования подлинности по…"
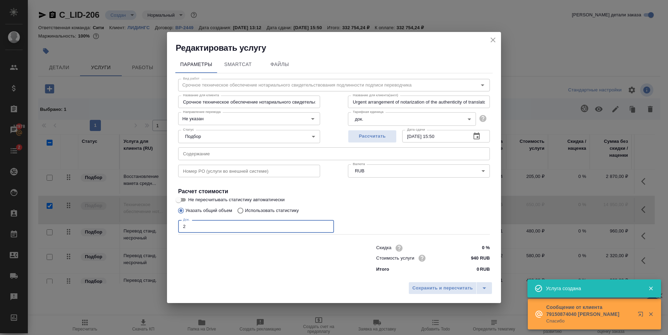
type input "Urgent arrangement of notarization of the authenticity of translator's signatur…"
type input "Срочное техническое обеспечение нотариального свидетельствования подлинности по…"
type input "Urgent arrangement of notarization of the authenticity of translator's signatur…"
type input "23"
type input "Срочное техническое обеспечение нотариального свидетельствования подлинности по…"
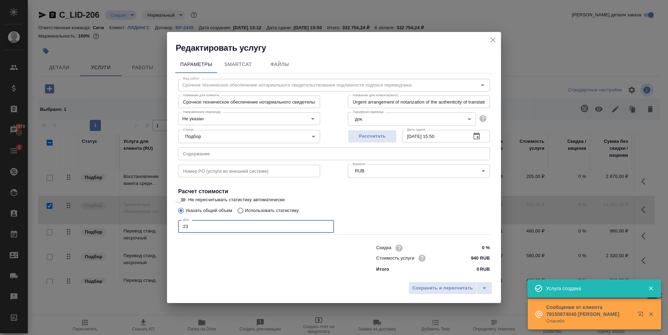
type input "Urgent arrangement of notarization of the authenticity of translator's signatur…"
type input "23"
click at [440, 289] on span "Сохранить и пересчитать" at bounding box center [442, 289] width 61 height 8
type input "Срочное техническое обеспечение нотариального свидетельствования подлинности по…"
type input "Urgent arrangement of notarization of the authenticity of translator's signatur…"
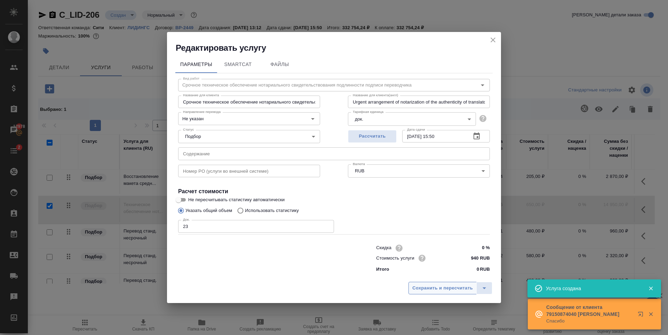
type input "Срочное техническое обеспечение нотариального свидетельствования подлинности по…"
type input "Urgent arrangement of notarization of the authenticity of translator's signatur…"
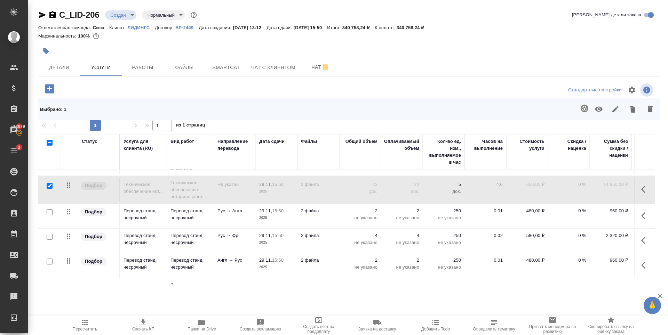
scroll to position [0, 0]
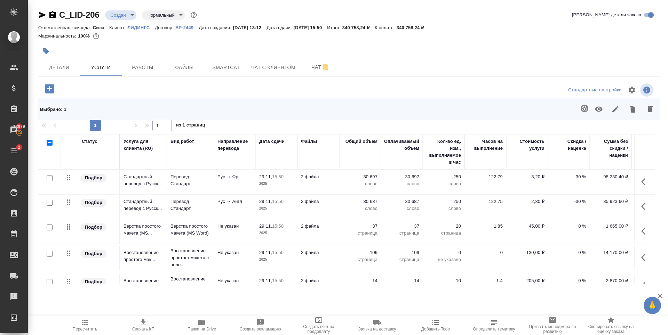
click at [453, 47] on div at bounding box center [245, 51] width 415 height 15
drag, startPoint x: 415, startPoint y: 25, endPoint x: 438, endPoint y: 26, distance: 23.0
click at [438, 26] on div "Ответственная команда: Сити Клиент: ЛИДИНГС Договор: ВР-2449 Дата создания: 13.…" at bounding box center [349, 27] width 622 height 8
copy p "340 758,24"
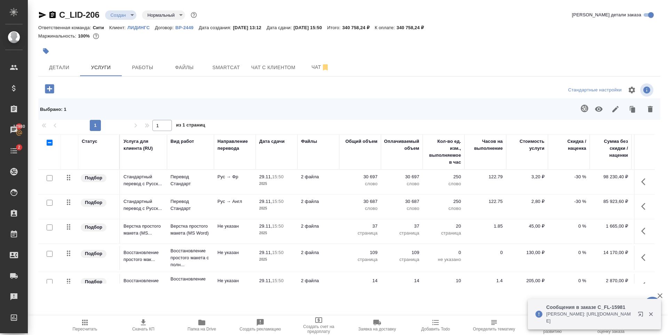
click at [462, 59] on div "Детали Услуги Работы Файлы Smartcat Чат с клиентом Чат" at bounding box center [349, 67] width 622 height 17
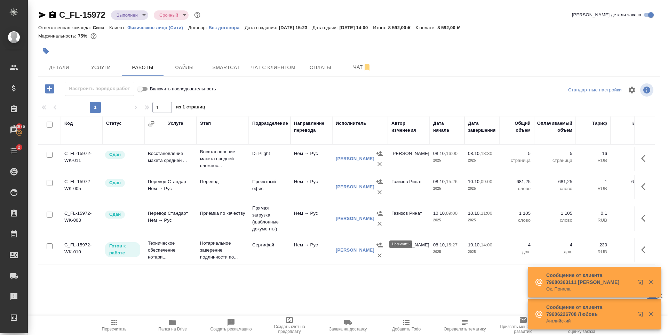
scroll to position [4, 0]
click at [641, 250] on icon "button" at bounding box center [643, 250] width 4 height 7
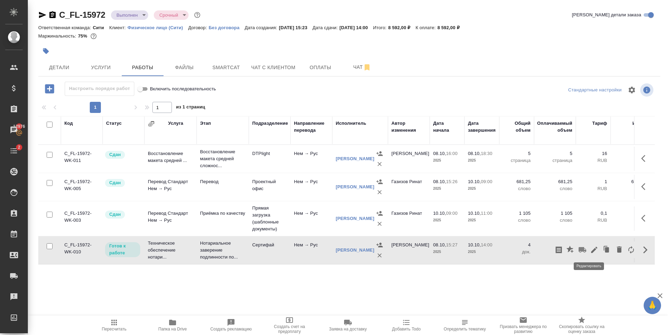
click at [590, 252] on icon "button" at bounding box center [594, 250] width 8 height 8
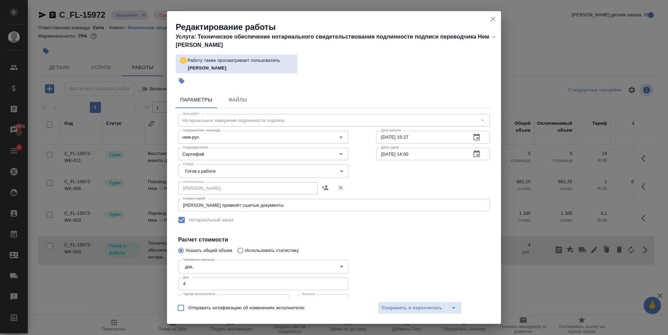
click at [382, 156] on input "[DATE] 14:00" at bounding box center [420, 154] width 89 height 13
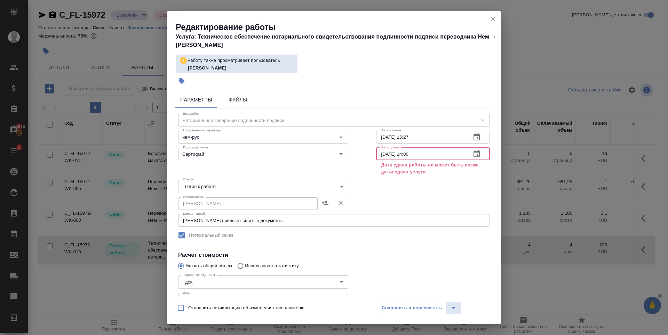
type input "[DATE] 14:00"
click at [492, 21] on icon "close" at bounding box center [493, 19] width 8 height 8
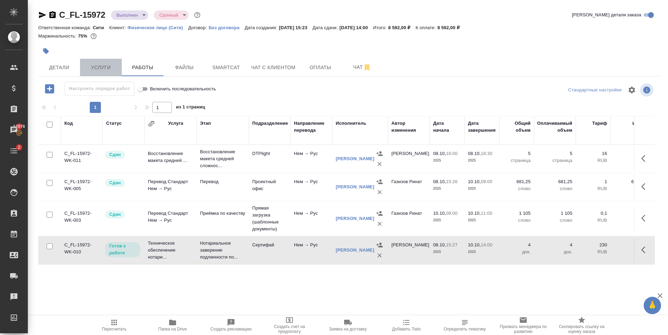
click at [104, 70] on span "Услуги" at bounding box center [100, 67] width 33 height 9
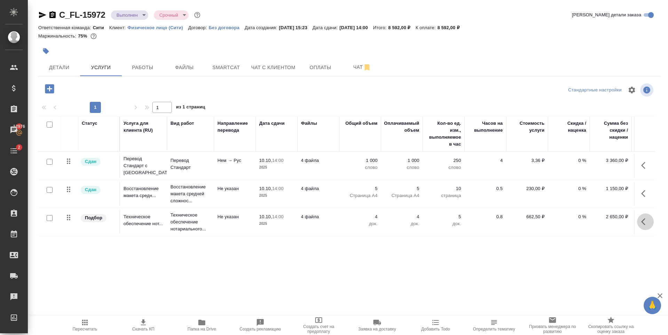
click at [646, 223] on icon "button" at bounding box center [645, 222] width 8 height 8
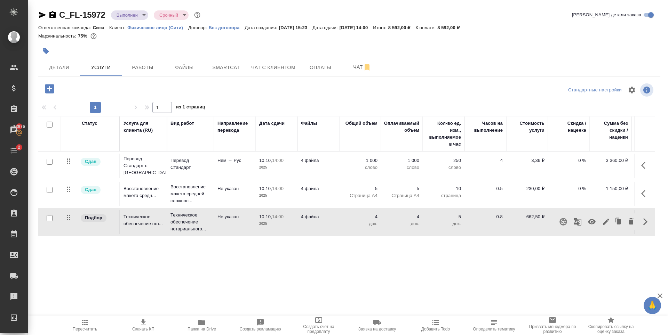
click at [605, 223] on icon "button" at bounding box center [606, 222] width 6 height 6
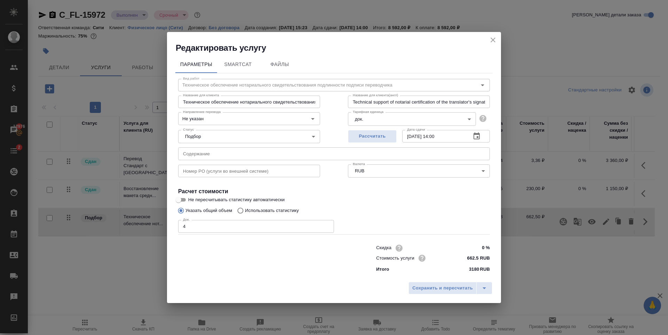
click at [411, 137] on input "[DATE] 14:00" at bounding box center [433, 136] width 63 height 13
click at [412, 137] on input "[DATE] 14:00" at bounding box center [433, 136] width 63 height 13
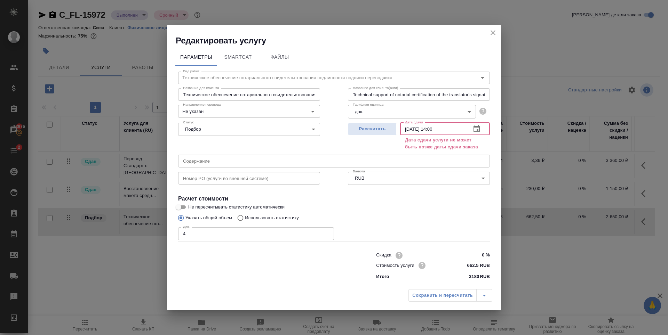
type input "[DATE] 14:00"
click at [490, 33] on icon "close" at bounding box center [493, 33] width 8 height 8
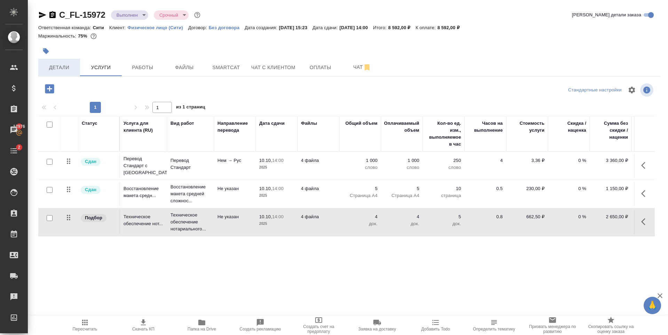
click at [55, 71] on span "Детали" at bounding box center [58, 67] width 33 height 9
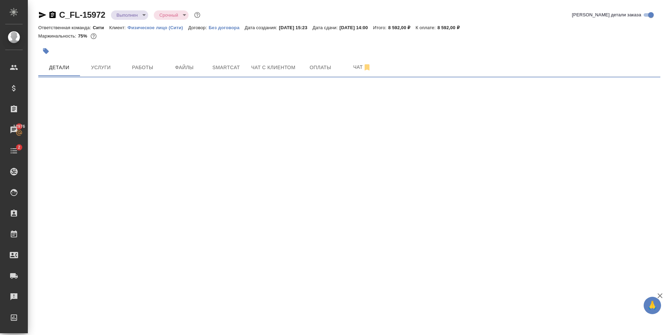
select select "RU"
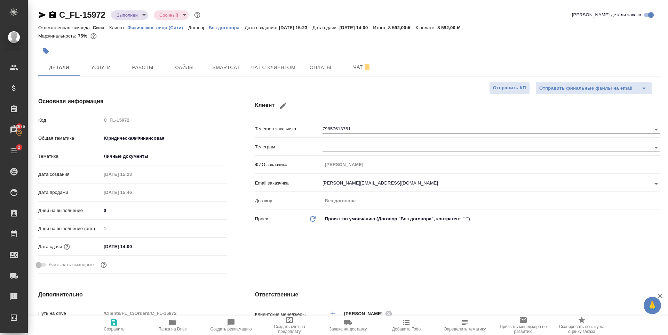
type textarea "x"
click at [108, 247] on input "[DATE] 14:00" at bounding box center [131, 247] width 61 height 10
type input "11.02.0251 40:0_"
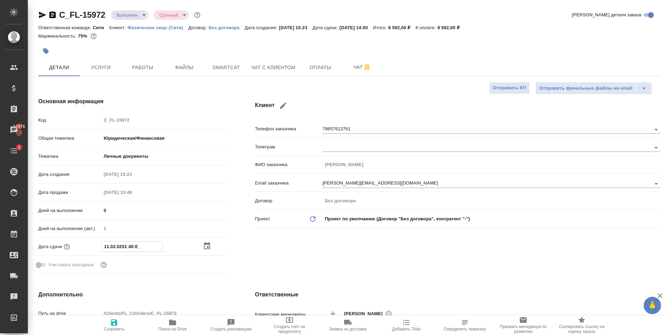
type textarea "x"
type input "[DATE] 14:00"
type textarea "x"
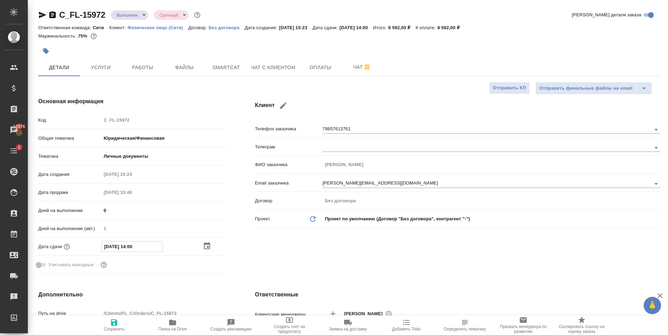
type textarea "x"
click at [133, 244] on input "[DATE] 14:00" at bounding box center [132, 247] width 61 height 10
type input "[DATE] 10:0_"
type textarea "x"
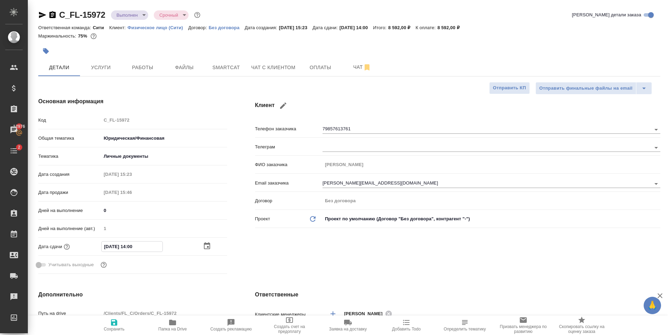
type textarea "x"
type input "[DATE] 18:00"
type textarea "x"
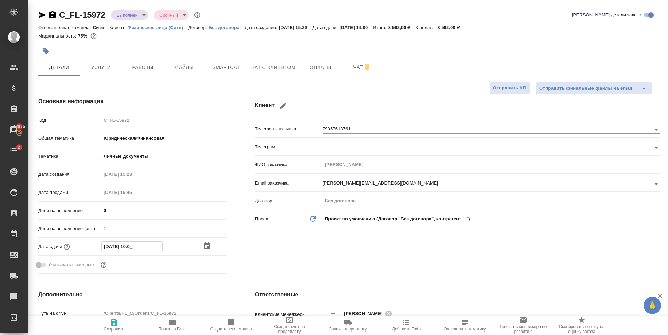
type textarea "x"
type input "[DATE] 18:00"
click at [118, 320] on icon "button" at bounding box center [114, 323] width 8 height 8
type textarea "x"
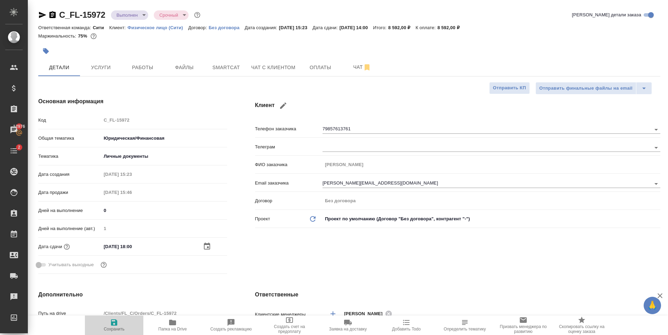
type textarea "x"
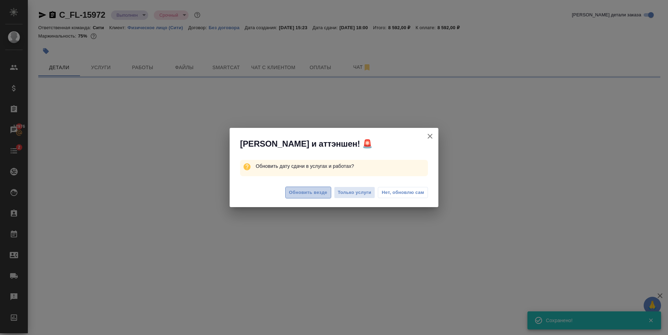
click at [310, 188] on button "Обновить везде" at bounding box center [308, 193] width 46 height 12
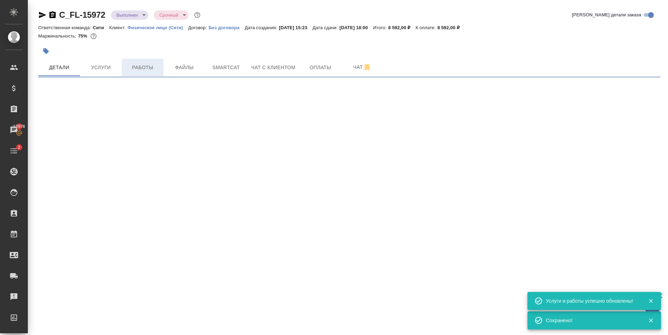
click at [135, 66] on span "Работы" at bounding box center [142, 67] width 33 height 9
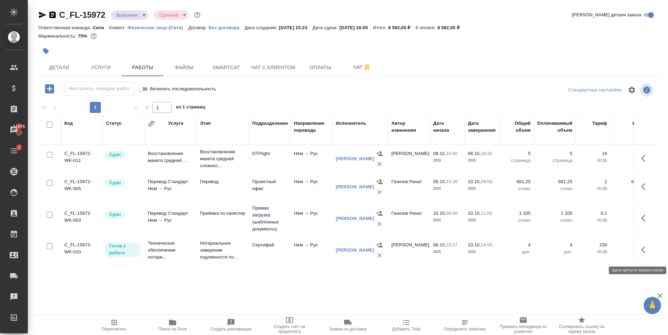
click at [638, 249] on button "button" at bounding box center [645, 250] width 17 height 17
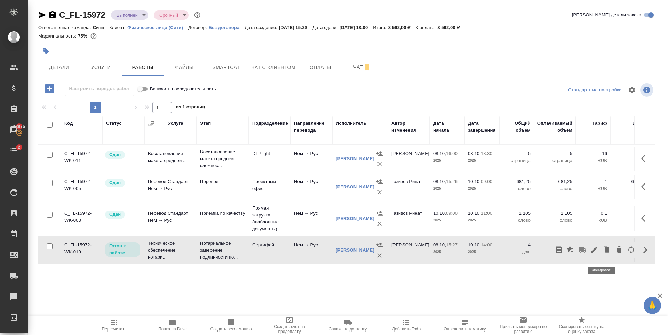
click at [590, 254] on icon "button" at bounding box center [594, 250] width 8 height 8
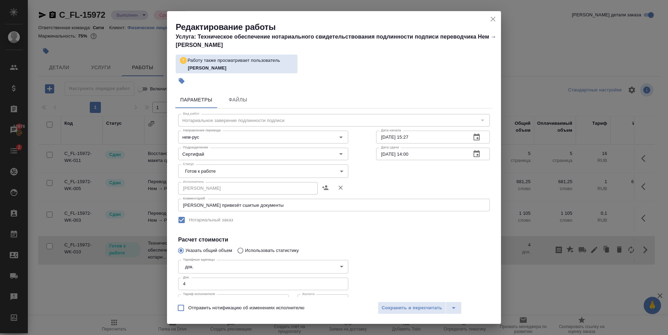
click at [383, 156] on input "[DATE] 14:00" at bounding box center [420, 154] width 89 height 13
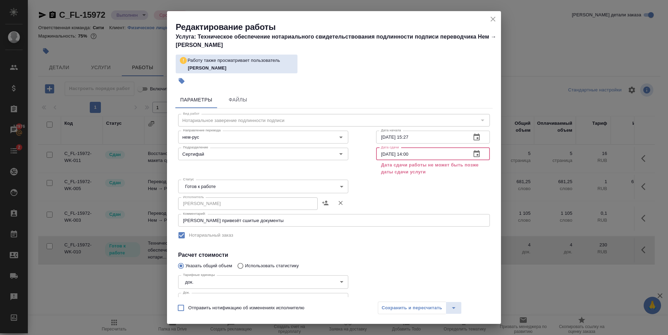
type input "[DATE] 14:00"
click at [493, 18] on icon "close" at bounding box center [493, 19] width 8 height 8
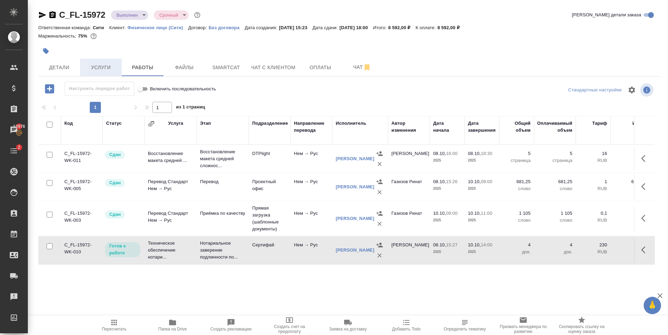
click at [100, 63] on span "Услуги" at bounding box center [100, 67] width 33 height 9
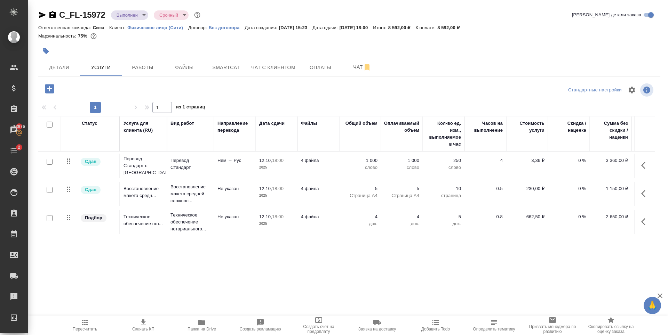
click at [642, 221] on icon "button" at bounding box center [645, 222] width 8 height 8
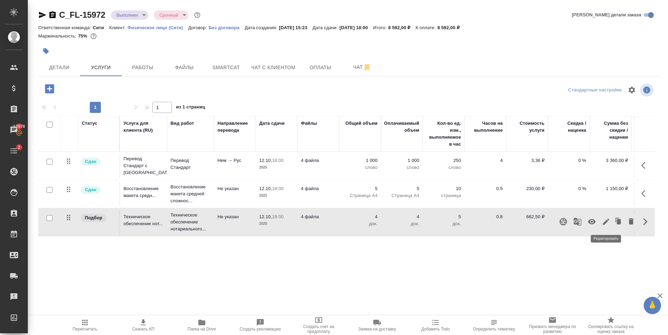
click at [603, 221] on icon "button" at bounding box center [606, 222] width 8 height 8
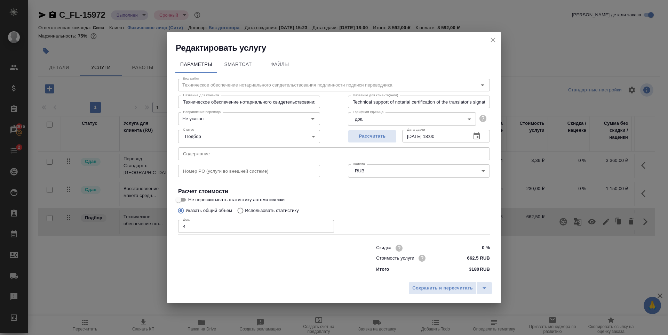
click at [411, 135] on input "[DATE] 18:00" at bounding box center [433, 136] width 63 height 13
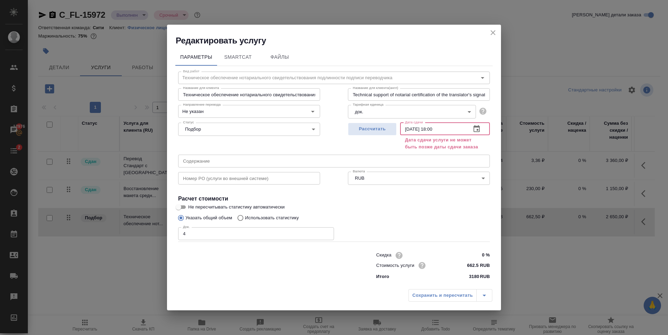
type input "[DATE] 18:00"
click at [491, 35] on icon "close" at bounding box center [493, 33] width 8 height 8
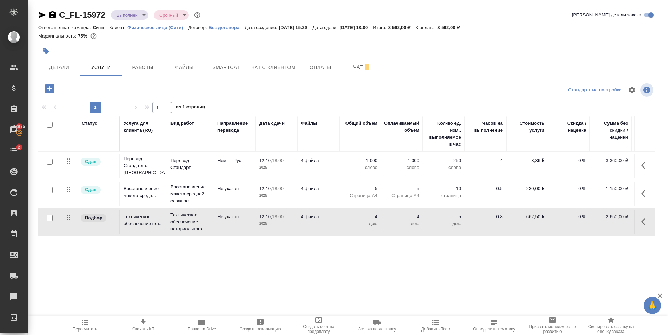
click at [642, 221] on icon "button" at bounding box center [645, 222] width 8 height 8
click at [607, 223] on icon "button" at bounding box center [606, 222] width 8 height 8
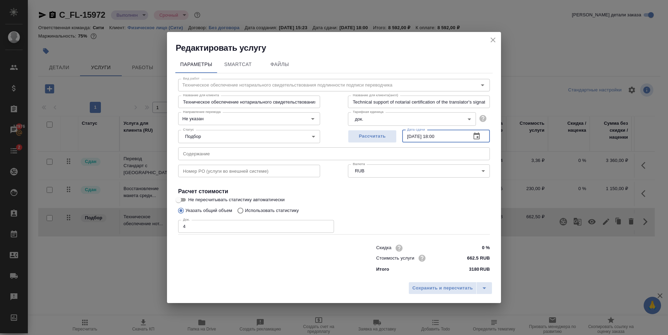
click at [411, 136] on input "[DATE] 18:00" at bounding box center [433, 136] width 63 height 13
type input "[DATE] 18:00"
click at [436, 138] on input "[DATE] 18:00" at bounding box center [433, 136] width 63 height 13
click at [430, 287] on span "Сохранить и пересчитать" at bounding box center [442, 289] width 61 height 8
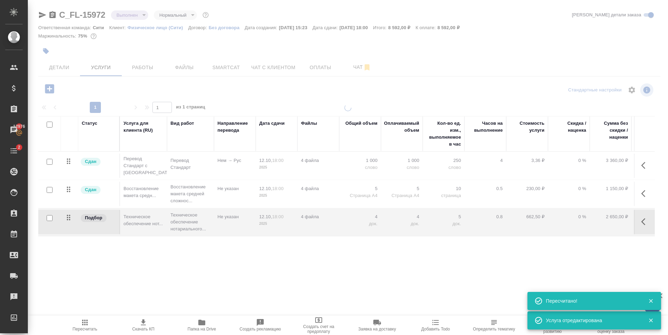
type input "normal"
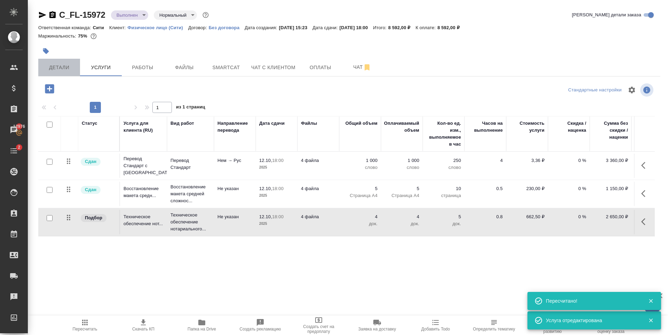
click at [69, 73] on button "Детали" at bounding box center [59, 67] width 42 height 17
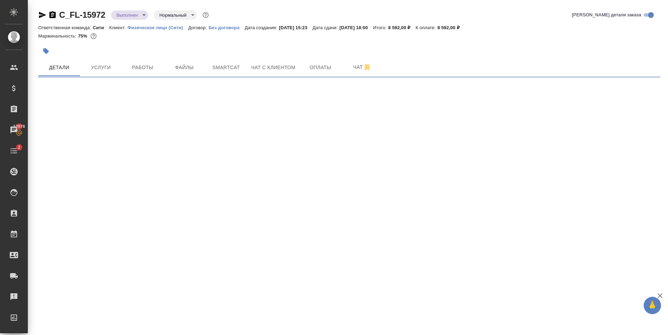
select select "RU"
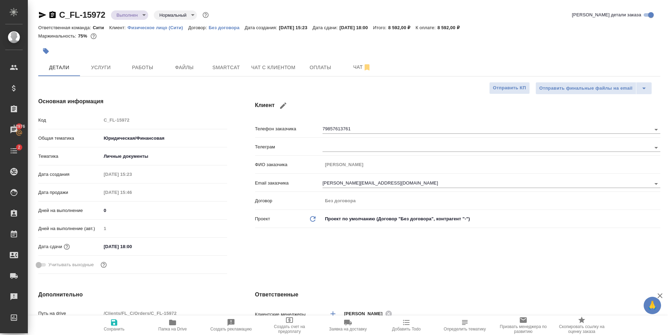
type textarea "x"
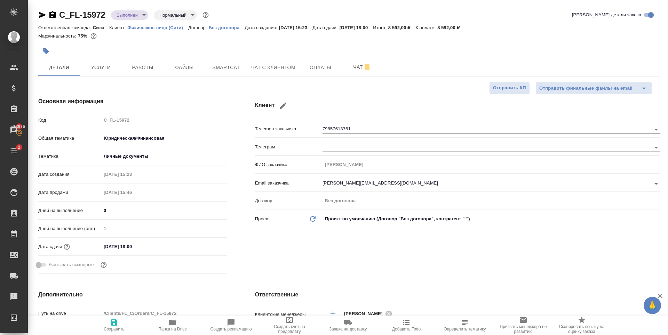
type textarea "x"
click at [89, 71] on span "Услуги" at bounding box center [100, 67] width 33 height 9
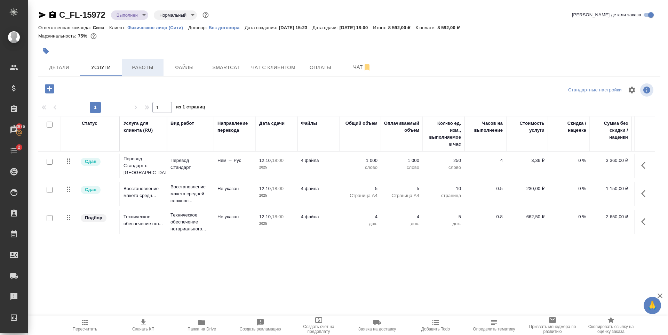
click at [158, 70] on span "Работы" at bounding box center [142, 67] width 33 height 9
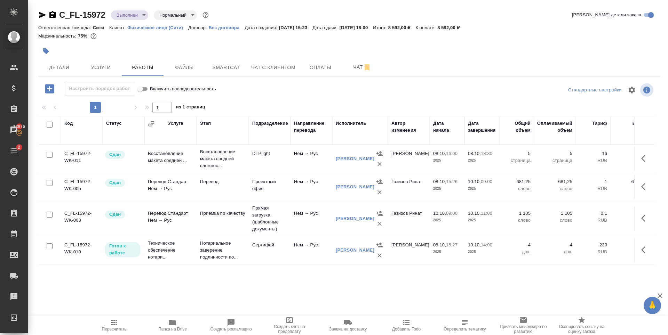
scroll to position [4, 0]
click at [641, 252] on icon "button" at bounding box center [645, 250] width 8 height 8
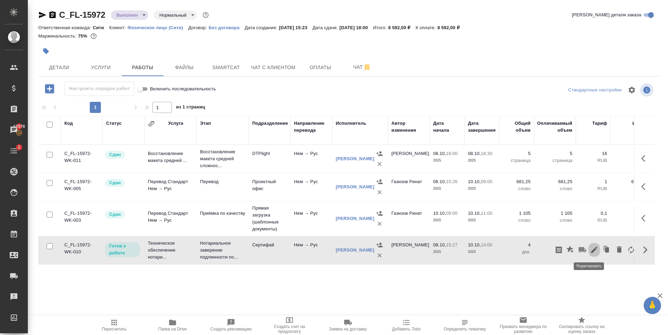
click at [590, 251] on icon "button" at bounding box center [594, 250] width 8 height 8
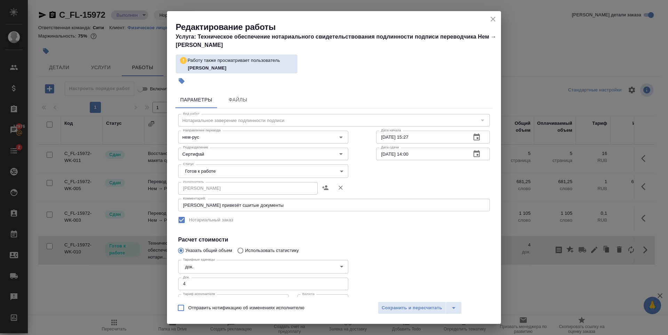
click at [384, 153] on input "10.10.2025 14:00" at bounding box center [420, 154] width 89 height 13
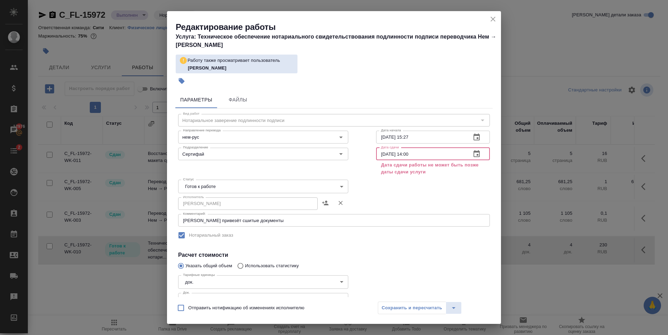
type input "13.10.2025 14:00"
drag, startPoint x: 490, startPoint y: 21, endPoint x: 4, endPoint y: 76, distance: 489.3
click at [490, 21] on icon "close" at bounding box center [493, 19] width 8 height 8
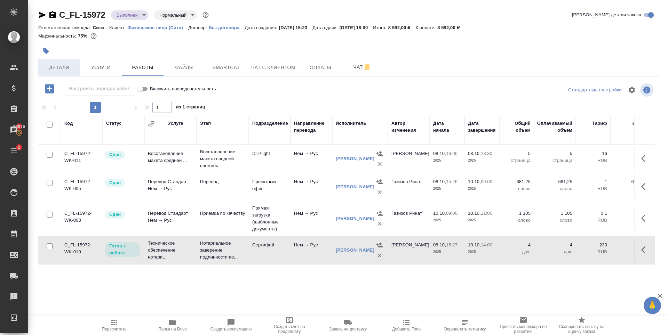
click at [71, 65] on span "Детали" at bounding box center [58, 67] width 33 height 9
click at [90, 70] on span "Услуги" at bounding box center [100, 67] width 33 height 9
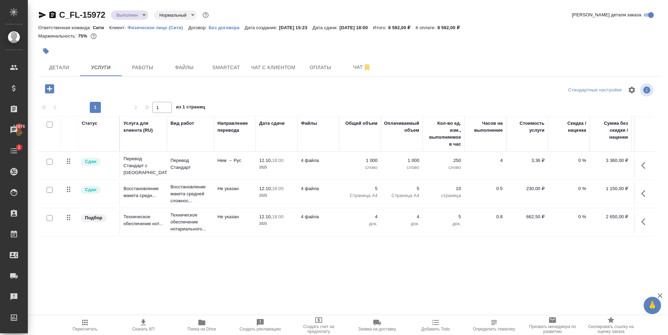
click at [269, 222] on p "2025" at bounding box center [276, 224] width 35 height 7
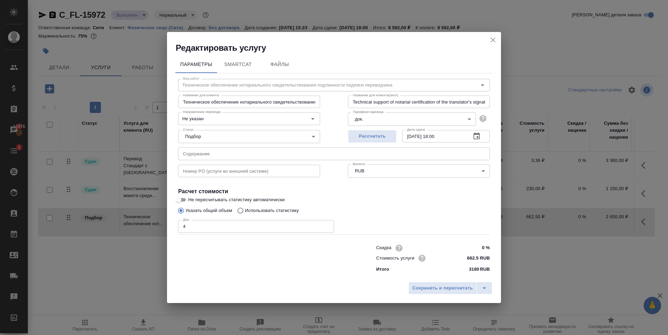
type input "Техническое обеспечение нотариального свидетельствования подлинности подписи пе…"
type input "Не указан"
click at [411, 137] on input "12.10.2025 18:00" at bounding box center [433, 136] width 63 height 13
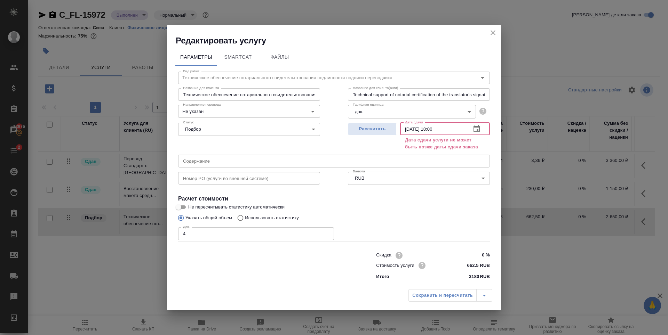
type input "13.10.2025 18:00"
click at [493, 29] on icon "close" at bounding box center [493, 33] width 8 height 8
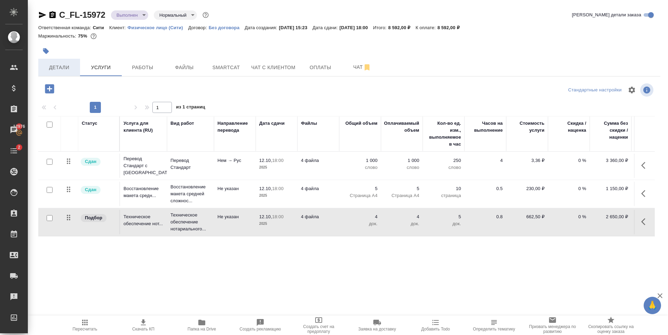
click at [47, 63] on span "Детали" at bounding box center [58, 67] width 33 height 9
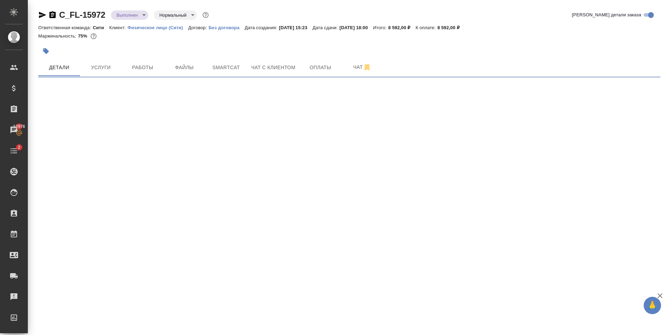
select select "RU"
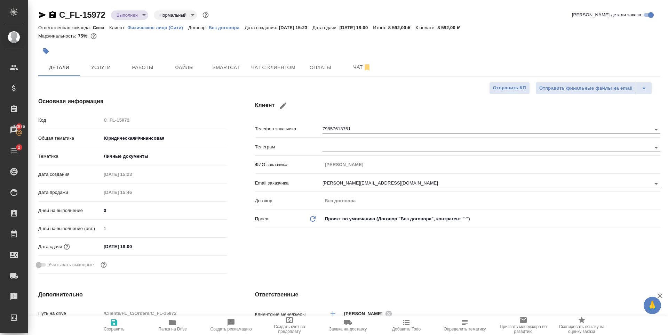
type textarea "x"
click at [108, 246] on input "12.10.2025 18:00" at bounding box center [131, 247] width 61 height 10
type input "11.02.0251 80:0_"
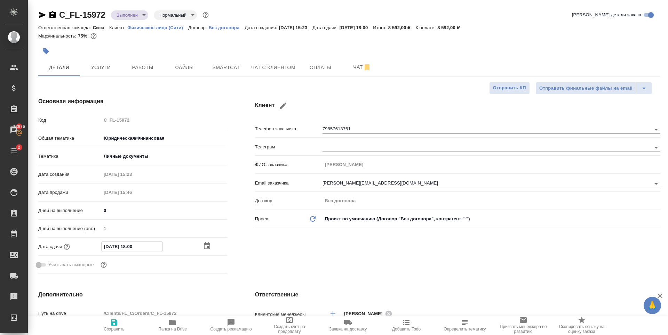
type textarea "x"
type input "13.10.2025 18:00"
type textarea "x"
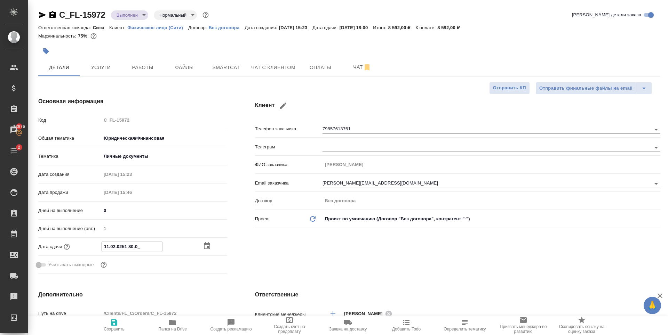
type textarea "x"
type input "13.10.2025 18:00"
click at [119, 326] on span "Сохранить" at bounding box center [114, 325] width 50 height 13
type textarea "x"
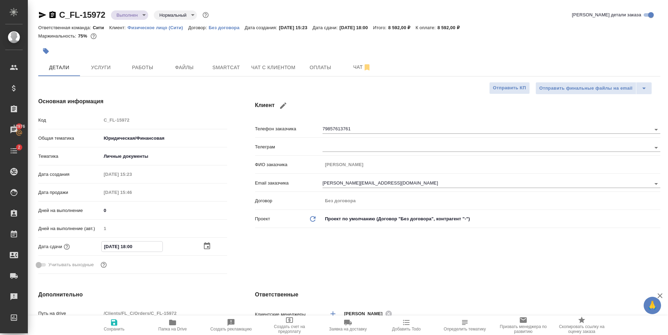
type textarea "x"
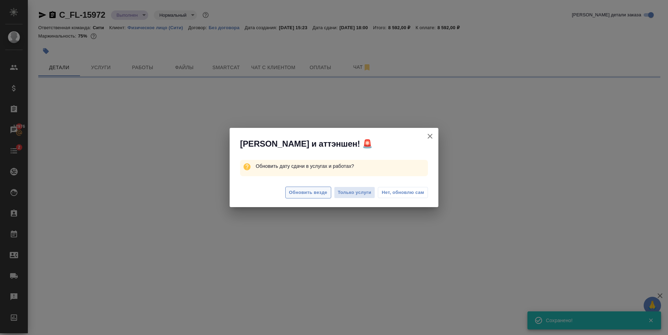
click at [312, 194] on span "Обновить везде" at bounding box center [308, 193] width 38 height 8
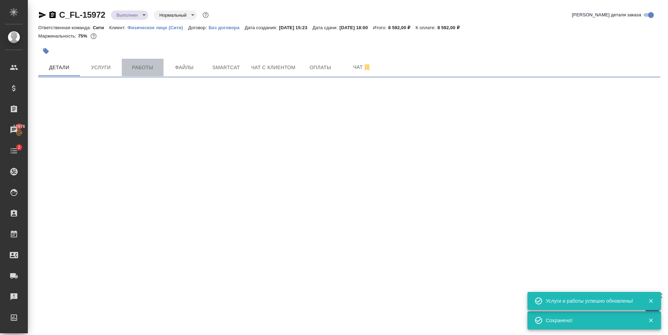
click at [133, 70] on span "Работы" at bounding box center [142, 67] width 33 height 9
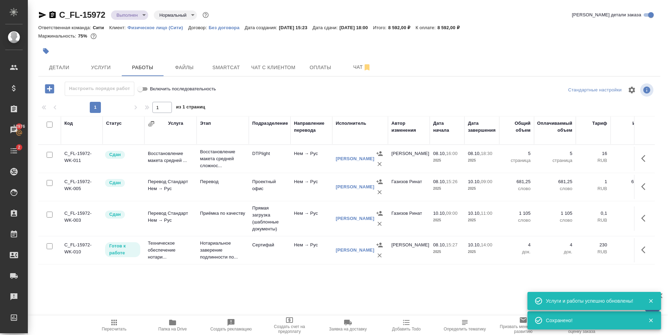
scroll to position [4, 0]
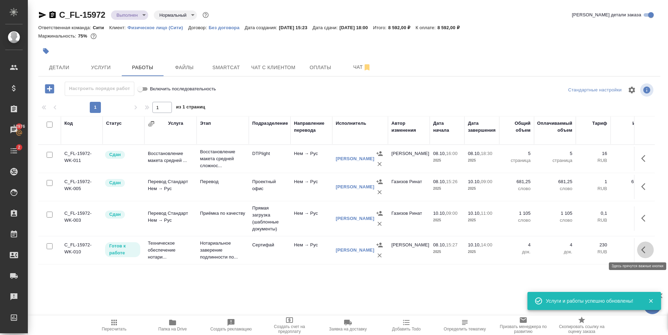
click at [641, 249] on icon "button" at bounding box center [645, 250] width 8 height 8
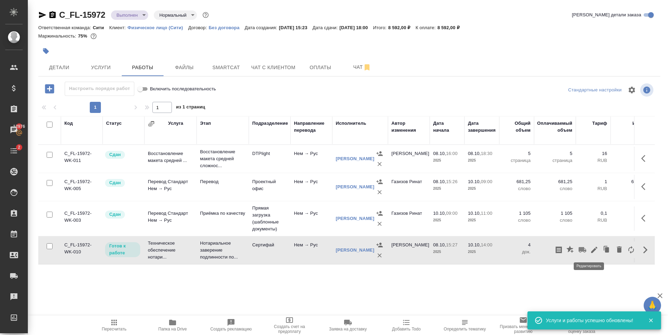
click at [591, 249] on icon "button" at bounding box center [594, 250] width 6 height 6
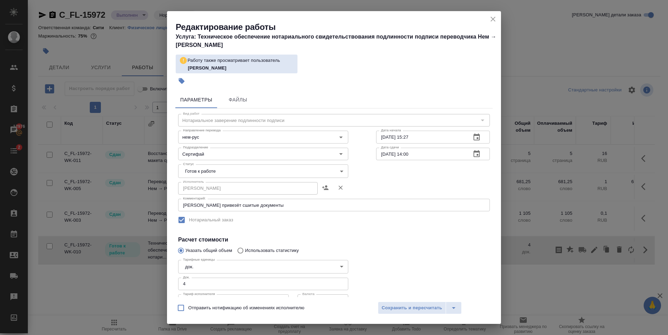
click at [383, 157] on input "10.10.2025 14:00" at bounding box center [420, 154] width 89 height 13
drag, startPoint x: 406, startPoint y: 154, endPoint x: 452, endPoint y: 144, distance: 46.9
click at [407, 154] on input "13.10.2025 14:00" at bounding box center [420, 154] width 89 height 13
type input "13.10.2025 18:00"
click at [411, 309] on span "Сохранить и пересчитать" at bounding box center [412, 309] width 61 height 8
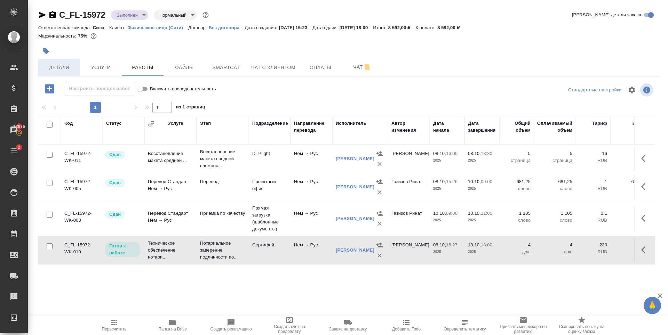
click at [55, 68] on span "Детали" at bounding box center [58, 67] width 33 height 9
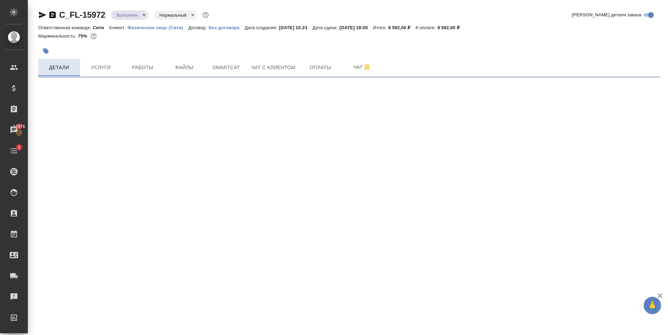
select select "RU"
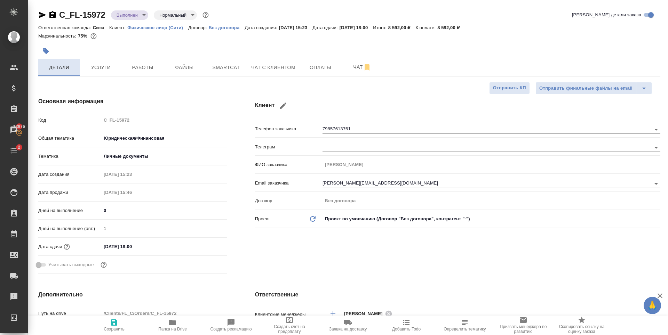
type textarea "x"
drag, startPoint x: 310, startPoint y: 248, endPoint x: 307, endPoint y: 248, distance: 3.8
click at [310, 248] on div "Клиент Телефон заказчика 79857613761 Телеграм ФИО заказчика Игорь Фроловский Em…" at bounding box center [457, 187] width 433 height 207
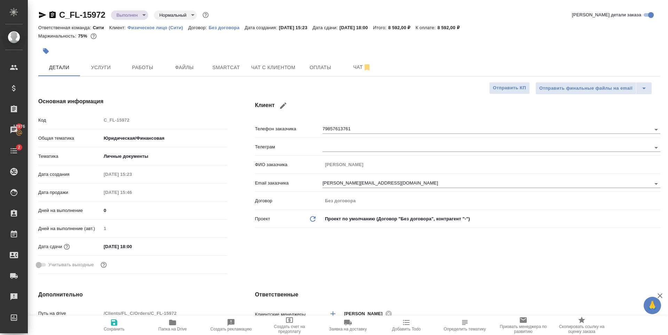
type textarea "x"
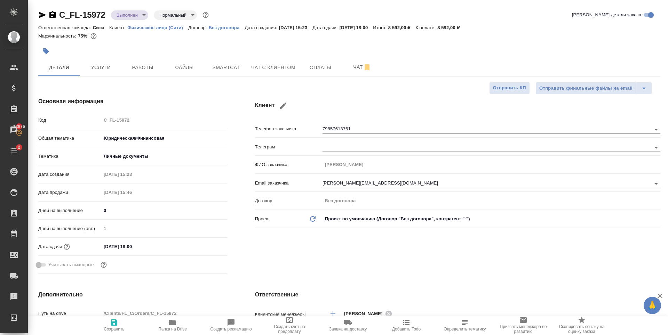
type textarea "x"
click at [114, 325] on icon "button" at bounding box center [114, 323] width 8 height 8
type textarea "x"
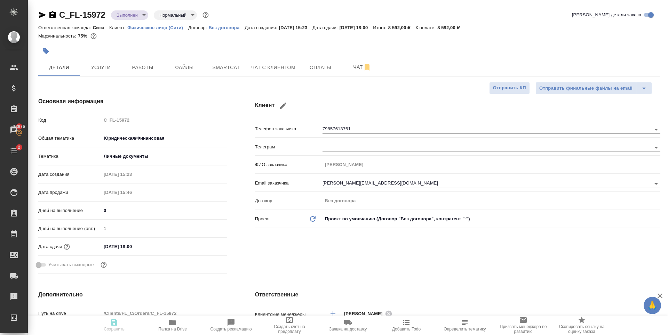
type textarea "x"
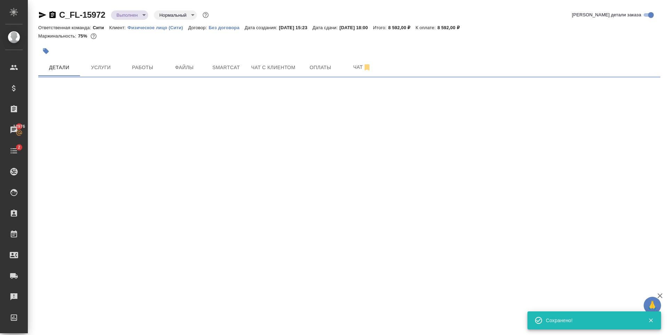
select select "RU"
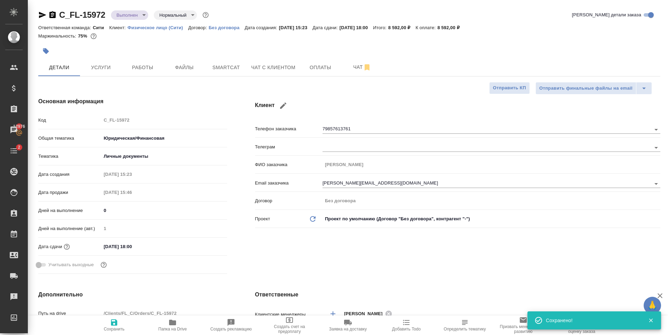
type textarea "x"
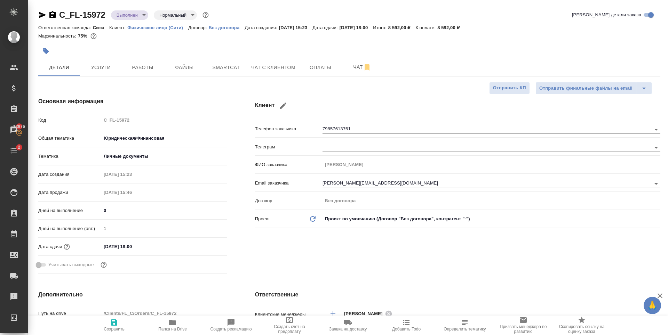
type textarea "x"
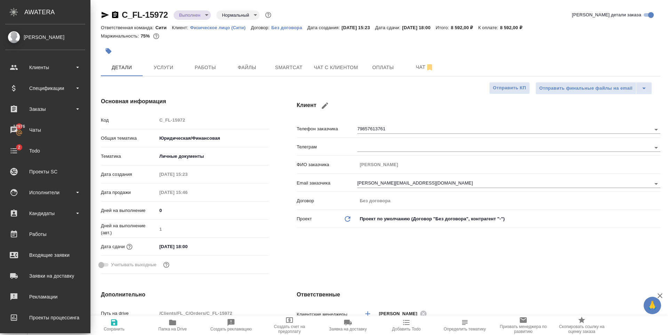
type textarea "x"
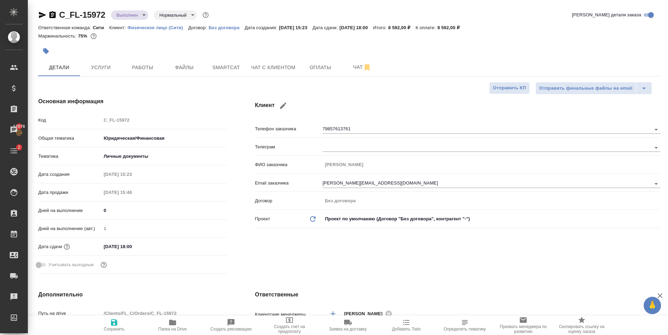
type textarea "x"
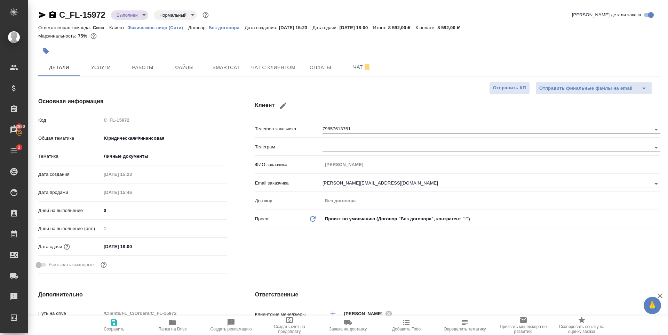
type textarea "x"
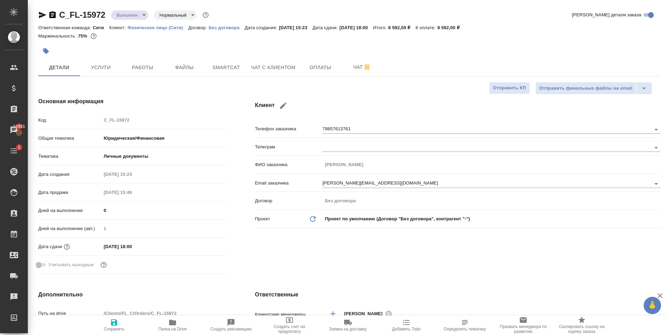
type textarea "x"
click at [264, 66] on span "Чат с клиентом" at bounding box center [273, 67] width 44 height 9
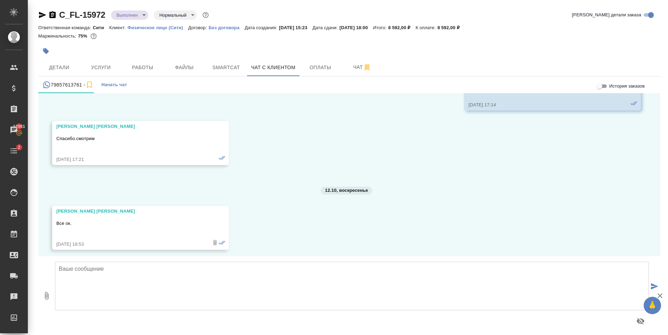
scroll to position [3968, 0]
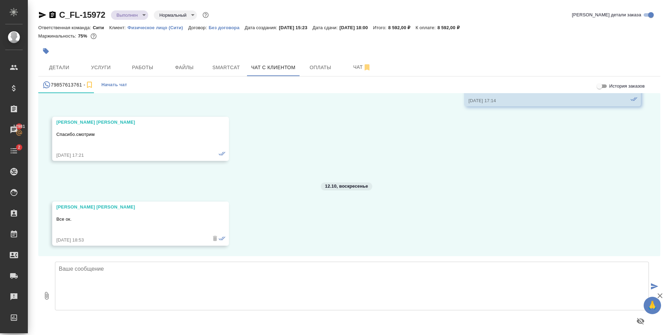
click at [141, 300] on textarea at bounding box center [352, 286] width 594 height 49
click at [165, 287] on textarea "Игорь, добрый день! Документы будут в офисе после 18:00." at bounding box center [352, 286] width 594 height 49
type textarea "Игорь, добрый день! Документы будут в офисе после 18:00."
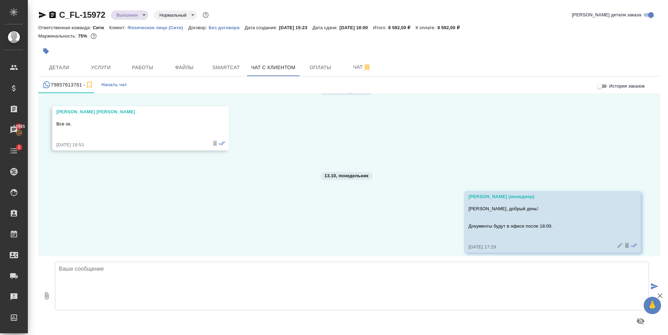
scroll to position [4070, 0]
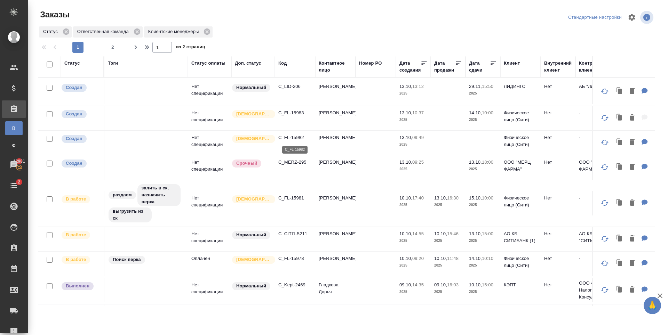
click at [296, 140] on p "C_FL-15982" at bounding box center [294, 137] width 33 height 7
click at [301, 112] on p "C_FL-15983" at bounding box center [294, 113] width 33 height 7
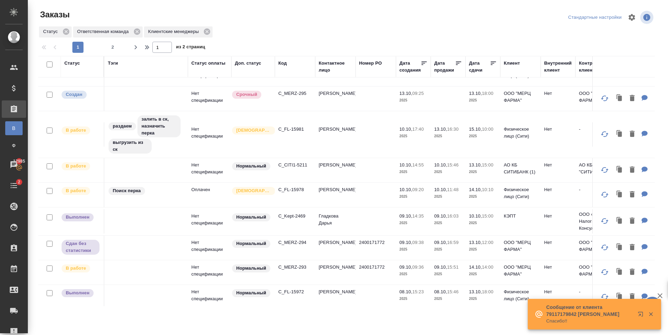
scroll to position [70, 0]
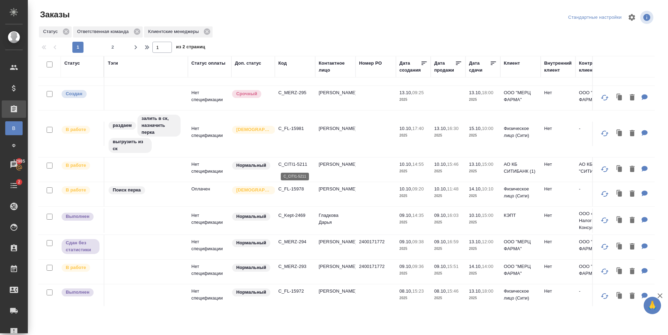
click at [301, 165] on p "C_CITI1-5211" at bounding box center [294, 164] width 33 height 7
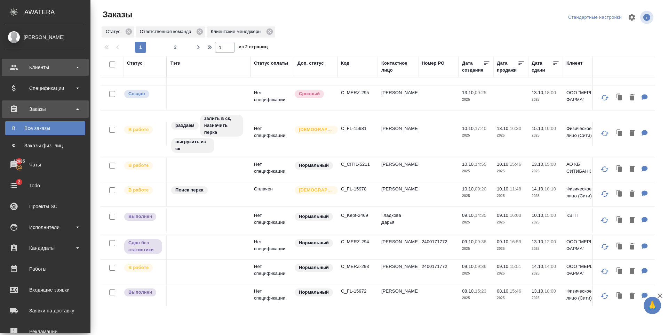
click at [38, 69] on div "Клиенты" at bounding box center [45, 67] width 80 height 10
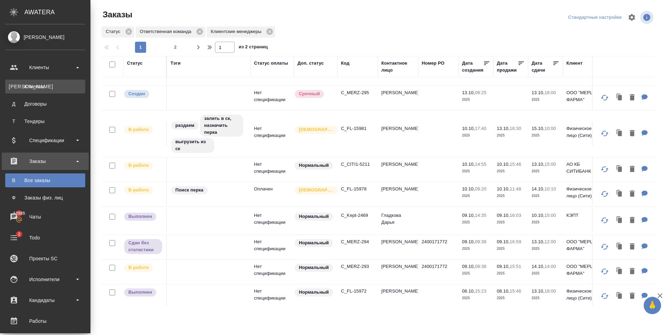
click at [36, 91] on link "К Клиенты" at bounding box center [45, 87] width 80 height 14
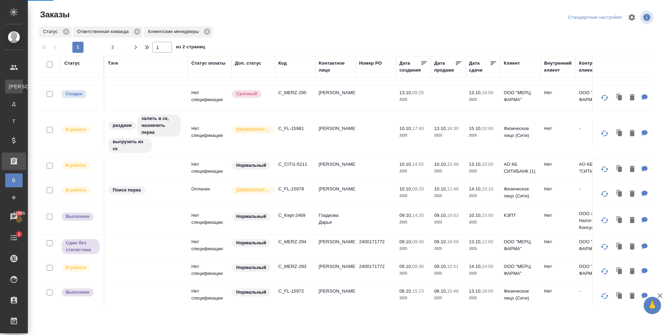
select select "RU"
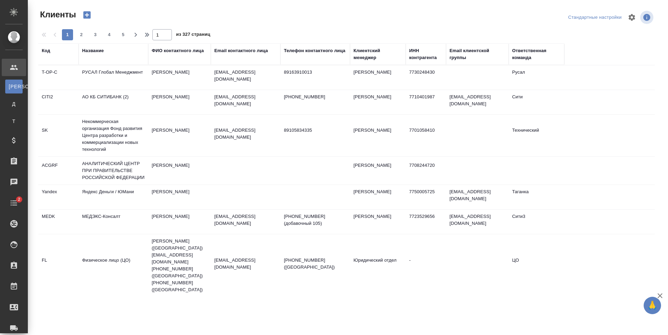
click at [163, 106] on td "[PERSON_NAME]" at bounding box center [179, 102] width 63 height 24
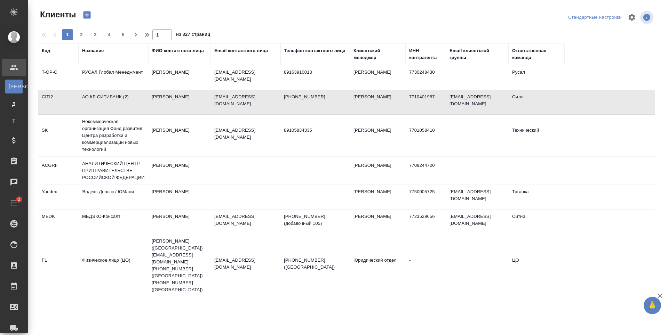
click at [163, 106] on td "[PERSON_NAME]" at bounding box center [179, 102] width 63 height 24
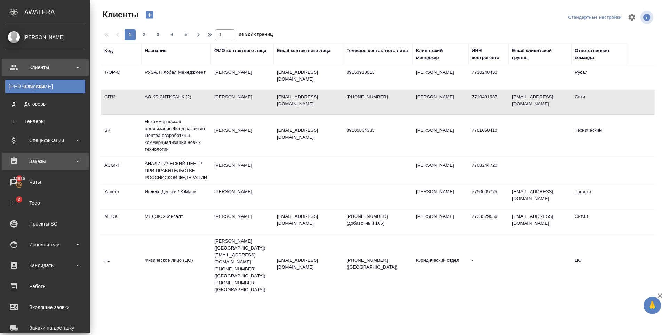
click at [58, 159] on div "Заказы" at bounding box center [45, 161] width 80 height 10
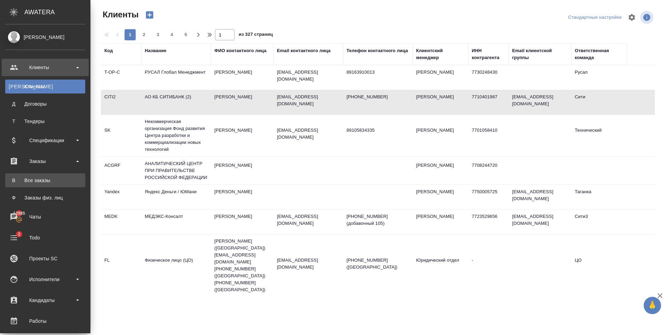
click at [48, 184] on link "В Все заказы" at bounding box center [45, 181] width 80 height 14
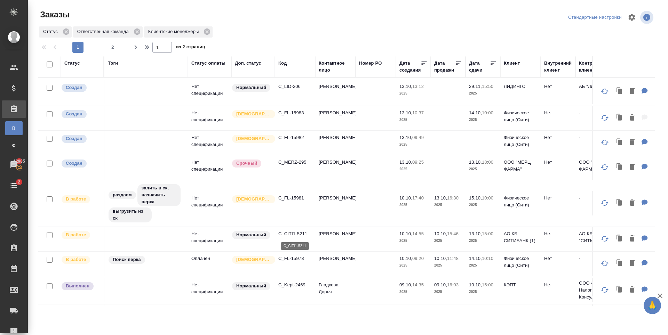
click at [295, 234] on p "C_CITI1-5211" at bounding box center [294, 234] width 33 height 7
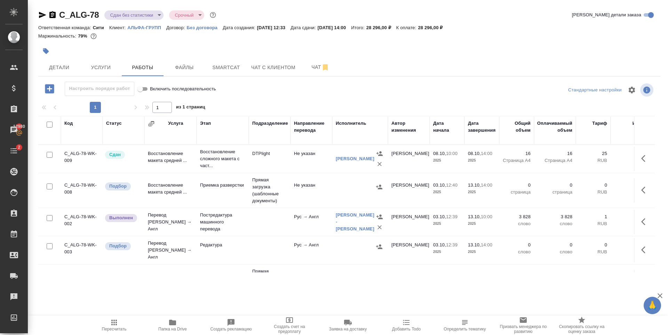
scroll to position [78, 0]
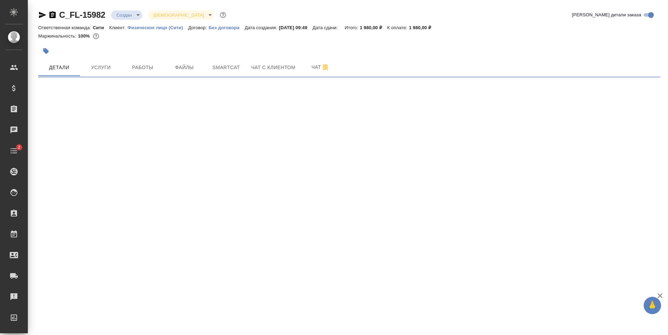
select select "RU"
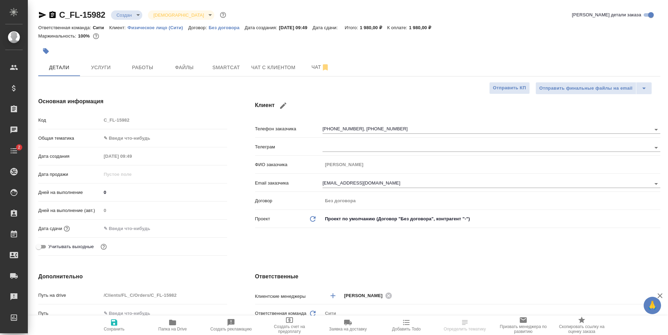
type textarea "x"
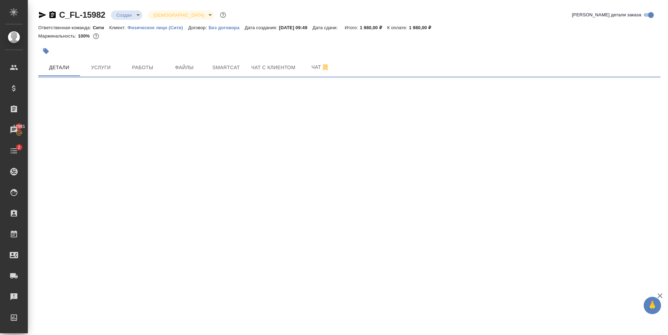
select select "RU"
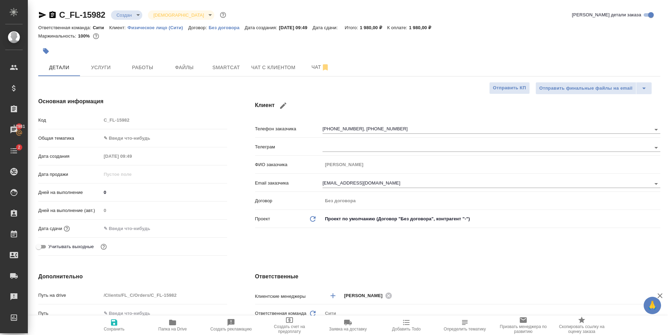
type textarea "x"
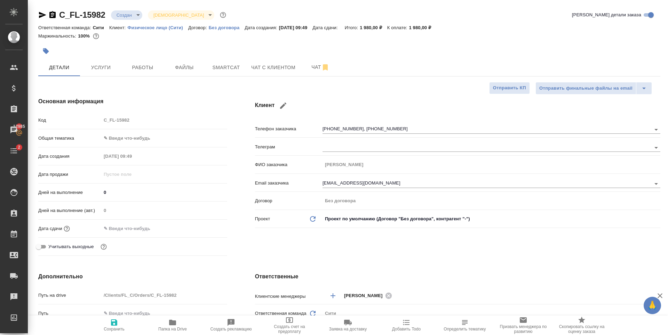
type textarea "x"
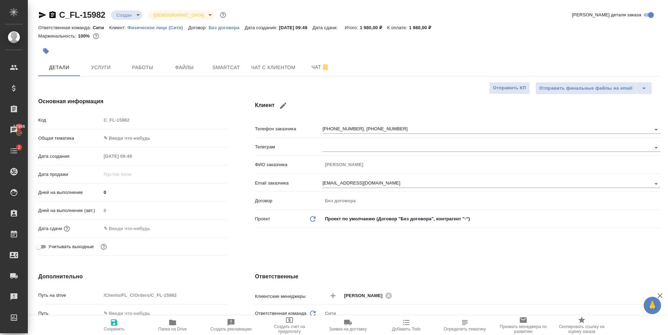
type textarea "x"
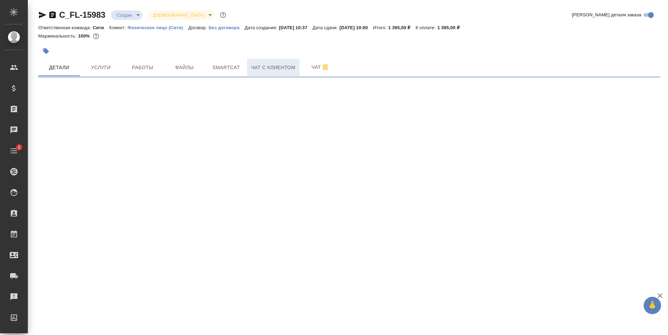
select select "RU"
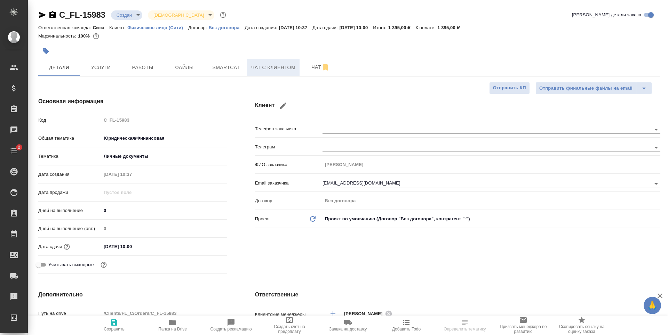
type textarea "x"
click at [263, 73] on button "Чат с клиентом" at bounding box center [273, 67] width 53 height 17
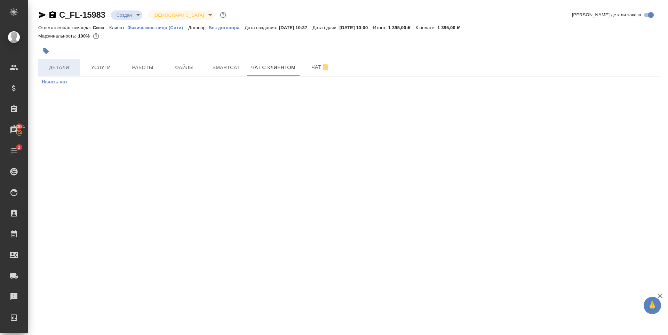
click at [61, 63] on span "Детали" at bounding box center [58, 67] width 33 height 9
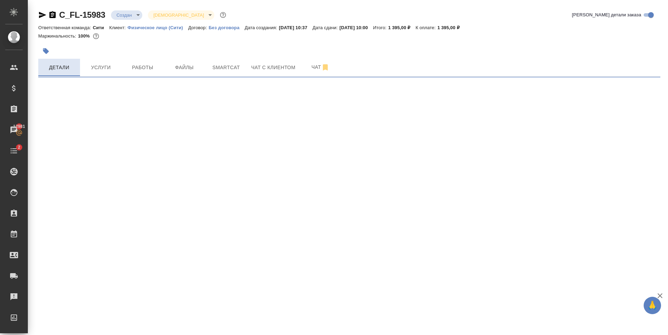
select select "RU"
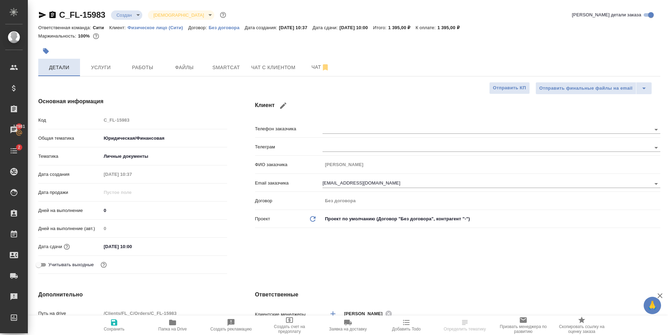
type textarea "x"
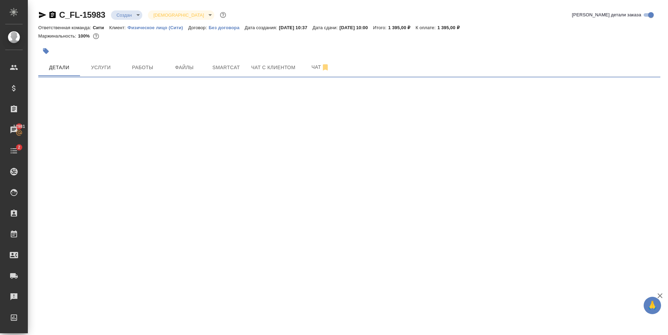
select select "RU"
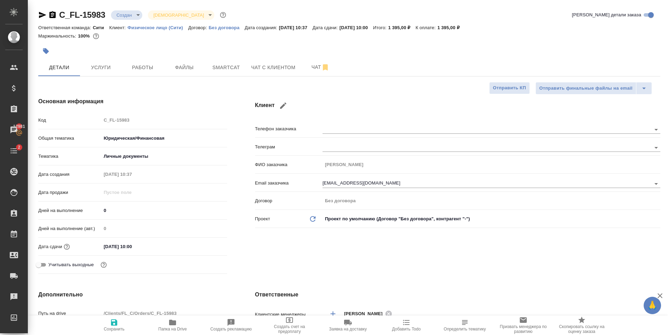
type textarea "x"
click at [357, 182] on input "ibogdanova@nfgroup.ru" at bounding box center [475, 184] width 305 height 8
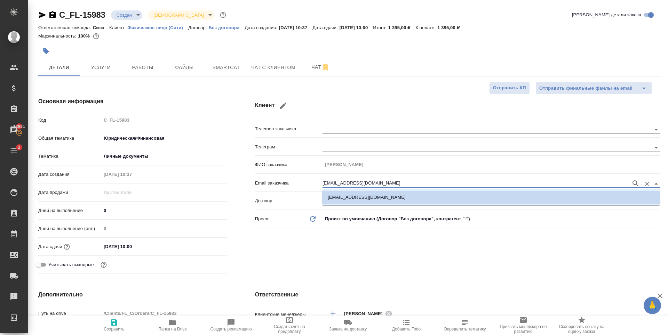
click at [357, 182] on input "ibogdanova@nfgroup.ru" at bounding box center [475, 184] width 305 height 8
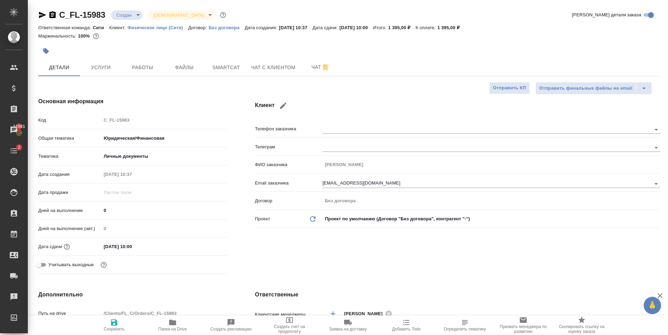
type textarea "x"
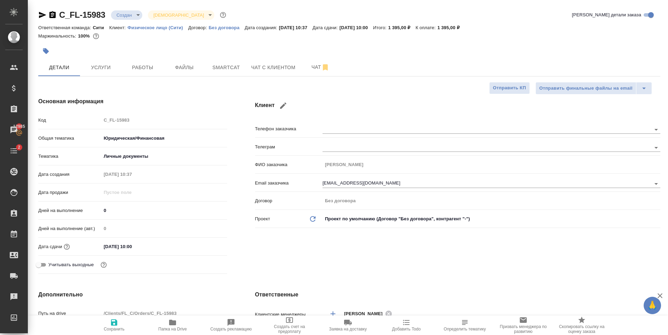
type textarea "x"
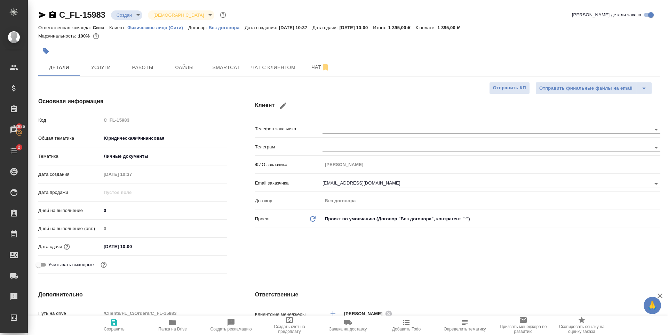
type textarea "x"
click at [352, 252] on div "Клиент Телефон заказчика Телеграм ФИО заказчика Ирина Email заказчика ibogdanov…" at bounding box center [457, 187] width 433 height 207
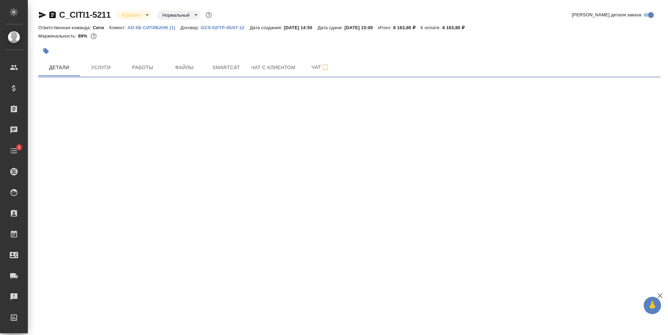
select select "RU"
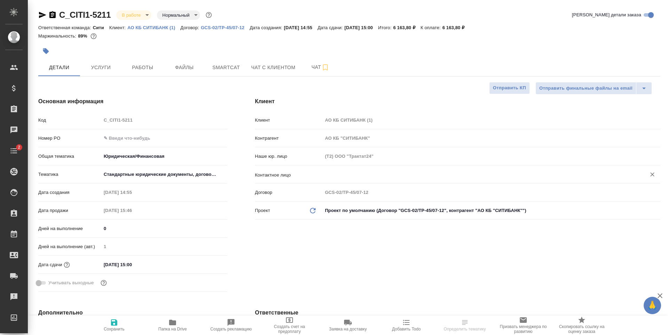
type textarea "x"
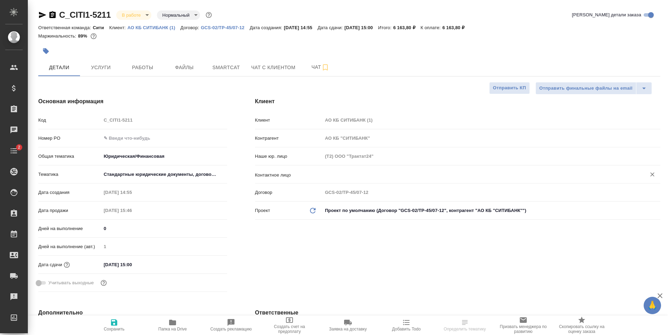
type textarea "x"
click at [365, 179] on input "text" at bounding box center [480, 175] width 310 height 8
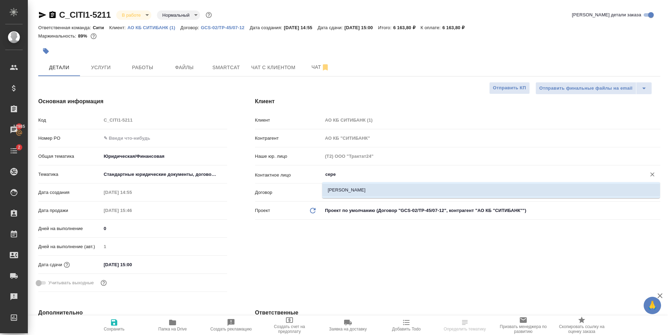
click at [350, 188] on li "[PERSON_NAME]" at bounding box center [491, 190] width 338 height 13
type input "[PERSON_NAME]"
type textarea "x"
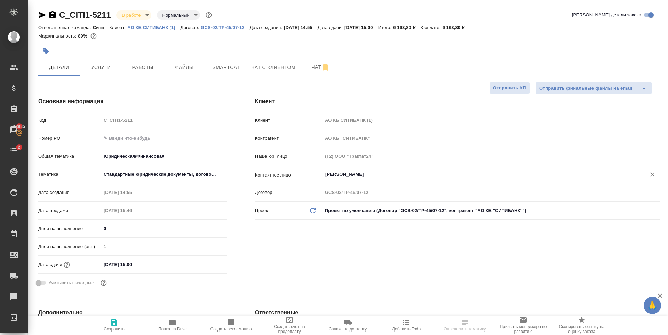
type input "[PERSON_NAME]"
click at [326, 279] on div "Клиент Клиент АО КБ СИТИБАНК (1) Контрагент АО КБ "СИТИБАНК" Наше юр. лицо (Т2)…" at bounding box center [457, 197] width 433 height 226
click at [115, 323] on icon "button" at bounding box center [114, 323] width 6 height 6
type textarea "x"
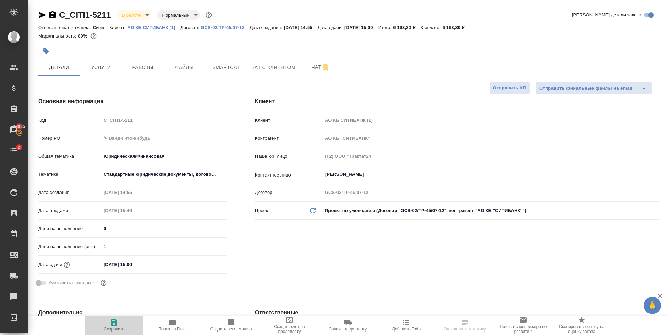
type textarea "x"
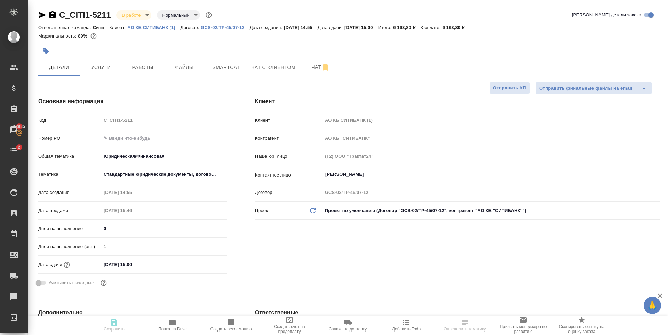
type textarea "x"
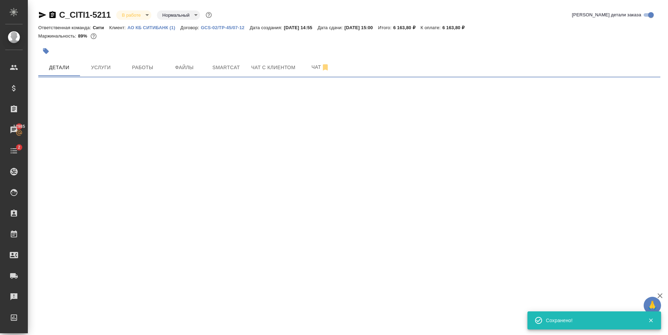
select select "RU"
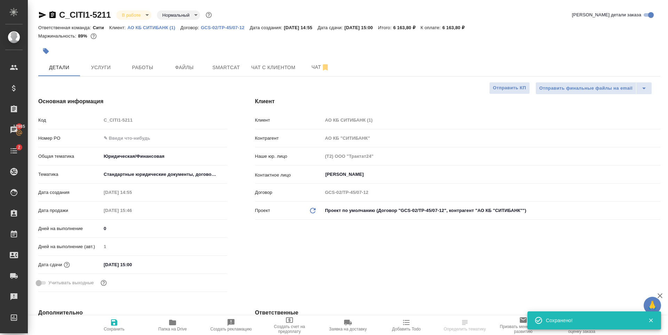
select select "RU"
type textarea "x"
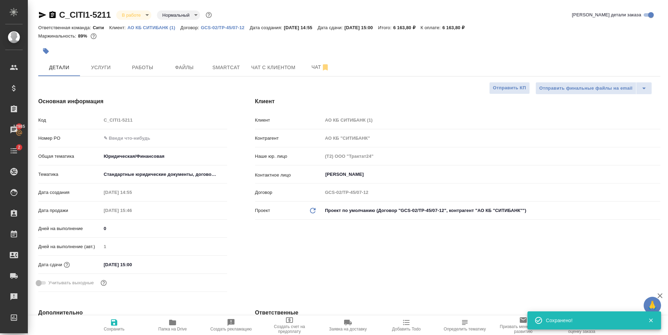
type textarea "x"
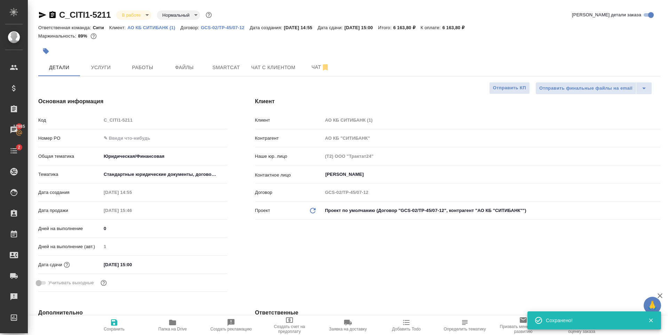
type textarea "x"
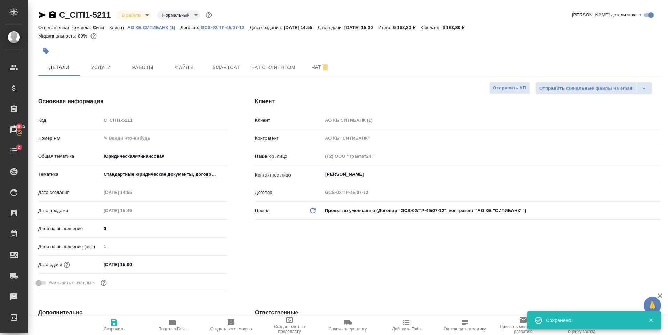
type textarea "x"
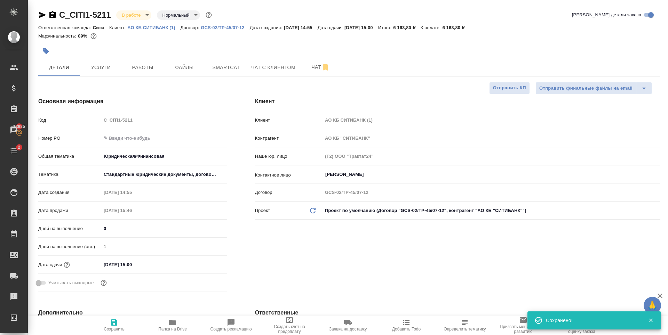
type textarea "x"
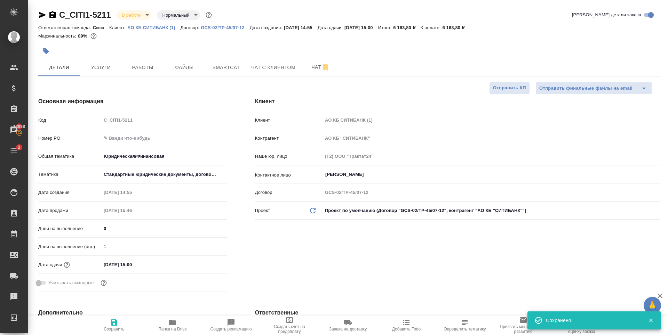
type textarea "x"
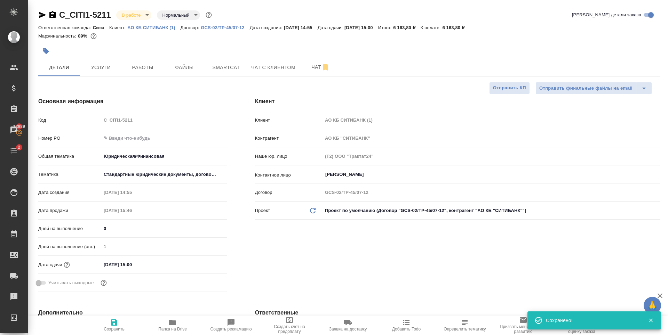
type textarea "x"
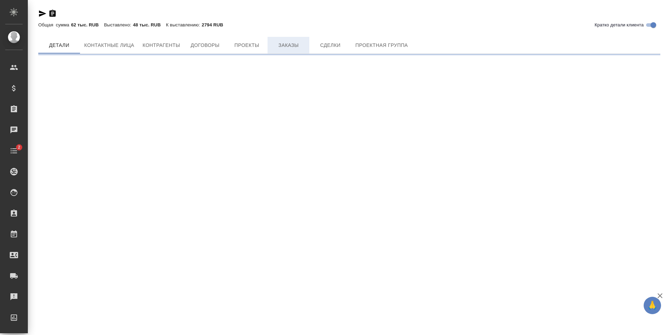
click at [283, 50] on span "Заказы" at bounding box center [288, 45] width 33 height 9
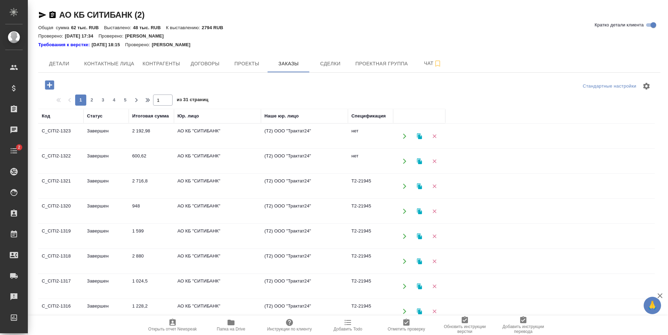
click at [53, 82] on icon "button" at bounding box center [49, 84] width 9 height 9
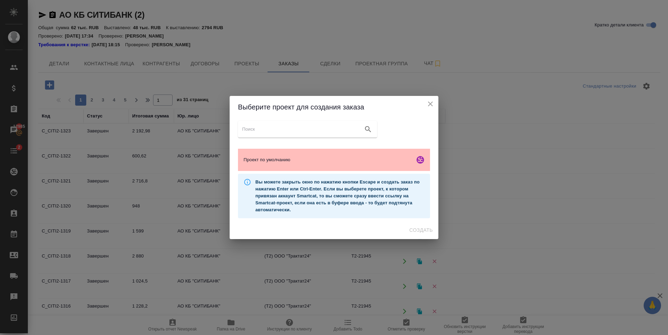
click at [301, 161] on span "Проект по умолчанию" at bounding box center [328, 160] width 168 height 7
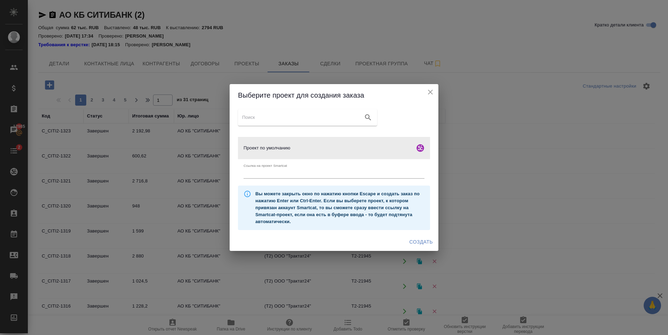
click at [429, 244] on span "Создать" at bounding box center [421, 242] width 23 height 9
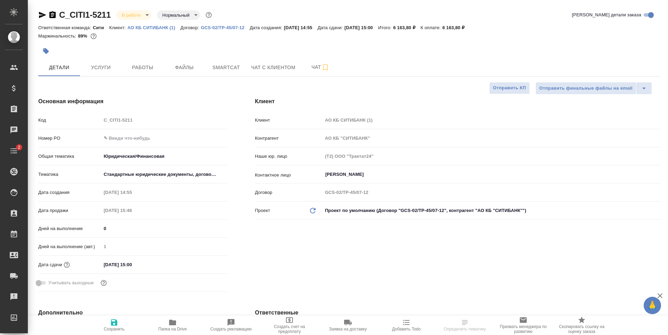
select select "RU"
type input "Газизов Ринат"
type input "[PERSON_NAME]"
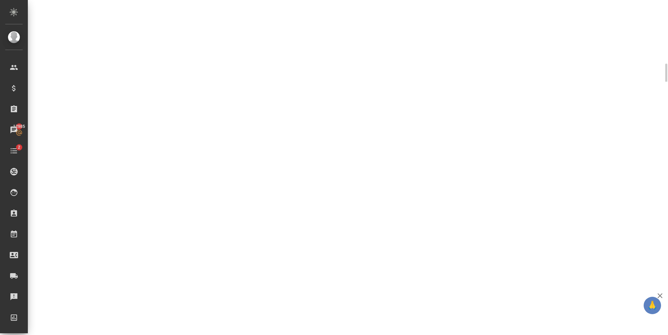
select select "RU"
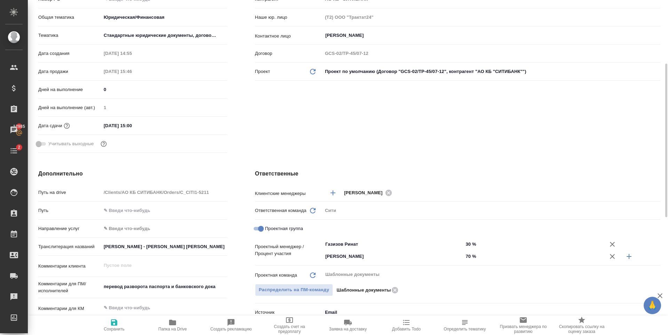
type textarea "x"
click at [210, 243] on input "GARRY DAVID WHITE - Гарри Дэвид Уайт UBS EUROPE SE, LUXEMBOURG BRANCH – «Ю Би Э…" at bounding box center [164, 247] width 126 height 10
type textarea "x"
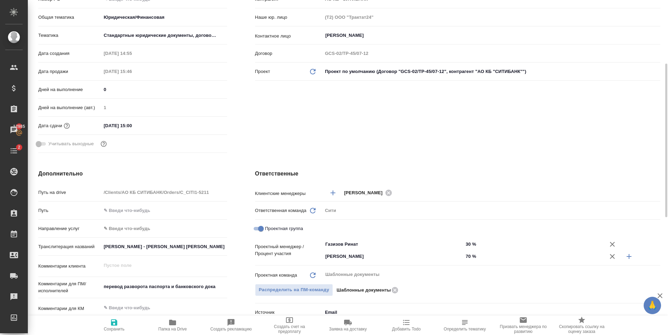
type textarea "x"
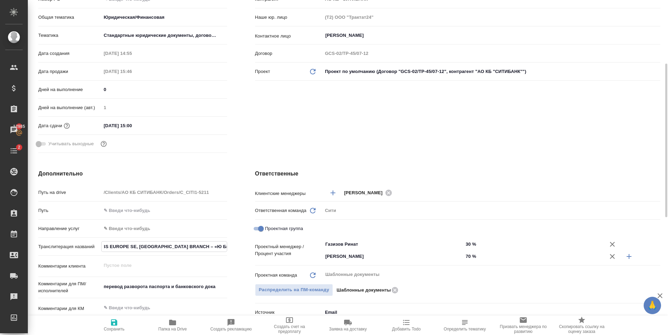
scroll to position [0, 179]
drag, startPoint x: 200, startPoint y: 247, endPoint x: 232, endPoint y: 246, distance: 32.7
click at [232, 246] on div "Дополнительно Путь на drive /Clients/АО КБ СИТИБАНК/Orders/C_CITI1-5211 Путь На…" at bounding box center [132, 302] width 217 height 293
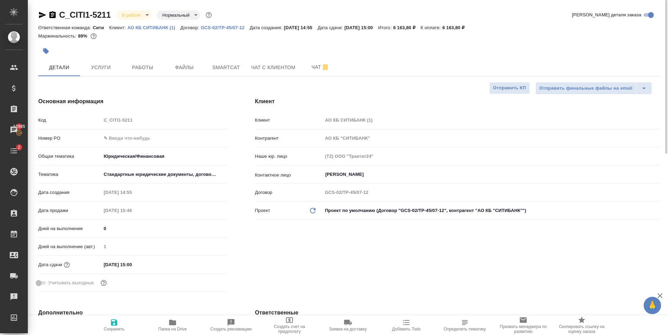
click at [146, 47] on div at bounding box center [245, 51] width 415 height 15
click at [41, 14] on icon "button" at bounding box center [42, 15] width 7 height 6
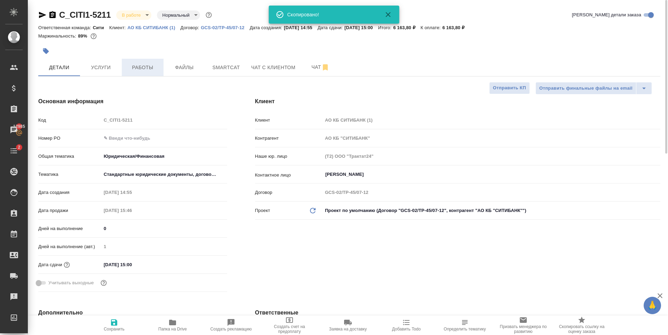
click at [140, 67] on span "Работы" at bounding box center [142, 67] width 33 height 9
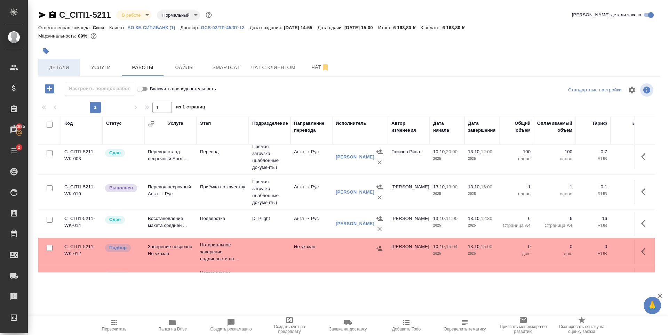
click at [60, 68] on span "Детали" at bounding box center [58, 67] width 33 height 9
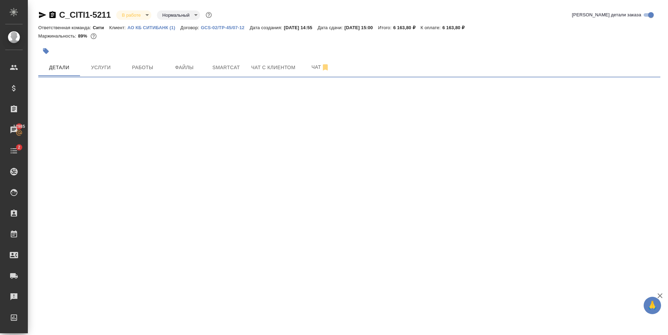
select select "RU"
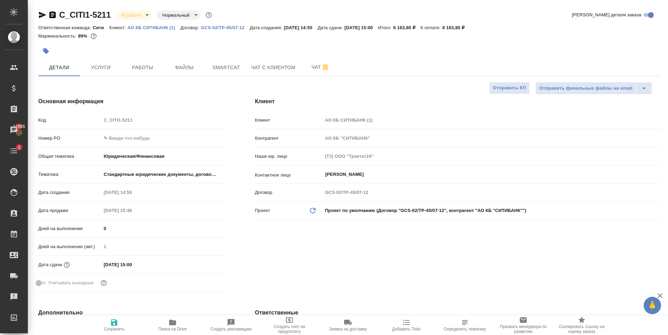
type textarea "x"
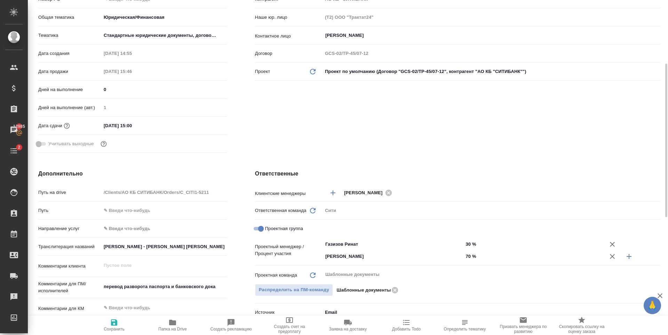
click at [180, 247] on input "[PERSON_NAME] - [PERSON_NAME] [PERSON_NAME] UBS EUROPE SE, [GEOGRAPHIC_DATA] BR…" at bounding box center [164, 247] width 126 height 10
drag, startPoint x: 199, startPoint y: 247, endPoint x: 263, endPoint y: 246, distance: 64.0
click at [263, 246] on div "Дополнительно Путь на drive /Clients/АО КБ СИТИБАНК/Orders/C_CITI1-5211 Путь На…" at bounding box center [349, 302] width 650 height 293
type textarea "x"
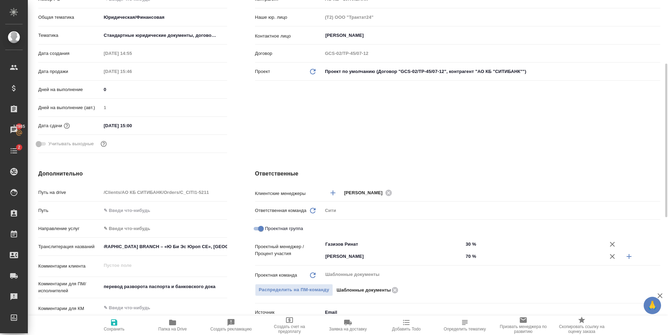
type textarea "x"
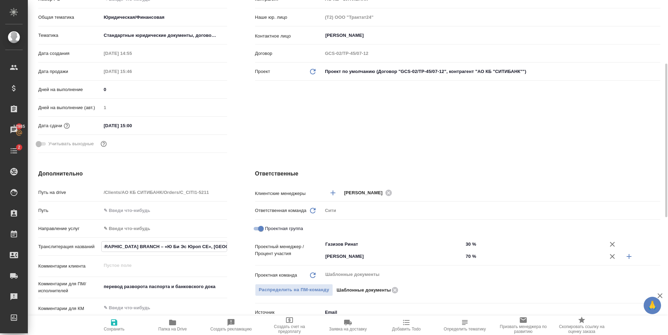
scroll to position [0, 0]
click at [336, 124] on div "Клиент Клиент АО КБ СИТИБАНК (1) Контрагент АО КБ "СИТИБАНК" Наше юр. лицо (Т2)…" at bounding box center [457, 57] width 433 height 226
type textarea "x"
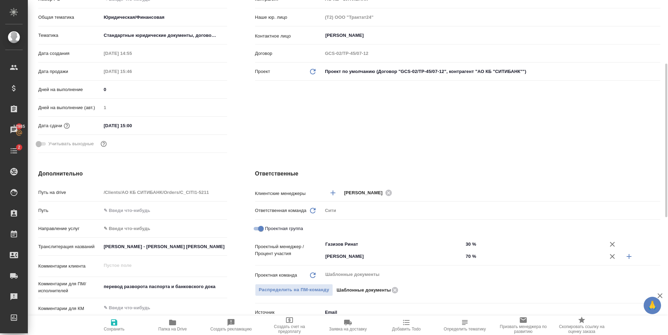
type textarea "x"
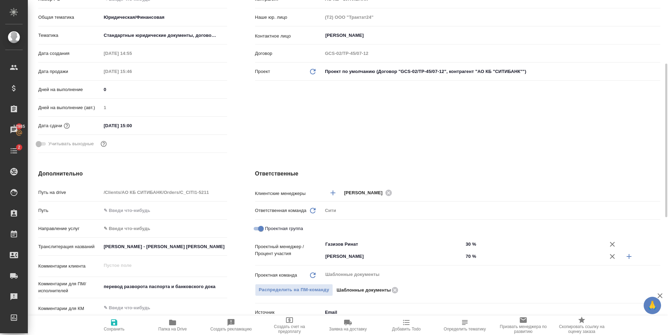
type textarea "x"
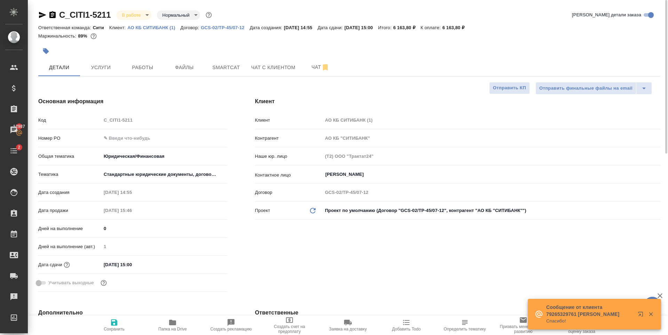
type textarea "x"
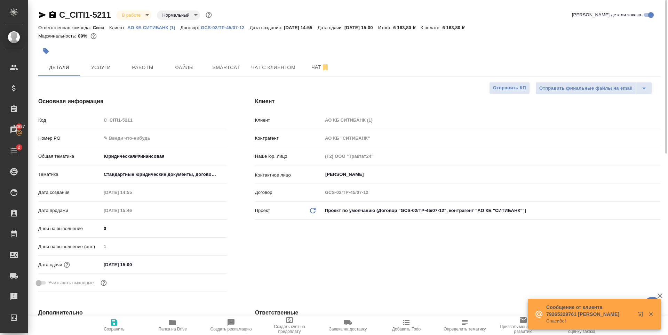
type textarea "x"
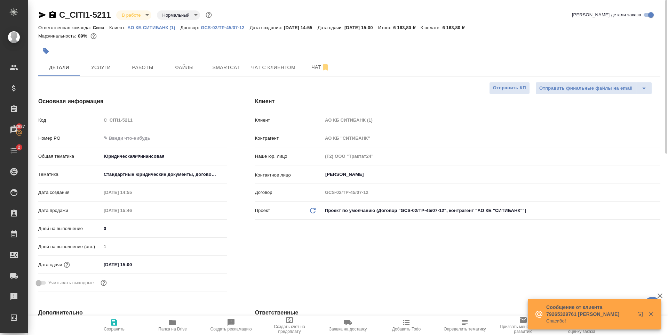
type textarea "x"
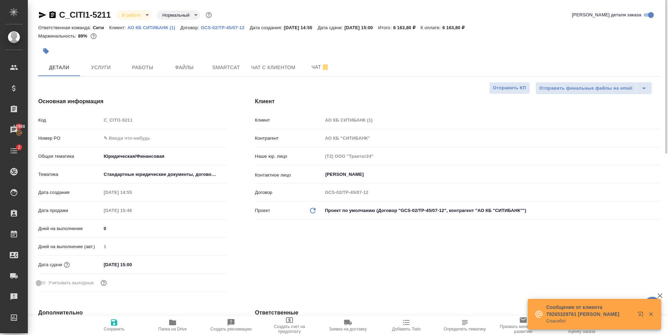
type textarea "x"
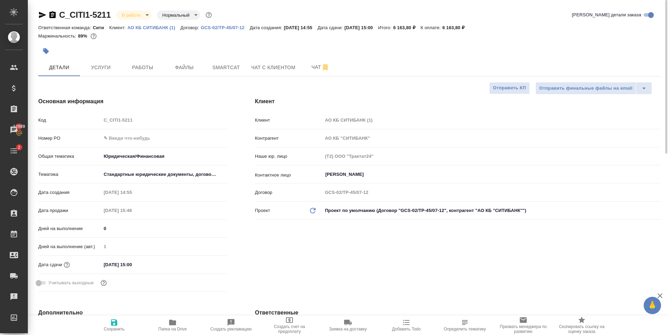
type textarea "x"
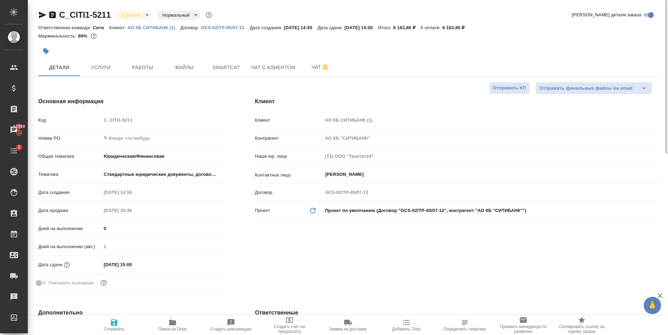
type textarea "x"
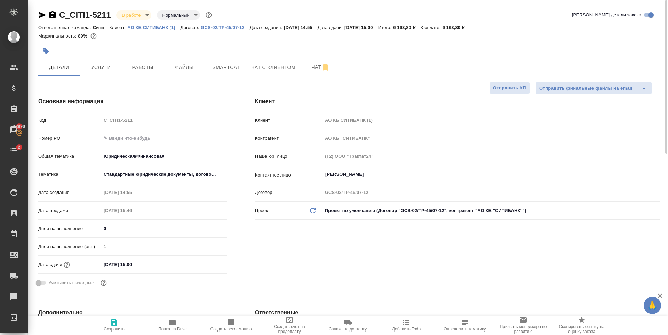
type textarea "x"
click at [169, 318] on button "Папка на Drive" at bounding box center [172, 325] width 58 height 19
type textarea "x"
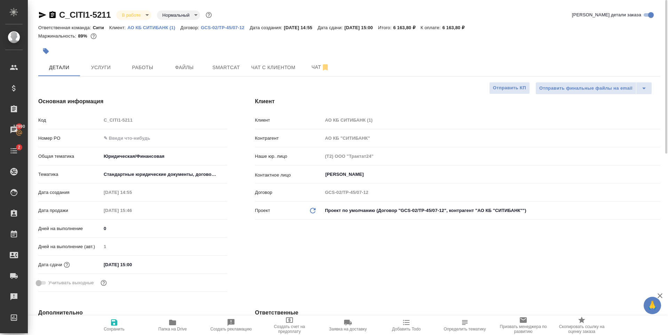
type textarea "x"
click at [167, 329] on span "Папка на Drive" at bounding box center [172, 329] width 29 height 5
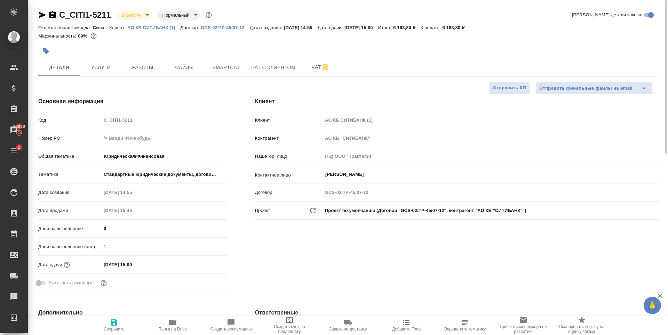
type textarea "x"
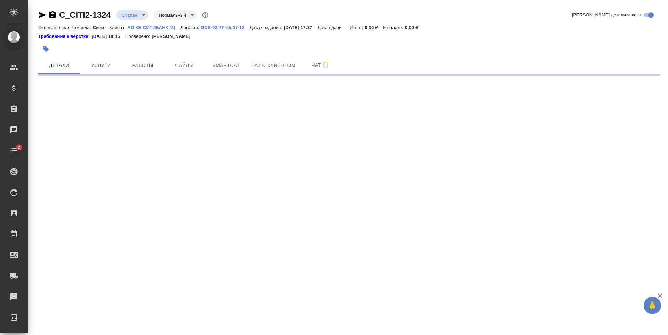
select select "RU"
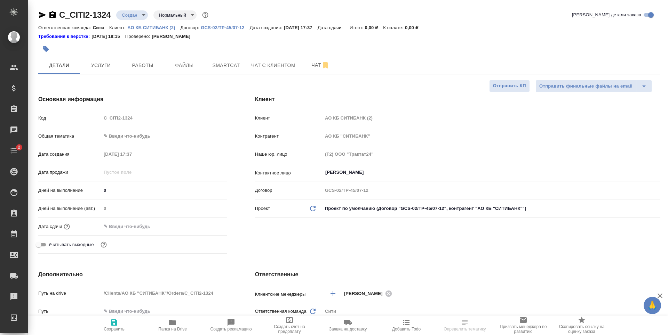
type textarea "x"
click at [118, 226] on input "text" at bounding box center [132, 227] width 61 height 10
click at [212, 224] on div at bounding box center [215, 226] width 24 height 8
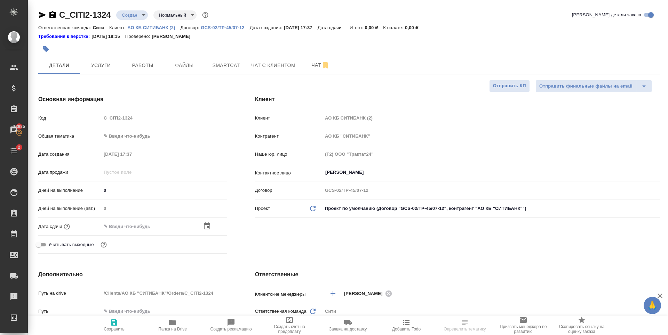
click at [207, 227] on icon "button" at bounding box center [207, 226] width 6 height 7
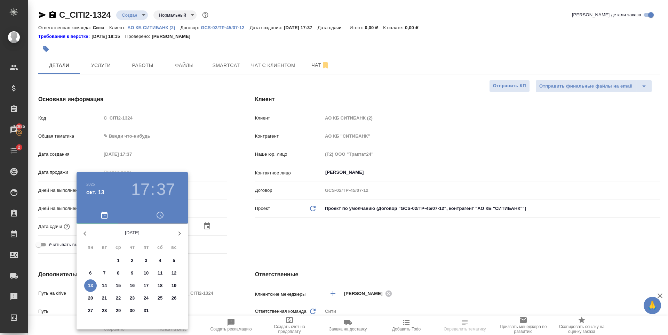
click at [102, 284] on p "14" at bounding box center [104, 286] width 5 height 7
type input "[DATE] 17:37"
type textarea "x"
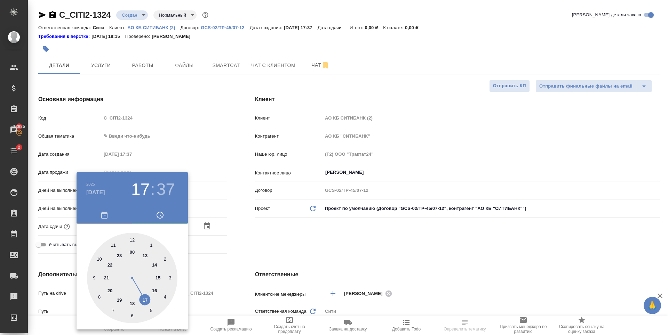
click at [158, 278] on div at bounding box center [132, 278] width 90 height 90
type input "14.10.2025 15:37"
type textarea "x"
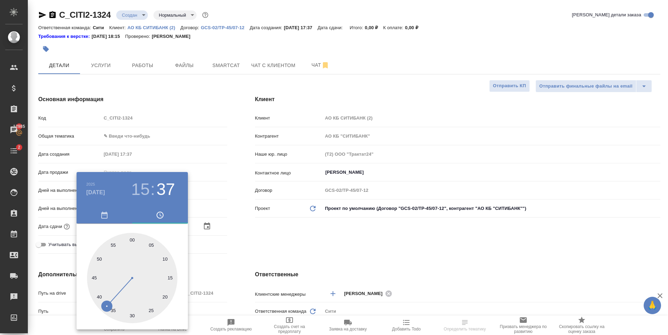
drag, startPoint x: 132, startPoint y: 240, endPoint x: 322, endPoint y: 252, distance: 190.7
click at [132, 240] on div at bounding box center [132, 278] width 90 height 90
type input "14.10.2025 15:00"
type textarea "x"
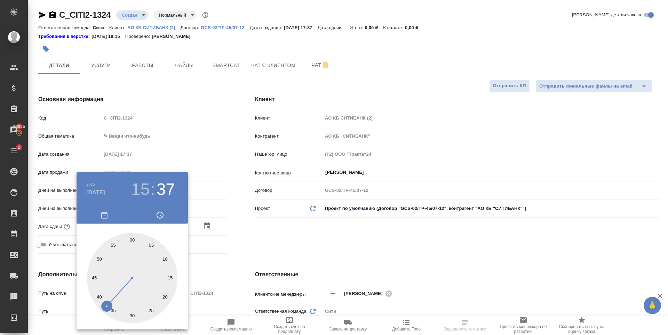
type textarea "x"
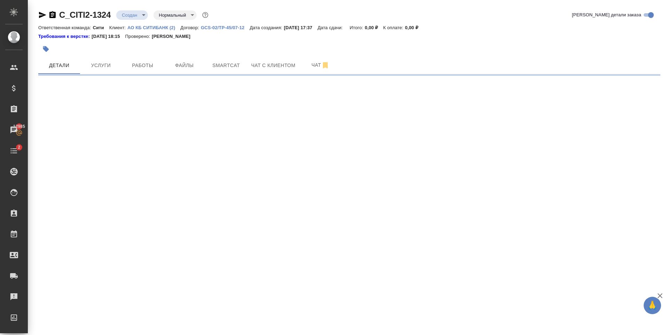
select select "RU"
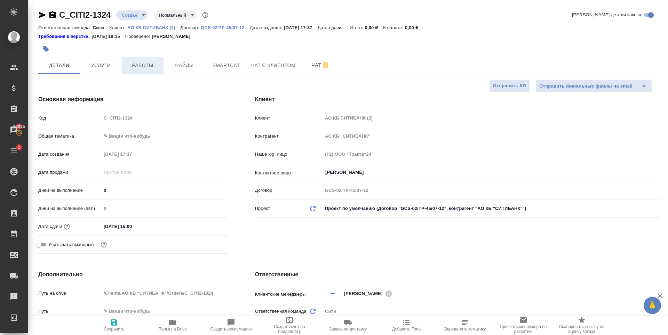
type textarea "x"
click at [164, 29] on p "АО КБ СИТИБАНК (2)" at bounding box center [153, 27] width 53 height 5
type textarea "x"
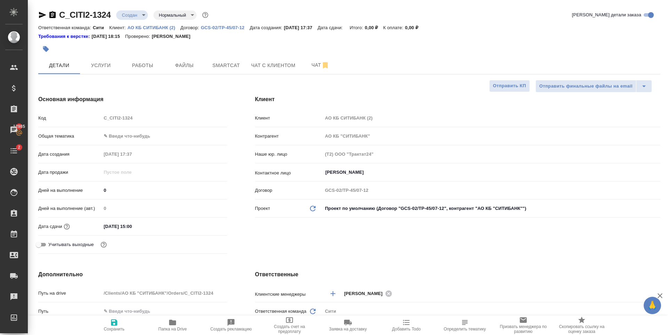
type textarea "x"
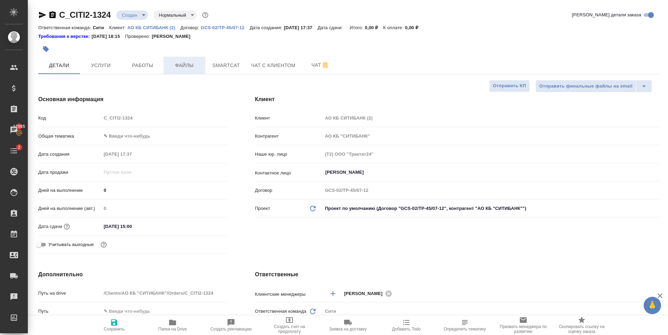
click at [189, 65] on span "Файлы" at bounding box center [184, 65] width 33 height 9
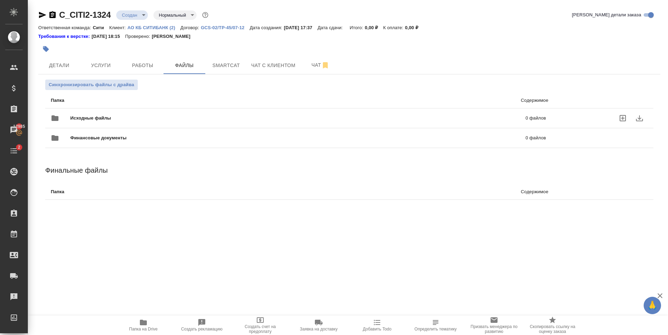
click at [623, 119] on icon "uploadFiles" at bounding box center [623, 118] width 6 height 6
click at [0, 0] on input "uploadFiles" at bounding box center [0, 0] width 0 height 0
click at [109, 65] on span "Услуги" at bounding box center [100, 65] width 33 height 9
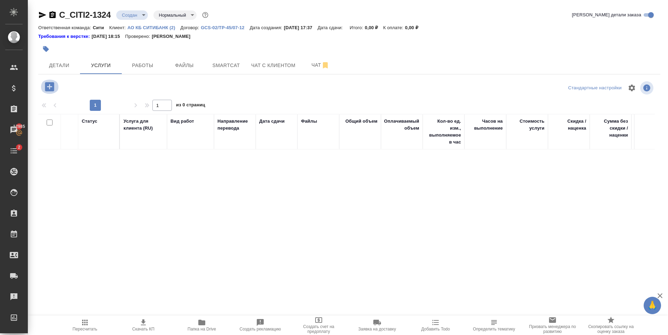
click at [49, 83] on icon "button" at bounding box center [49, 86] width 9 height 9
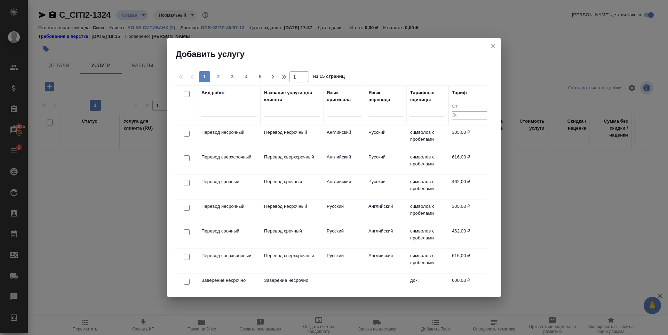
click at [493, 47] on icon "close" at bounding box center [493, 46] width 5 height 5
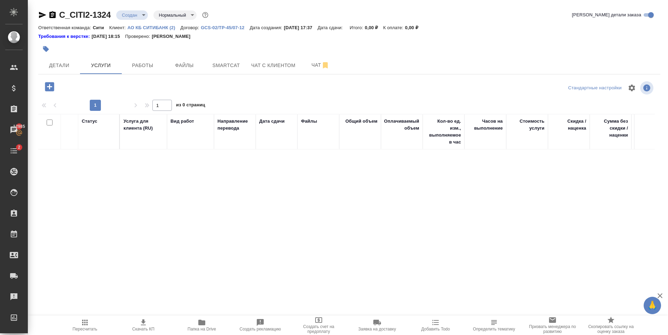
click at [50, 82] on icon "button" at bounding box center [50, 87] width 12 height 12
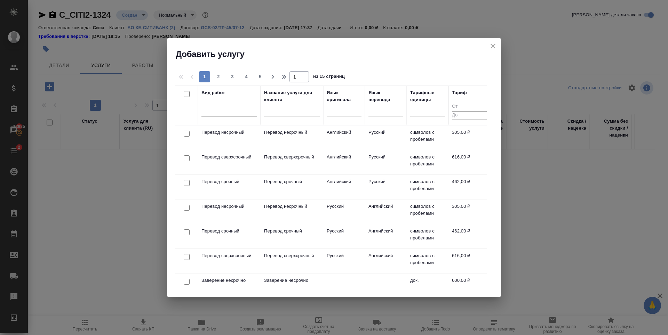
click at [222, 109] on div at bounding box center [229, 109] width 56 height 10
type input "R"
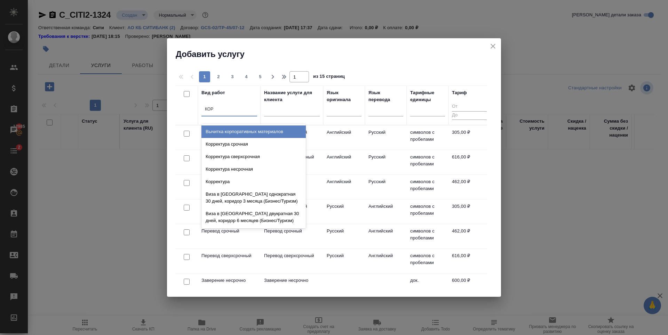
type input "КОРР"
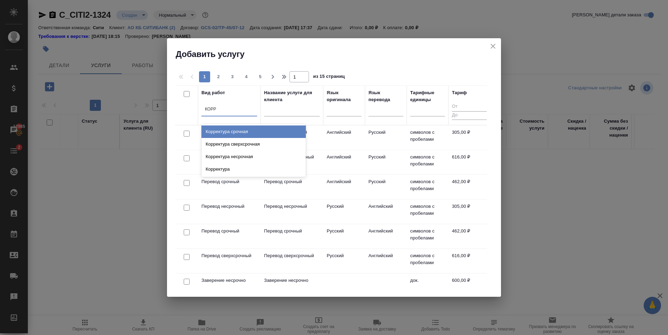
click at [235, 131] on div "Корректура срочная" at bounding box center [253, 132] width 104 height 13
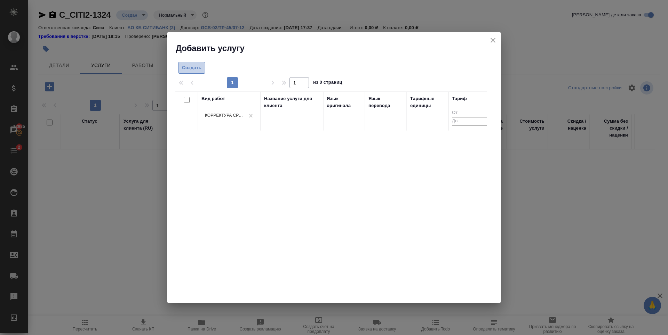
click at [185, 64] on span "Создать" at bounding box center [191, 68] width 19 height 8
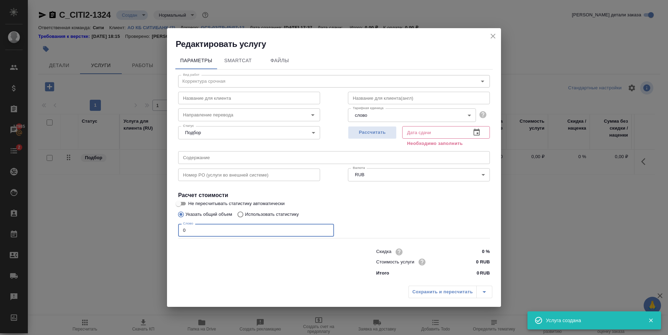
drag, startPoint x: 190, startPoint y: 232, endPoint x: 152, endPoint y: 235, distance: 38.7
click at [152, 235] on div "Редактировать услугу Параметры SmartCat Файлы Вид работ Корректура срочная Вид …" at bounding box center [334, 167] width 668 height 335
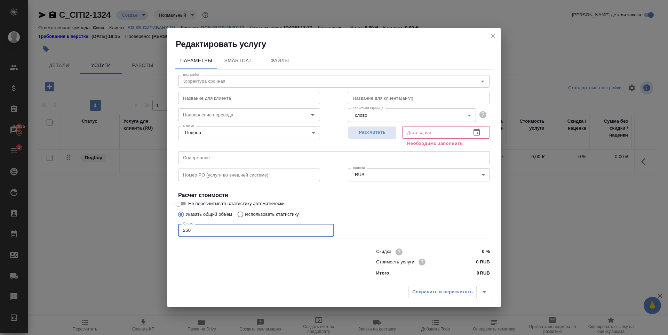
type input "250"
click at [475, 264] on input "0 RUB" at bounding box center [476, 262] width 25 height 10
type input "2.52 RUB"
click at [367, 131] on span "Рассчитать" at bounding box center [372, 132] width 41 height 8
type input "14.10.2025 10:10"
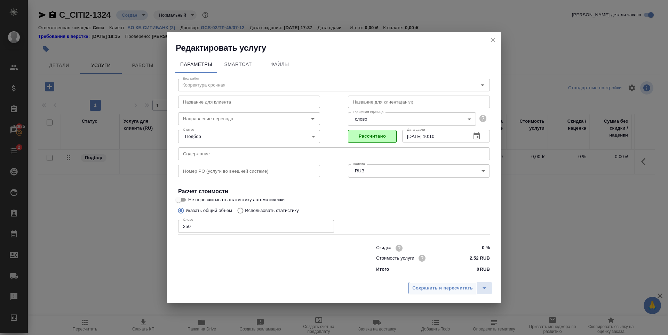
click at [440, 291] on span "Сохранить и пересчитать" at bounding box center [442, 289] width 61 height 8
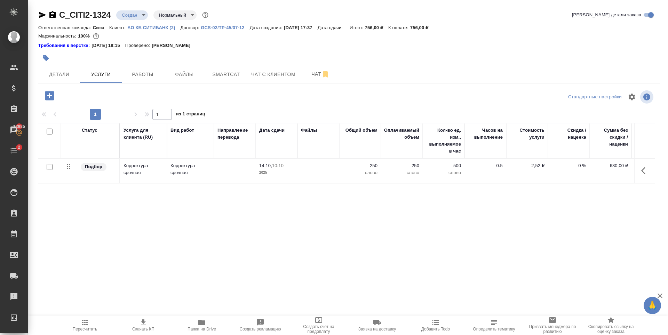
click at [141, 189] on div "Статус Услуга для клиента (RU) Вид работ Направление перевода Дата сдачи Файлы …" at bounding box center [346, 198] width 617 height 150
drag, startPoint x: 418, startPoint y: 26, endPoint x: 434, endPoint y: 26, distance: 16.0
click at [434, 26] on div "Ответственная команда: Сити Клиент: АО КБ СИТИБАНК (2) Договор: GCS-02/TP-45/07…" at bounding box center [349, 27] width 622 height 8
copy p "756,00"
click at [297, 242] on div "Статус Услуга для клиента (RU) Вид работ Направление перевода Дата сдачи Файлы …" at bounding box center [346, 198] width 617 height 150
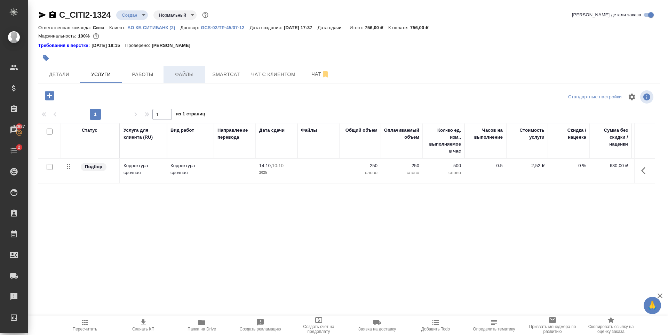
click at [188, 79] on span "Файлы" at bounding box center [184, 74] width 33 height 9
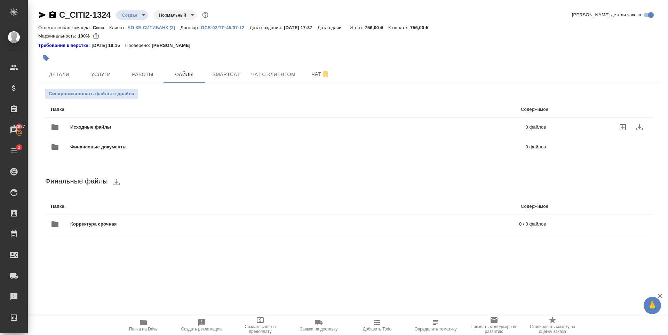
click at [622, 127] on icon "uploadFiles" at bounding box center [623, 127] width 6 height 6
click at [0, 0] on input "uploadFiles" at bounding box center [0, 0] width 0 height 0
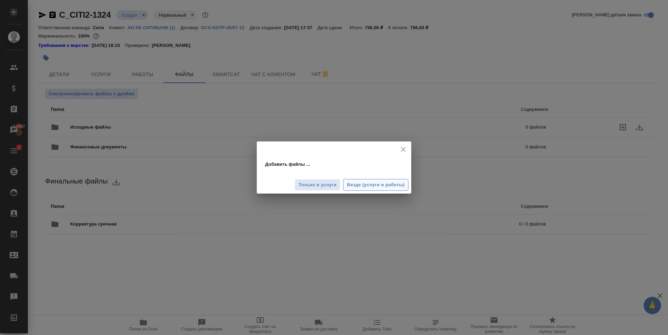
click at [394, 184] on span "Везде (услуги и работы)" at bounding box center [376, 185] width 58 height 8
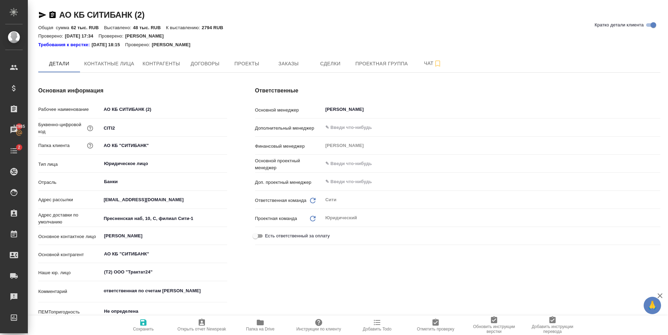
click at [260, 322] on icon "button" at bounding box center [260, 323] width 7 height 6
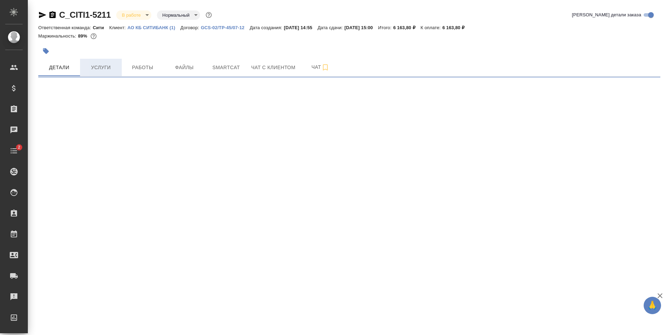
select select "RU"
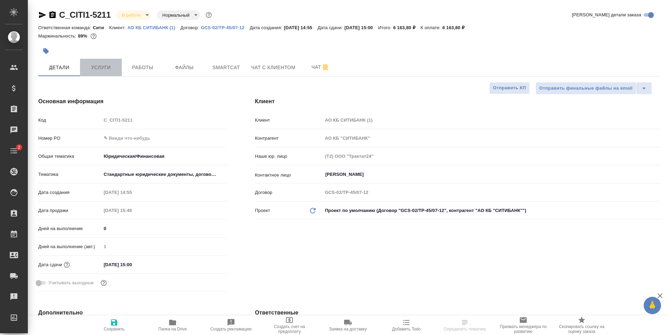
click at [106, 70] on span "Услуги" at bounding box center [100, 67] width 33 height 9
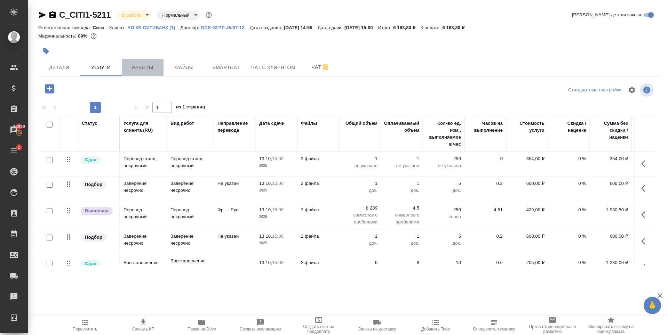
click at [125, 64] on button "Работы" at bounding box center [143, 67] width 42 height 17
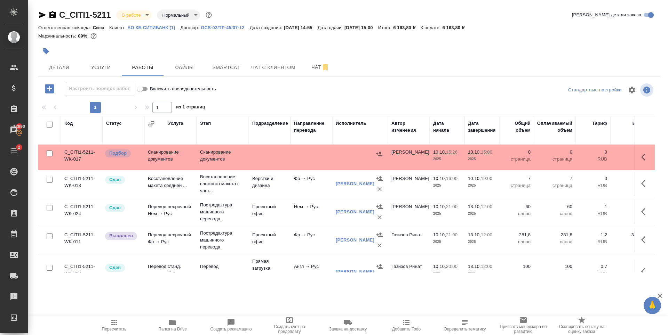
scroll to position [35, 0]
